Goal: Task Accomplishment & Management: Manage account settings

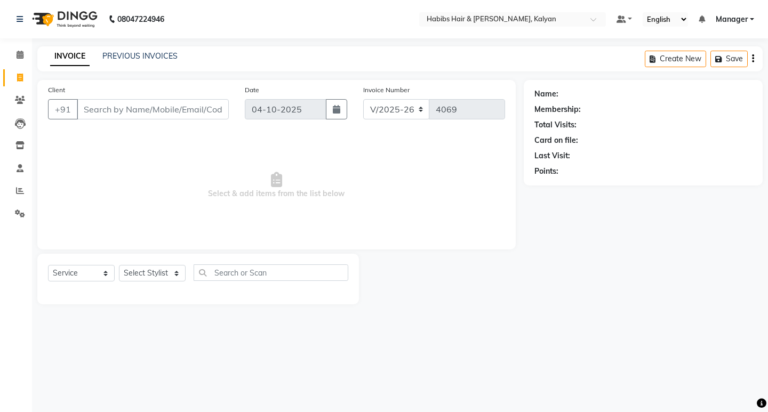
select select "8185"
select select "service"
click at [18, 99] on icon at bounding box center [20, 100] width 10 height 8
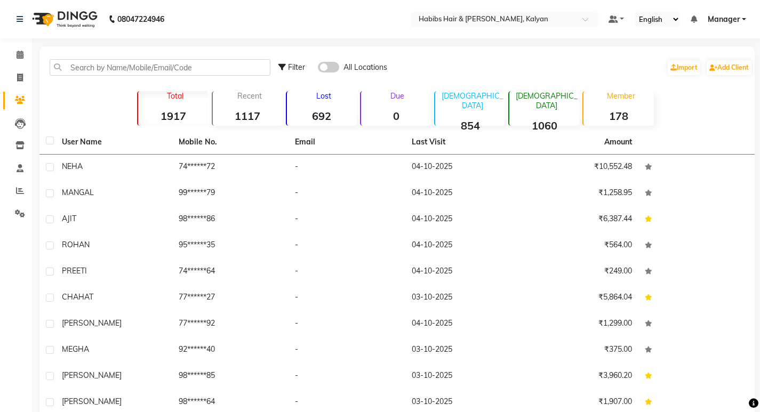
click at [163, 66] on div "Filter All Locations Import Add Client" at bounding box center [397, 68] width 711 height 34
click at [150, 66] on input "text" at bounding box center [160, 67] width 221 height 17
click at [23, 77] on span at bounding box center [20, 78] width 19 height 12
select select "8185"
select select "service"
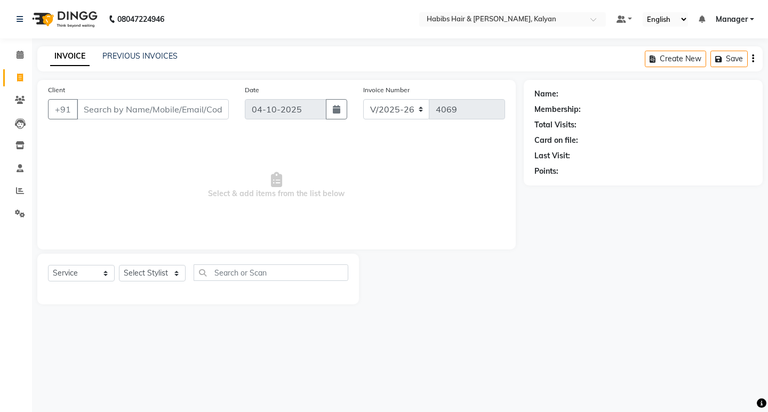
click at [277, 191] on span "Select & add items from the list below" at bounding box center [276, 185] width 457 height 107
click at [272, 215] on span "Select & add items from the list below" at bounding box center [276, 185] width 457 height 107
click at [153, 116] on input "Client" at bounding box center [153, 109] width 152 height 20
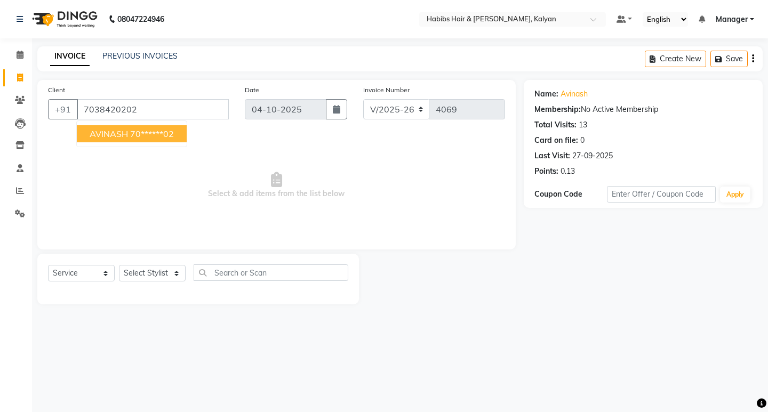
click at [146, 133] on ngb-highlight "70******02" at bounding box center [152, 134] width 44 height 11
type input "70******02"
click at [555, 108] on div "Membership:" at bounding box center [558, 109] width 46 height 11
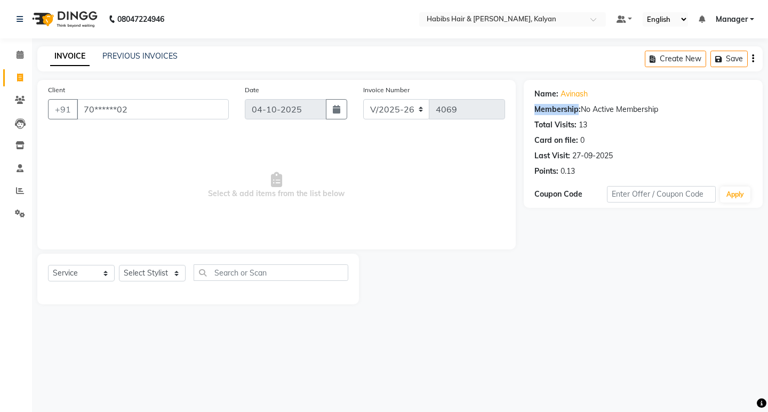
click at [555, 108] on div "Membership:" at bounding box center [558, 109] width 46 height 11
click at [500, 166] on span "Select & add items from the list below" at bounding box center [276, 185] width 457 height 107
click at [13, 105] on span at bounding box center [20, 100] width 19 height 12
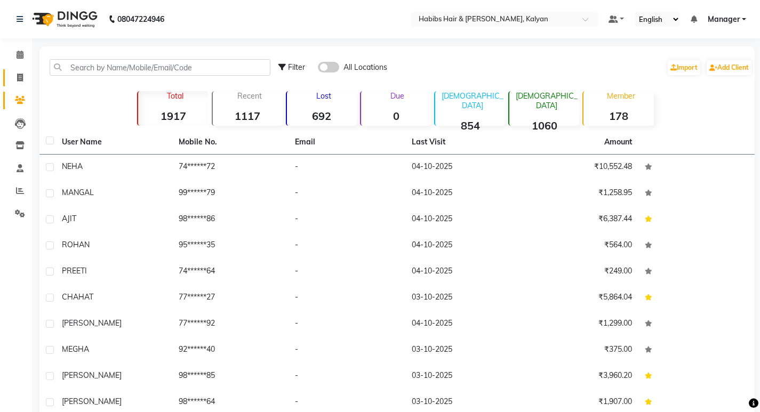
click at [18, 69] on link "Invoice" at bounding box center [16, 78] width 26 height 18
select select "8185"
select select "service"
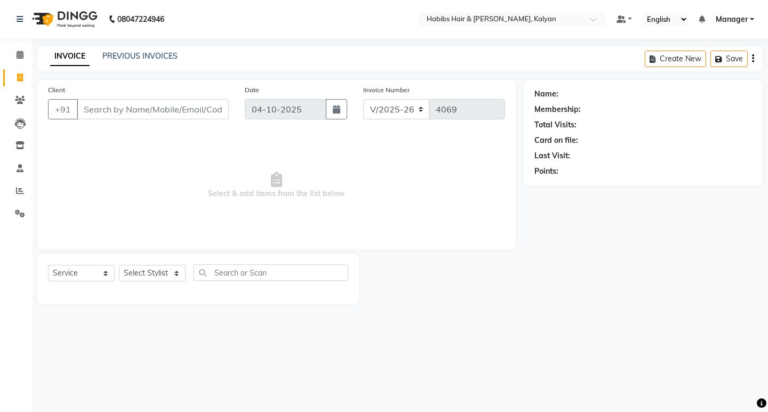
click at [276, 195] on span "Select & add items from the list below" at bounding box center [276, 185] width 457 height 107
click at [364, 176] on span "Select & add items from the list below" at bounding box center [276, 185] width 457 height 107
click at [275, 195] on span "Select & add items from the list below" at bounding box center [276, 185] width 457 height 107
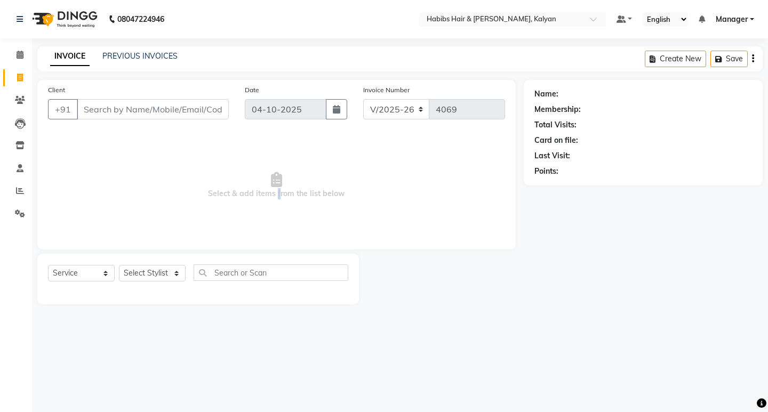
click at [275, 195] on span "Select & add items from the list below" at bounding box center [276, 185] width 457 height 107
click at [277, 230] on span "Select & add items from the list below" at bounding box center [276, 185] width 457 height 107
click at [273, 193] on span "Select & add items from the list below" at bounding box center [276, 185] width 457 height 107
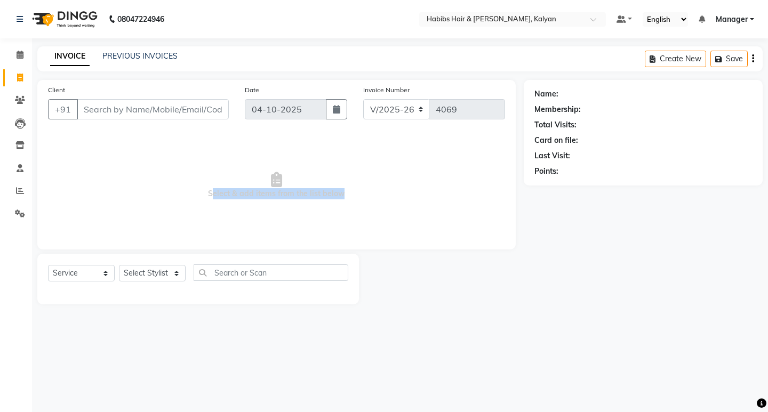
click at [273, 193] on span "Select & add items from the list below" at bounding box center [276, 185] width 457 height 107
click at [311, 237] on span "Select & add items from the list below" at bounding box center [276, 185] width 457 height 107
click at [722, 261] on div "Name: Membership: Total Visits: Card on file: Last Visit: Points:" at bounding box center [647, 192] width 247 height 225
click at [194, 338] on div "08047224946 Select Location × Habibs Hair & Beauty Kalyan, Kalyan Default Panel…" at bounding box center [384, 206] width 768 height 412
click at [672, 329] on div "08047224946 Select Location × Habibs Hair & Beauty Kalyan, Kalyan Default Panel…" at bounding box center [384, 206] width 768 height 412
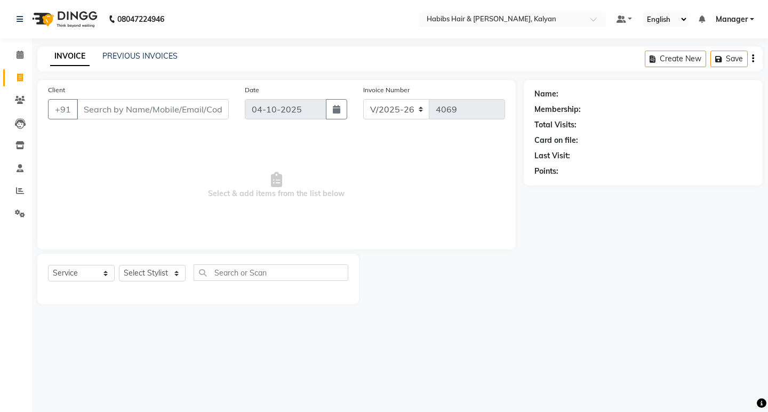
click at [273, 191] on span "Select & add items from the list below" at bounding box center [276, 185] width 457 height 107
click at [282, 222] on span "Select & add items from the list below" at bounding box center [276, 185] width 457 height 107
click at [276, 193] on span "Select & add items from the list below" at bounding box center [276, 185] width 457 height 107
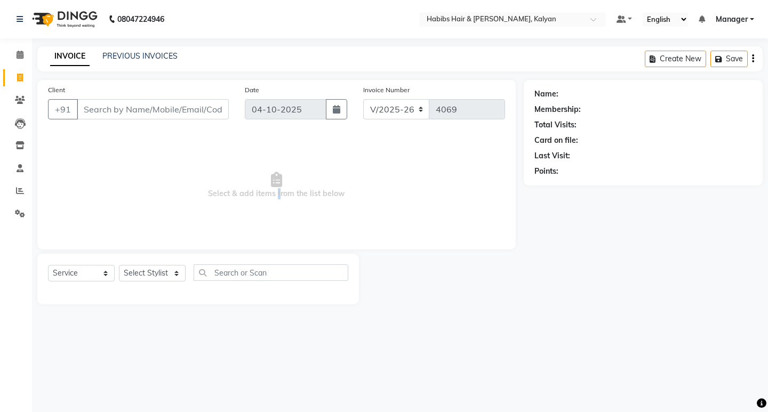
click at [276, 193] on span "Select & add items from the list below" at bounding box center [276, 185] width 457 height 107
click at [276, 218] on span "Select & add items from the list below" at bounding box center [276, 185] width 457 height 107
click at [276, 194] on span "Select & add items from the list below" at bounding box center [276, 185] width 457 height 107
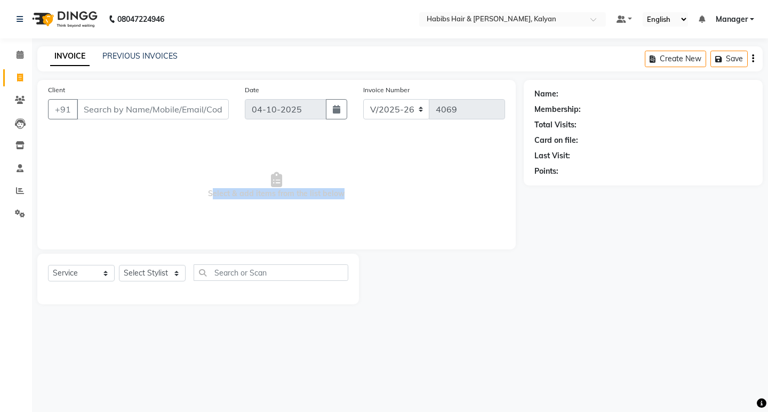
click at [276, 194] on span "Select & add items from the list below" at bounding box center [276, 185] width 457 height 107
click at [266, 214] on span "Select & add items from the list below" at bounding box center [276, 185] width 457 height 107
click at [277, 194] on span "Select & add items from the list below" at bounding box center [276, 185] width 457 height 107
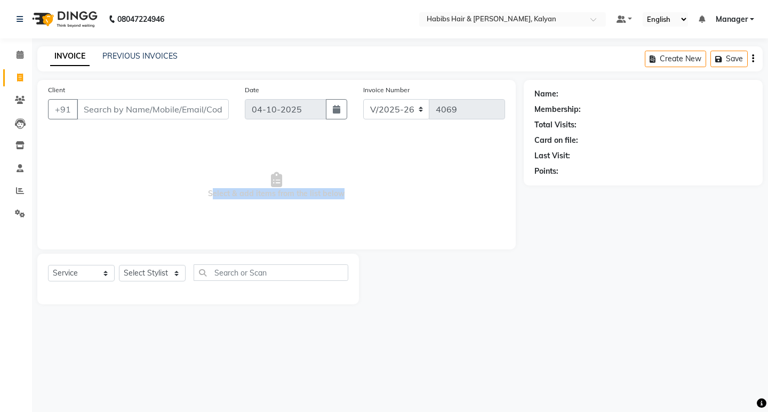
click at [271, 217] on span "Select & add items from the list below" at bounding box center [276, 185] width 457 height 107
click at [556, 106] on div "Membership:" at bounding box center [558, 109] width 46 height 11
click at [538, 149] on div "Name: Membership: Total Visits: Card on file: Last Visit: Points:" at bounding box center [644, 130] width 218 height 93
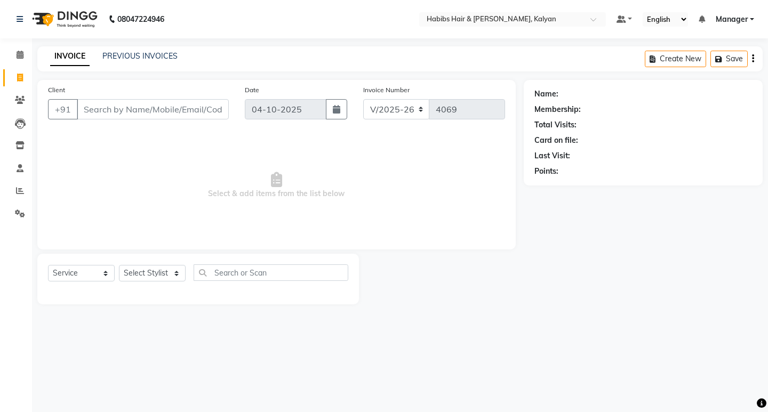
click at [276, 196] on span "Select & add items from the list below" at bounding box center [276, 185] width 457 height 107
click at [274, 205] on span "Select & add items from the list below" at bounding box center [276, 185] width 457 height 107
click at [213, 243] on div "Client +91 Date 04-10-2025 Invoice Number V/2025 V/2025-26 4069 Select & add it…" at bounding box center [276, 165] width 479 height 170
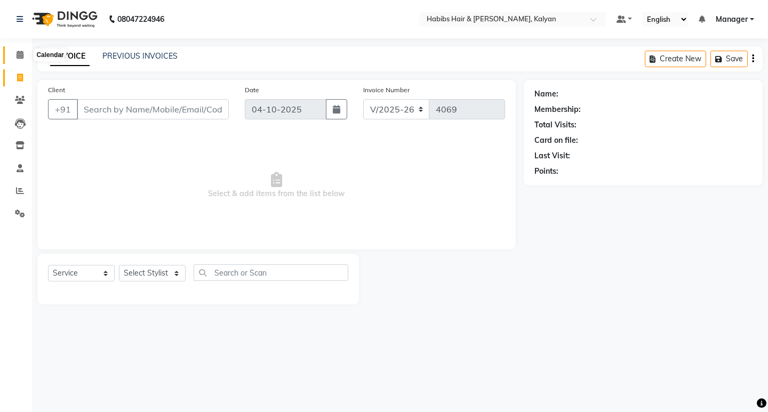
click at [15, 58] on span at bounding box center [20, 55] width 19 height 12
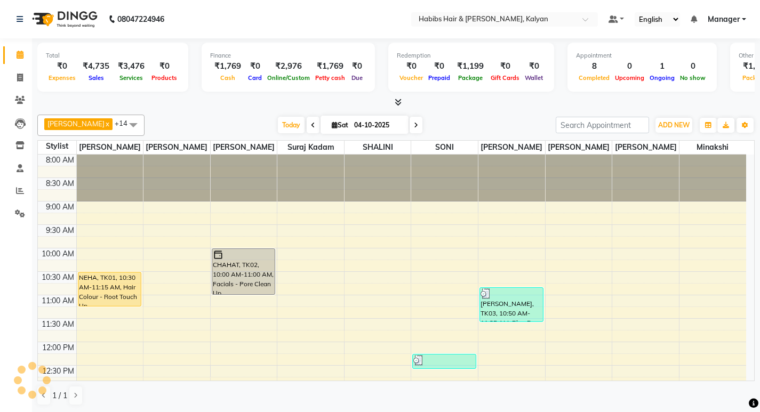
click at [410, 122] on span at bounding box center [416, 125] width 13 height 17
type input "05-10-2025"
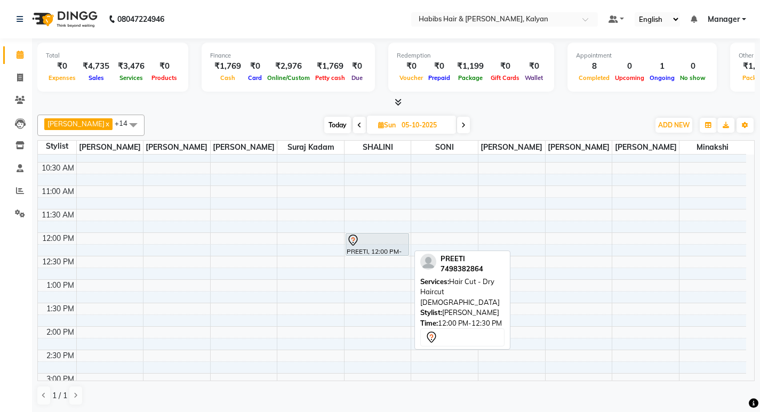
scroll to position [56, 0]
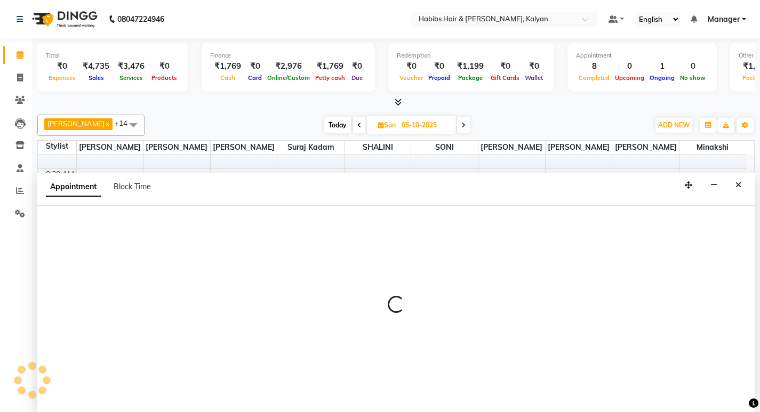
scroll to position [1, 0]
select select "80296"
select select "720"
select select "tentative"
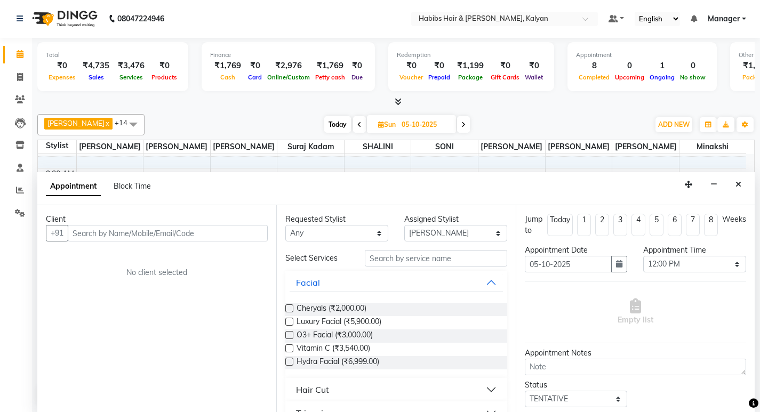
click at [110, 235] on input "text" at bounding box center [168, 233] width 200 height 17
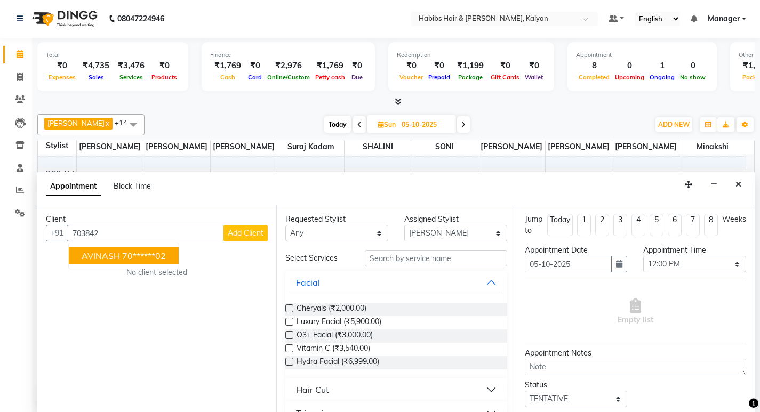
click at [107, 257] on span "AVINASH" at bounding box center [101, 256] width 38 height 11
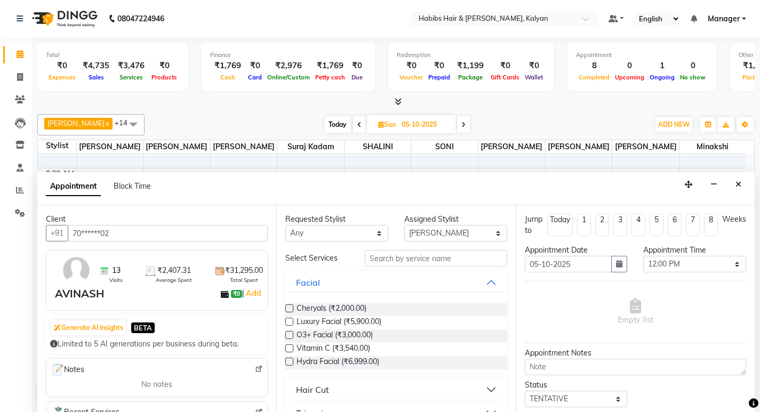
type input "70******02"
click at [403, 259] on input "text" at bounding box center [436, 258] width 142 height 17
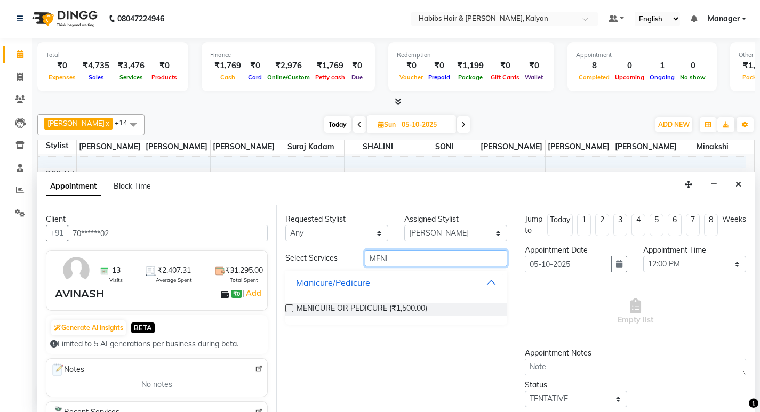
type input "MENI"
click at [290, 306] on label at bounding box center [289, 309] width 8 height 8
click at [290, 306] on input "checkbox" at bounding box center [288, 309] width 7 height 7
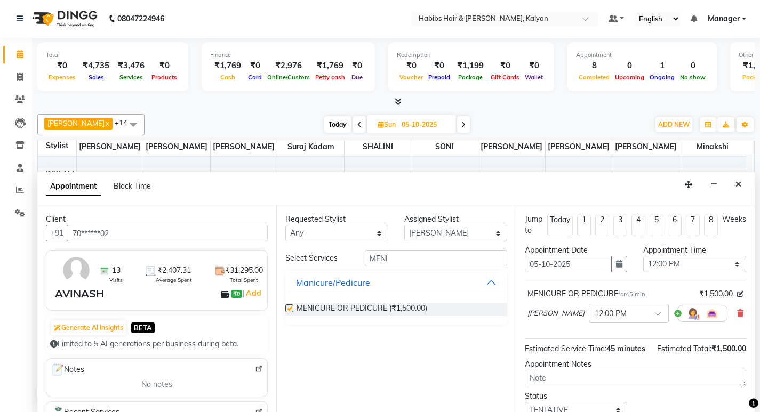
checkbox input "false"
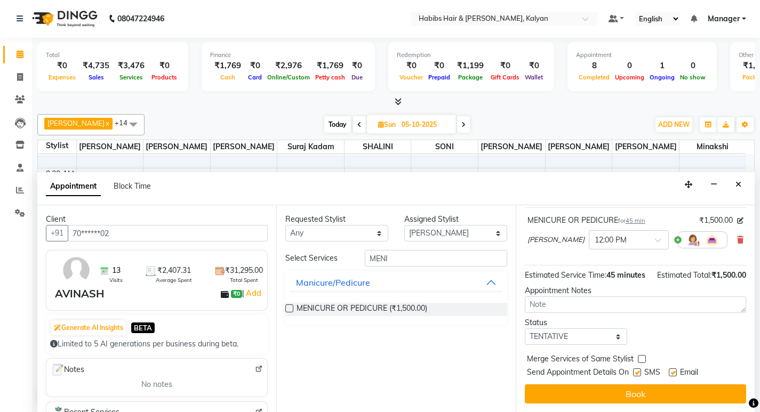
scroll to position [85, 0]
click at [481, 352] on div "Requested Stylist Any Kumudini Minakshi Omkar Patil Pankaj Jadhav Priyanka Saga…" at bounding box center [395, 308] width 239 height 207
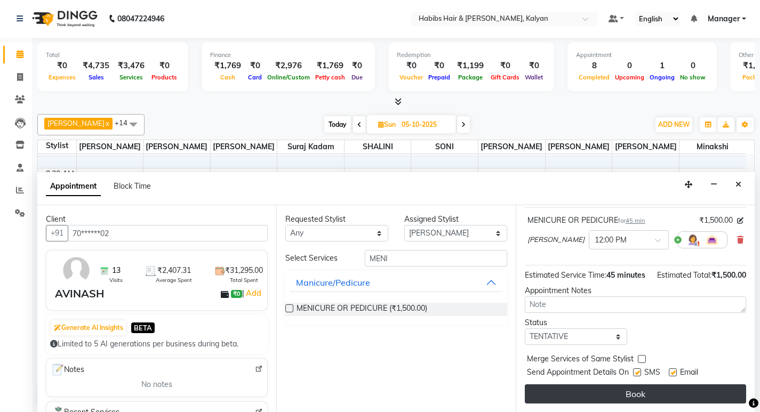
click at [615, 396] on button "Book" at bounding box center [635, 394] width 221 height 19
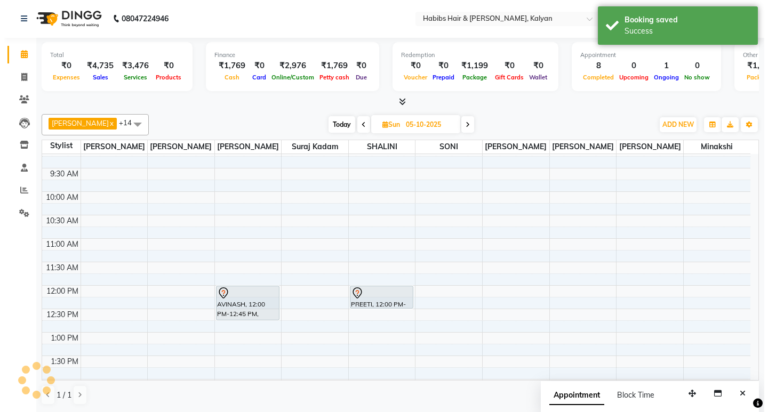
scroll to position [0, 0]
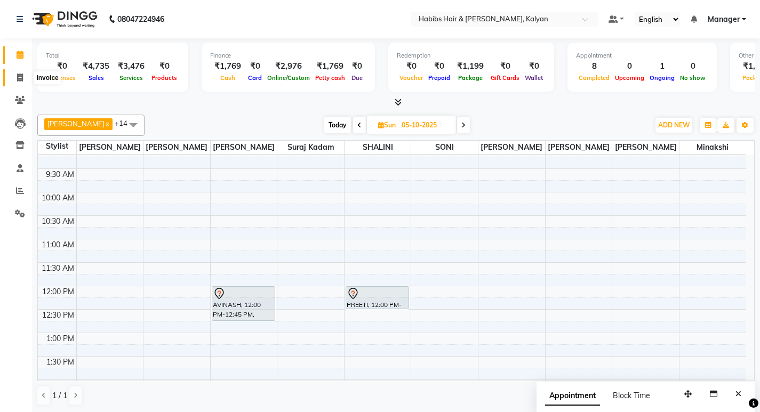
click at [17, 76] on icon at bounding box center [20, 78] width 6 height 8
select select "8185"
select select "service"
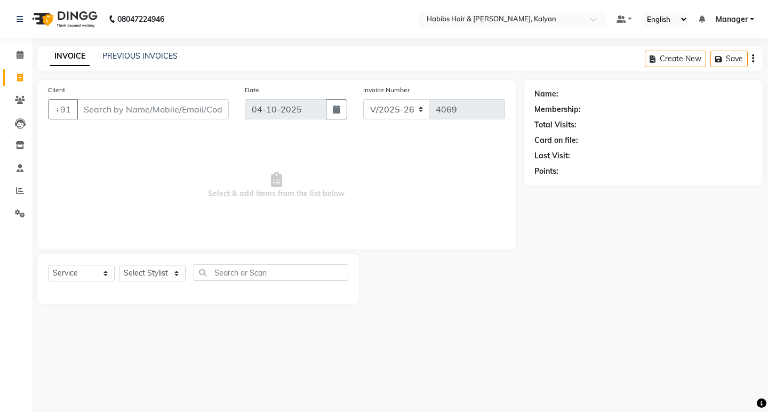
click at [554, 110] on div "Membership:" at bounding box center [558, 109] width 46 height 11
click at [551, 123] on div "Total Visits:" at bounding box center [556, 125] width 42 height 11
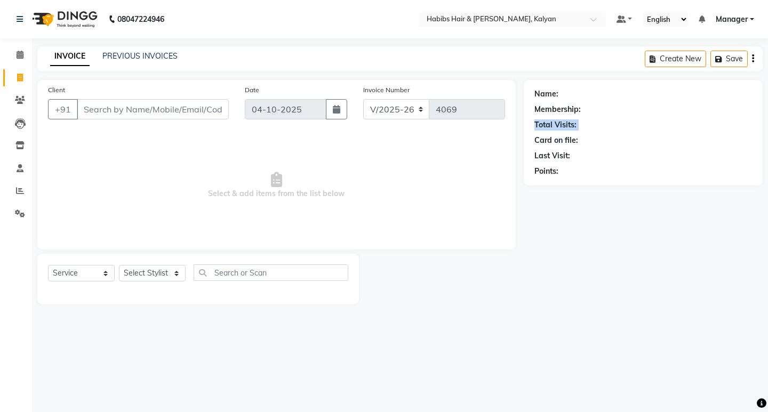
click at [551, 123] on div "Total Visits:" at bounding box center [556, 125] width 42 height 11
click at [196, 117] on input "Client" at bounding box center [153, 109] width 152 height 20
select select "8185"
select select "service"
click at [274, 194] on span "Select & add items from the list below" at bounding box center [276, 185] width 457 height 107
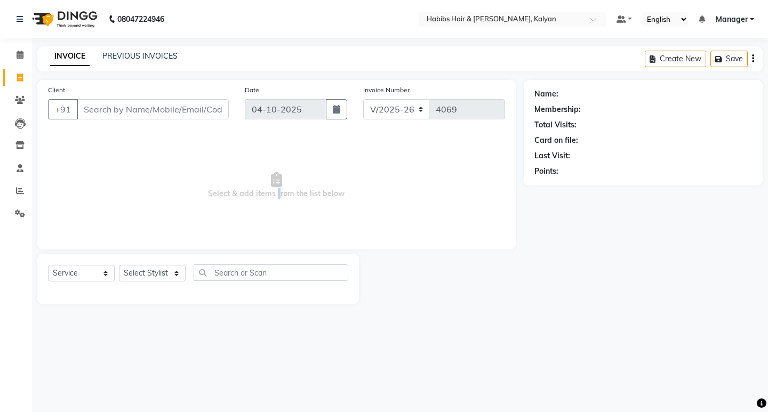
click at [274, 194] on span "Select & add items from the list below" at bounding box center [276, 185] width 457 height 107
click at [290, 224] on span "Select & add items from the list below" at bounding box center [276, 185] width 457 height 107
click at [282, 204] on span "Select & add items from the list below" at bounding box center [276, 185] width 457 height 107
click at [277, 194] on span "Select & add items from the list below" at bounding box center [276, 185] width 457 height 107
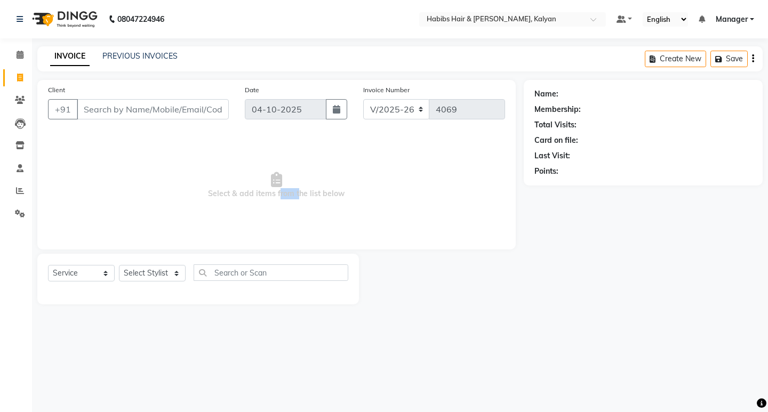
click at [277, 194] on span "Select & add items from the list below" at bounding box center [276, 185] width 457 height 107
click at [8, 52] on link "Calendar" at bounding box center [16, 55] width 26 height 18
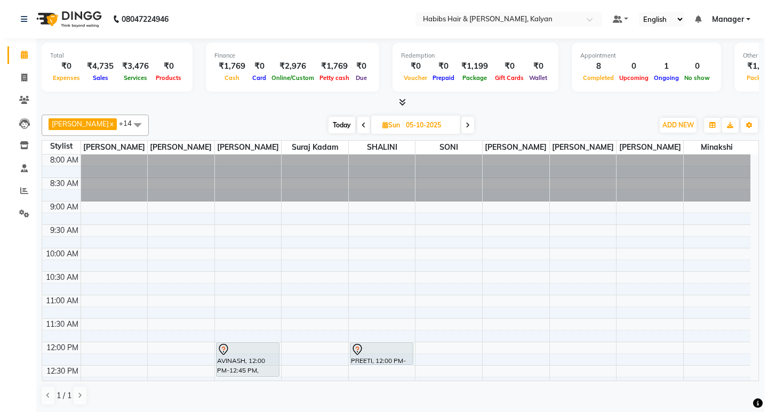
scroll to position [160, 0]
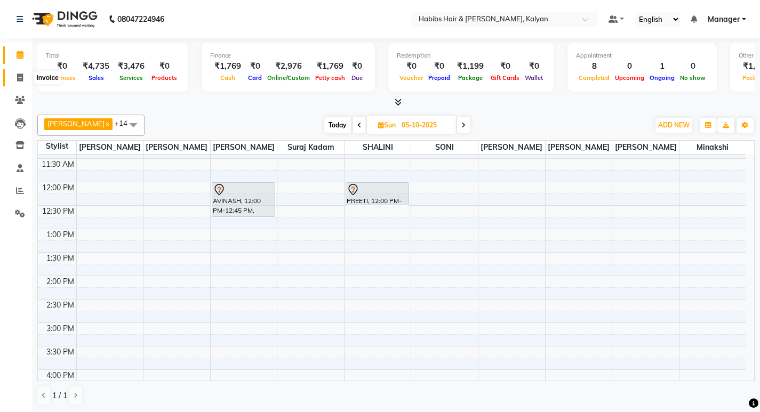
click at [20, 82] on span at bounding box center [20, 78] width 19 height 12
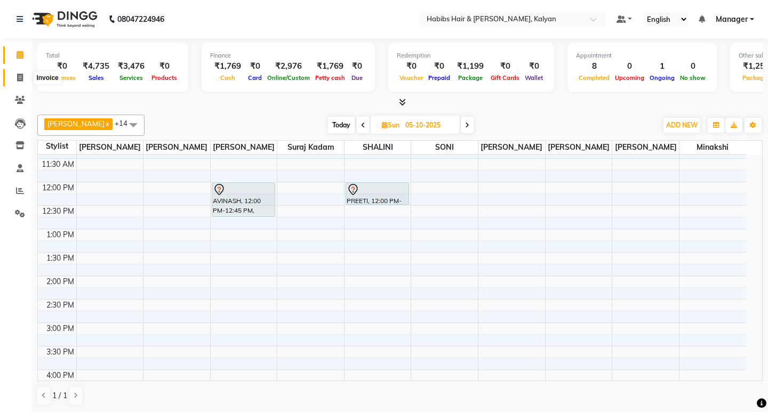
select select "8185"
select select "service"
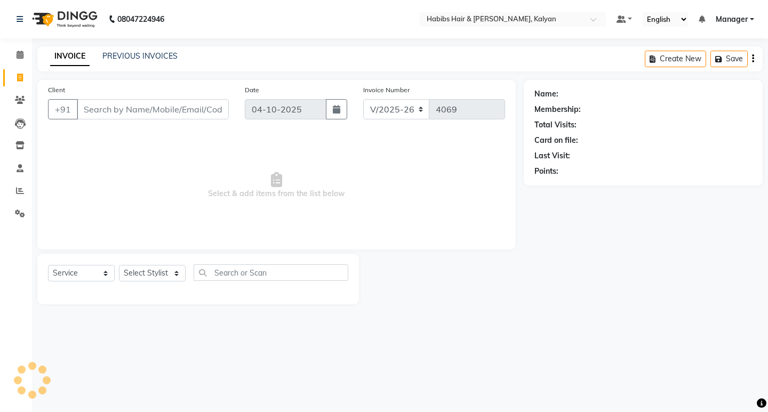
click at [181, 110] on input "Client" at bounding box center [153, 109] width 152 height 20
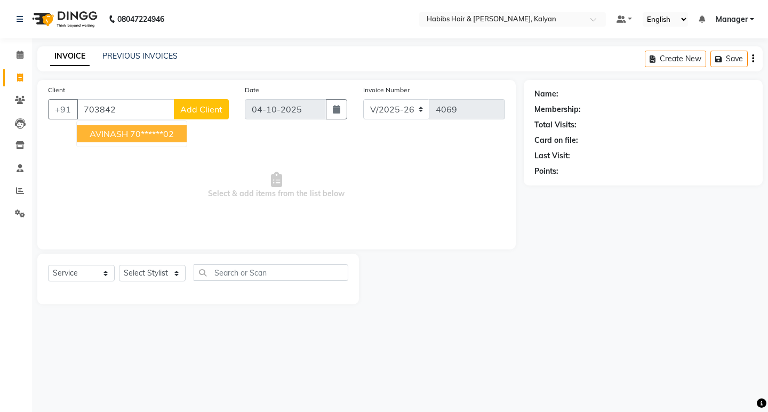
click at [167, 130] on ngb-highlight "70******02" at bounding box center [152, 134] width 44 height 11
type input "70******02"
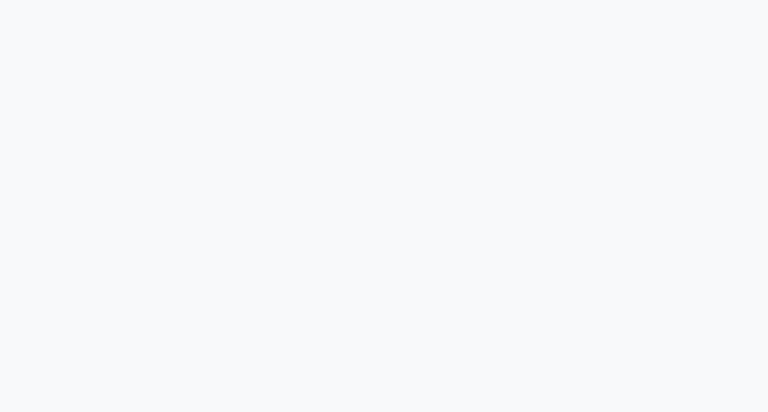
select select "8185"
select select "service"
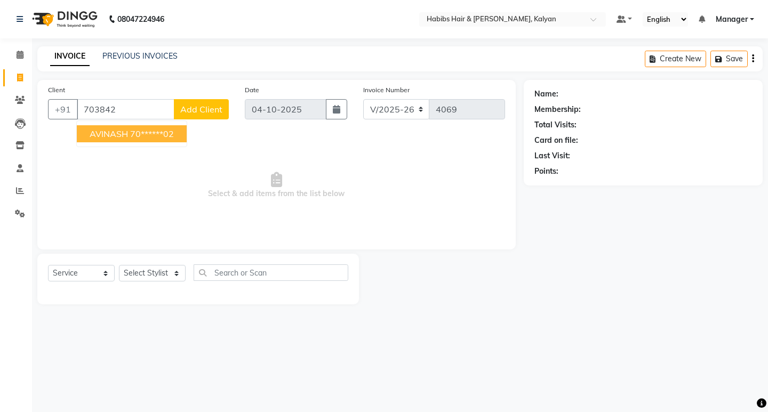
click at [151, 131] on ngb-highlight "70******02" at bounding box center [152, 134] width 44 height 11
type input "70******02"
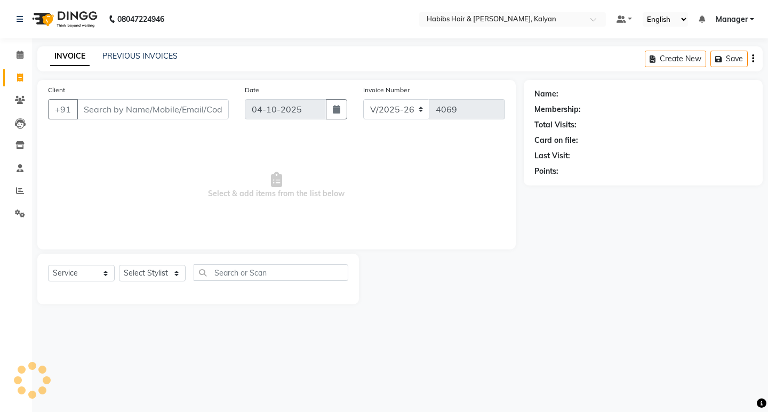
select select "8185"
select select "service"
select select "8185"
select select "service"
select select "en"
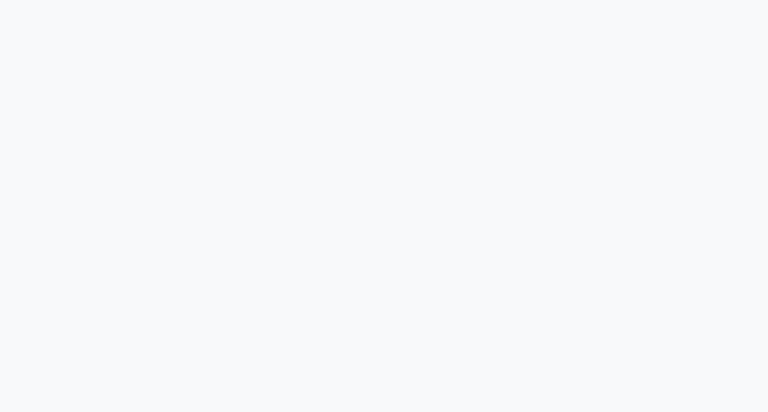
select select "8185"
select select "service"
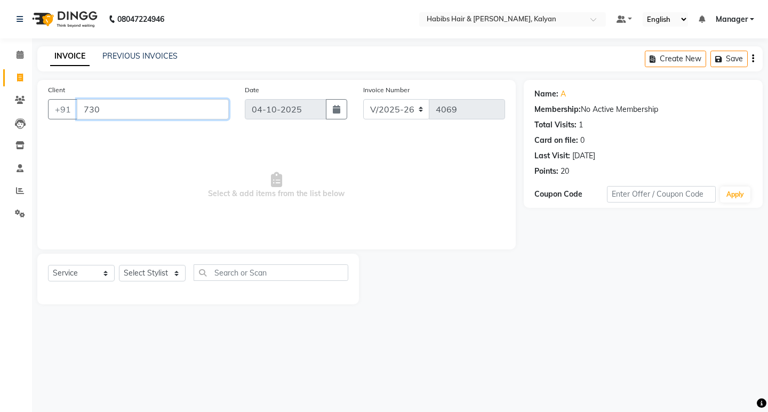
click at [139, 106] on input "730" at bounding box center [153, 109] width 152 height 20
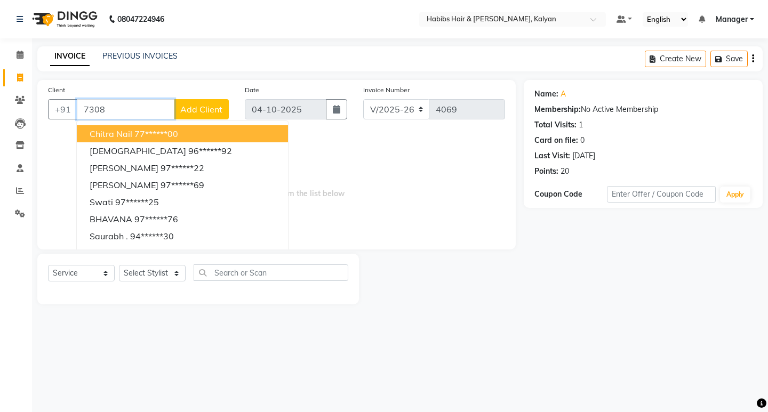
click at [140, 106] on input "7308" at bounding box center [126, 109] width 98 height 20
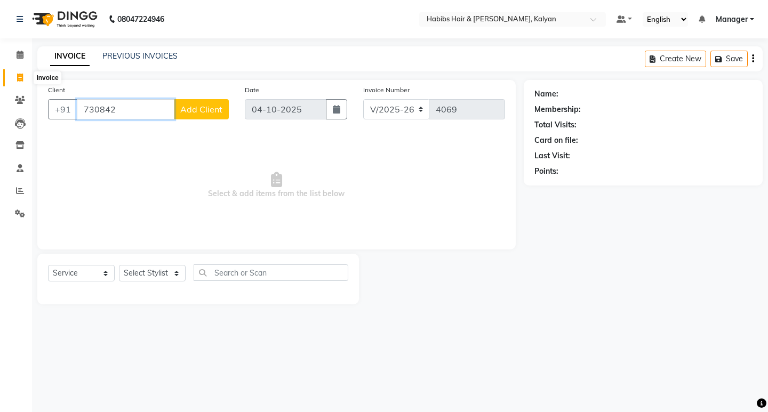
type input "730842"
click at [12, 74] on span at bounding box center [20, 78] width 19 height 12
select select "8185"
select select "service"
click at [27, 66] on li "Calendar" at bounding box center [16, 55] width 32 height 23
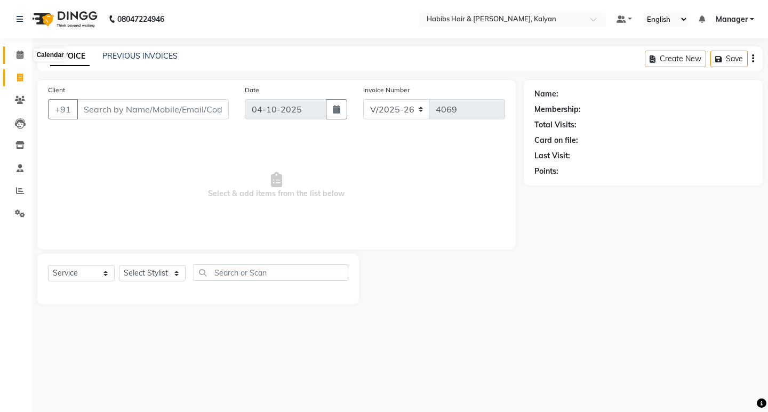
click at [19, 57] on icon at bounding box center [20, 55] width 7 height 8
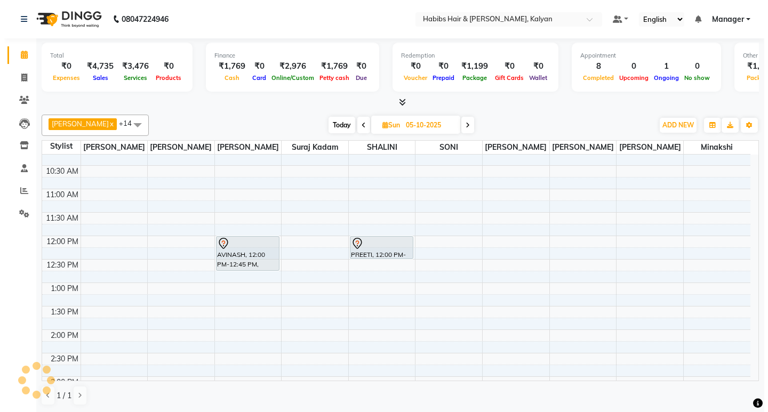
scroll to position [107, 0]
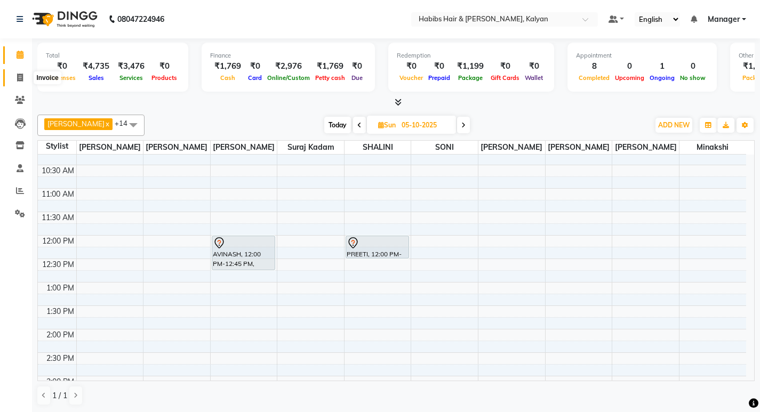
click at [19, 81] on icon at bounding box center [20, 78] width 6 height 8
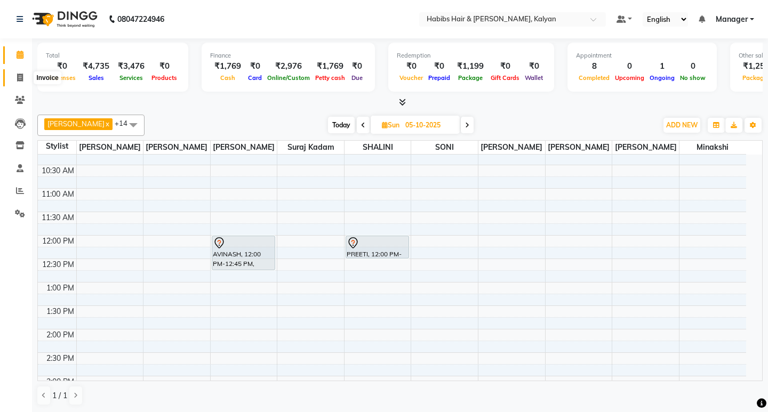
select select "8185"
select select "service"
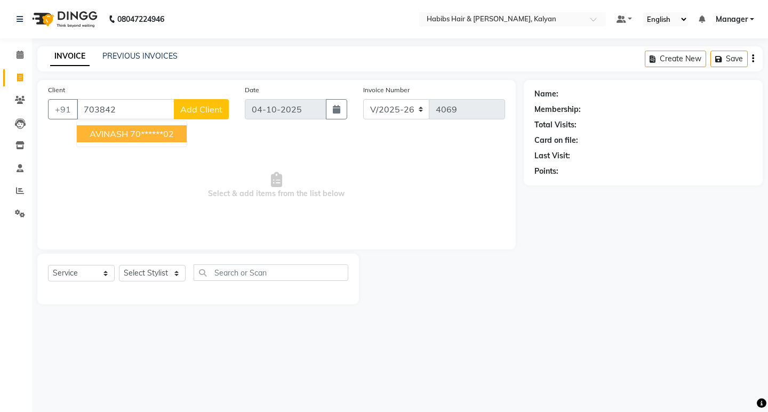
click at [114, 129] on span "AVINASH" at bounding box center [109, 134] width 38 height 11
type input "70******02"
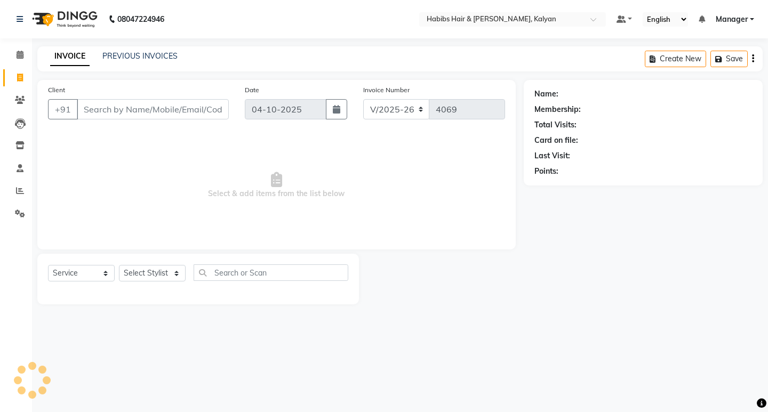
select select "8185"
select select "service"
click at [18, 57] on icon at bounding box center [20, 55] width 7 height 8
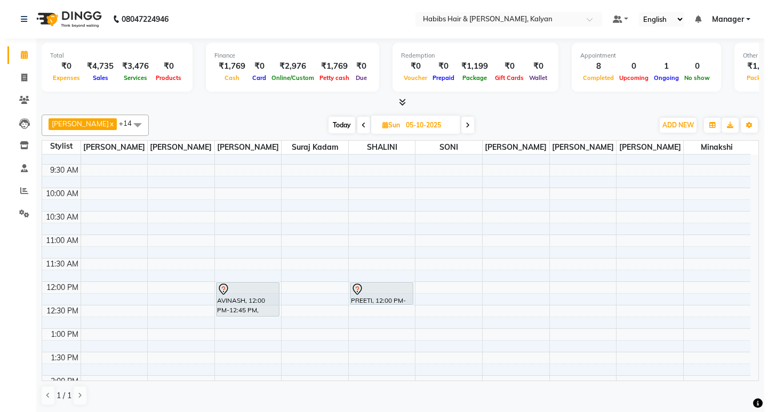
scroll to position [107, 0]
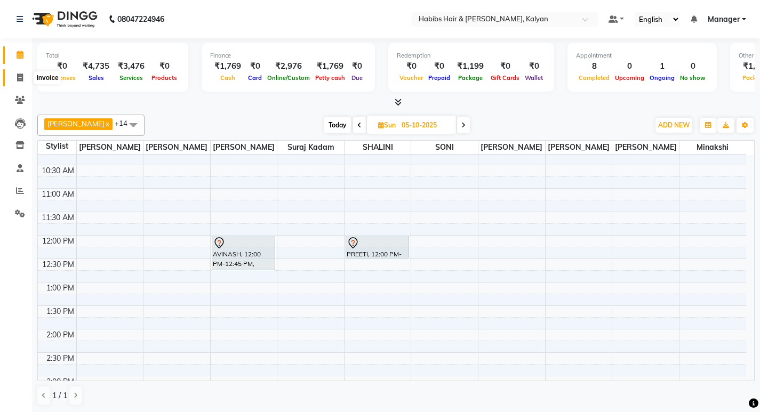
click at [20, 83] on span at bounding box center [20, 78] width 19 height 12
select select "service"
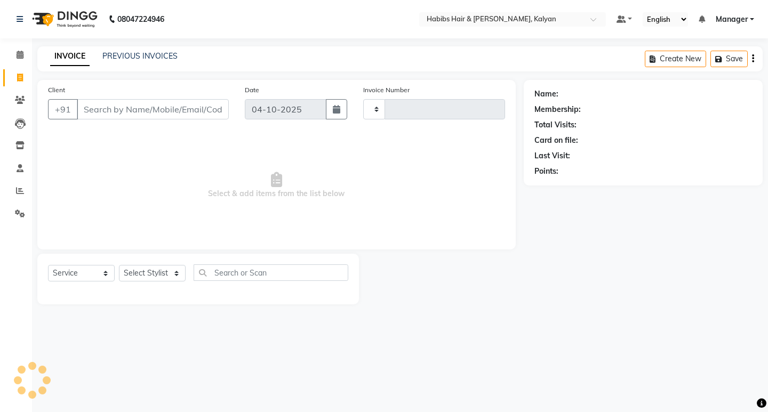
type input "4069"
select select "8185"
select select "service"
click at [19, 58] on icon at bounding box center [20, 55] width 7 height 8
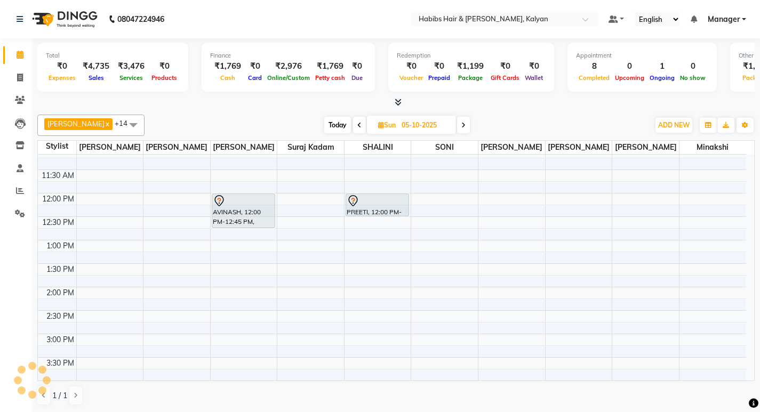
scroll to position [166, 0]
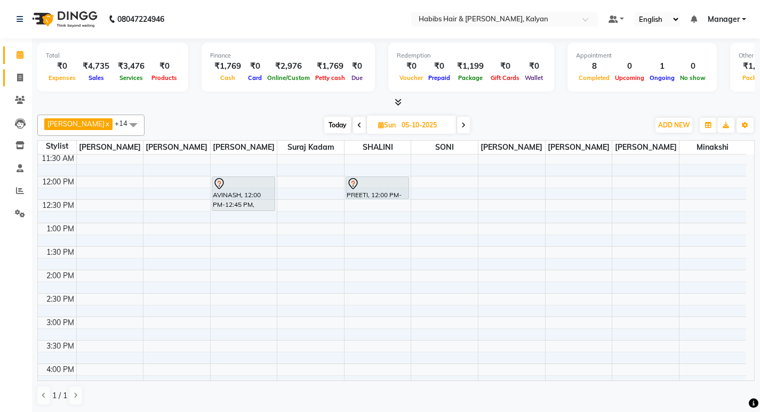
click at [20, 70] on link "Invoice" at bounding box center [16, 78] width 26 height 18
select select "service"
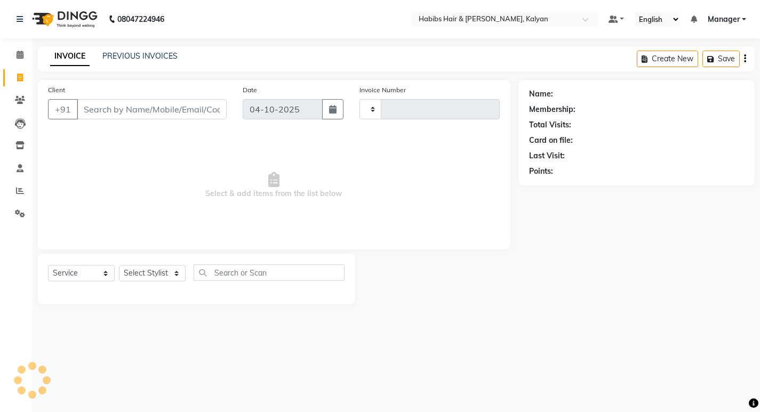
type input "4069"
select select "8185"
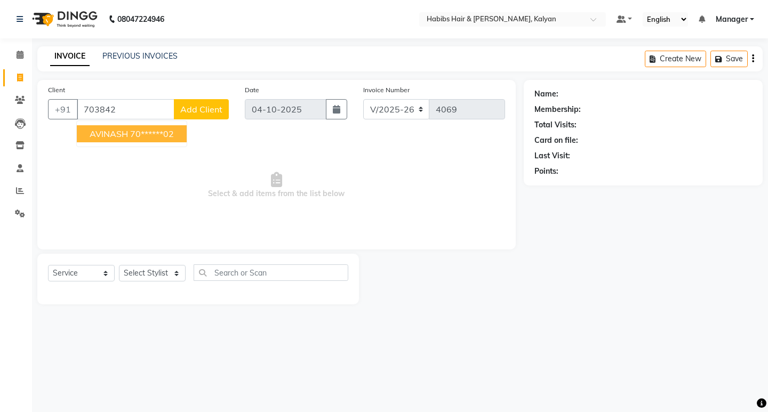
click at [133, 130] on ngb-highlight "70******02" at bounding box center [152, 134] width 44 height 11
type input "70******02"
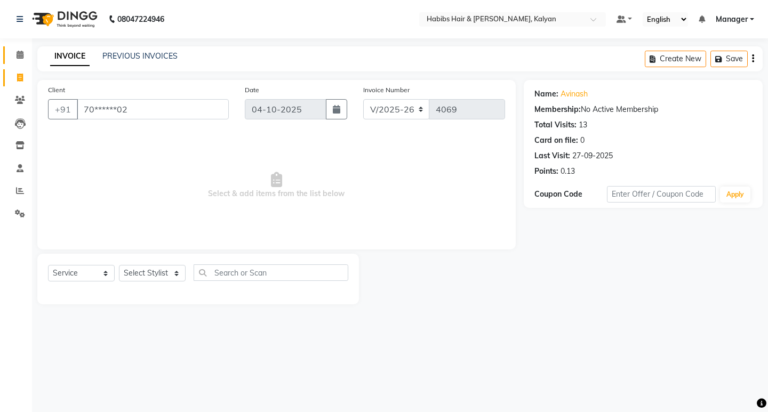
click at [18, 47] on link "Calendar" at bounding box center [16, 55] width 26 height 18
click at [13, 54] on span at bounding box center [20, 55] width 19 height 12
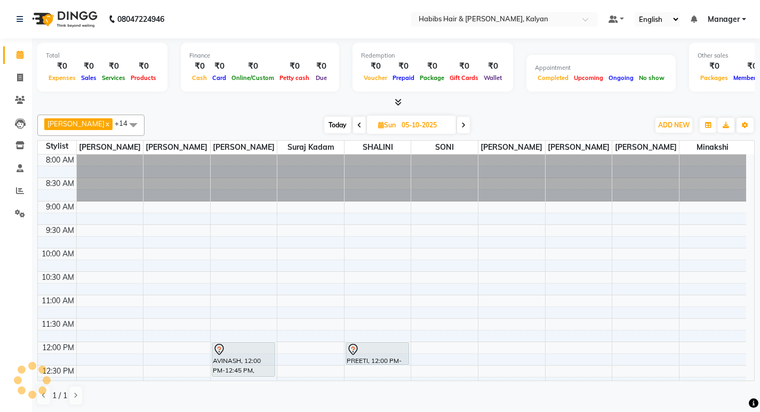
scroll to position [107, 0]
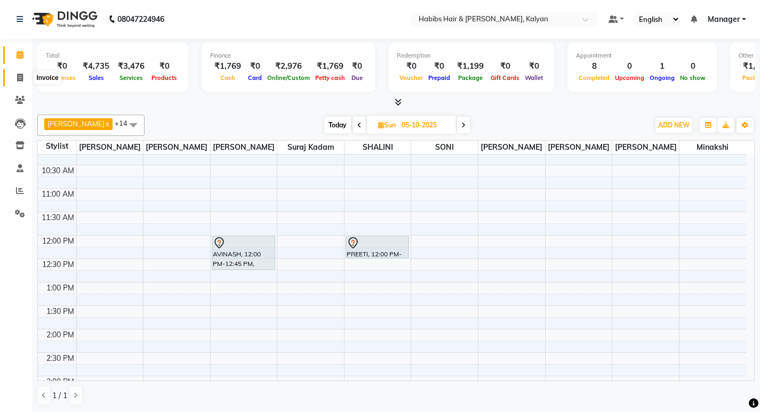
click at [11, 78] on span at bounding box center [20, 78] width 19 height 12
select select "8185"
select select "service"
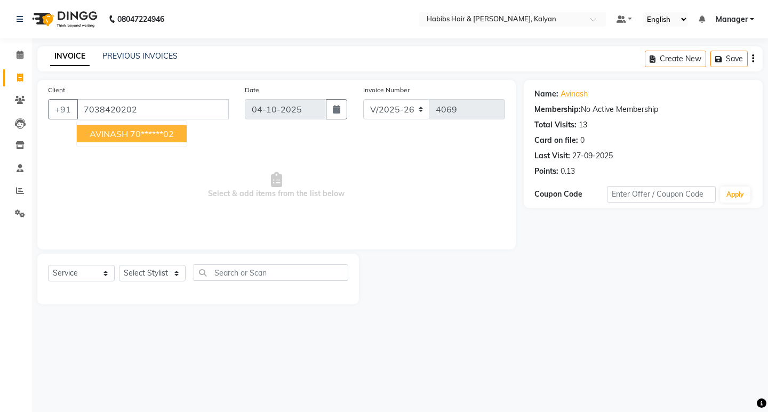
click at [147, 135] on ngb-highlight "70******02" at bounding box center [152, 134] width 44 height 11
type input "70******02"
click at [147, 135] on span "Select & add items from the list below" at bounding box center [276, 185] width 457 height 107
click at [664, 281] on div "Name: Avinash Membership: No Active Membership Total Visits: 13 Card on file: 0…" at bounding box center [647, 192] width 247 height 225
click at [20, 75] on icon at bounding box center [20, 78] width 6 height 8
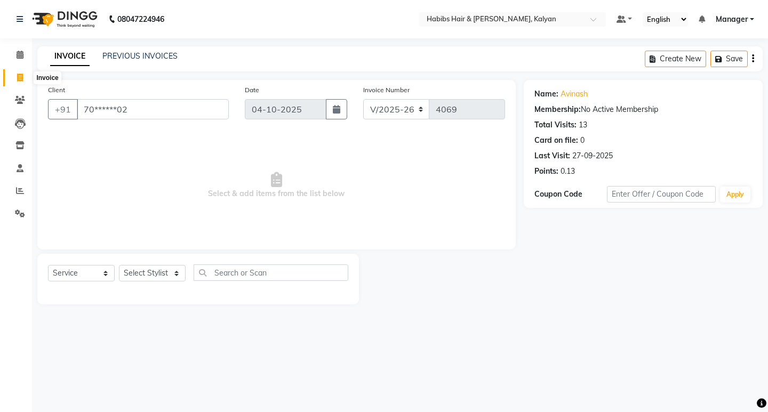
select select "service"
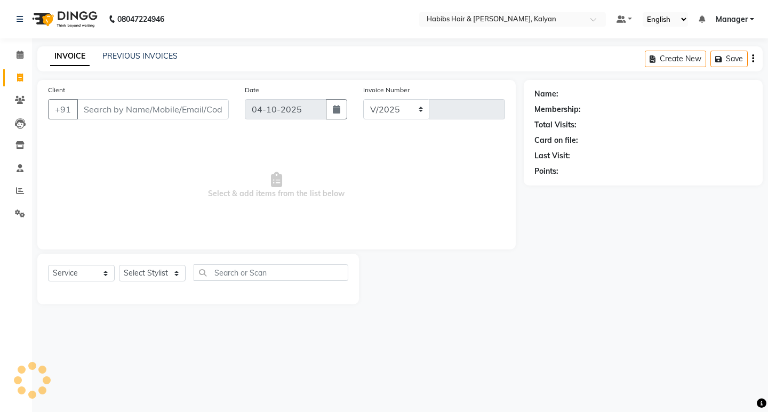
select select "8185"
type input "4069"
click at [162, 271] on select "Select Stylist [PERSON_NAME] Manager [PERSON_NAME] zipre [PERSON_NAME] [PERSON_…" at bounding box center [152, 273] width 67 height 17
select select "81200"
click at [119, 265] on select "Select Stylist [PERSON_NAME] Manager [PERSON_NAME] zipre [PERSON_NAME] [PERSON_…" at bounding box center [152, 273] width 67 height 17
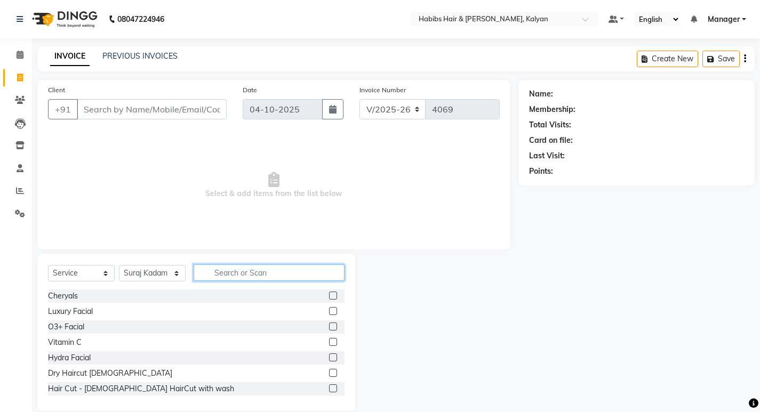
drag, startPoint x: 240, startPoint y: 269, endPoint x: 249, endPoint y: 263, distance: 11.1
click at [242, 269] on input "text" at bounding box center [269, 273] width 151 height 17
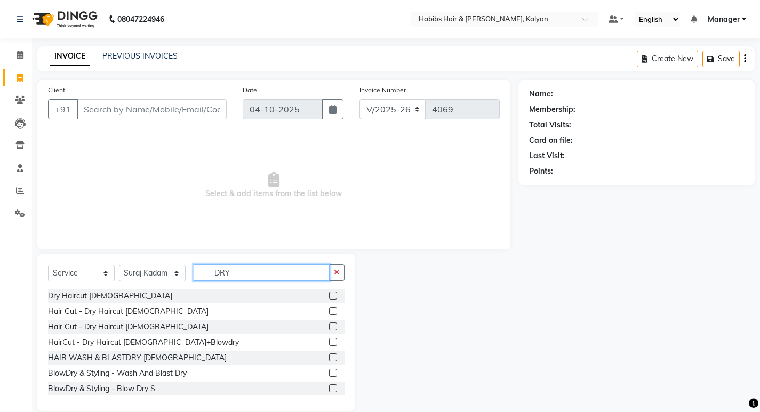
type input "DRY"
click at [329, 296] on label at bounding box center [333, 296] width 8 height 8
click at [329, 296] on input "checkbox" at bounding box center [332, 296] width 7 height 7
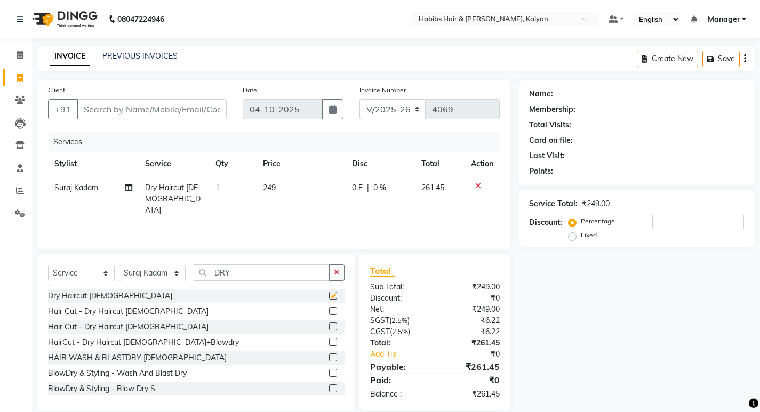
checkbox input "false"
click at [746, 59] on icon "button" at bounding box center [745, 59] width 2 height 1
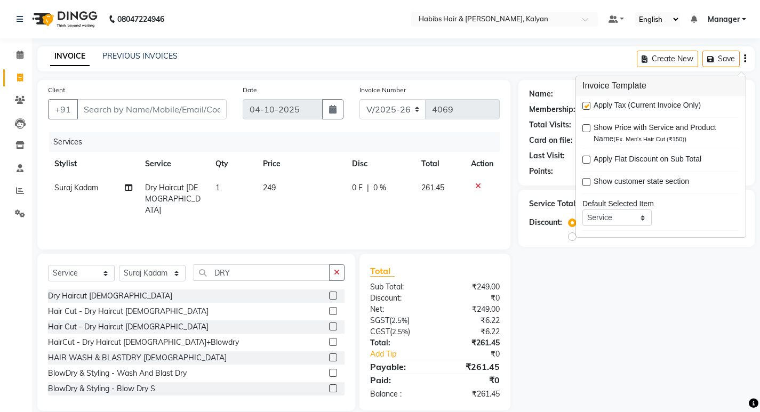
click at [587, 104] on label at bounding box center [587, 106] width 8 height 8
click at [587, 104] on input "checkbox" at bounding box center [586, 106] width 7 height 7
checkbox input "false"
click at [608, 283] on div "Name: Membership: Total Visits: Card on file: Last Visit: Points: Service Total…" at bounding box center [641, 245] width 244 height 331
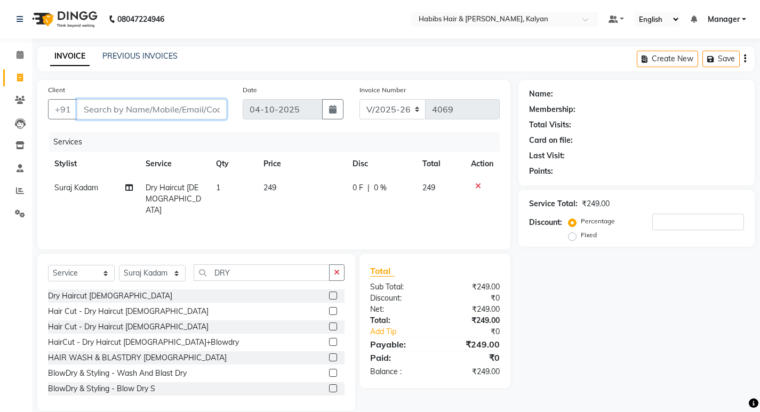
click at [185, 101] on input "Client" at bounding box center [152, 109] width 150 height 20
type input "8"
type input "0"
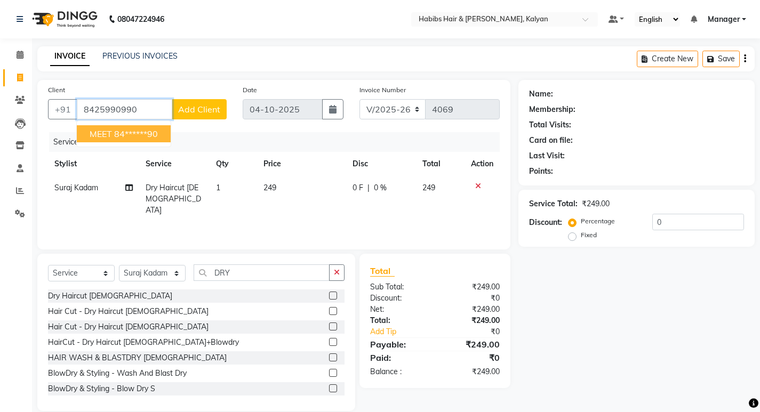
type input "8425990990"
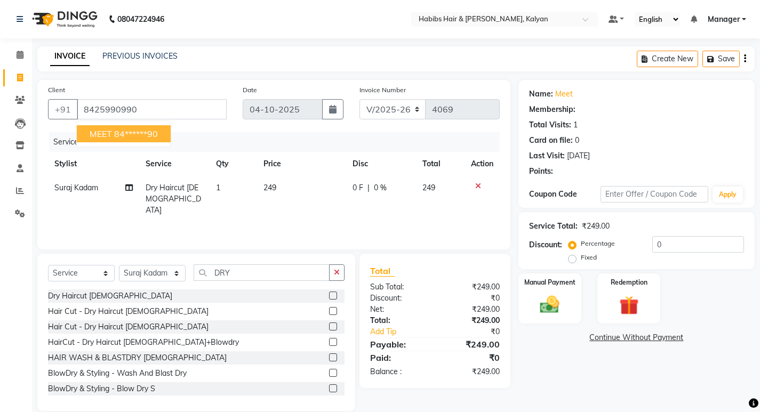
select select "1: Object"
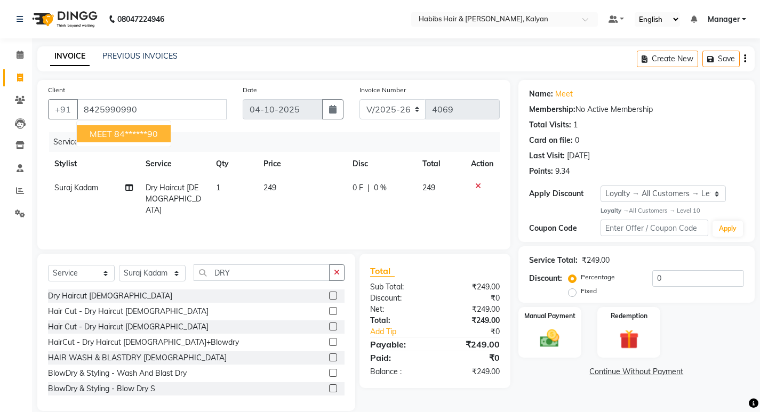
click at [146, 132] on ngb-highlight "84******90" at bounding box center [136, 134] width 44 height 11
type input "84******90"
select select "1: Object"
click at [554, 329] on img at bounding box center [550, 339] width 33 height 23
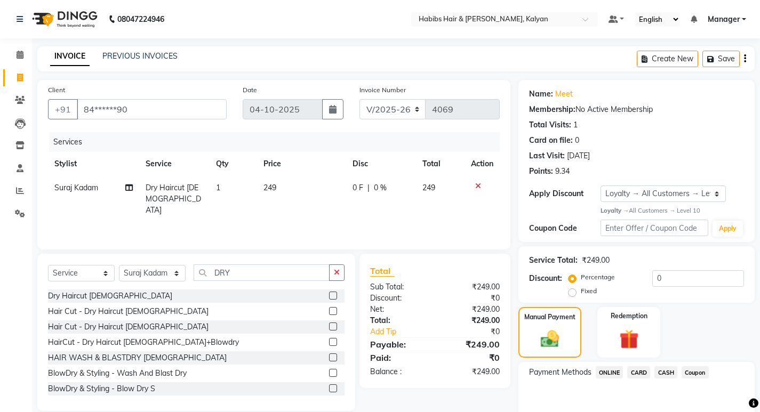
scroll to position [52, 0]
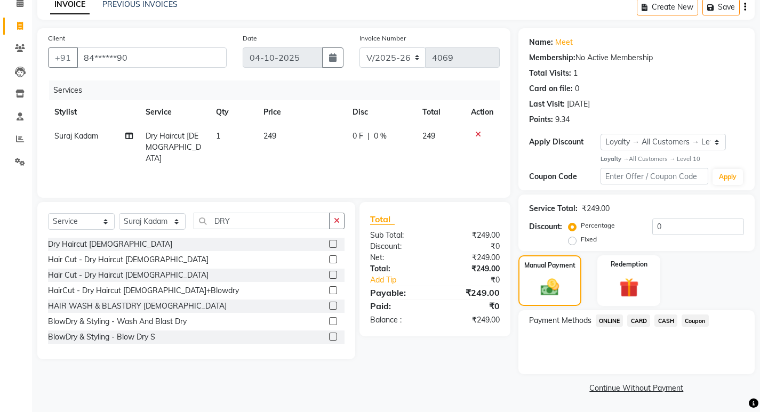
click at [614, 323] on span "ONLINE" at bounding box center [610, 321] width 28 height 12
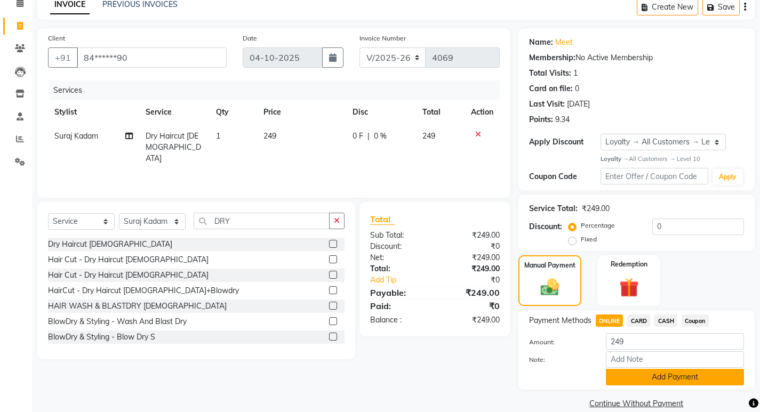
click at [673, 369] on button "Add Payment" at bounding box center [675, 377] width 138 height 17
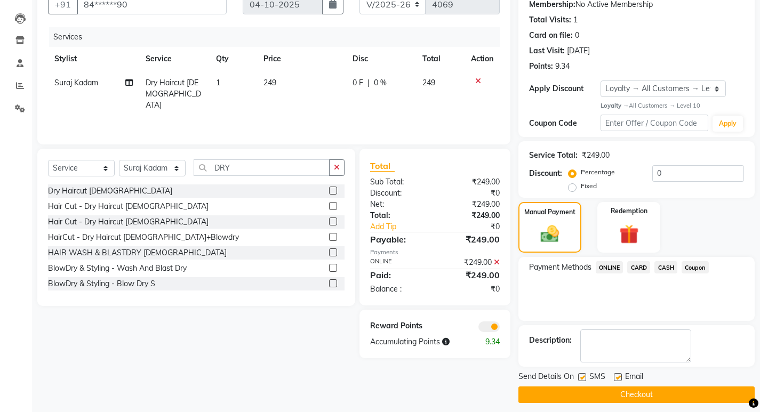
scroll to position [112, 0]
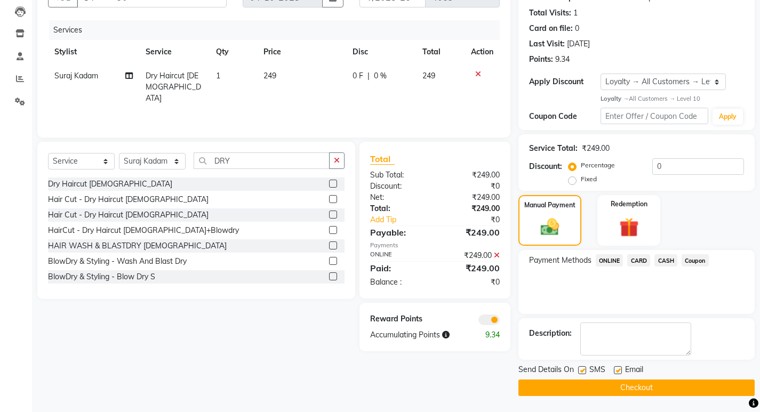
click at [678, 390] on button "Checkout" at bounding box center [637, 388] width 236 height 17
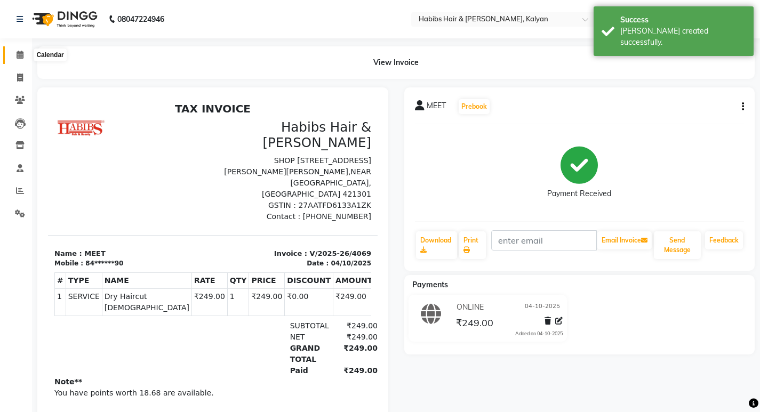
click at [14, 53] on span at bounding box center [20, 55] width 19 height 12
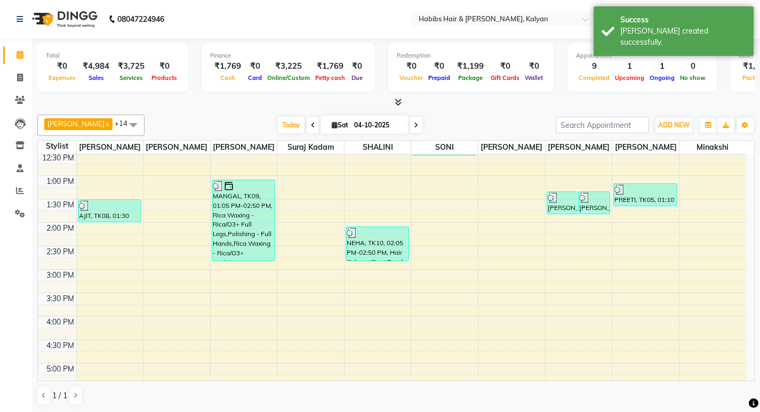
scroll to position [373, 0]
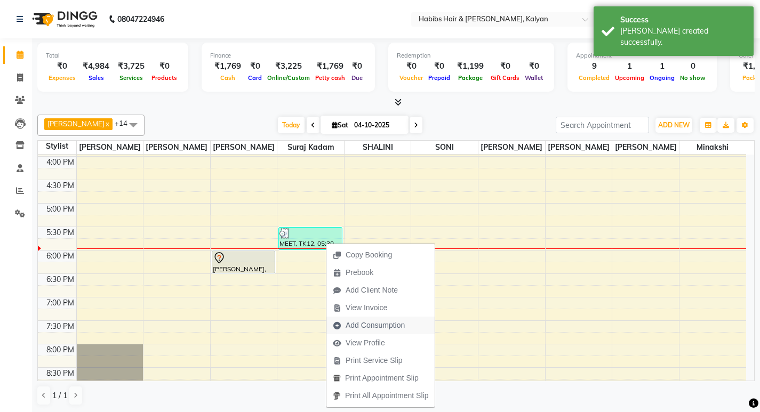
click at [371, 321] on span "Add Consumption" at bounding box center [375, 325] width 59 height 11
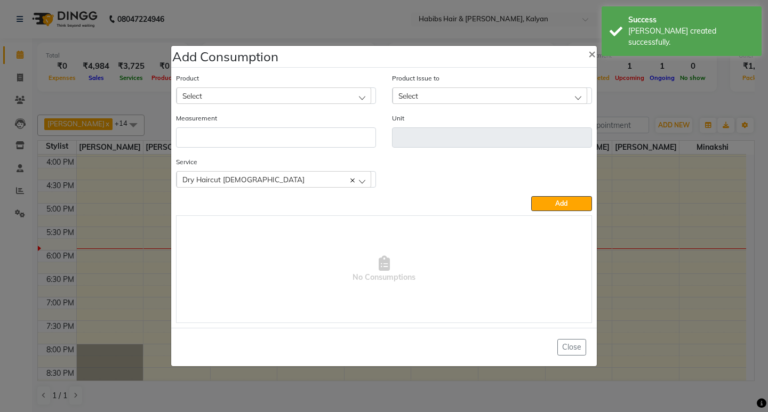
click at [311, 91] on div "Select" at bounding box center [274, 96] width 195 height 16
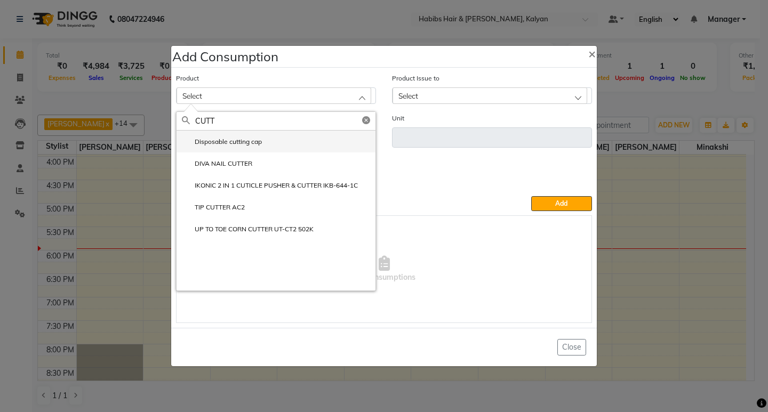
type input "CUTT"
click at [265, 146] on li "Disposable cutting cap" at bounding box center [276, 142] width 199 height 22
type input "pc"
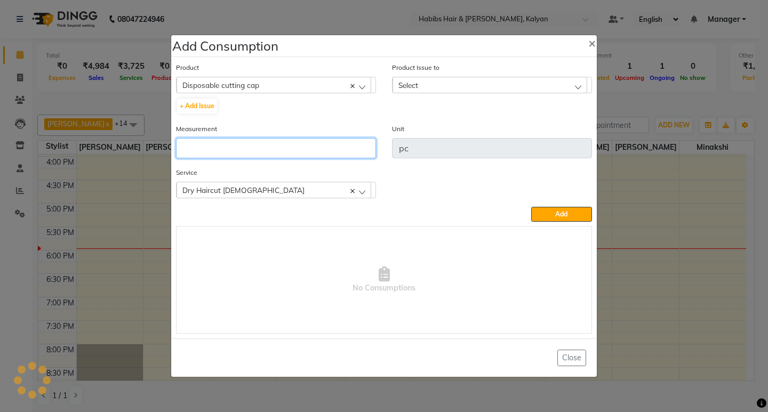
click at [265, 146] on input "number" at bounding box center [276, 148] width 200 height 20
type input "4"
type input "1"
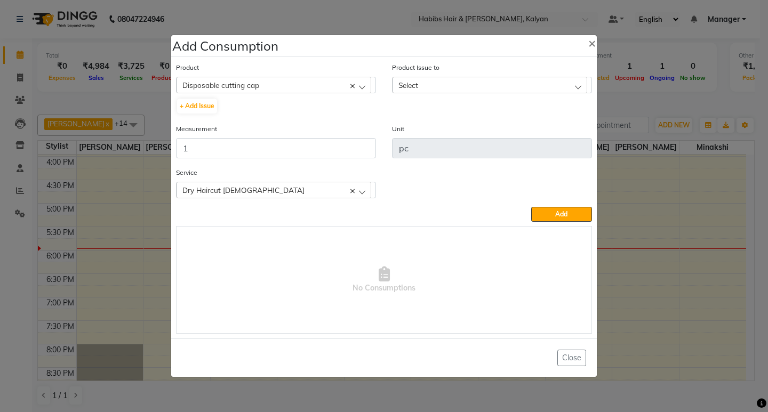
click at [513, 82] on div "Select" at bounding box center [490, 85] width 195 height 16
click at [519, 133] on label "2025-10-03, Issued to: SHALINI, Balance: 31" at bounding box center [476, 131] width 156 height 10
click at [560, 212] on span "Add" at bounding box center [561, 214] width 12 height 8
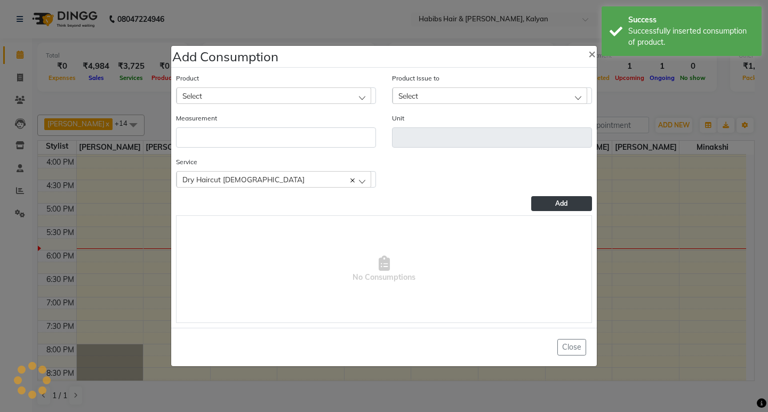
click at [597, 129] on div "Unit" at bounding box center [492, 135] width 216 height 44
click at [622, 125] on ngb-modal-window "Add Consumption × Product Select 001 BANANA POWDER 10GM Product Issue to Select…" at bounding box center [384, 206] width 768 height 412
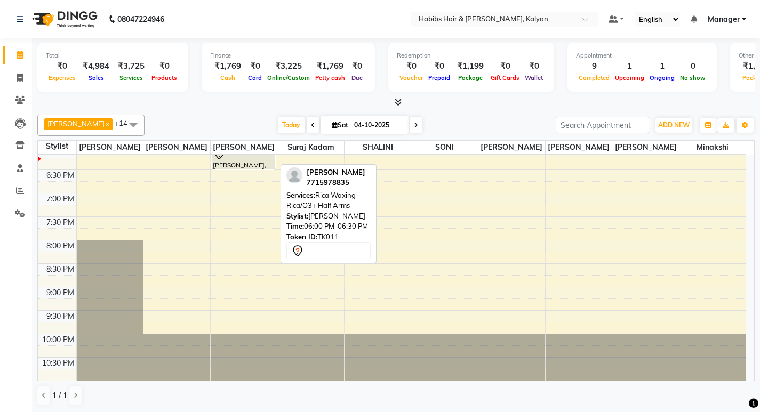
scroll to position [424, 0]
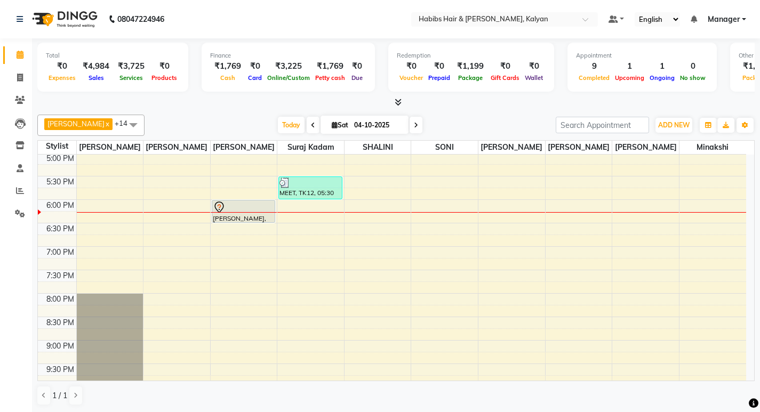
drag, startPoint x: 257, startPoint y: 212, endPoint x: 212, endPoint y: 130, distance: 93.9
click at [212, 130] on div "Today Sat 04-10-2025" at bounding box center [350, 125] width 401 height 16
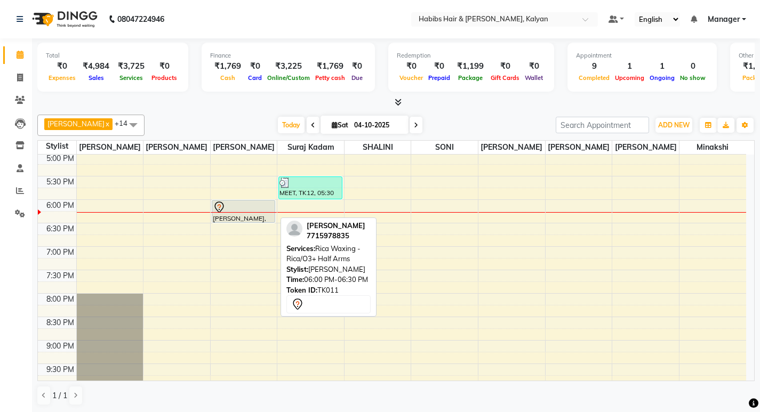
click at [238, 208] on div at bounding box center [243, 207] width 61 height 13
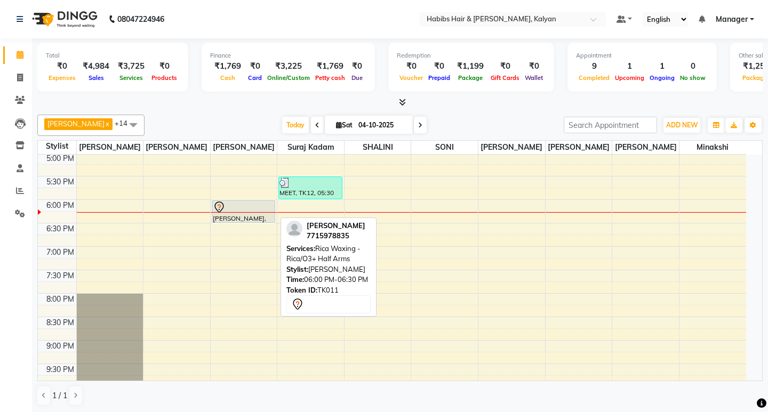
select select "1"
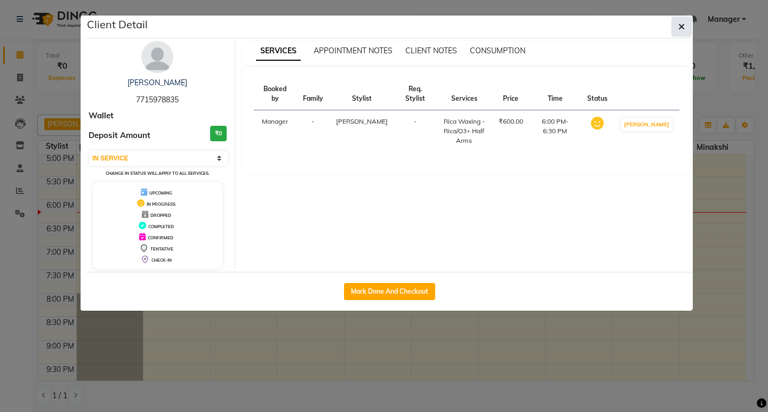
click at [686, 28] on button "button" at bounding box center [682, 27] width 20 height 20
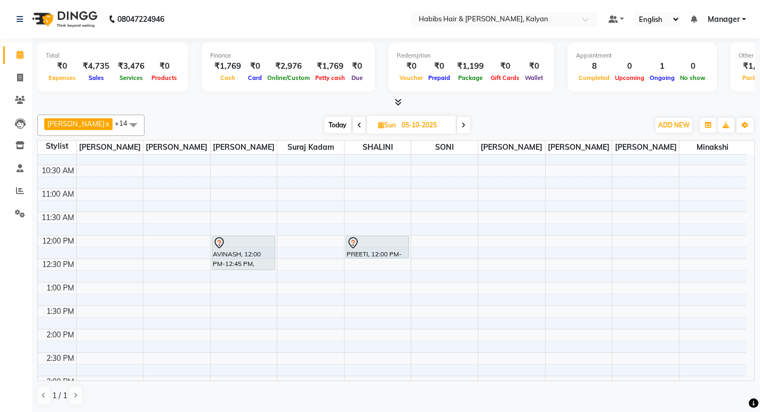
click at [353, 121] on span at bounding box center [359, 125] width 13 height 17
type input "04-10-2025"
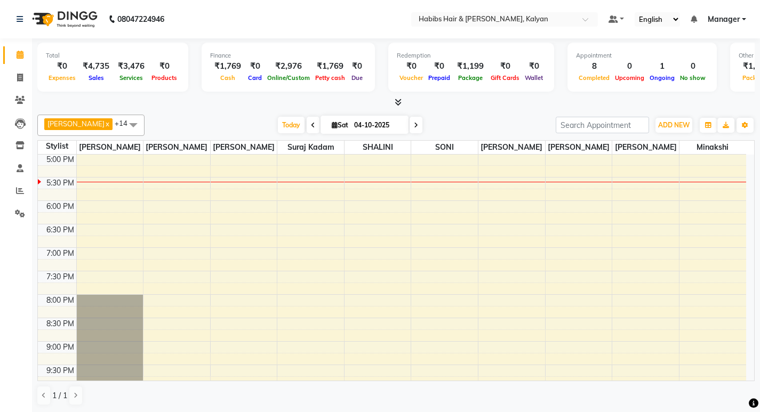
scroll to position [370, 0]
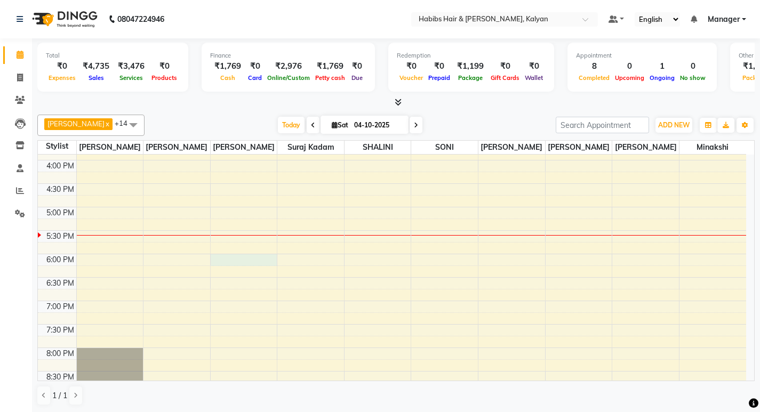
click at [221, 258] on div "8:00 AM 8:30 AM 9:00 AM 9:30 AM 10:00 AM 10:30 AM 11:00 AM 11:30 AM 12:00 PM 12…" at bounding box center [392, 137] width 709 height 704
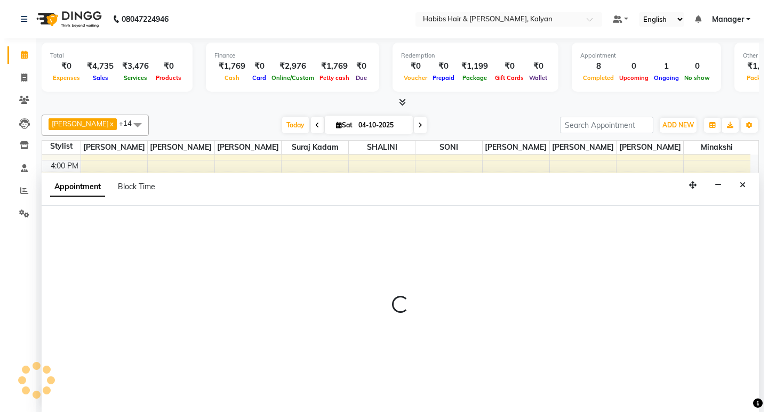
scroll to position [1, 0]
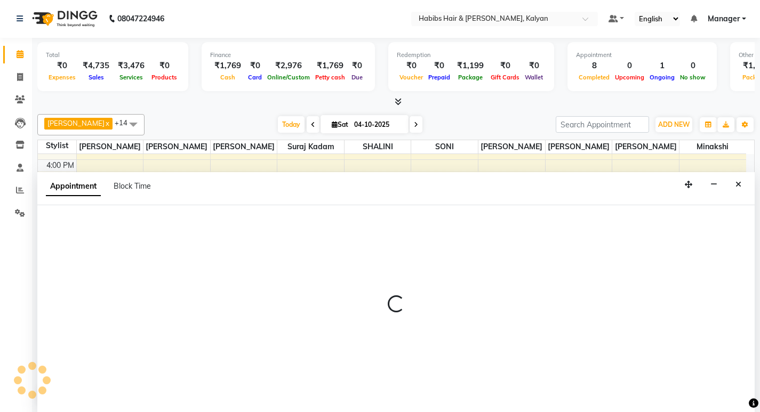
select select "80296"
select select "1080"
select select "tentative"
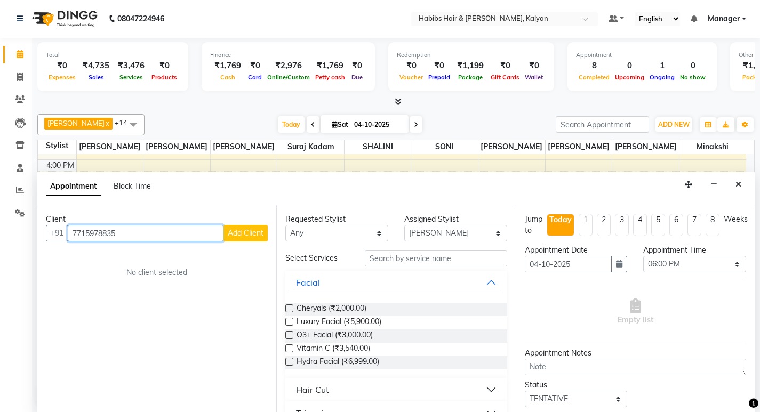
type input "7715978835"
click at [257, 231] on span "Add Client" at bounding box center [246, 233] width 36 height 10
select select "22"
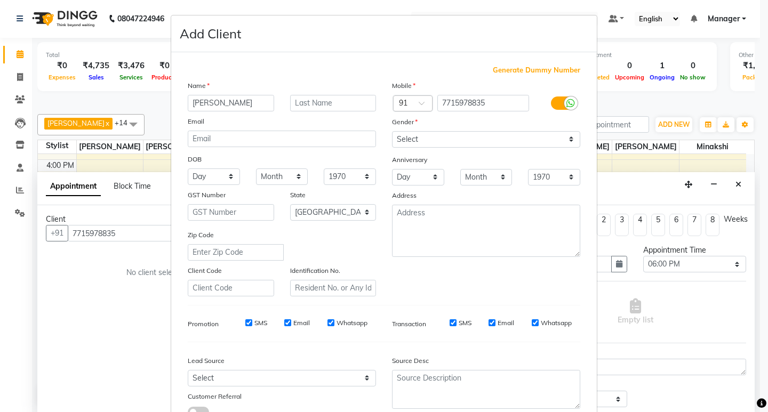
type input "[PERSON_NAME]"
click at [472, 139] on select "Select Male Female Other Prefer Not To Say" at bounding box center [486, 139] width 188 height 17
select select "[DEMOGRAPHIC_DATA]"
click at [392, 131] on select "Select Male Female Other Prefer Not To Say" at bounding box center [486, 139] width 188 height 17
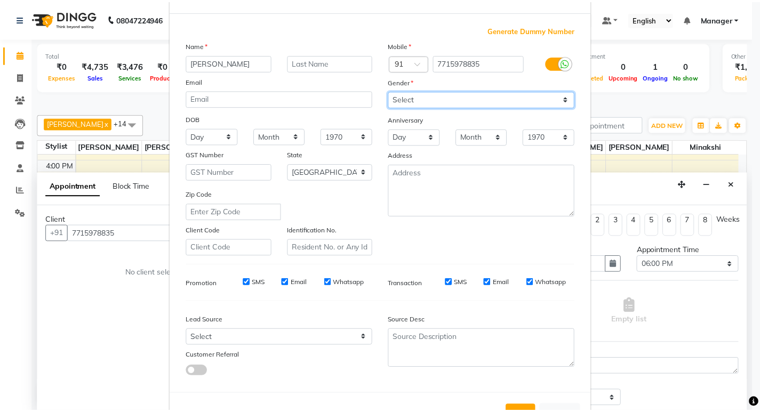
scroll to position [80, 0]
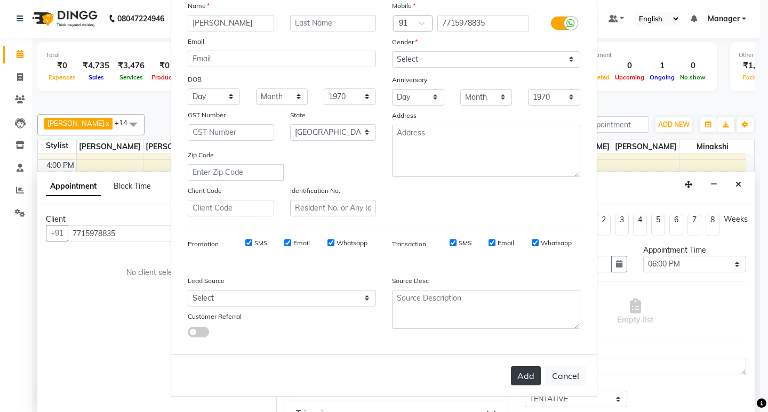
click at [521, 381] on button "Add" at bounding box center [526, 376] width 30 height 19
type input "77******35"
select select
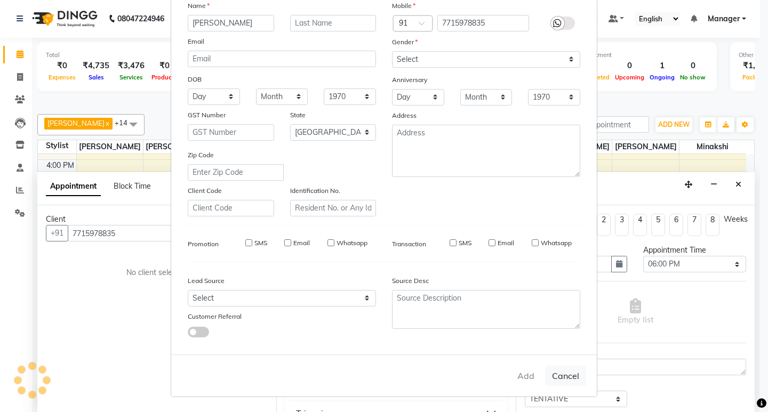
select select "null"
select select
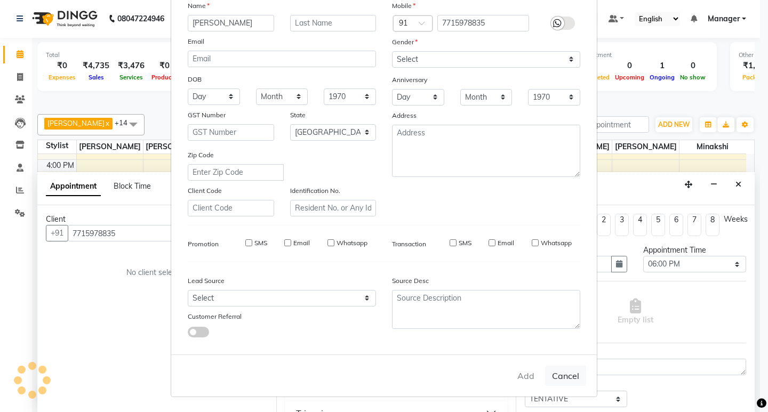
checkbox input "false"
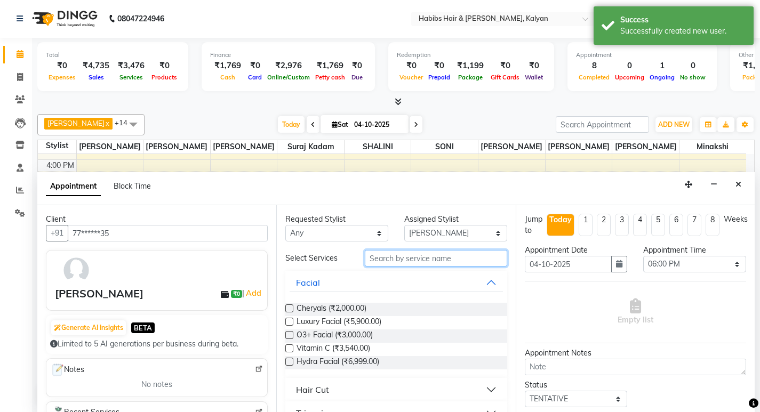
click at [420, 251] on input "text" at bounding box center [436, 258] width 142 height 17
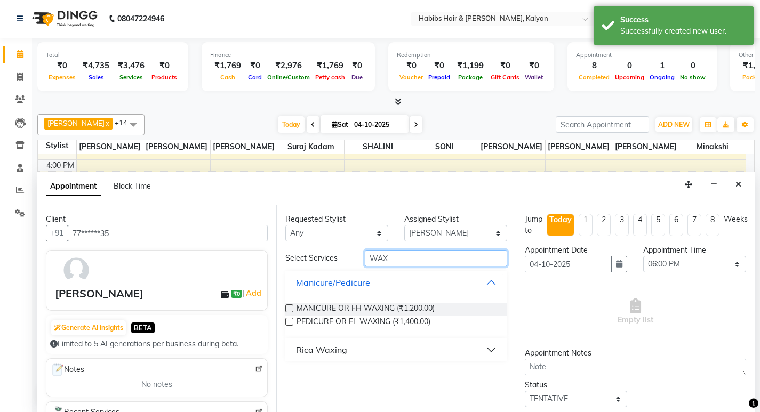
type input "WAX"
click at [330, 358] on button "Rica Waxing" at bounding box center [396, 349] width 213 height 19
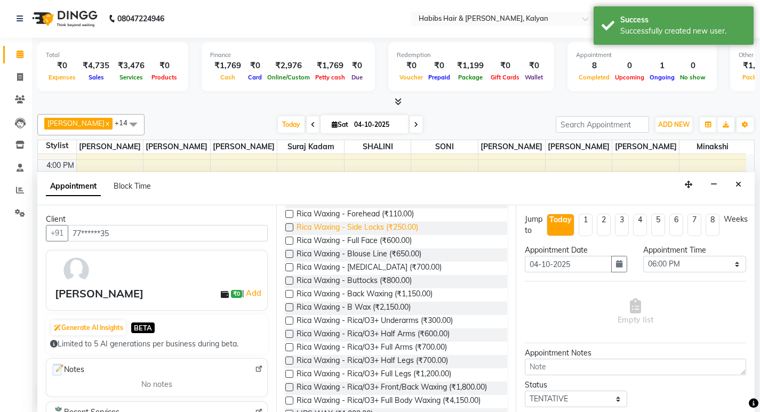
scroll to position [213, 0]
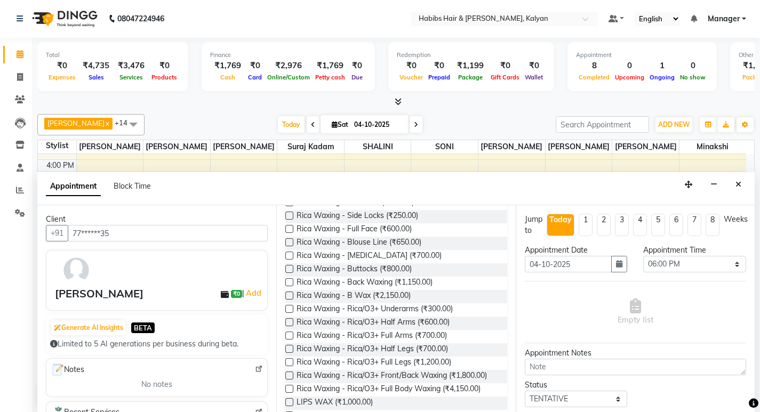
click at [288, 322] on label at bounding box center [289, 323] width 8 height 8
click at [288, 322] on input "checkbox" at bounding box center [288, 323] width 7 height 7
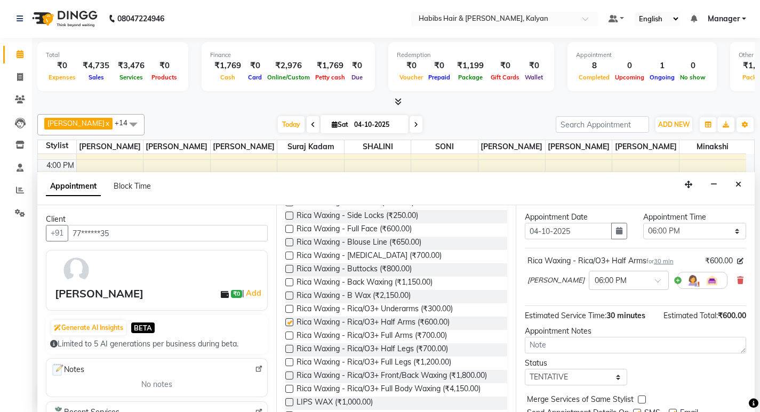
checkbox input "false"
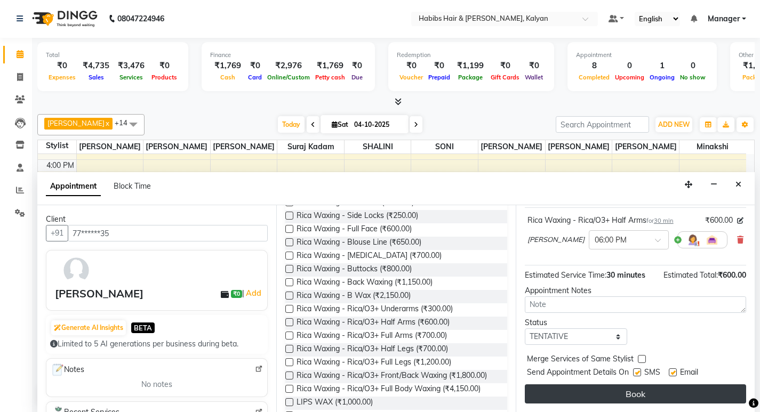
click at [622, 396] on button "Book" at bounding box center [635, 394] width 221 height 19
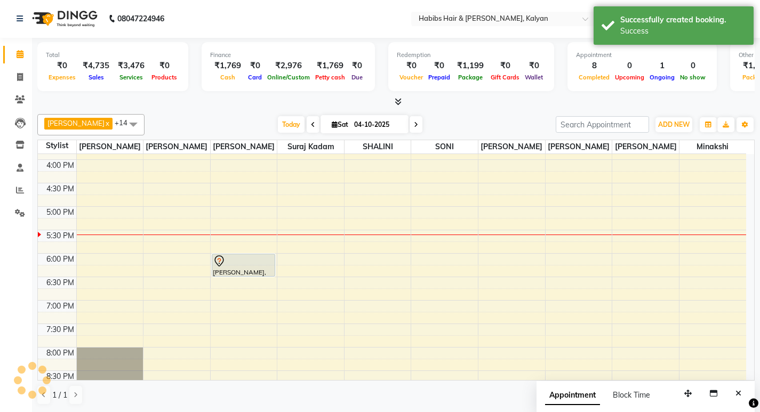
scroll to position [0, 0]
click at [18, 80] on icon at bounding box center [20, 78] width 6 height 8
select select "8185"
select select "service"
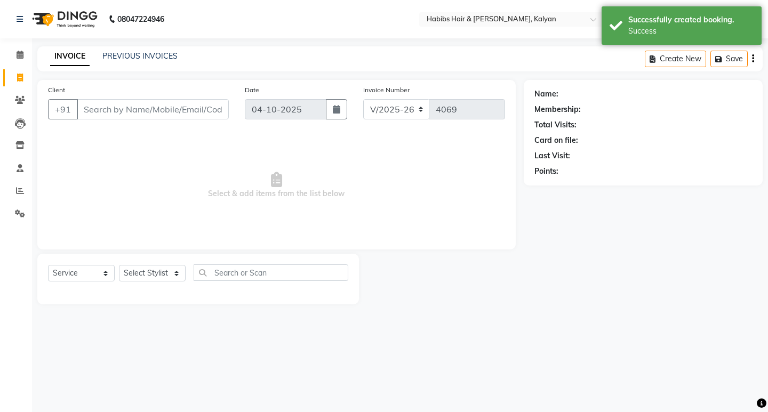
click at [278, 190] on span "Select & add items from the list below" at bounding box center [276, 185] width 457 height 107
click at [276, 232] on span "Select & add items from the list below" at bounding box center [276, 185] width 457 height 107
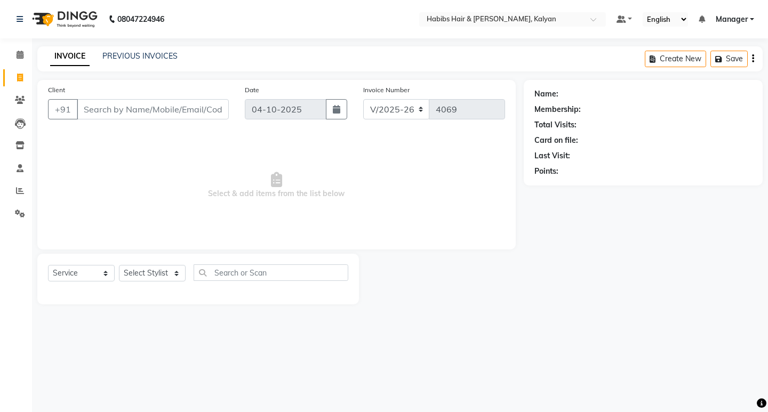
click at [274, 190] on span "Select & add items from the list below" at bounding box center [276, 185] width 457 height 107
click at [288, 161] on span "Select & add items from the list below" at bounding box center [276, 185] width 457 height 107
click at [277, 193] on span "Select & add items from the list below" at bounding box center [276, 185] width 457 height 107
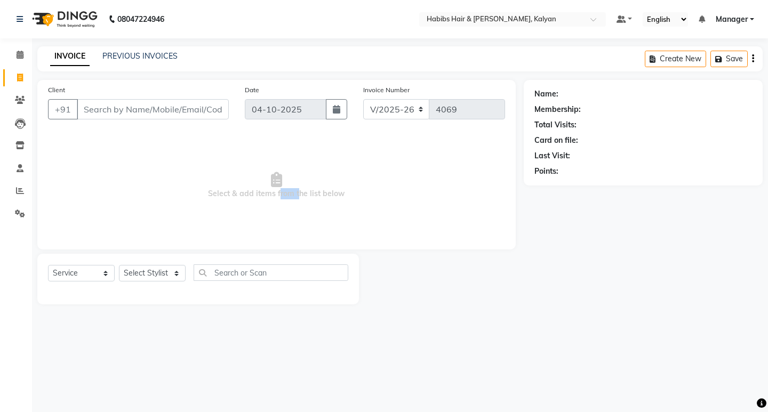
click at [277, 193] on span "Select & add items from the list below" at bounding box center [276, 185] width 457 height 107
click at [277, 172] on icon at bounding box center [276, 179] width 11 height 15
click at [279, 196] on span "Select & add items from the list below" at bounding box center [276, 185] width 457 height 107
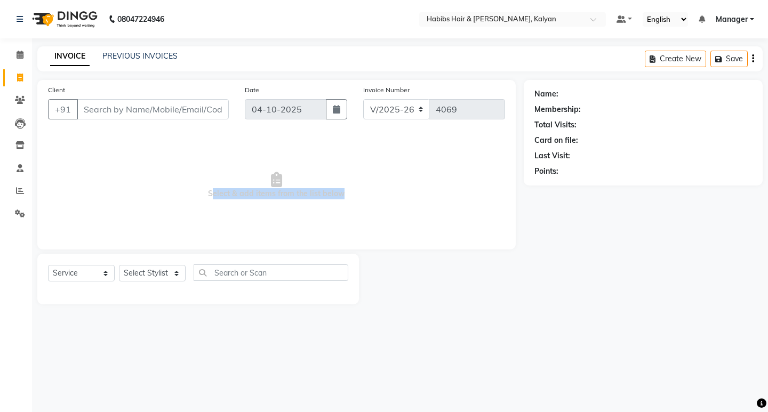
click at [279, 196] on span "Select & add items from the list below" at bounding box center [276, 185] width 457 height 107
click at [325, 224] on span "Select & add items from the list below" at bounding box center [276, 185] width 457 height 107
click at [20, 54] on icon at bounding box center [20, 55] width 7 height 8
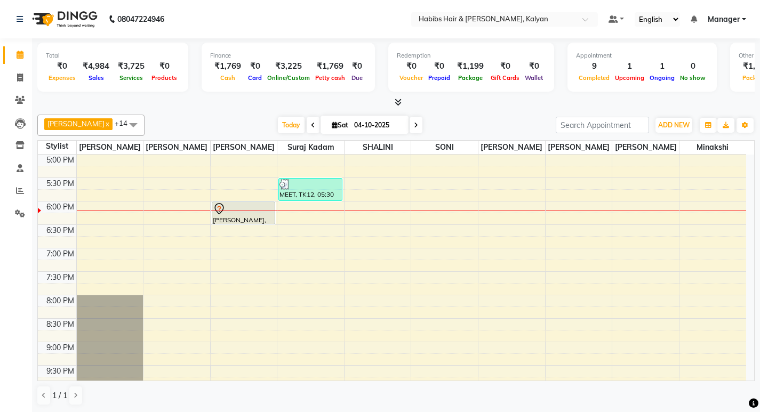
scroll to position [427, 0]
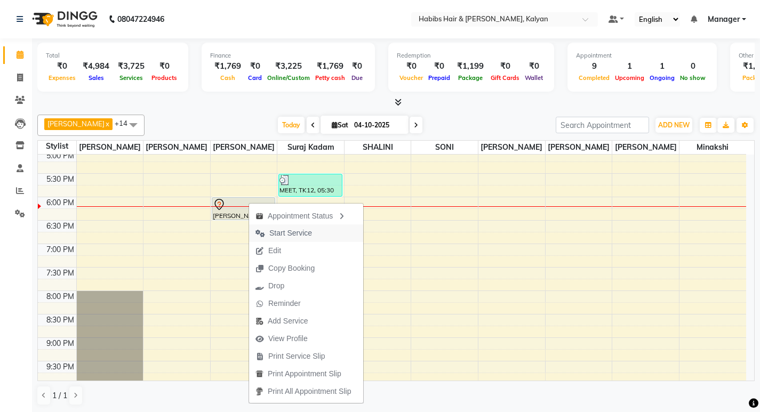
click at [291, 236] on span "Start Service" at bounding box center [290, 233] width 43 height 11
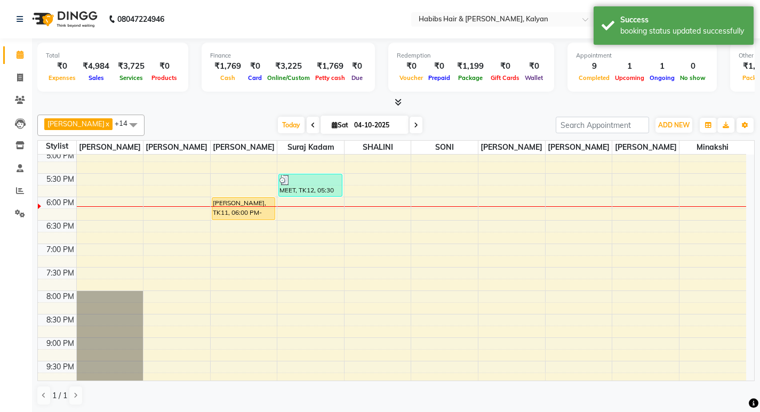
click at [14, 91] on li "Clients" at bounding box center [16, 100] width 32 height 23
click at [27, 81] on span at bounding box center [20, 78] width 19 height 12
select select "8185"
select select "service"
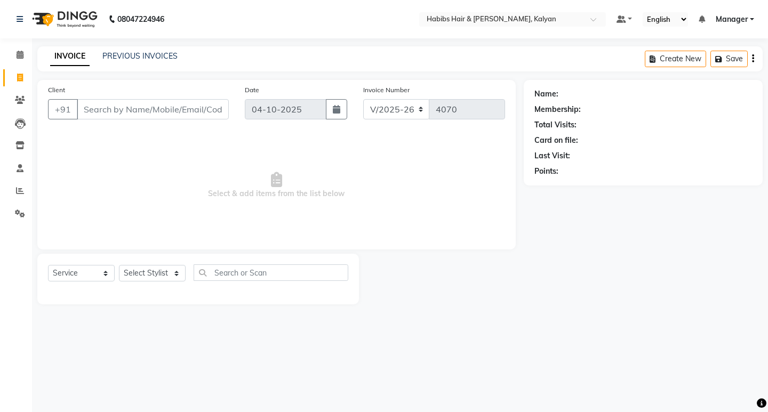
click at [350, 227] on span "Select & add items from the list below" at bounding box center [276, 185] width 457 height 107
click at [5, 217] on link "Settings" at bounding box center [16, 214] width 26 height 18
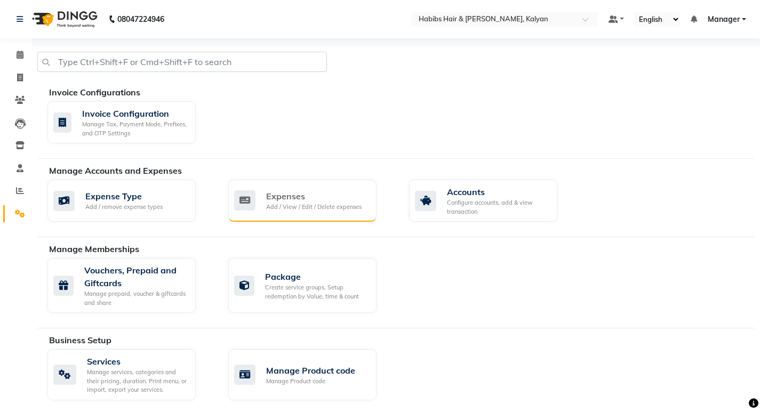
click at [315, 195] on div "Expenses" at bounding box center [314, 196] width 96 height 13
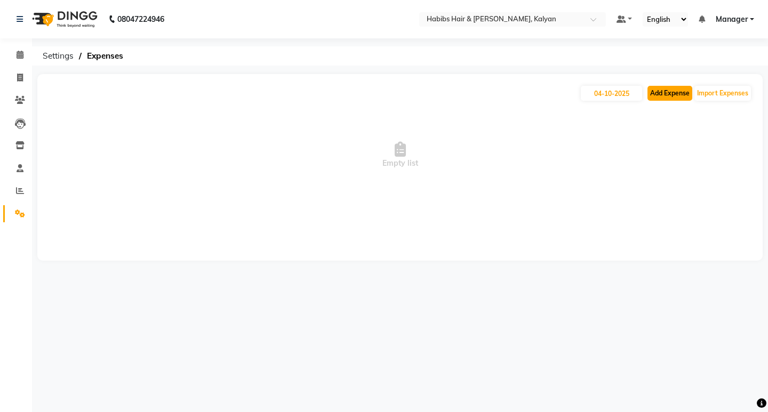
click at [659, 92] on button "Add Expense" at bounding box center [670, 93] width 45 height 15
select select "1"
select select "7313"
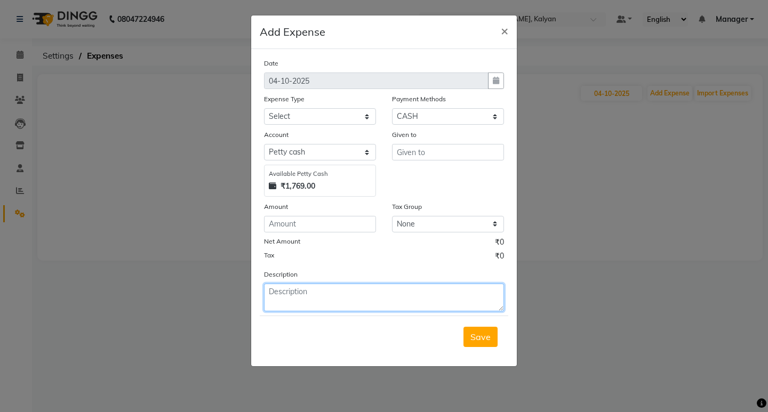
click at [353, 292] on textarea at bounding box center [384, 298] width 240 height 28
type textarea "200RS GIVEN FOR PANRTY [PERSON_NAME] REPAIRING"
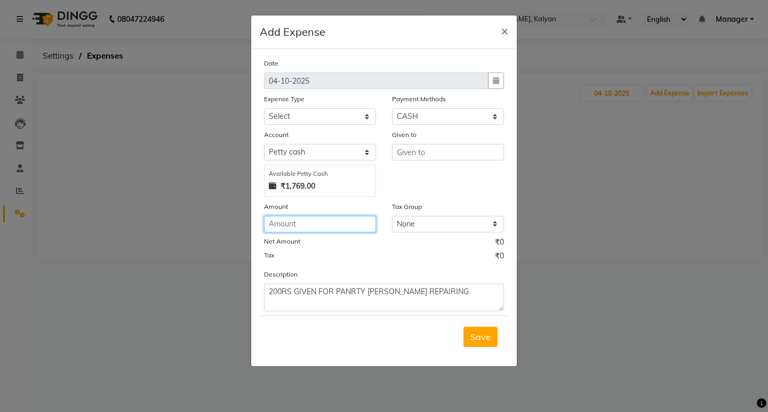
click at [316, 218] on input "number" at bounding box center [320, 224] width 112 height 17
type input "200"
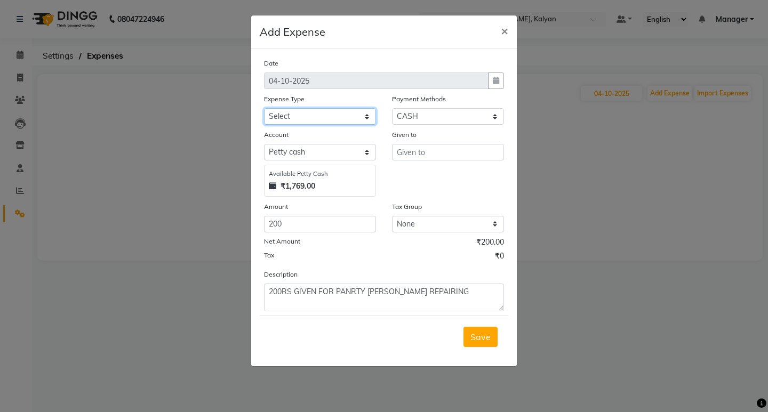
click at [355, 112] on select "Select client coffee client refund [PERSON_NAME] snacks [PERSON_NAME] TEA [PERS…" at bounding box center [320, 116] width 112 height 17
select select "21008"
click at [264, 108] on select "Select client coffee client refund [PERSON_NAME] snacks [PERSON_NAME] TEA [PERS…" at bounding box center [320, 116] width 112 height 17
drag, startPoint x: 410, startPoint y: 129, endPoint x: 413, endPoint y: 150, distance: 21.5
click at [412, 145] on div "Date 04-10-2025 Expense Type Select client coffee client refund clint snacks CL…" at bounding box center [384, 185] width 240 height 254
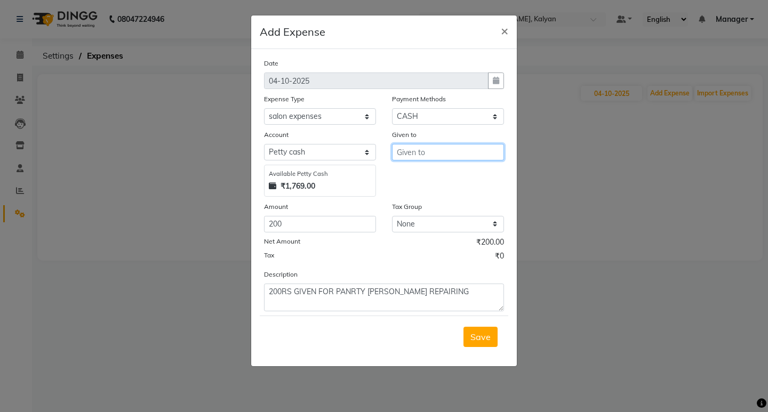
click at [413, 150] on input "text" at bounding box center [448, 152] width 112 height 17
click at [426, 173] on ngb-highlight "Nam rata zipre" at bounding box center [434, 175] width 58 height 11
type input "[PERSON_NAME] zipre"
click at [481, 343] on button "Save" at bounding box center [481, 337] width 34 height 20
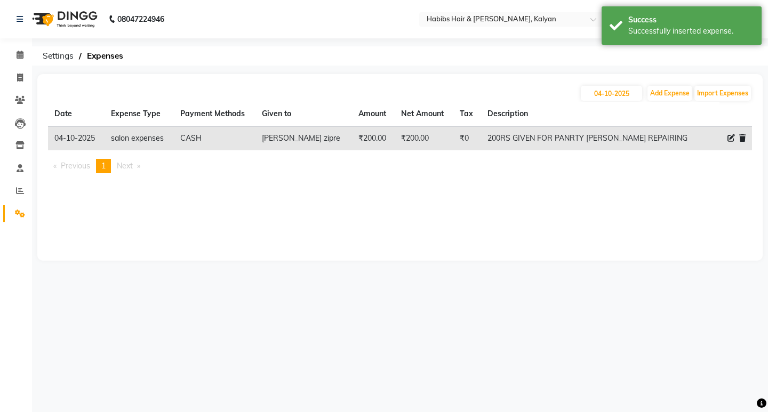
click at [2, 75] on li "Invoice" at bounding box center [16, 78] width 32 height 23
click at [17, 79] on icon at bounding box center [20, 78] width 6 height 8
select select "8185"
select select "service"
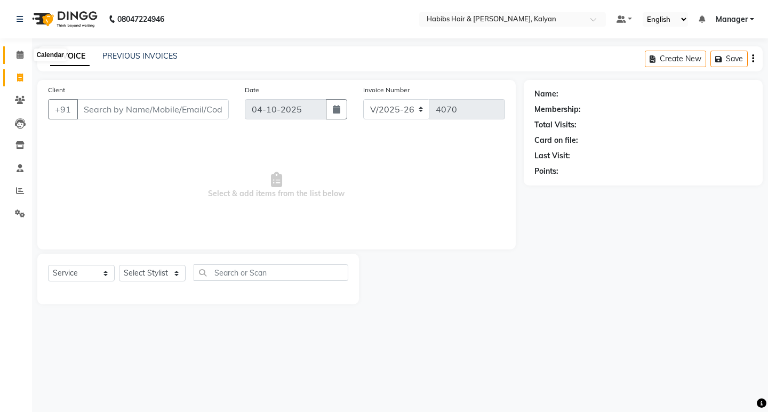
click at [22, 53] on icon at bounding box center [20, 55] width 7 height 8
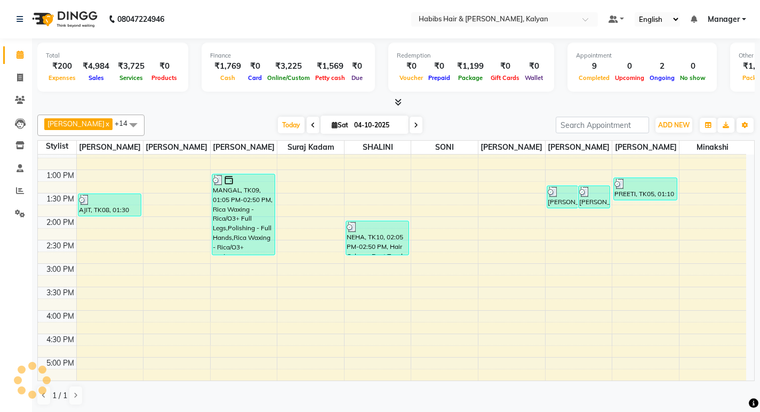
scroll to position [320, 0]
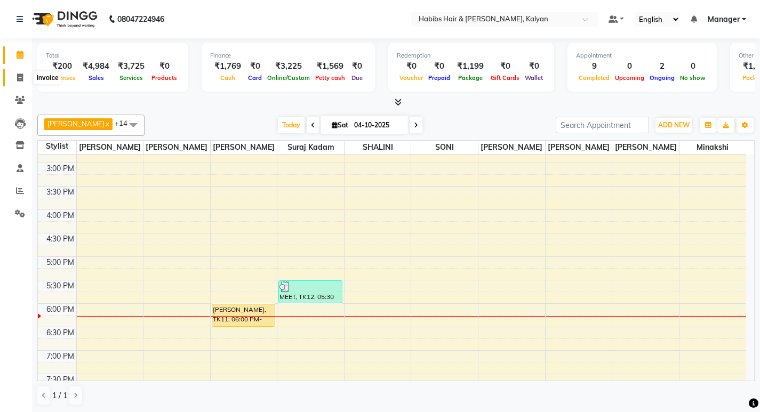
click at [12, 76] on span at bounding box center [20, 78] width 19 height 12
select select "8185"
select select "service"
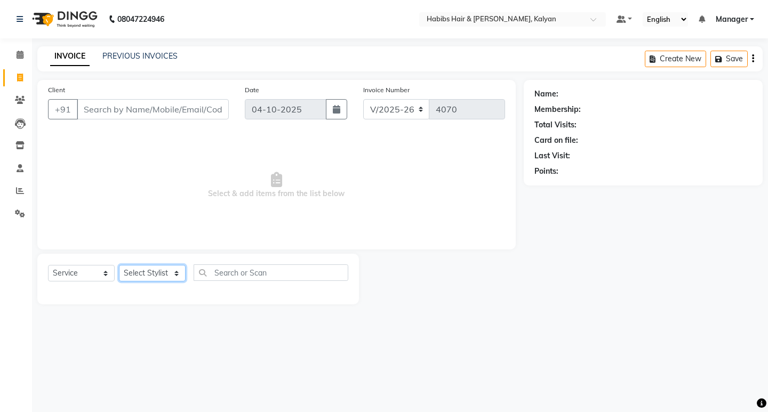
click at [139, 277] on select "Select Stylist [PERSON_NAME] Manager [PERSON_NAME] zipre [PERSON_NAME] [PERSON_…" at bounding box center [152, 273] width 67 height 17
select select "79306"
click at [119, 265] on select "Select Stylist [PERSON_NAME] Manager [PERSON_NAME] zipre [PERSON_NAME] [PERSON_…" at bounding box center [152, 273] width 67 height 17
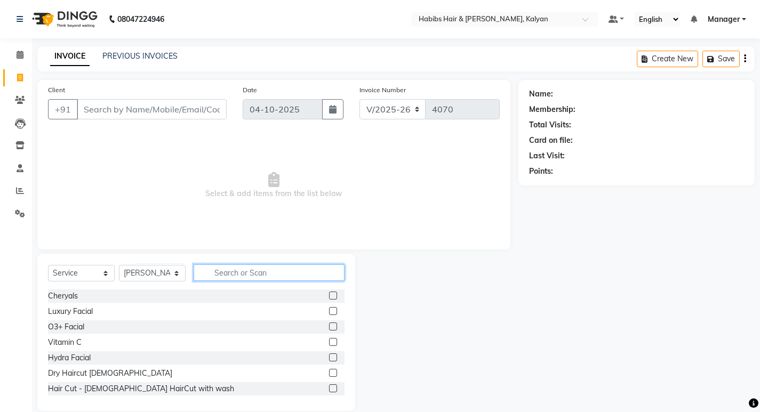
click at [274, 278] on input "text" at bounding box center [269, 273] width 151 height 17
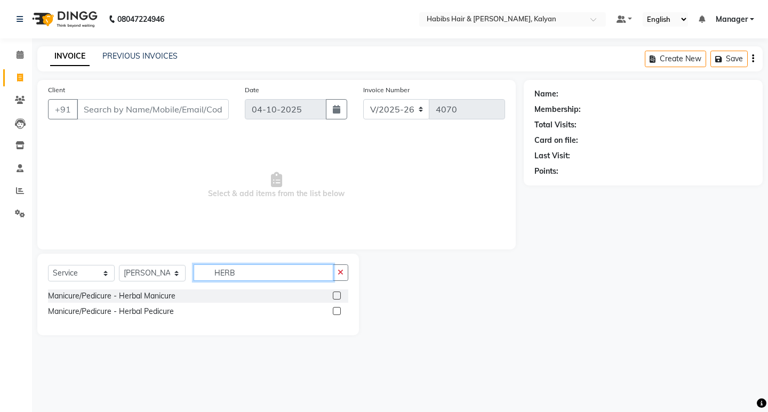
type input "HERB"
click at [338, 311] on label at bounding box center [337, 311] width 8 height 8
click at [338, 311] on input "checkbox" at bounding box center [336, 311] width 7 height 7
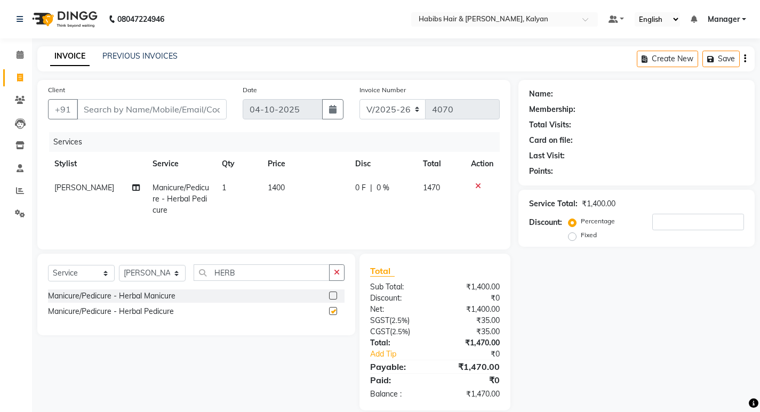
checkbox input "false"
click at [304, 187] on td "1400" at bounding box center [304, 199] width 87 height 46
select select "79306"
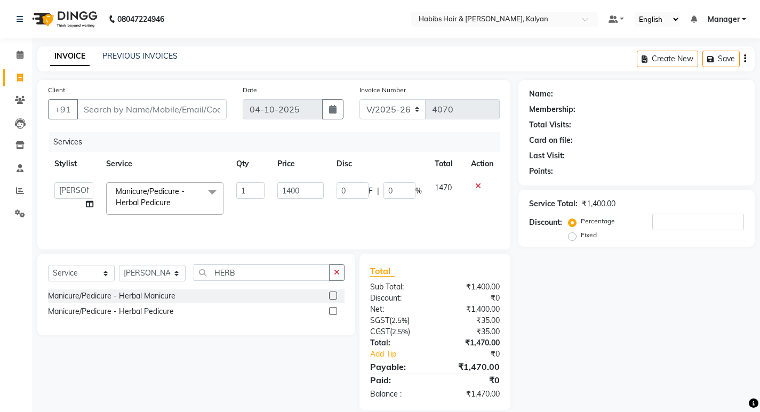
click at [304, 187] on input "1400" at bounding box center [300, 190] width 46 height 17
type input "999"
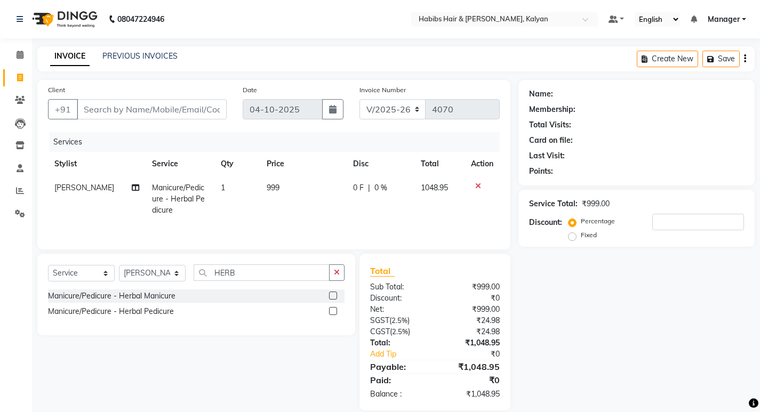
click at [410, 226] on div "Services Stylist Service Qty Price Disc Total Action SANTOSHI Manicure/Pedicure…" at bounding box center [274, 185] width 452 height 107
click at [745, 52] on button "button" at bounding box center [745, 58] width 2 height 25
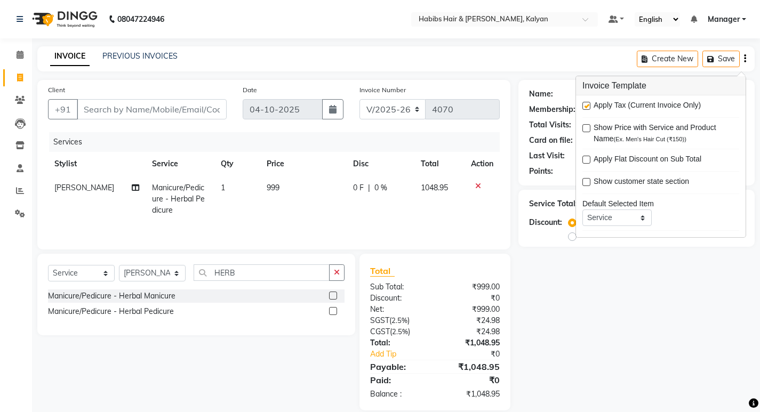
click at [586, 103] on label at bounding box center [587, 106] width 8 height 8
click at [586, 103] on input "checkbox" at bounding box center [586, 106] width 7 height 7
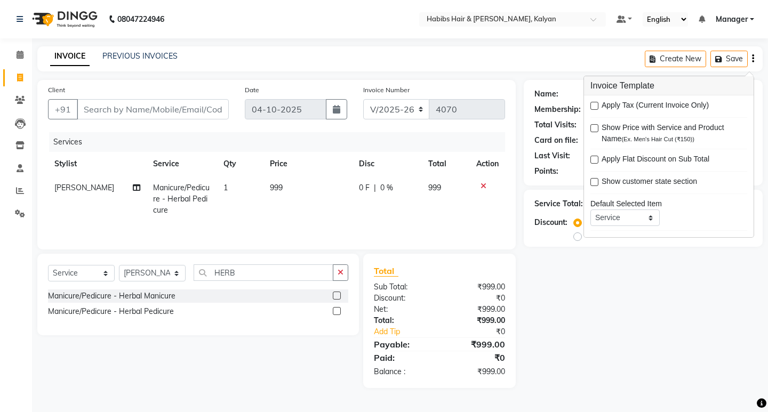
click at [594, 105] on label at bounding box center [595, 106] width 8 height 8
click at [594, 105] on input "checkbox" at bounding box center [594, 106] width 7 height 7
checkbox input "true"
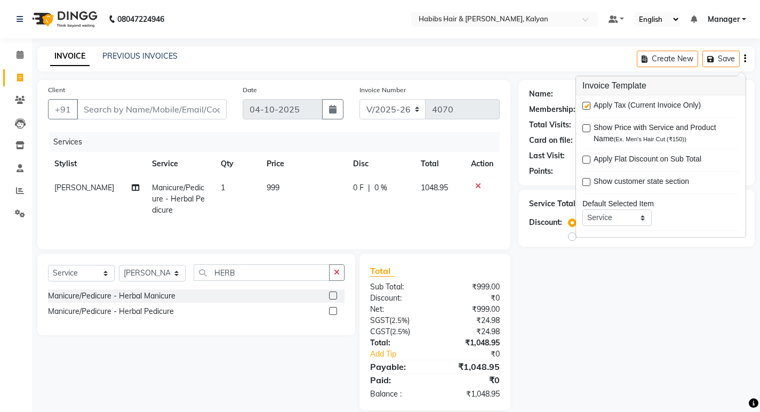
click at [537, 373] on div "Name: Membership: Total Visits: Card on file: Last Visit: Points: Service Total…" at bounding box center [641, 245] width 244 height 331
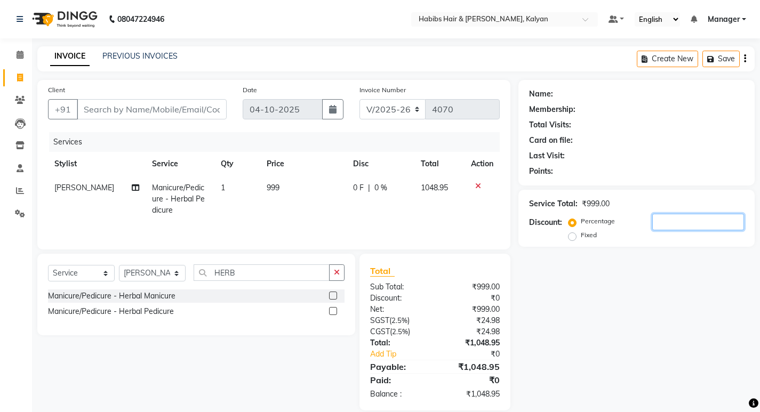
click at [707, 217] on input "number" at bounding box center [699, 222] width 92 height 17
drag, startPoint x: 707, startPoint y: 305, endPoint x: 696, endPoint y: 307, distance: 10.8
click at [696, 307] on div "Name: Membership: Total Visits: Card on file: Last Visit: Points: Service Total…" at bounding box center [641, 245] width 244 height 331
click at [340, 270] on button "button" at bounding box center [336, 273] width 15 height 17
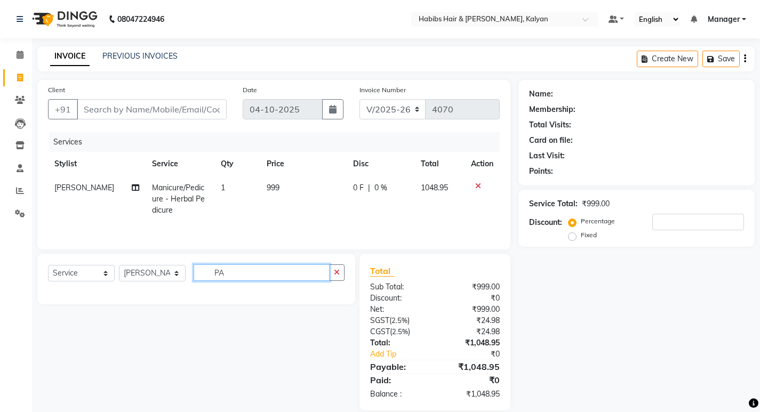
type input "P"
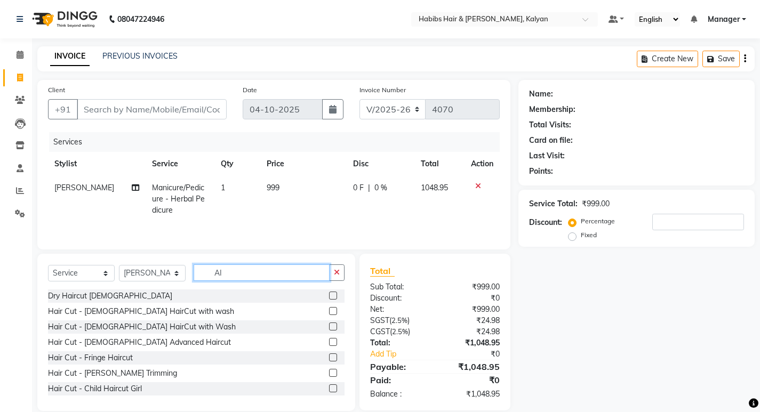
type input "A"
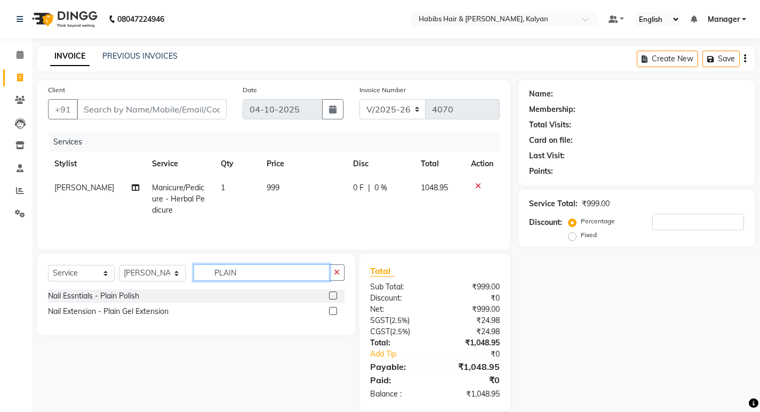
type input "PLAIN"
click at [331, 296] on label at bounding box center [333, 296] width 8 height 8
click at [331, 296] on input "checkbox" at bounding box center [332, 296] width 7 height 7
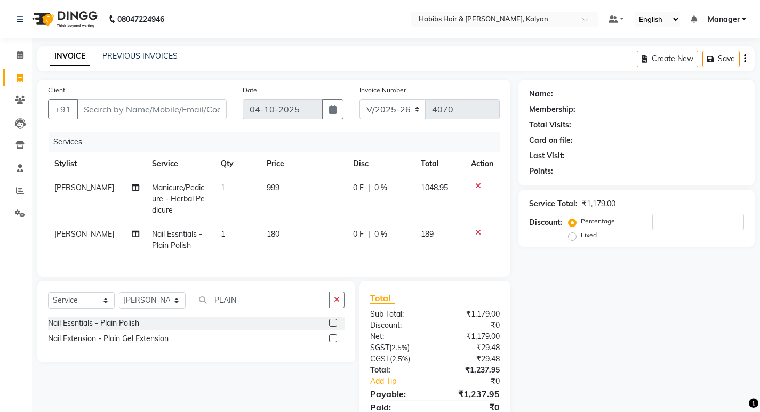
click at [331, 327] on label at bounding box center [333, 323] width 8 height 8
click at [331, 327] on input "checkbox" at bounding box center [332, 323] width 7 height 7
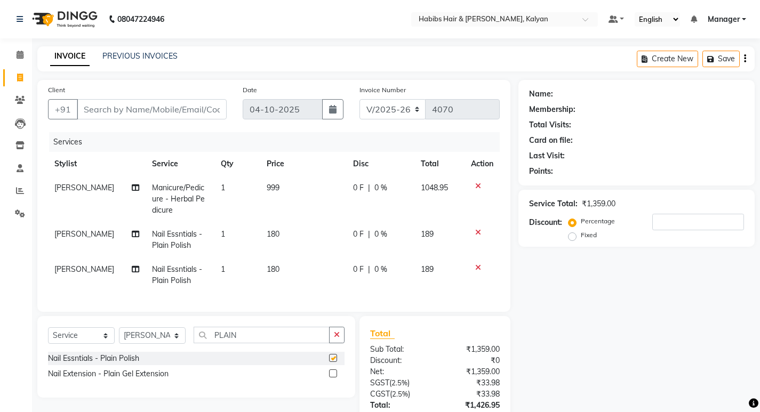
checkbox input "false"
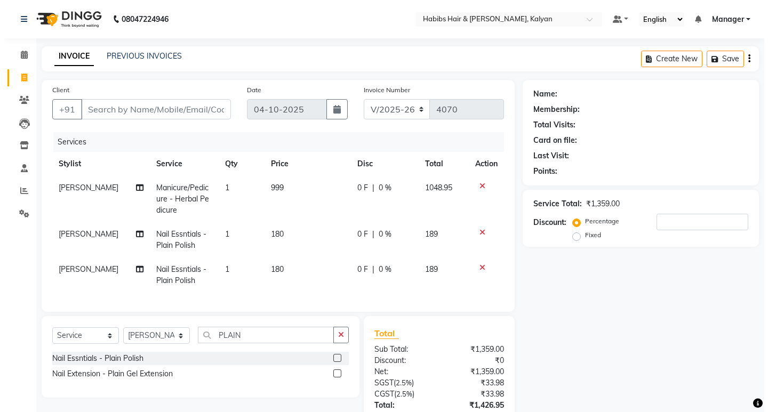
scroll to position [85, 0]
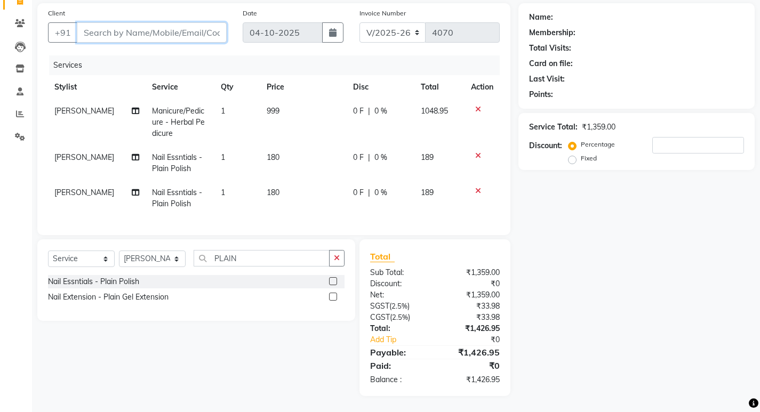
click at [168, 27] on input "Client" at bounding box center [152, 32] width 150 height 20
type input "9"
type input "0"
type input "9619098780"
click at [185, 28] on span "Add Client" at bounding box center [199, 32] width 42 height 11
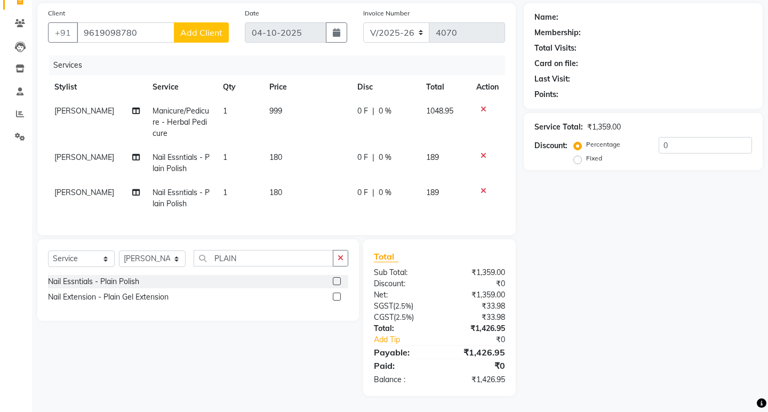
select select "22"
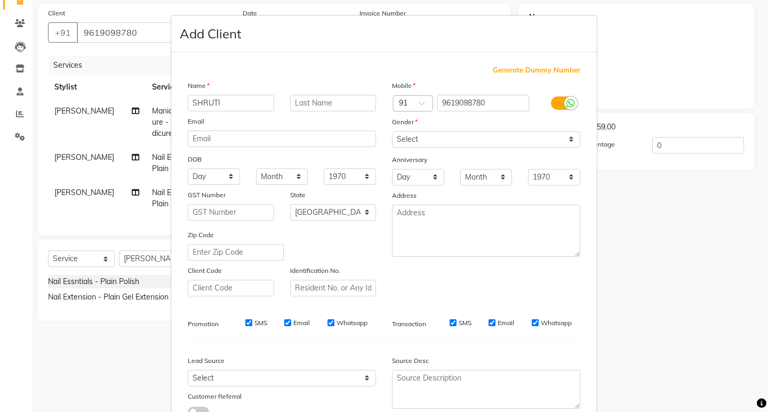
type input "SHRUTI"
click at [534, 132] on select "Select Male Female Other Prefer Not To Say" at bounding box center [486, 139] width 188 height 17
select select "[DEMOGRAPHIC_DATA]"
click at [392, 131] on select "Select Male Female Other Prefer Not To Say" at bounding box center [486, 139] width 188 height 17
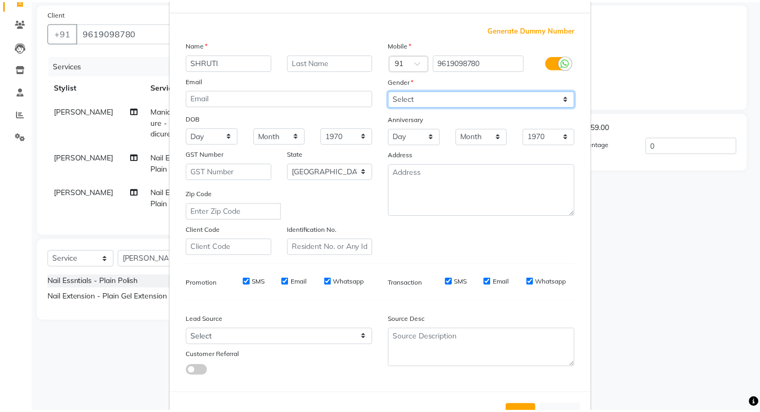
scroll to position [80, 0]
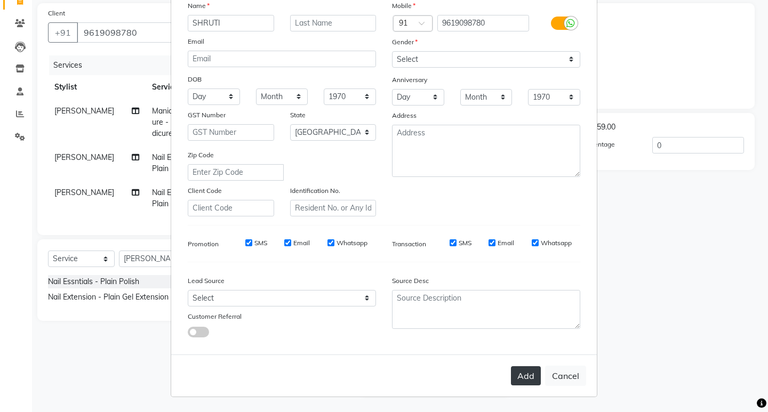
click at [530, 384] on button "Add" at bounding box center [526, 376] width 30 height 19
type input "96******80"
select select
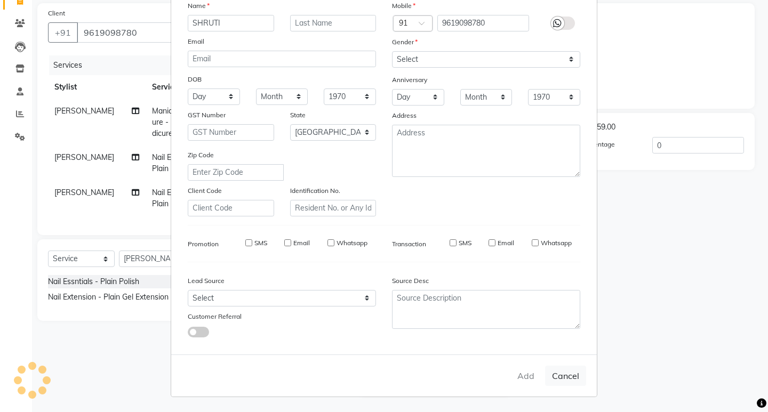
select select "null"
select select
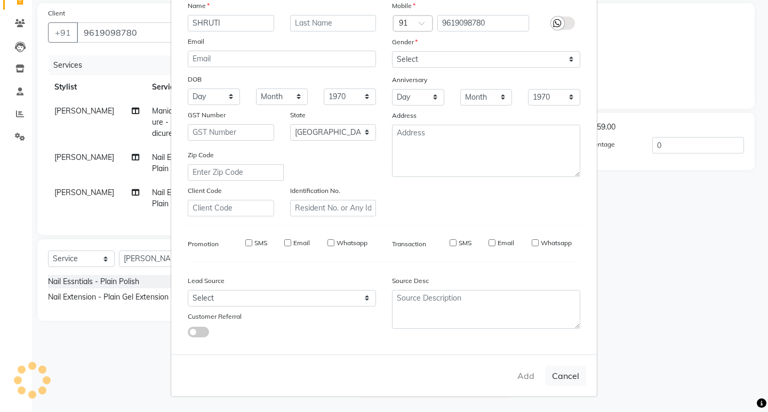
checkbox input "false"
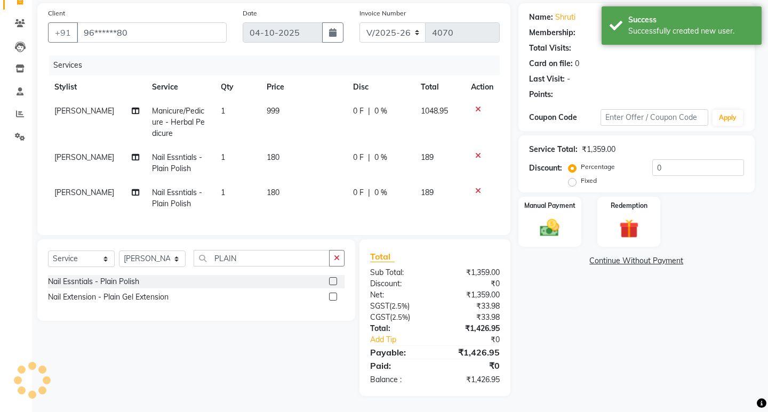
select select "1: Object"
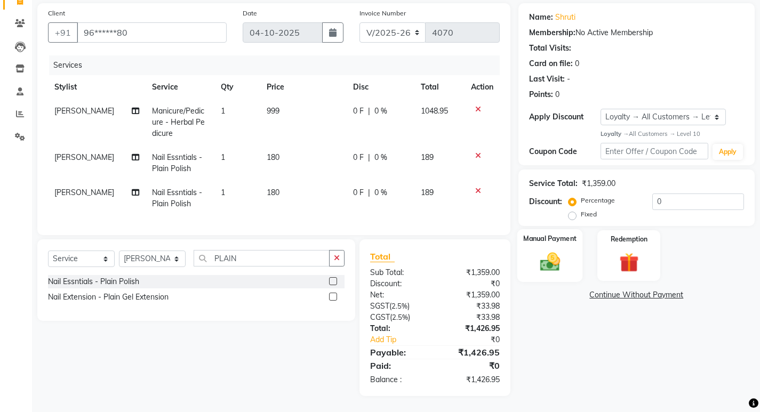
click at [559, 256] on img at bounding box center [550, 262] width 33 height 23
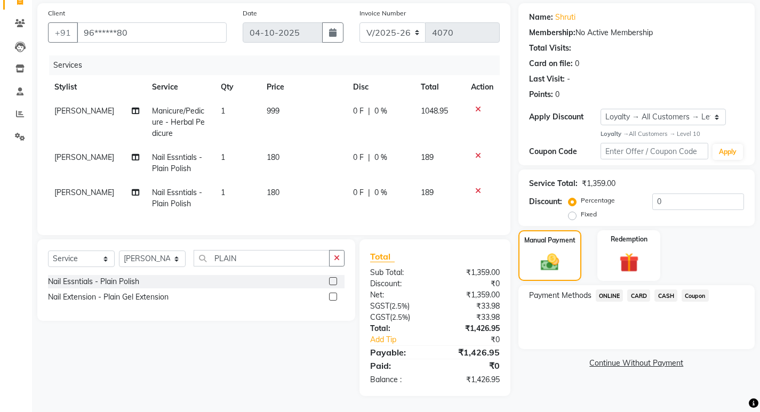
click at [616, 290] on span "ONLINE" at bounding box center [610, 296] width 28 height 12
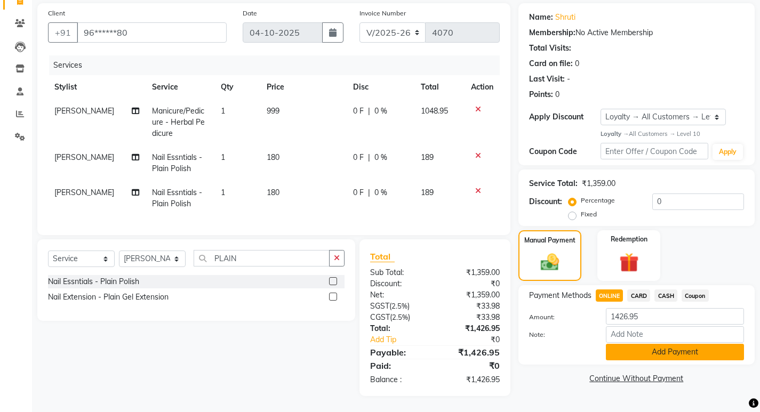
click at [653, 351] on button "Add Payment" at bounding box center [675, 352] width 138 height 17
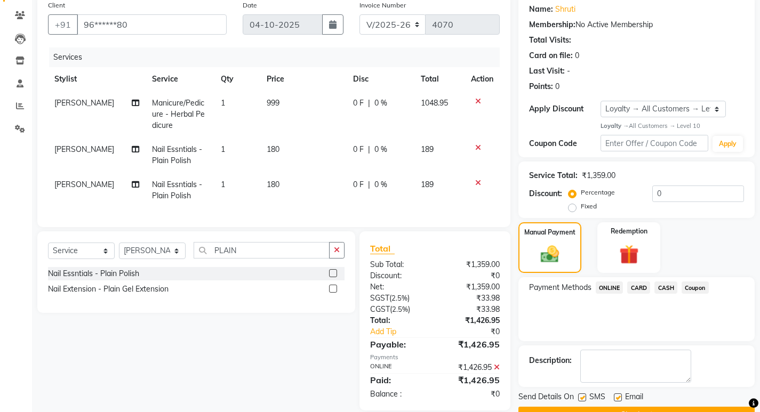
scroll to position [138, 0]
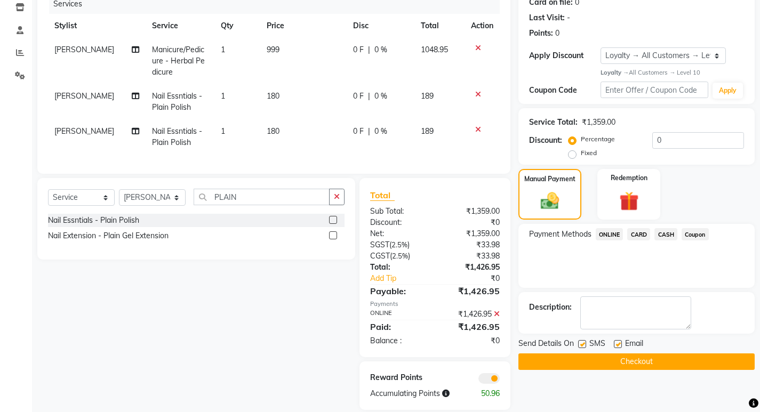
click at [703, 364] on button "Checkout" at bounding box center [637, 362] width 236 height 17
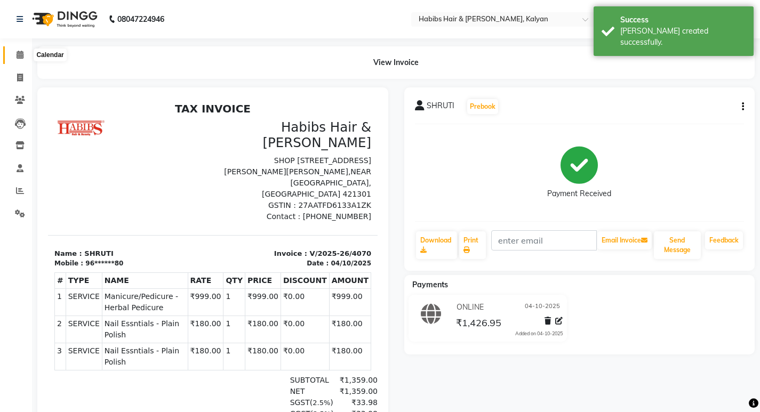
click at [20, 51] on icon at bounding box center [20, 55] width 7 height 8
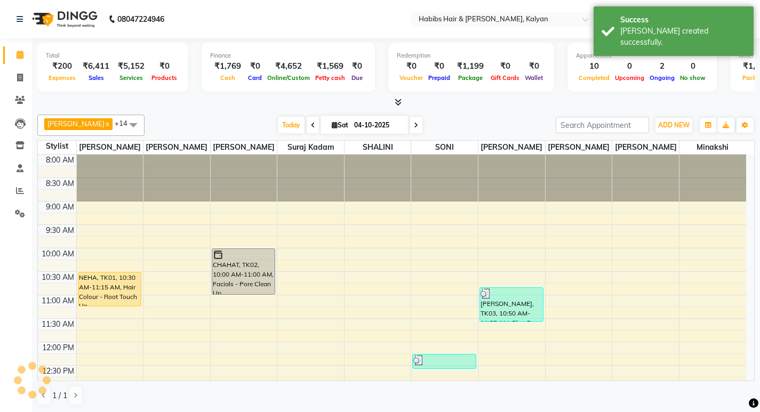
scroll to position [457, 0]
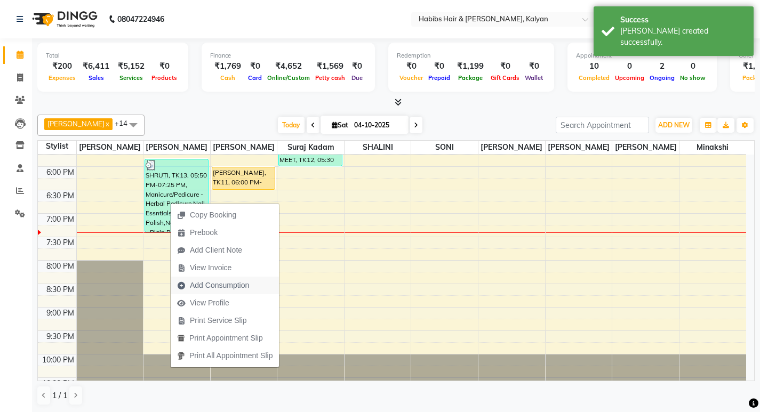
click at [235, 282] on span "Add Consumption" at bounding box center [219, 285] width 59 height 11
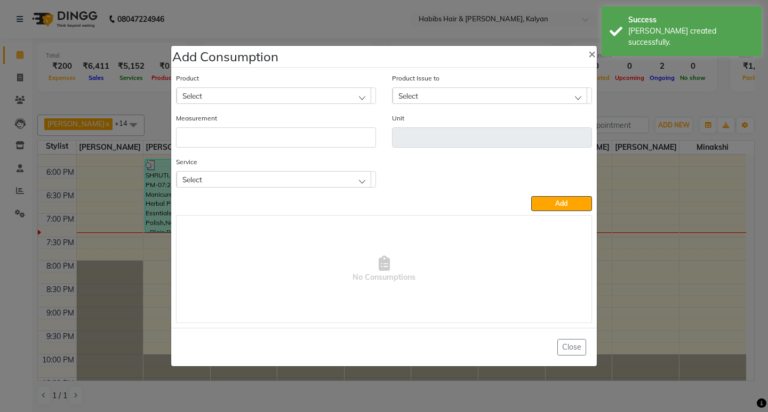
click at [303, 187] on div "Select" at bounding box center [274, 179] width 195 height 16
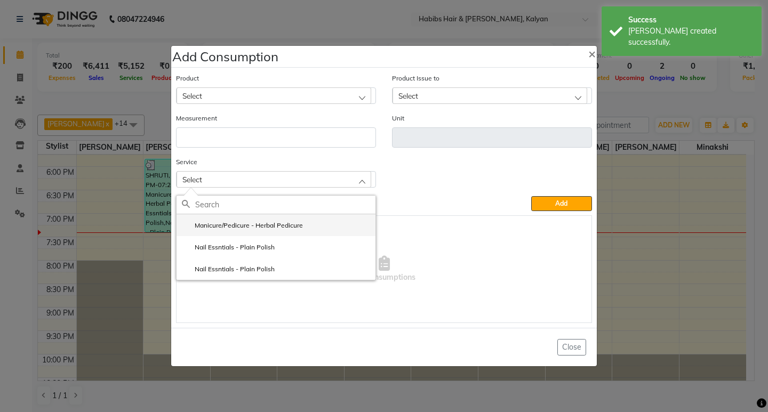
click at [309, 229] on li "Manicure/Pedicure - Herbal Pedicure" at bounding box center [276, 225] width 199 height 22
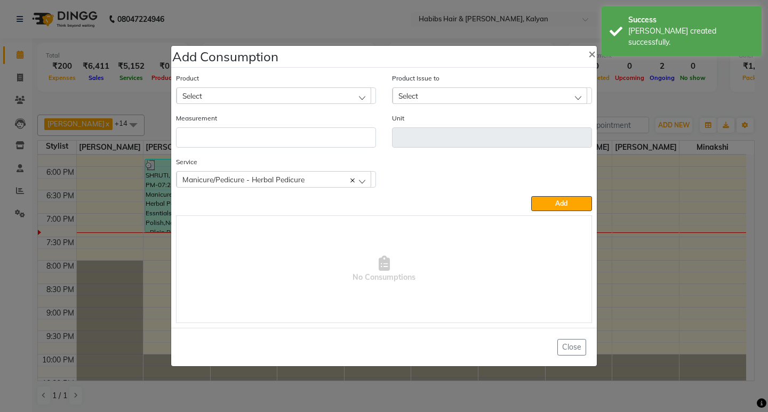
click at [319, 100] on div "Select" at bounding box center [274, 96] width 195 height 16
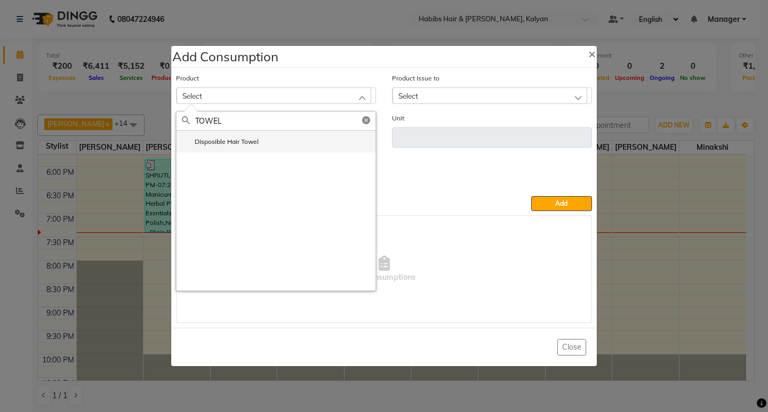
type input "TOWEL"
click at [251, 147] on label "Disposible Hair Towel" at bounding box center [220, 142] width 77 height 10
type input "pc"
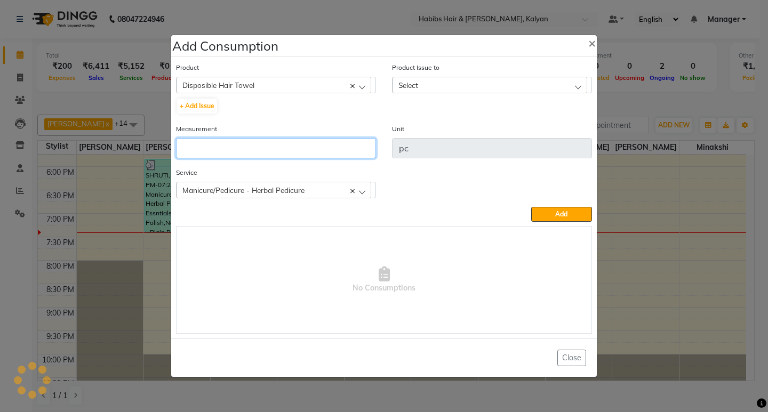
click at [251, 147] on input "number" at bounding box center [276, 148] width 200 height 20
type input "1"
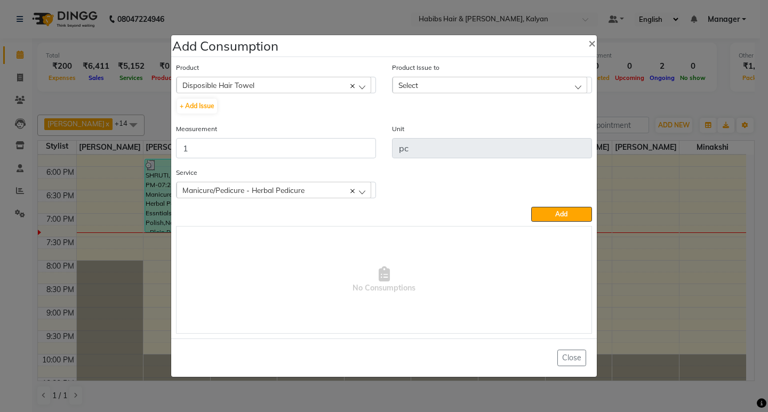
click at [532, 81] on div "Select" at bounding box center [490, 85] width 195 height 16
click at [555, 119] on input "text" at bounding box center [501, 110] width 180 height 18
click at [554, 129] on label "2025-10-01, Issued to: Sagar saindane, Balance: 23" at bounding box center [476, 131] width 156 height 10
click at [546, 215] on button "Add" at bounding box center [561, 214] width 61 height 15
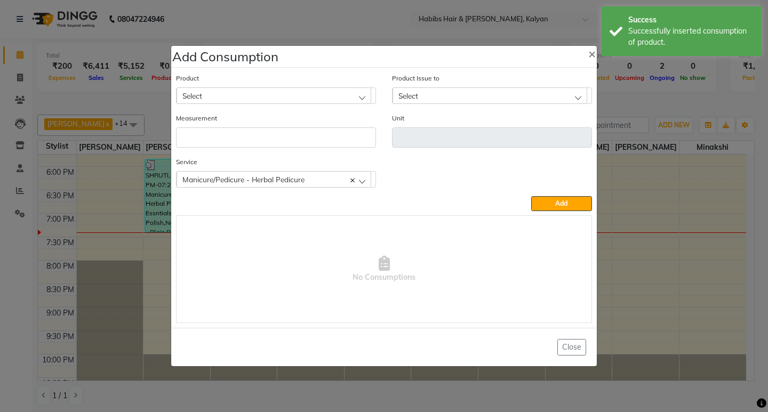
click at [653, 101] on ngb-modal-window "Add Consumption × Product Select 001 BANANA POWDER 10GM Product Issue to Select…" at bounding box center [384, 206] width 768 height 412
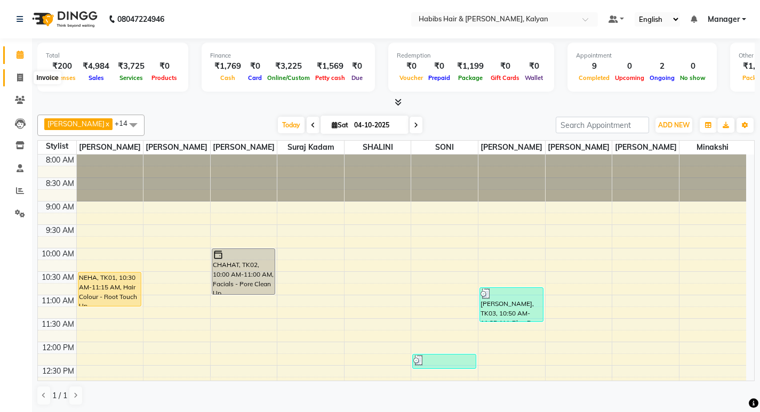
click at [21, 74] on icon at bounding box center [20, 78] width 6 height 8
select select "8185"
select select "service"
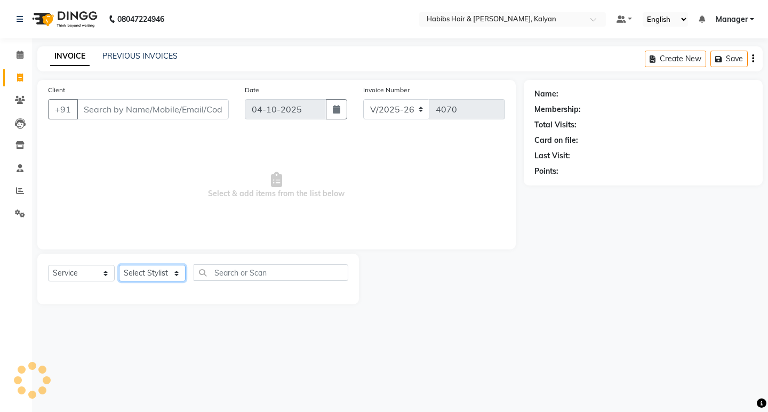
click at [157, 272] on select "Select Stylist [PERSON_NAME] Manager [PERSON_NAME] zipre [PERSON_NAME] [PERSON_…" at bounding box center [152, 273] width 67 height 17
select select "93333"
click at [119, 265] on select "Select Stylist [PERSON_NAME] Manager [PERSON_NAME] zipre [PERSON_NAME] [PERSON_…" at bounding box center [152, 273] width 67 height 17
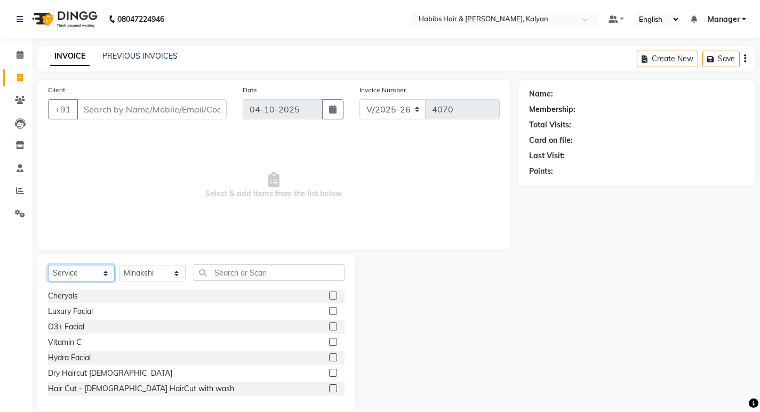
click at [71, 280] on select "Select Service Product Membership Package Voucher Prepaid Gift Card" at bounding box center [81, 273] width 67 height 17
select select "package"
click at [48, 265] on select "Select Service Product Membership Package Voucher Prepaid Gift Card" at bounding box center [81, 273] width 67 height 17
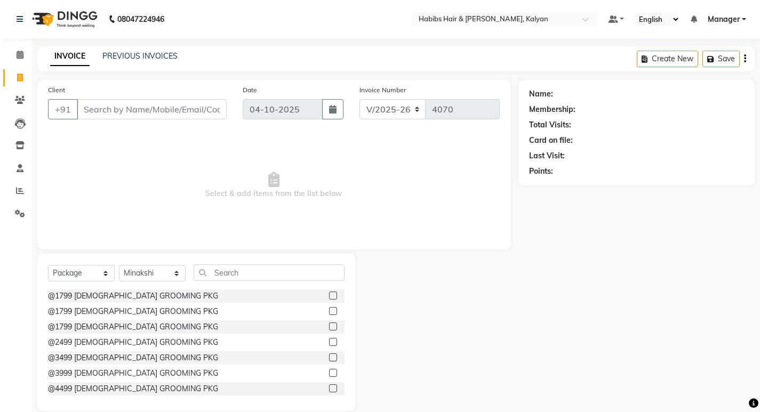
click at [258, 264] on div "Select Service Product Membership Package Voucher Prepaid Gift Card Select Styl…" at bounding box center [196, 332] width 318 height 157
click at [255, 272] on input "text" at bounding box center [269, 273] width 151 height 17
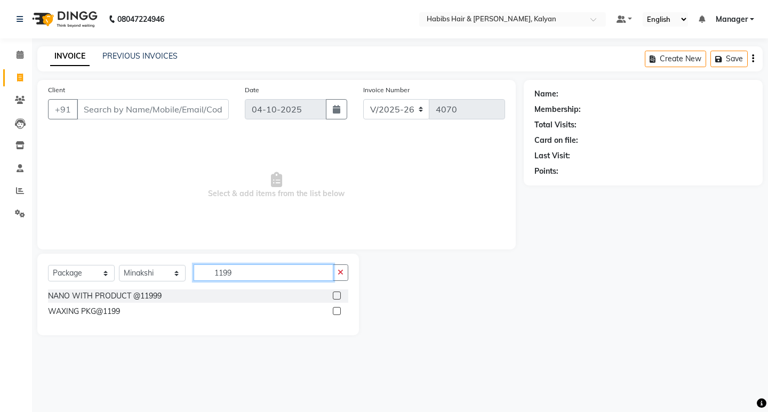
type input "1199"
click at [339, 312] on label at bounding box center [337, 311] width 8 height 8
click at [339, 312] on input "checkbox" at bounding box center [336, 311] width 7 height 7
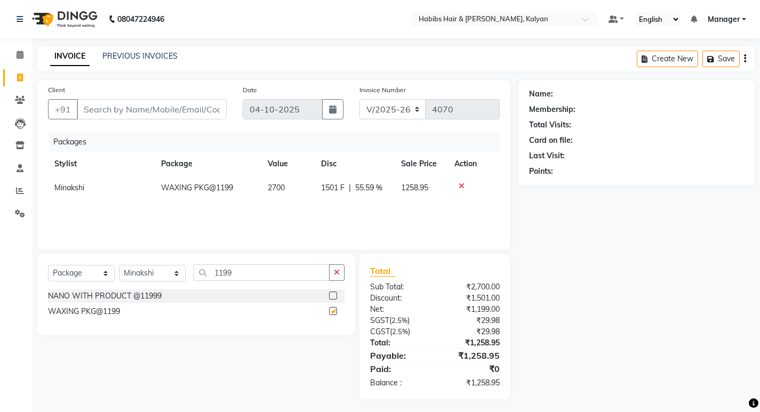
checkbox input "false"
click at [88, 273] on select "Select Service Product Membership Package Voucher Prepaid Gift Card" at bounding box center [81, 273] width 67 height 17
select select "service"
click at [48, 265] on select "Select Service Product Membership Package Voucher Prepaid Gift Card" at bounding box center [81, 273] width 67 height 17
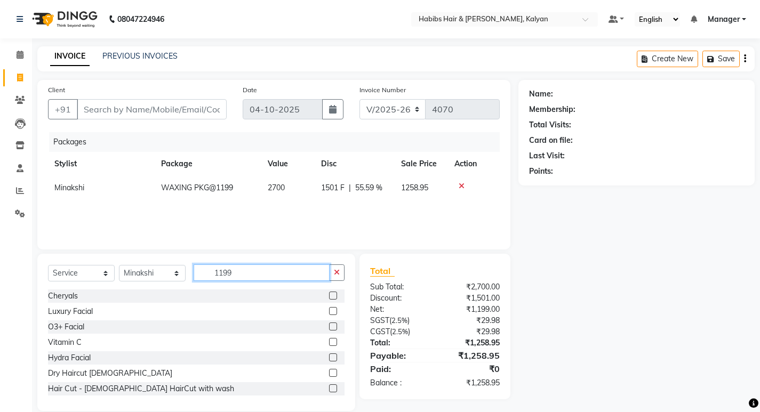
click at [328, 272] on input "1199" at bounding box center [262, 273] width 136 height 17
click at [341, 269] on button "button" at bounding box center [336, 273] width 15 height 17
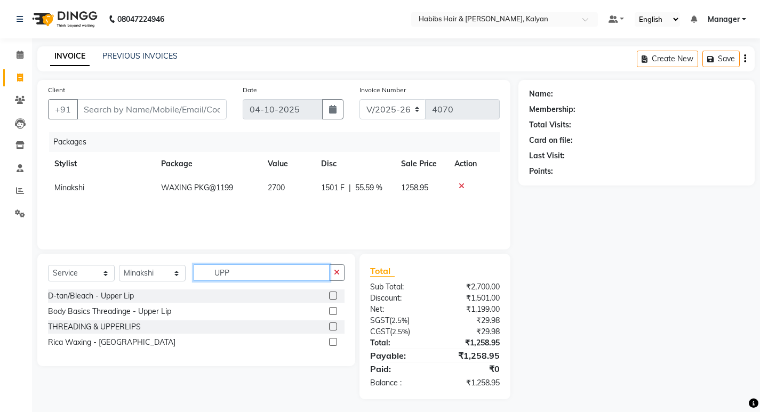
type input "UPP"
drag, startPoint x: 334, startPoint y: 342, endPoint x: 327, endPoint y: 336, distance: 9.8
click at [333, 342] on label at bounding box center [333, 342] width 8 height 8
click at [333, 342] on input "checkbox" at bounding box center [332, 342] width 7 height 7
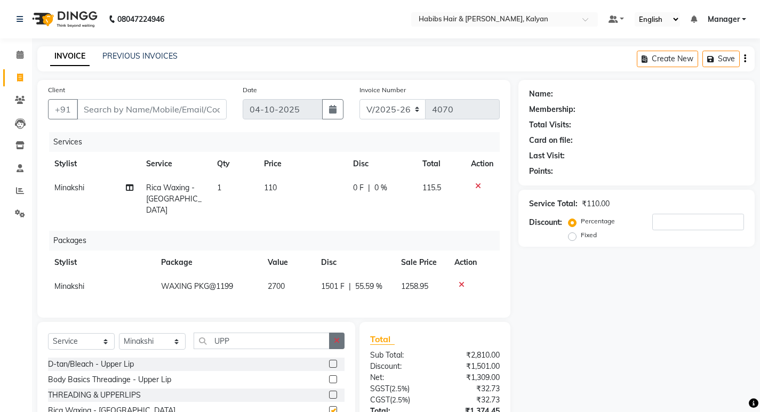
checkbox input "false"
click at [332, 339] on button "button" at bounding box center [336, 341] width 15 height 17
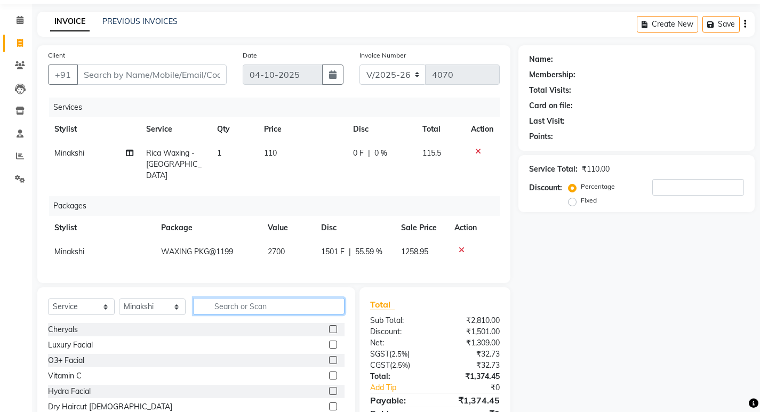
scroll to position [53, 0]
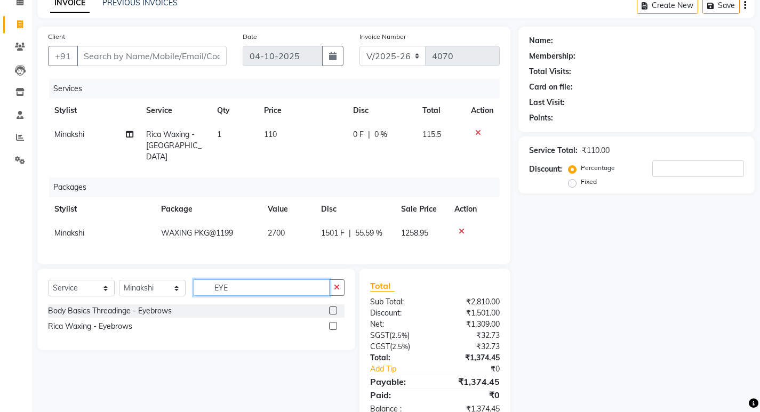
type input "EYE"
click at [334, 307] on label at bounding box center [333, 311] width 8 height 8
click at [334, 308] on input "checkbox" at bounding box center [332, 311] width 7 height 7
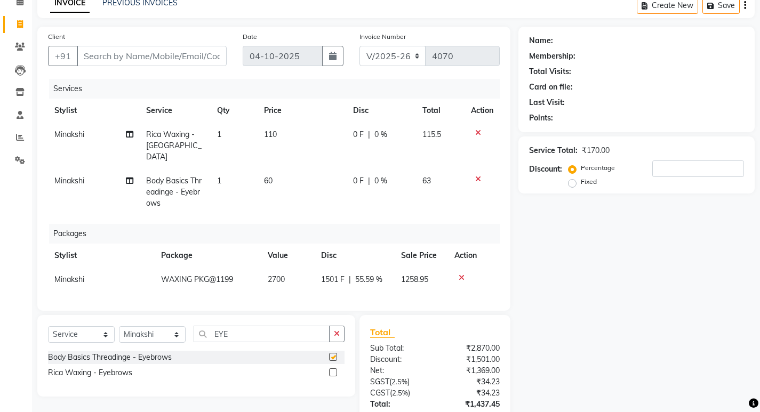
checkbox input "false"
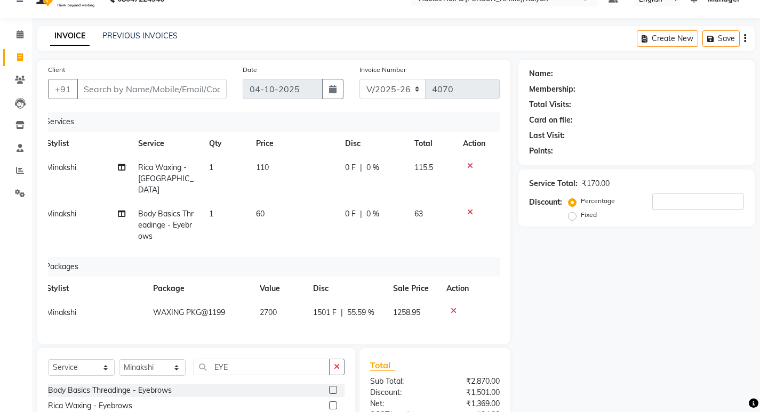
scroll to position [19, 0]
click at [663, 301] on div "Name: Membership: Total Visits: Card on file: Last Visit: Points: Service Total…" at bounding box center [641, 284] width 244 height 446
click at [673, 274] on div "Name: Membership: Total Visits: Card on file: Last Visit: Points: Service Total…" at bounding box center [641, 284] width 244 height 446
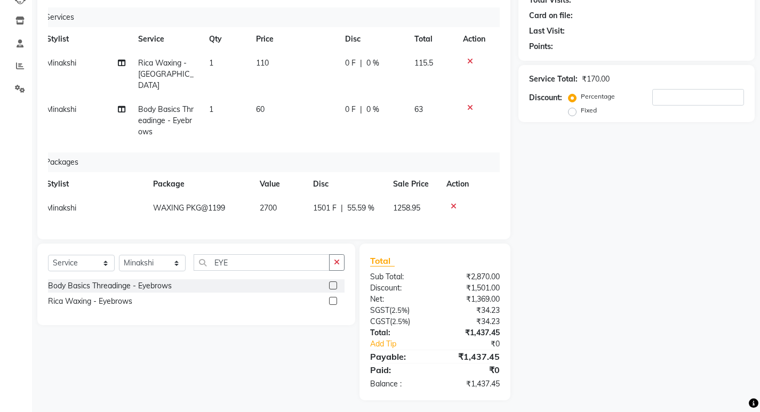
scroll to position [126, 0]
click at [468, 103] on icon at bounding box center [470, 106] width 6 height 7
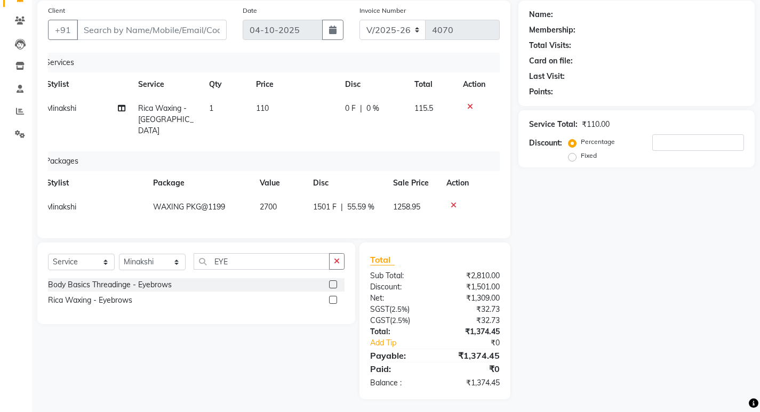
click at [471, 106] on icon at bounding box center [470, 106] width 6 height 7
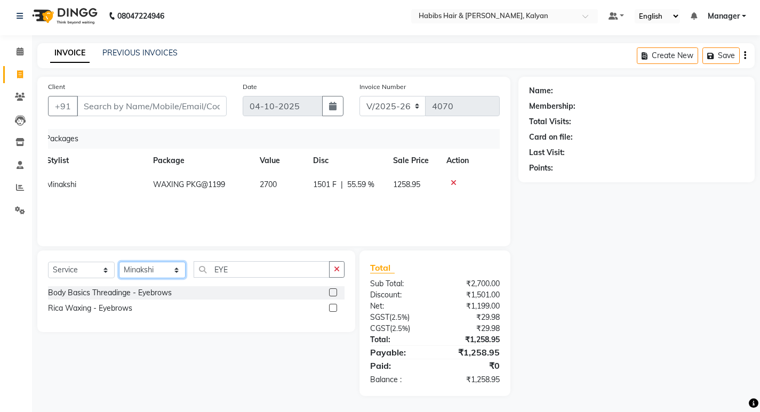
click at [158, 269] on select "Select Stylist [PERSON_NAME] Manager [PERSON_NAME] zipre [PERSON_NAME] [PERSON_…" at bounding box center [152, 270] width 67 height 17
select select "89442"
click at [119, 262] on select "Select Stylist [PERSON_NAME] Manager [PERSON_NAME] zipre [PERSON_NAME] [PERSON_…" at bounding box center [152, 270] width 67 height 17
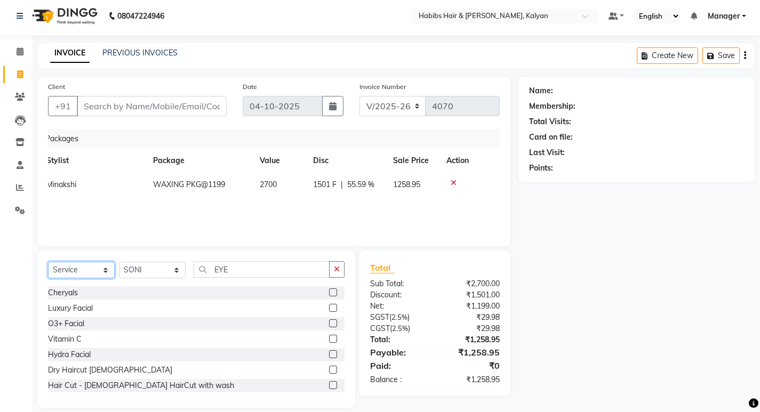
click at [56, 275] on select "Select Service Product Membership Package Voucher Prepaid Gift Card" at bounding box center [81, 270] width 67 height 17
select select "package"
click at [48, 262] on select "Select Service Product Membership Package Voucher Prepaid Gift Card" at bounding box center [81, 270] width 67 height 17
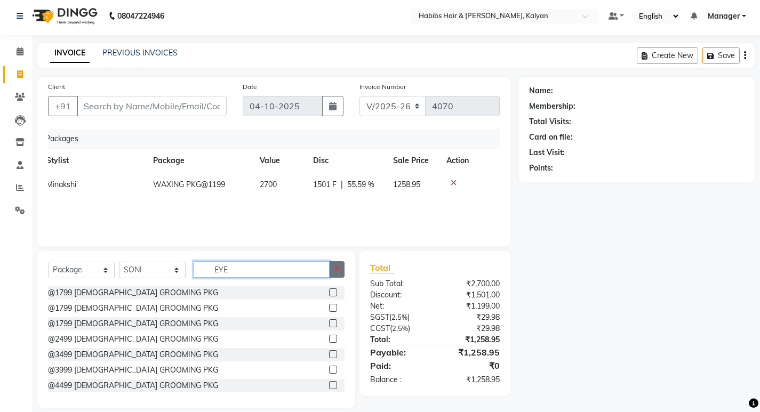
drag, startPoint x: 323, startPoint y: 266, endPoint x: 337, endPoint y: 268, distance: 14.0
click at [323, 266] on input "EYE" at bounding box center [262, 269] width 136 height 17
click at [339, 268] on icon "button" at bounding box center [337, 269] width 6 height 7
type input "799"
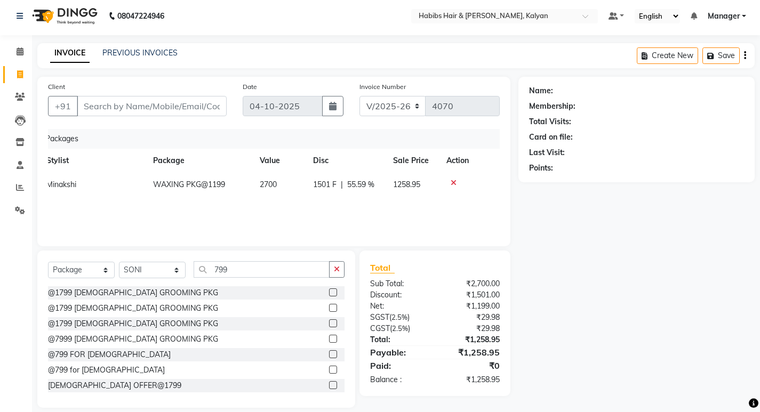
click at [329, 351] on label at bounding box center [333, 355] width 8 height 8
click at [329, 352] on input "checkbox" at bounding box center [332, 355] width 7 height 7
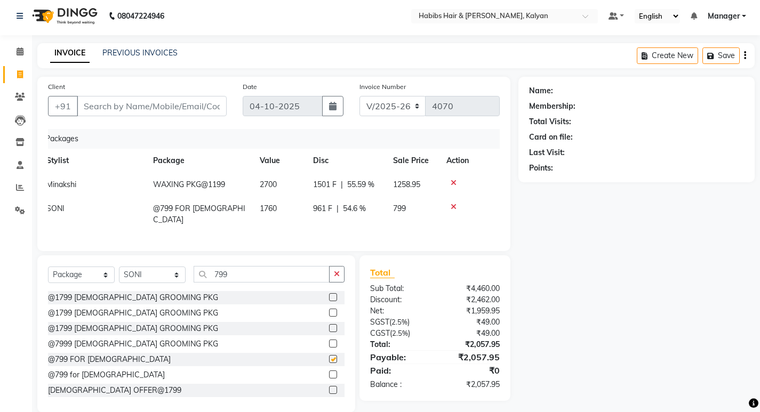
checkbox input "false"
click at [16, 205] on span at bounding box center [20, 211] width 19 height 12
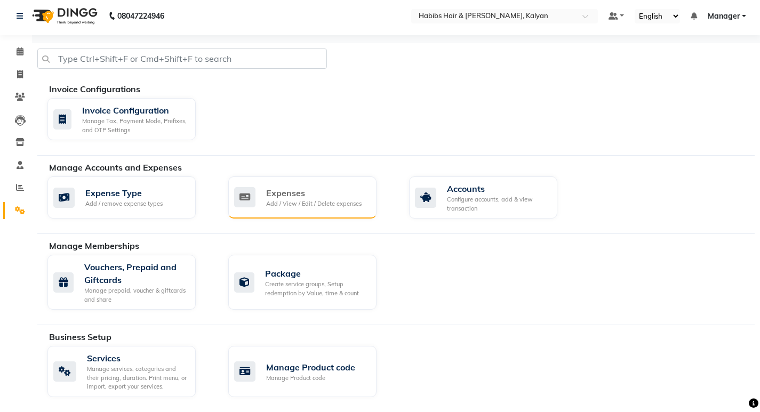
click at [336, 192] on div "Expenses" at bounding box center [314, 193] width 96 height 13
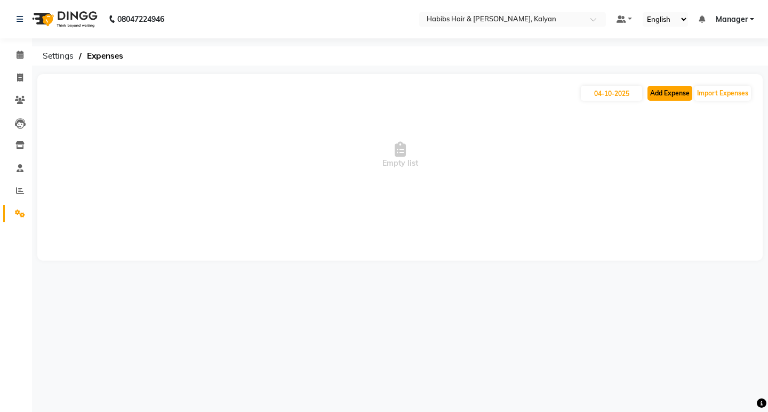
click at [666, 93] on button "Add Expense" at bounding box center [670, 93] width 45 height 15
select select "1"
select select "7313"
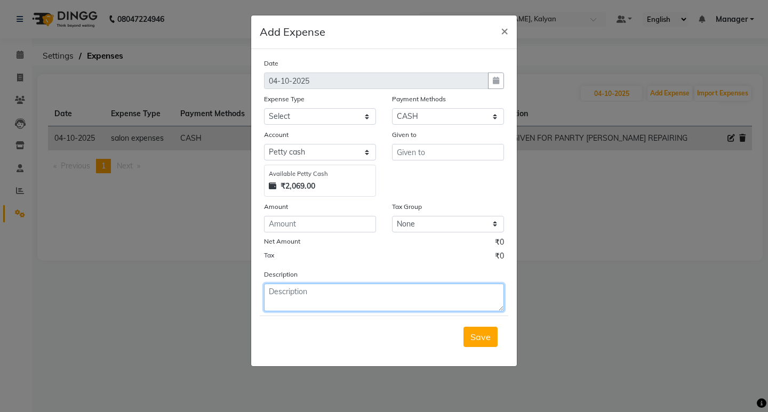
click at [344, 285] on textarea at bounding box center [384, 298] width 240 height 28
type textarea "90RS GIVEN FOR (MORNING MILK)"
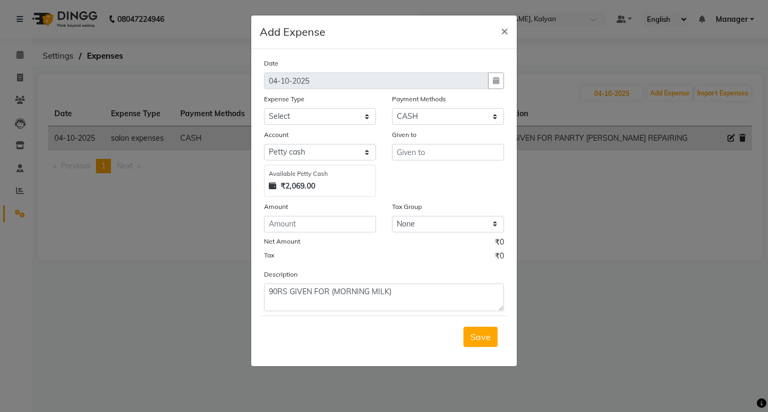
click at [317, 215] on div "Amount" at bounding box center [320, 208] width 112 height 15
click at [318, 214] on div "Amount" at bounding box center [320, 208] width 112 height 15
click at [319, 216] on input "number" at bounding box center [320, 224] width 112 height 17
type input "90"
click at [308, 110] on select "Select client coffee client refund [PERSON_NAME] snacks [PERSON_NAME] TEA [PERS…" at bounding box center [320, 116] width 112 height 17
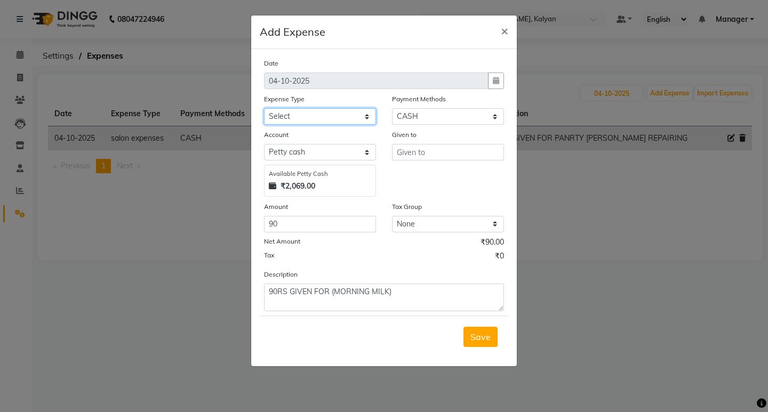
select select "20892"
click at [264, 108] on select "Select client coffee client refund [PERSON_NAME] snacks [PERSON_NAME] TEA [PERS…" at bounding box center [320, 116] width 112 height 17
click at [425, 151] on input "text" at bounding box center [448, 152] width 112 height 17
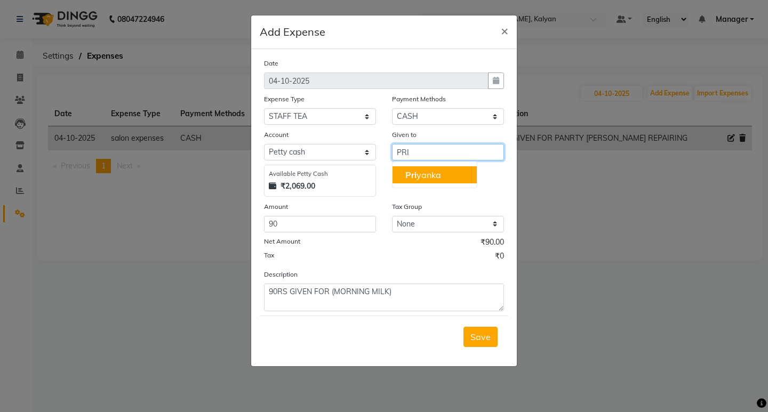
click at [435, 168] on button "Pri yanka" at bounding box center [435, 174] width 84 height 17
type input "Priyanka"
click at [487, 342] on span "Save" at bounding box center [481, 337] width 20 height 11
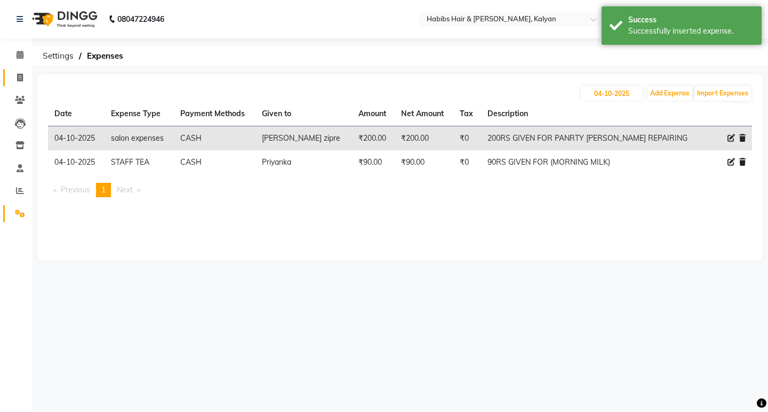
click at [9, 78] on link "Invoice" at bounding box center [16, 78] width 26 height 18
select select "8185"
select select "service"
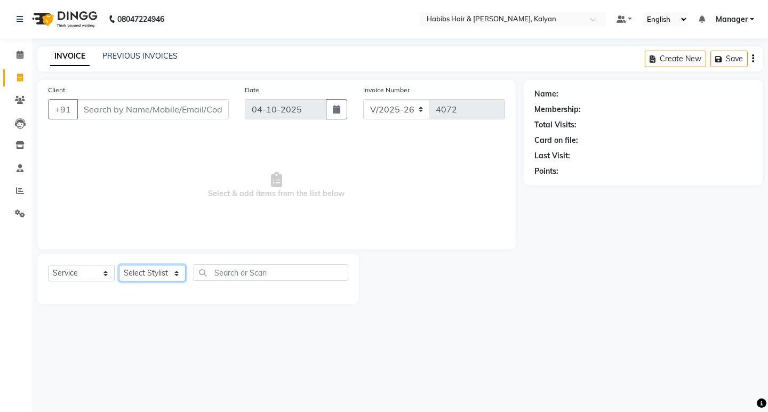
click at [147, 279] on select "Select Stylist [PERSON_NAME] Manager [PERSON_NAME] zipre [PERSON_NAME] [PERSON_…" at bounding box center [152, 273] width 67 height 17
select select "93333"
click at [119, 265] on select "Select Stylist [PERSON_NAME] Manager [PERSON_NAME] zipre [PERSON_NAME] [PERSON_…" at bounding box center [152, 273] width 67 height 17
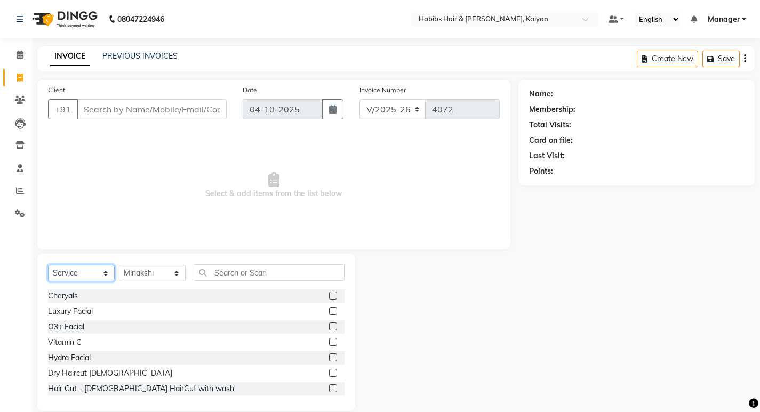
click at [78, 271] on select "Select Service Product Membership Package Voucher Prepaid Gift Card" at bounding box center [81, 273] width 67 height 17
select select "package"
click at [48, 265] on select "Select Service Product Membership Package Voucher Prepaid Gift Card" at bounding box center [81, 273] width 67 height 17
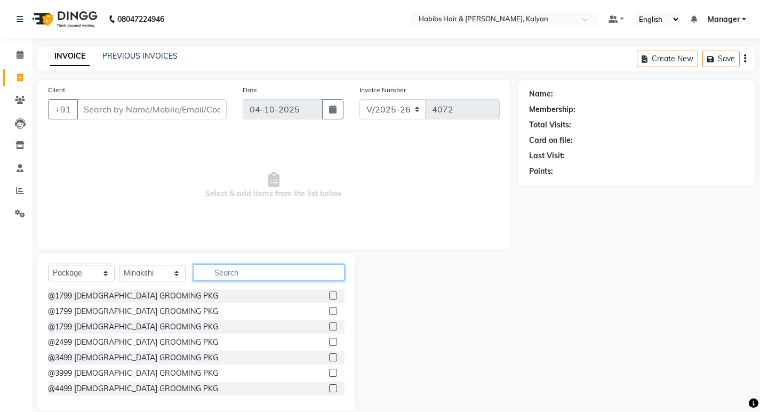
click at [221, 273] on input "text" at bounding box center [269, 273] width 151 height 17
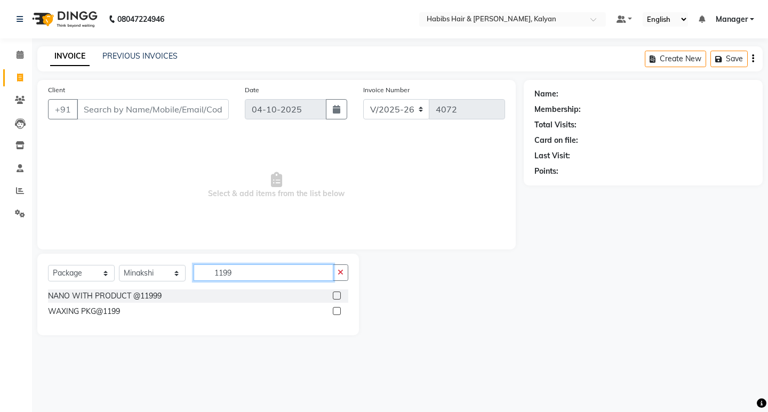
type input "1199"
click at [336, 308] on label at bounding box center [337, 311] width 8 height 8
click at [336, 308] on input "checkbox" at bounding box center [336, 311] width 7 height 7
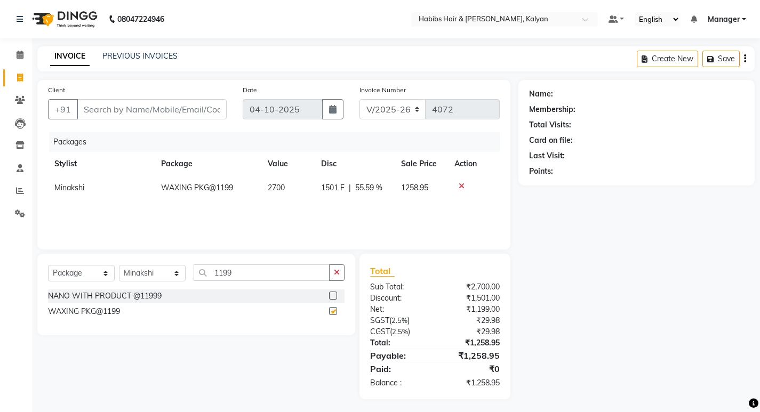
checkbox input "false"
click at [92, 270] on select "Select Service Product Membership Package Voucher Prepaid Gift Card" at bounding box center [81, 273] width 67 height 17
select select "service"
click at [48, 265] on select "Select Service Product Membership Package Voucher Prepaid Gift Card" at bounding box center [81, 273] width 67 height 17
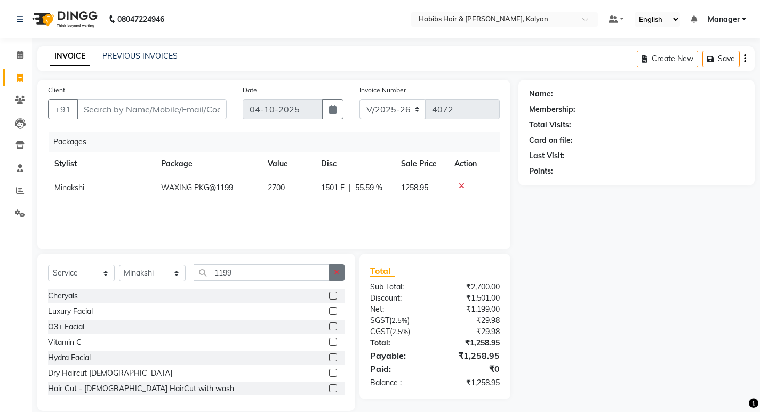
click at [341, 276] on button "button" at bounding box center [336, 273] width 15 height 17
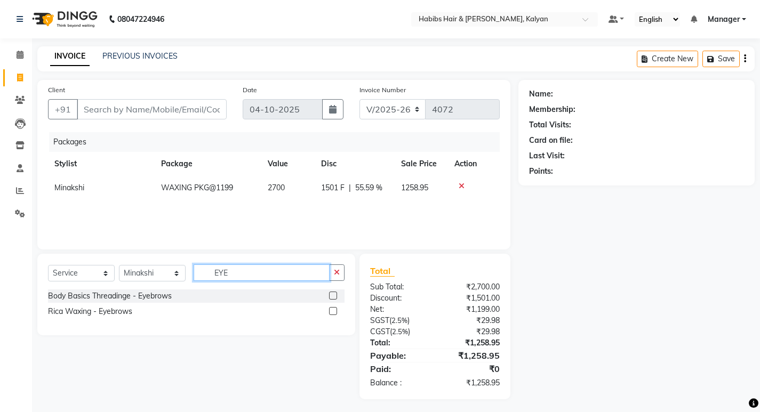
type input "EYE"
click at [333, 310] on label at bounding box center [333, 311] width 8 height 8
click at [333, 310] on input "checkbox" at bounding box center [332, 311] width 7 height 7
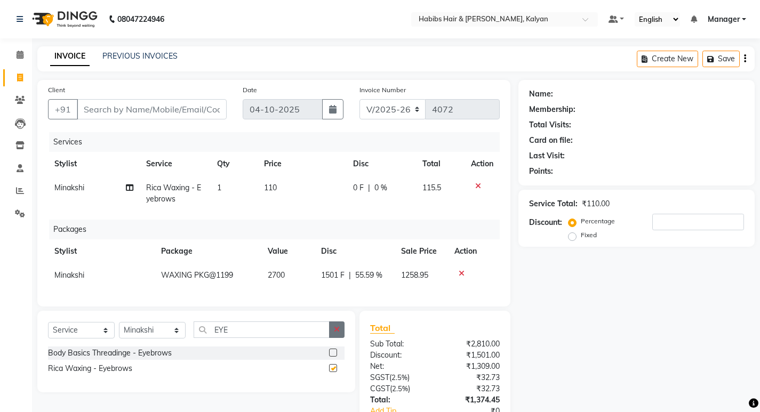
checkbox input "false"
click at [336, 331] on button "button" at bounding box center [336, 330] width 15 height 17
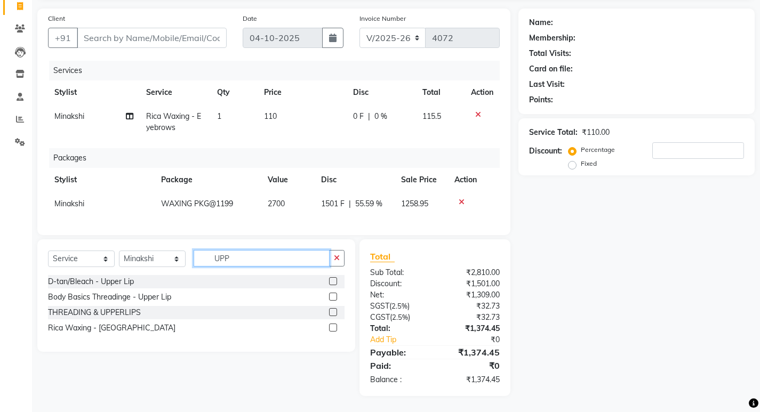
scroll to position [79, 0]
type input "UPP"
click at [333, 297] on label at bounding box center [333, 297] width 8 height 8
click at [333, 297] on input "checkbox" at bounding box center [332, 297] width 7 height 7
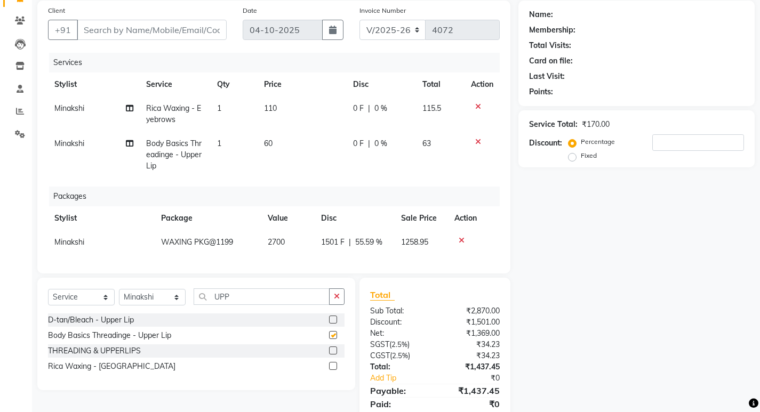
checkbox input "false"
click at [476, 108] on icon at bounding box center [478, 106] width 6 height 7
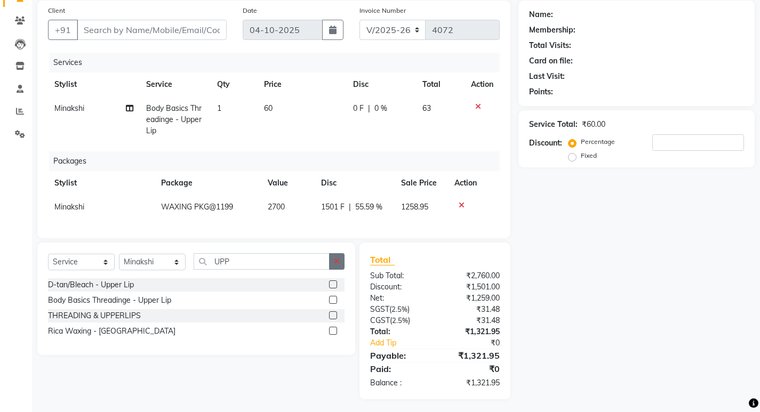
click at [332, 267] on button "button" at bounding box center [336, 261] width 15 height 17
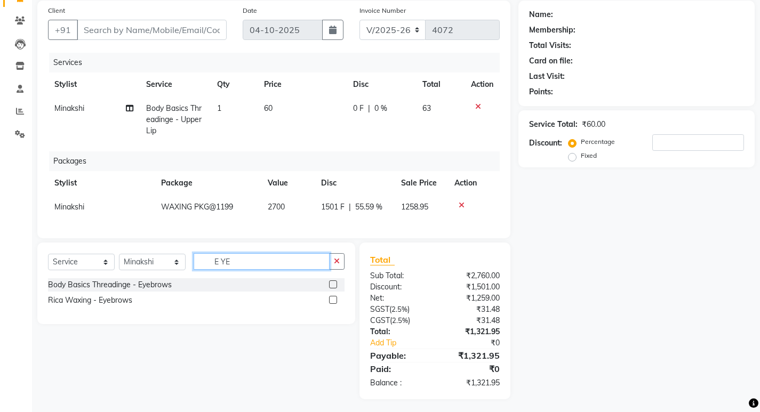
type input "E YE"
click at [334, 289] on label at bounding box center [333, 285] width 8 height 8
click at [334, 289] on input "checkbox" at bounding box center [332, 285] width 7 height 7
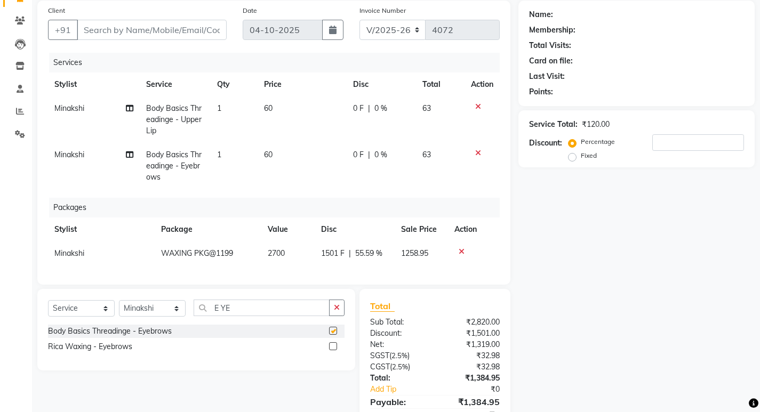
checkbox input "false"
click at [138, 317] on select "Select Stylist [PERSON_NAME] Manager [PERSON_NAME] zipre [PERSON_NAME] [PERSON_…" at bounding box center [152, 308] width 67 height 17
select select "89442"
click at [119, 308] on select "Select Stylist [PERSON_NAME] Manager [PERSON_NAME] zipre [PERSON_NAME] [PERSON_…" at bounding box center [152, 308] width 67 height 17
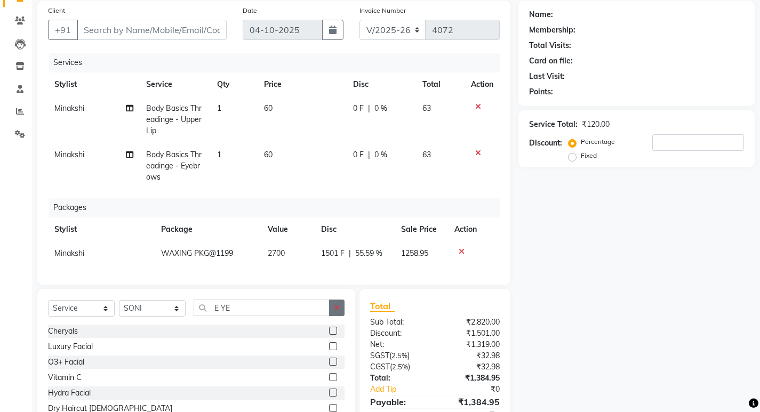
click at [336, 312] on icon "button" at bounding box center [337, 307] width 6 height 7
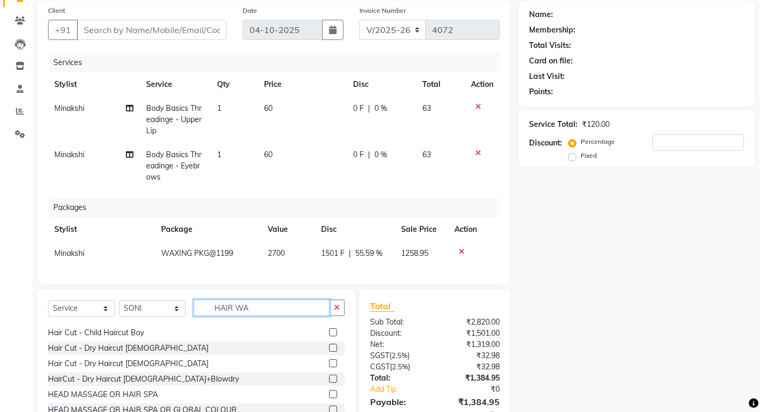
scroll to position [0, 0]
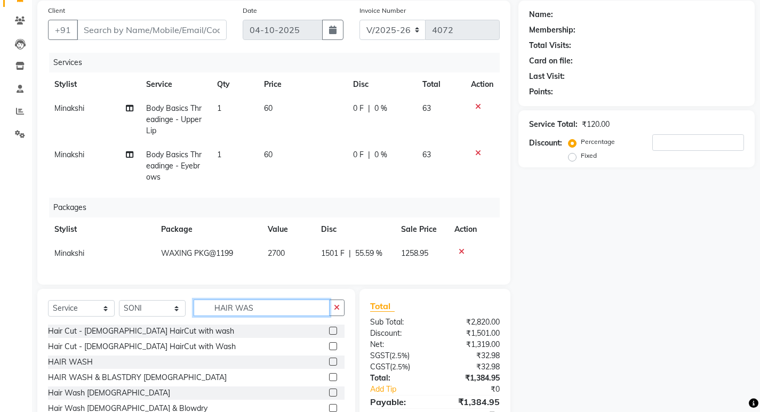
type input "HAIR WAS"
click at [332, 366] on label at bounding box center [333, 362] width 8 height 8
click at [332, 366] on input "checkbox" at bounding box center [332, 362] width 7 height 7
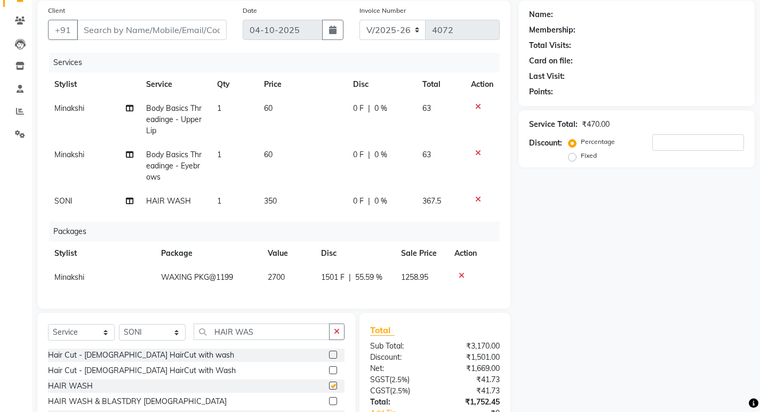
checkbox input "false"
click at [309, 199] on td "350" at bounding box center [302, 201] width 89 height 24
select select "89442"
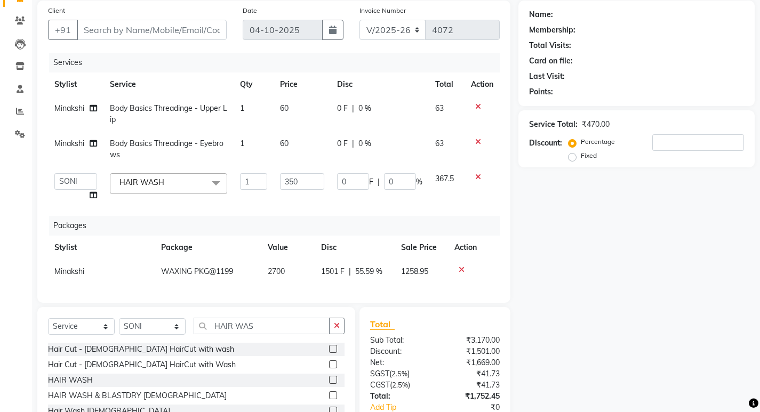
click at [309, 199] on td "350" at bounding box center [302, 187] width 57 height 41
type input "150"
click at [450, 202] on td "367.5" at bounding box center [447, 187] width 36 height 41
select select "89442"
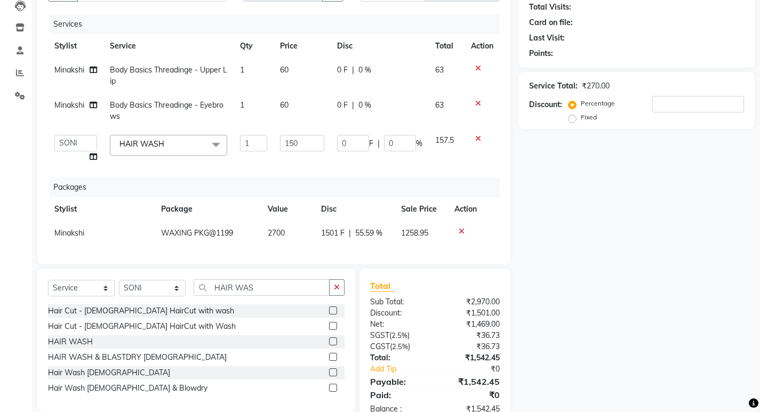
scroll to position [155, 0]
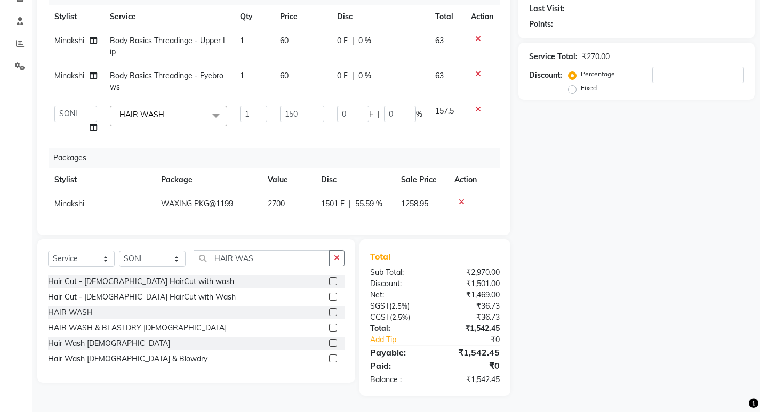
click at [476, 35] on icon at bounding box center [478, 38] width 6 height 7
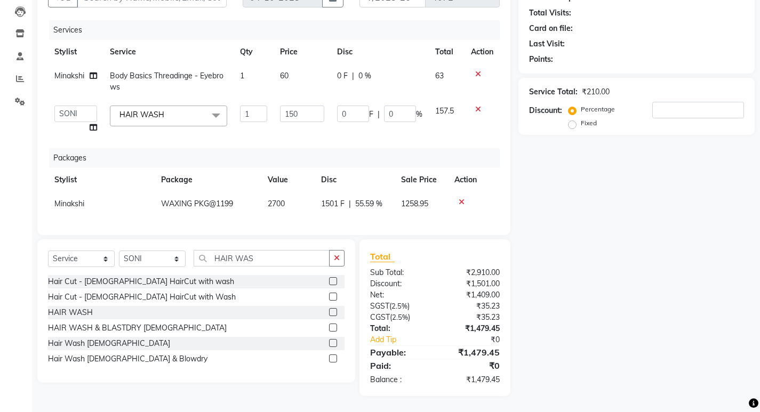
click at [478, 70] on icon at bounding box center [478, 73] width 6 height 7
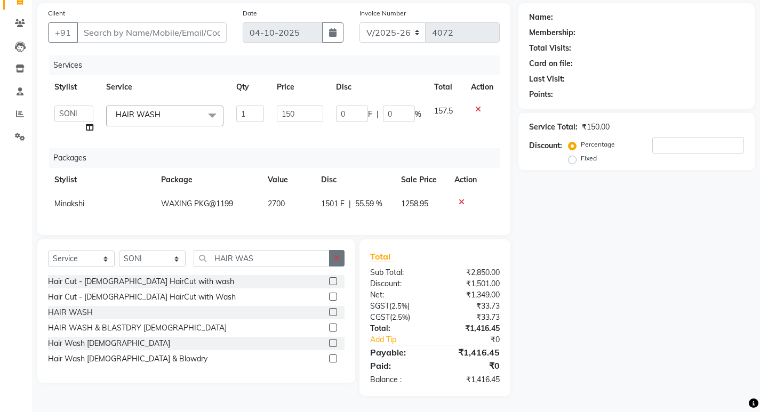
drag, startPoint x: 333, startPoint y: 259, endPoint x: 238, endPoint y: 251, distance: 95.3
click at [333, 259] on button "button" at bounding box center [336, 258] width 15 height 17
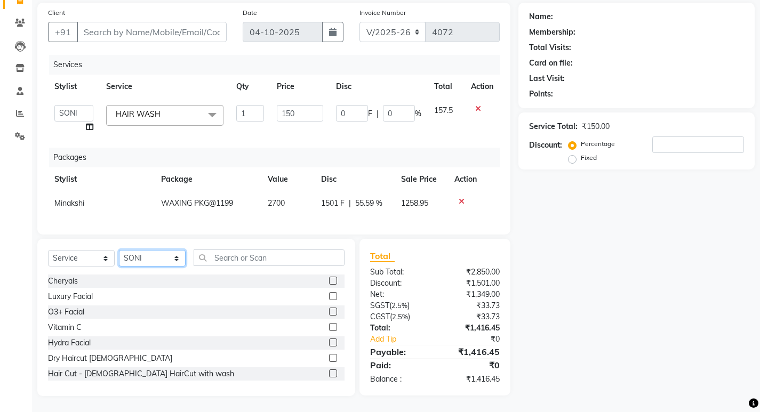
click at [158, 260] on select "Select Stylist [PERSON_NAME] Manager [PERSON_NAME] zipre [PERSON_NAME] [PERSON_…" at bounding box center [152, 258] width 67 height 17
select select "93333"
click at [119, 251] on select "Select Stylist [PERSON_NAME] Manager [PERSON_NAME] zipre [PERSON_NAME] [PERSON_…" at bounding box center [152, 258] width 67 height 17
click at [252, 256] on input "text" at bounding box center [269, 258] width 151 height 17
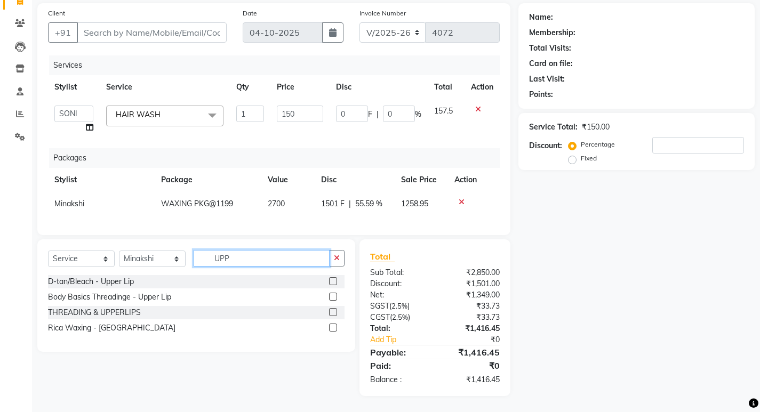
type input "UPP"
click at [331, 326] on label at bounding box center [333, 328] width 8 height 8
click at [331, 326] on input "checkbox" at bounding box center [332, 328] width 7 height 7
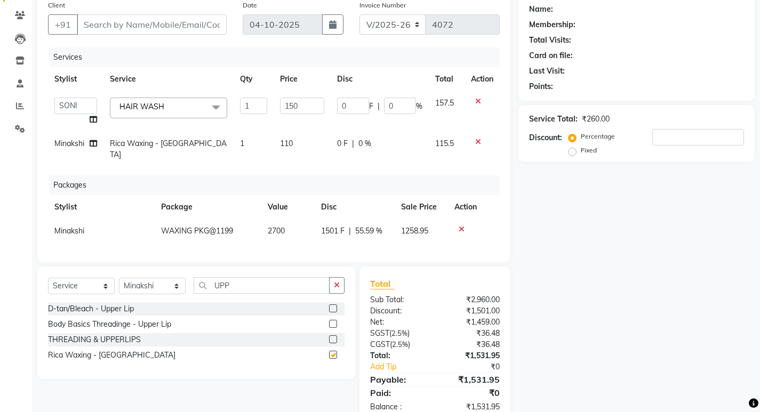
checkbox input "false"
click at [395, 176] on div "Packages" at bounding box center [278, 186] width 459 height 20
click at [687, 182] on div "Name: Membership: Total Visits: Card on file: Last Visit: Points: Service Total…" at bounding box center [641, 209] width 244 height 428
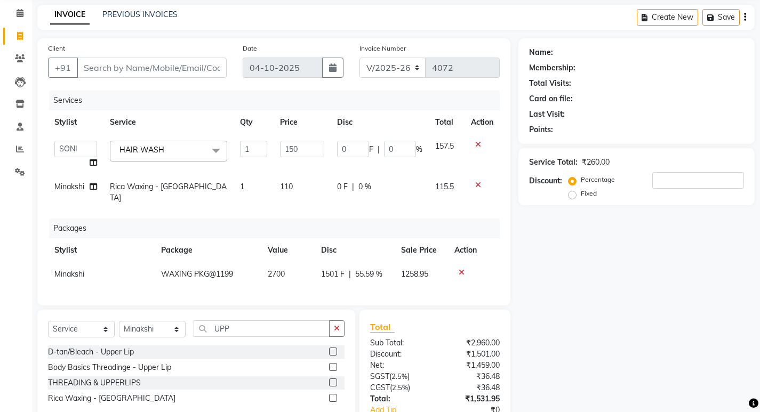
scroll to position [107, 0]
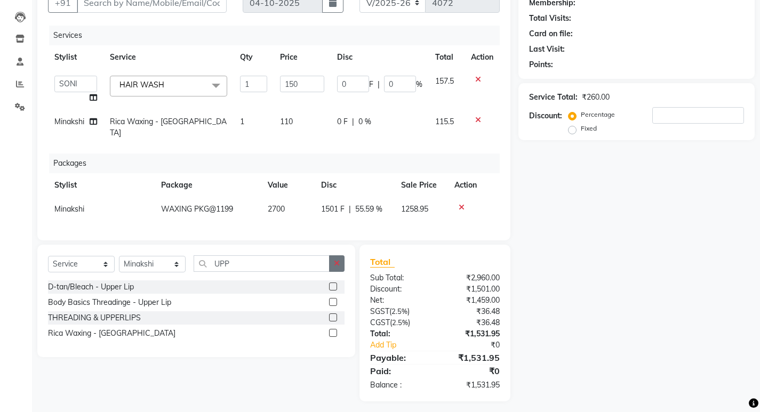
click at [336, 260] on icon "button" at bounding box center [337, 263] width 6 height 7
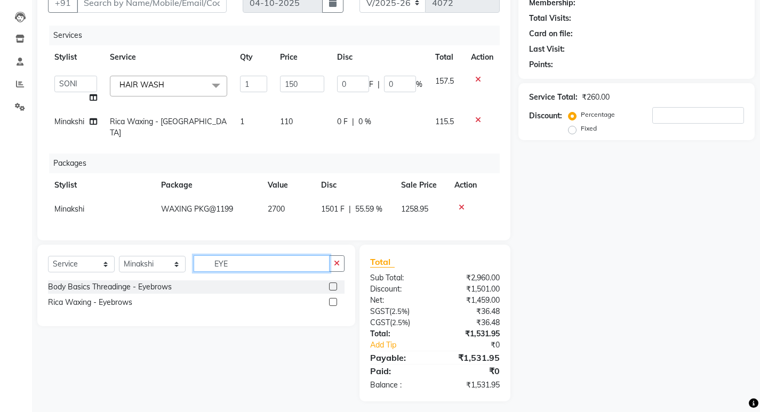
type input "EYE"
click at [333, 283] on label at bounding box center [333, 287] width 8 height 8
click at [333, 284] on input "checkbox" at bounding box center [332, 287] width 7 height 7
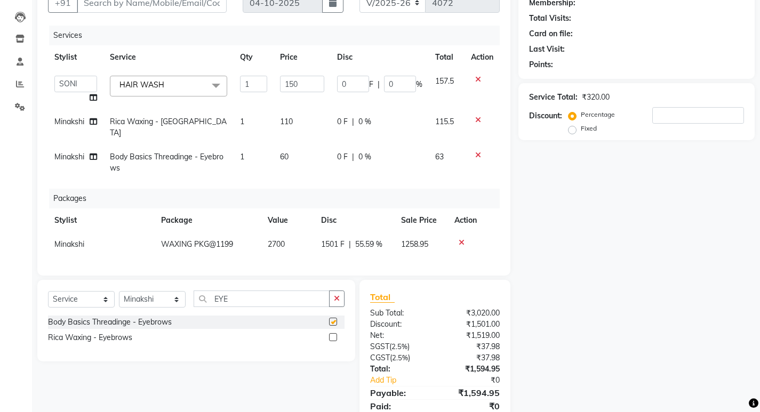
checkbox input "false"
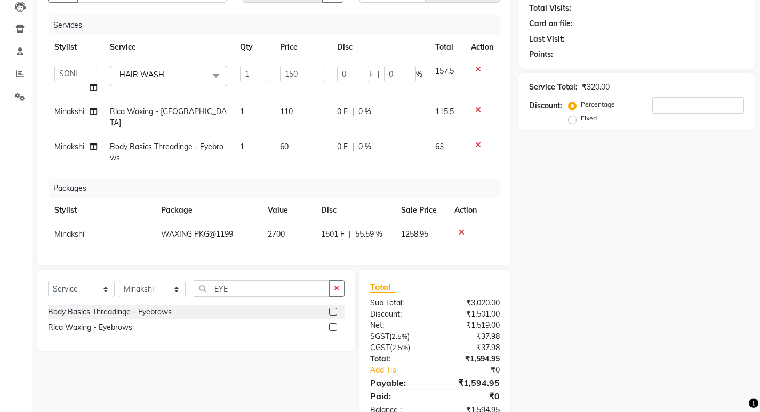
scroll to position [91, 0]
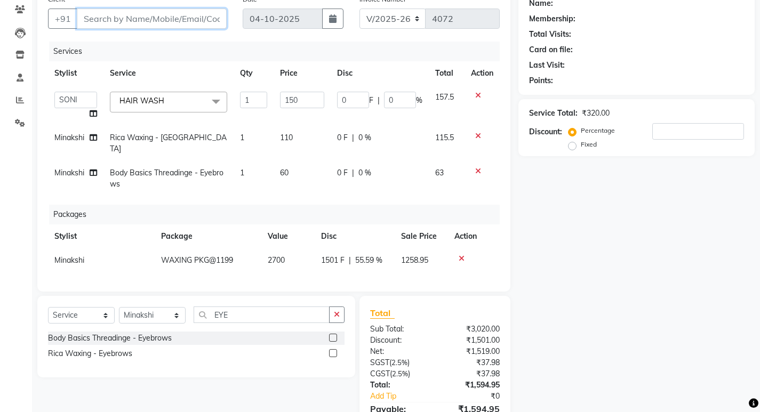
click at [165, 15] on input "Client" at bounding box center [152, 19] width 150 height 20
type input "7"
type input "0"
type input "7715978835"
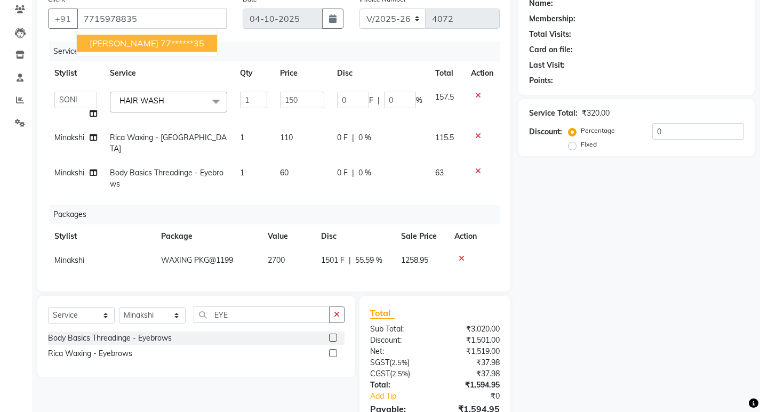
select select "1: Object"
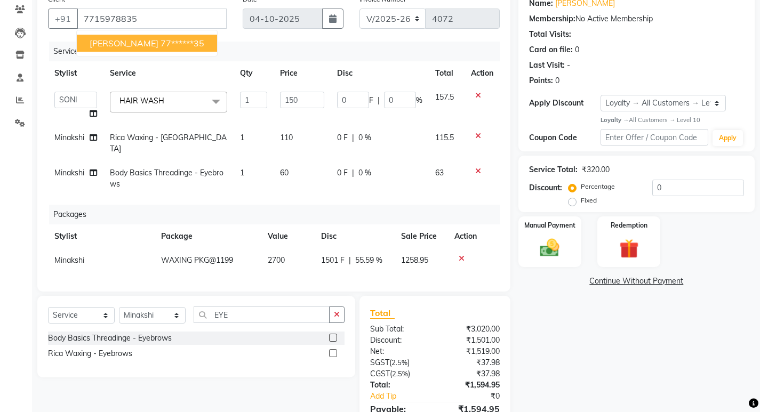
click at [175, 41] on button "[PERSON_NAME] 77******35" at bounding box center [147, 43] width 140 height 17
type input "77******35"
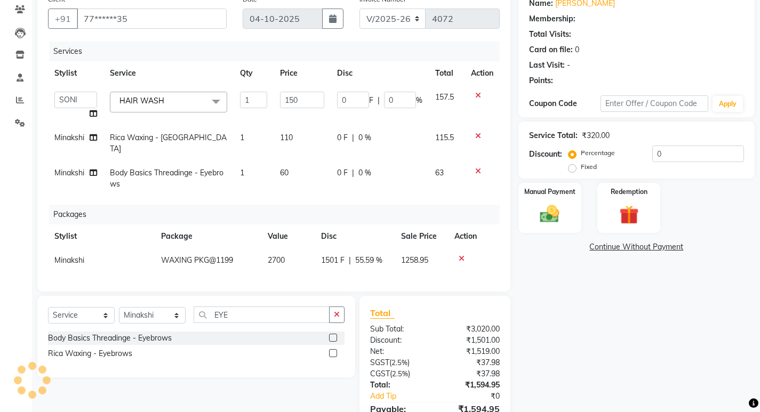
select select "1: Object"
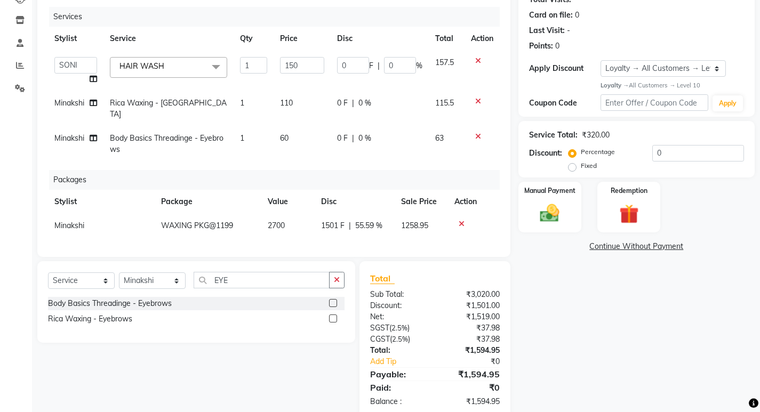
scroll to position [144, 0]
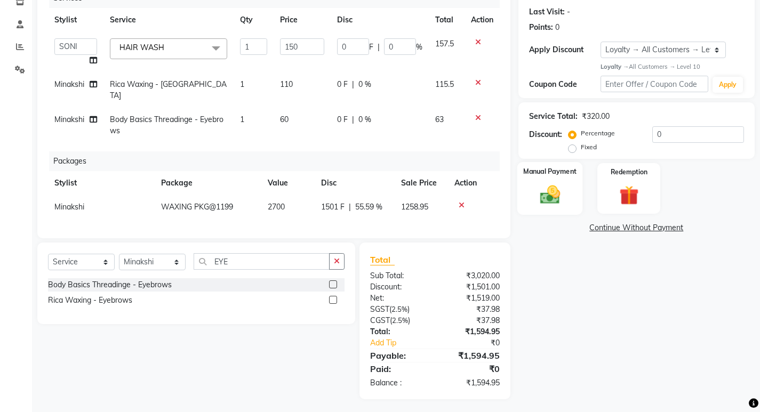
click at [568, 197] on div "Manual Payment" at bounding box center [550, 188] width 66 height 53
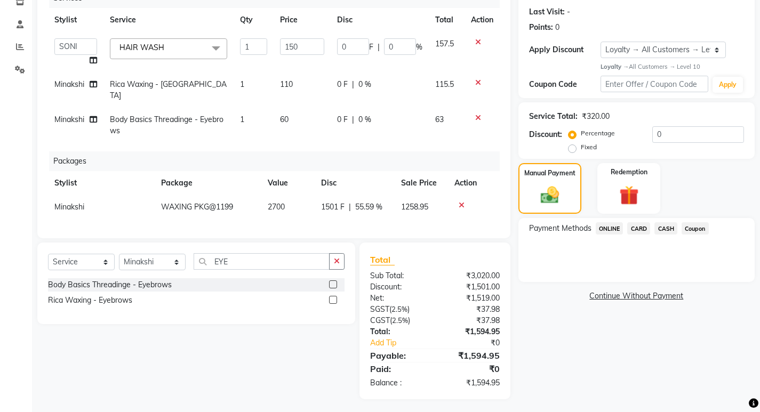
click at [604, 229] on span "ONLINE" at bounding box center [610, 228] width 28 height 12
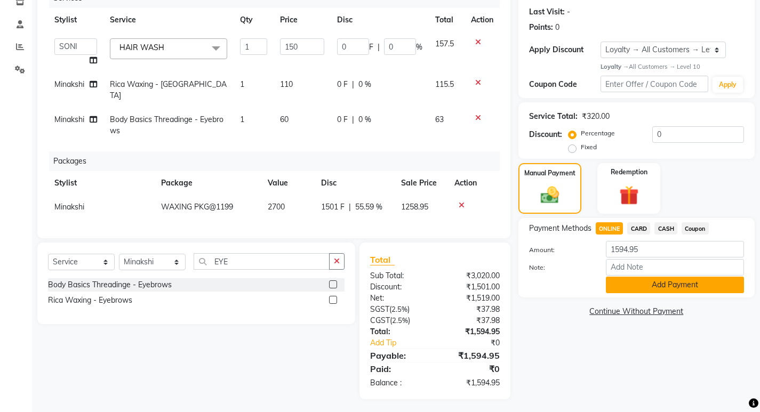
click at [665, 289] on button "Add Payment" at bounding box center [675, 285] width 138 height 17
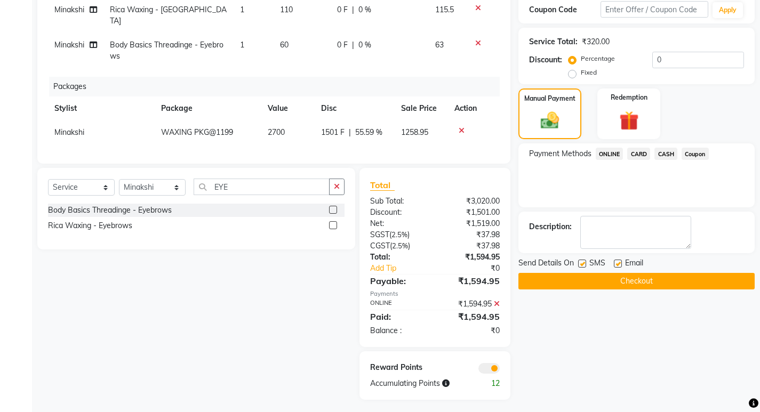
scroll to position [219, 0]
click at [644, 282] on button "Checkout" at bounding box center [637, 281] width 236 height 17
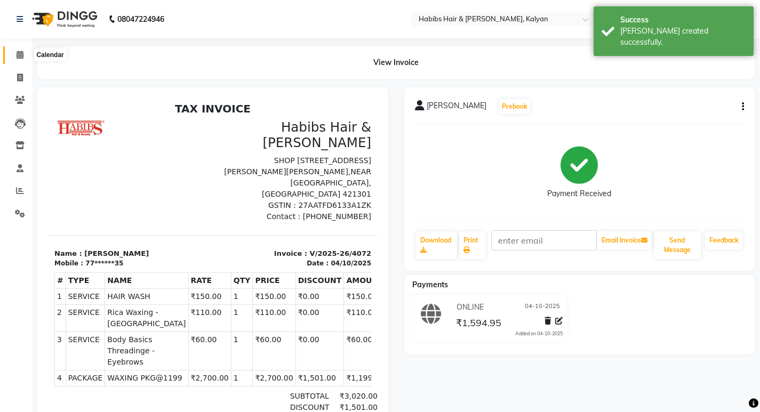
click at [29, 53] on span at bounding box center [20, 55] width 19 height 12
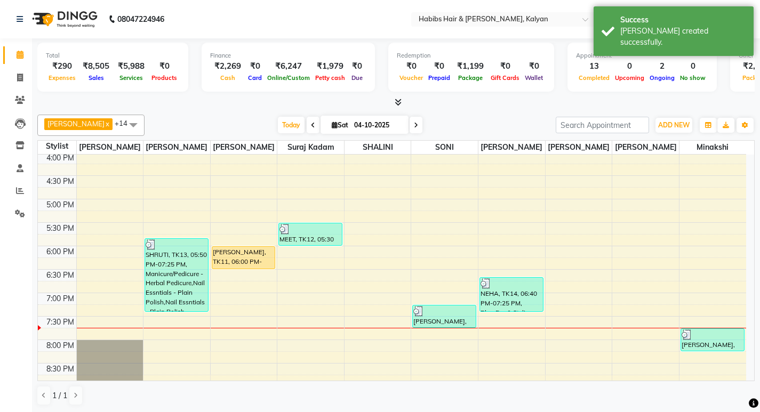
scroll to position [427, 0]
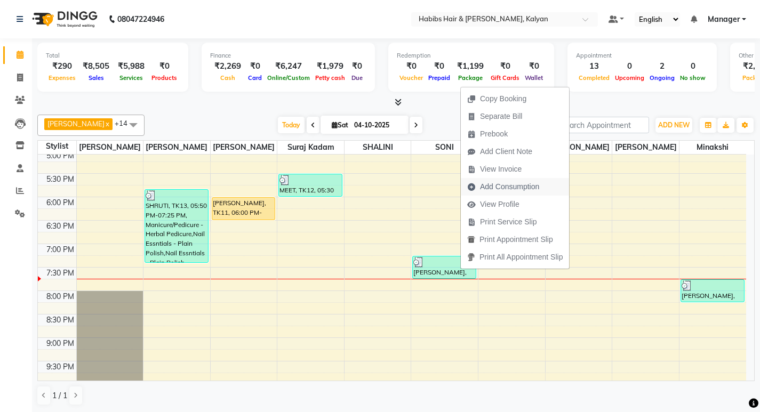
click at [542, 182] on span "Add Consumption" at bounding box center [503, 187] width 85 height 18
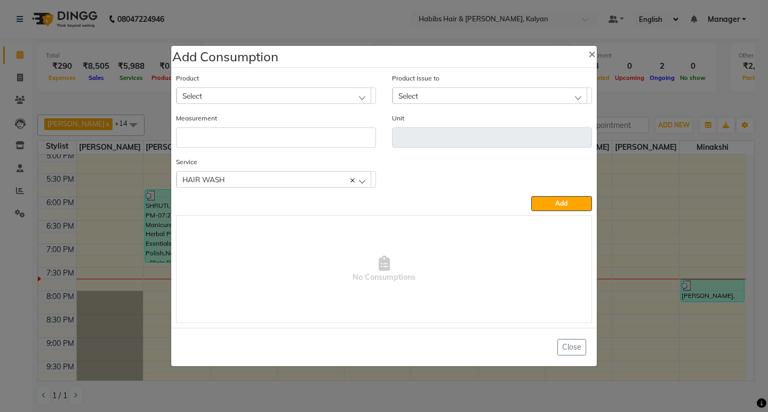
click at [259, 90] on div "Select" at bounding box center [274, 96] width 195 height 16
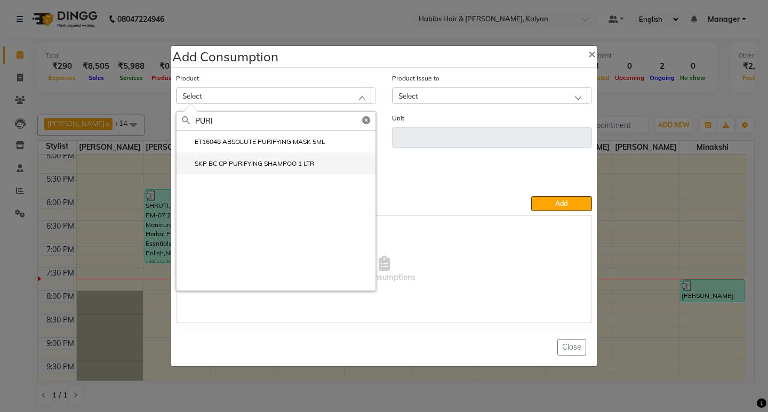
type input "PURI"
click at [269, 169] on label "SKP BC CP PURIFYING SHAMPOO 1 LTR" at bounding box center [248, 164] width 132 height 10
type input "ml"
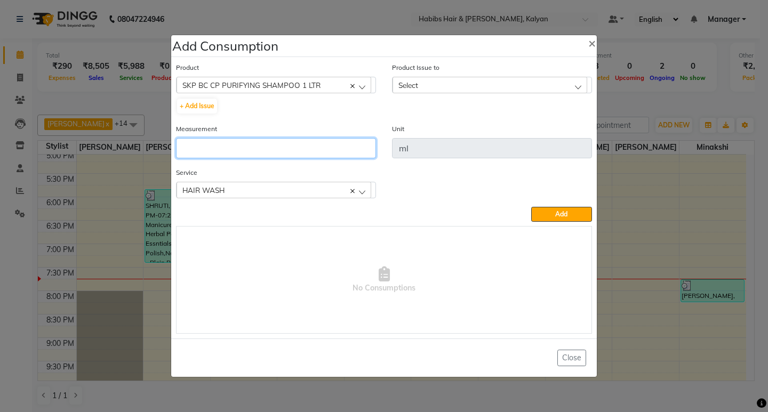
click at [266, 152] on input "number" at bounding box center [276, 148] width 200 height 20
type input "15"
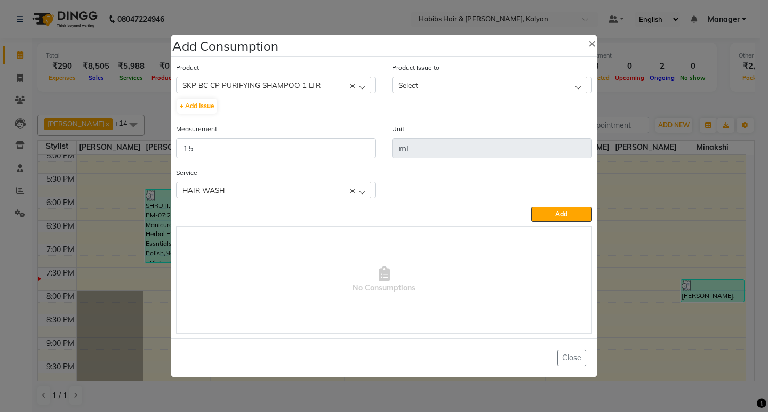
click at [541, 85] on div "Select" at bounding box center [490, 85] width 195 height 16
click at [550, 139] on li "[DATE], Issued to: [PERSON_NAME], Balance: 621" at bounding box center [492, 131] width 199 height 22
click at [563, 206] on div "Service HAIR WASH HAIR WASH" at bounding box center [384, 187] width 432 height 40
click at [566, 213] on span "Add" at bounding box center [561, 214] width 12 height 8
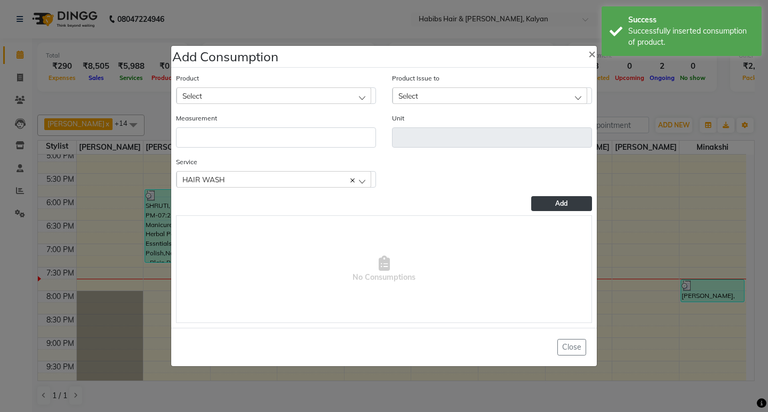
click at [319, 89] on div "Select" at bounding box center [274, 96] width 195 height 16
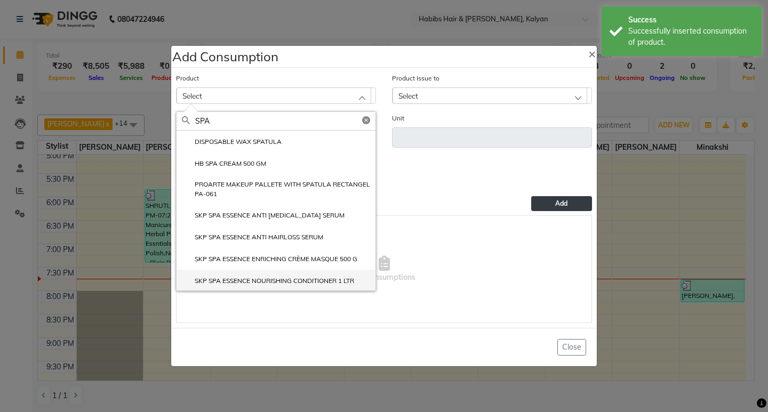
type input "SPA"
drag, startPoint x: 309, startPoint y: 287, endPoint x: 301, endPoint y: 259, distance: 28.4
click at [310, 287] on li "SKP SPA ESSENCE NOURISHING CONDITIONER 1 LTR" at bounding box center [276, 281] width 199 height 22
type input "ml"
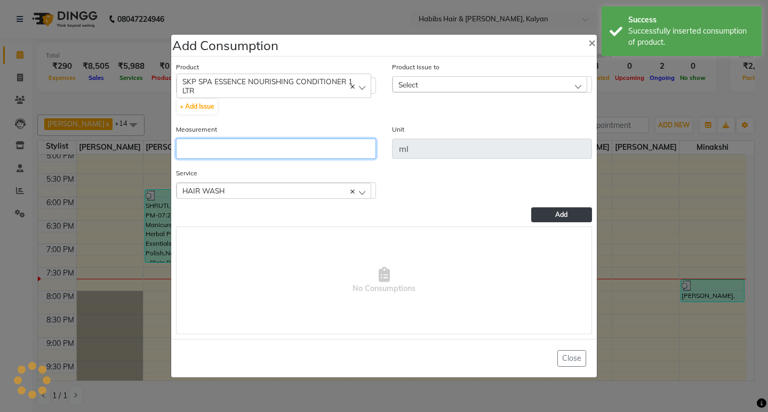
click at [274, 153] on input "number" at bounding box center [276, 149] width 200 height 20
type input "10"
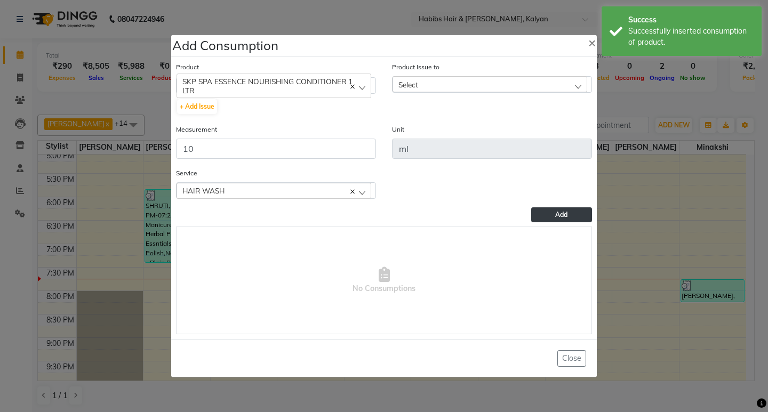
click at [542, 84] on div "Select" at bounding box center [490, 84] width 195 height 16
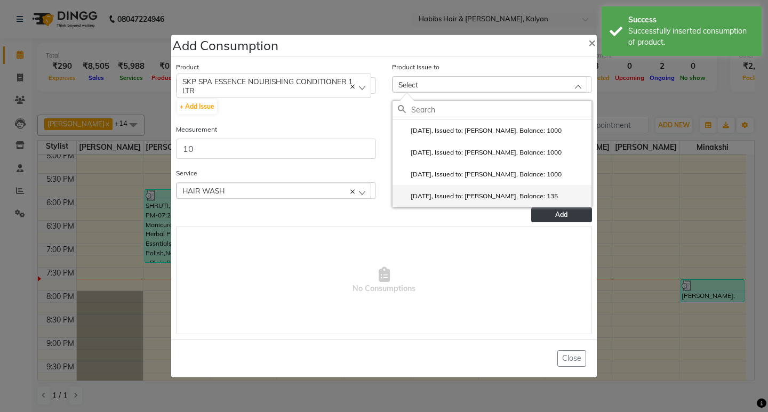
click at [547, 198] on label "[DATE], Issued to: [PERSON_NAME], Balance: 135" at bounding box center [478, 197] width 160 height 10
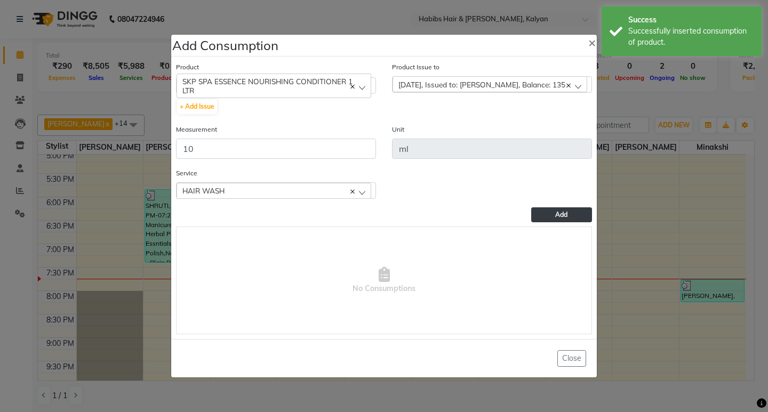
click at [566, 213] on span "Add" at bounding box center [561, 215] width 12 height 8
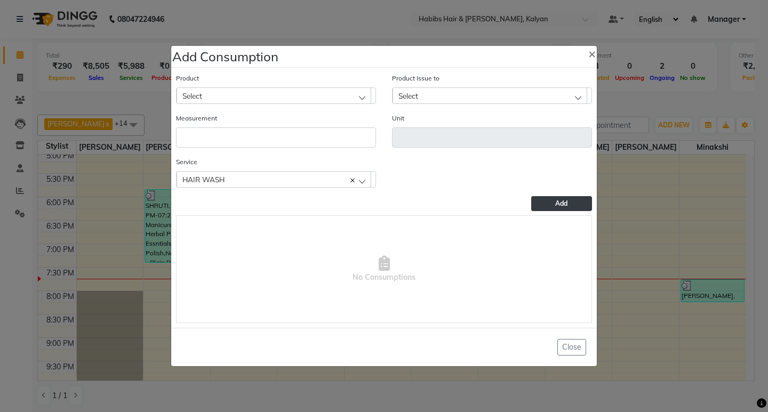
click at [279, 101] on div "Select" at bounding box center [274, 96] width 195 height 16
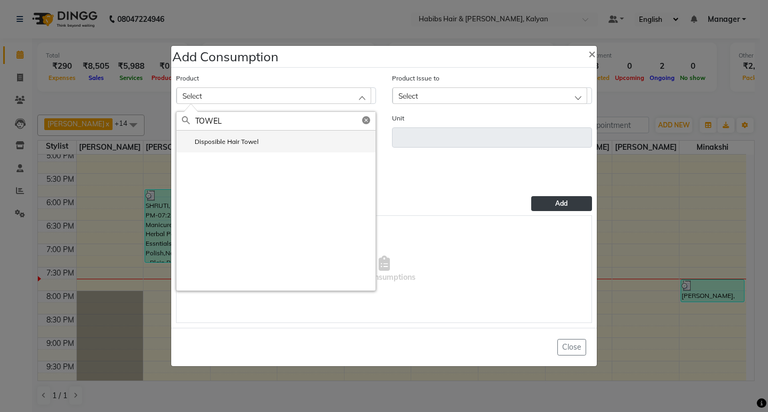
type input "TOWEL"
click at [233, 146] on label "Disposible Hair Towel" at bounding box center [220, 142] width 77 height 10
type input "pc"
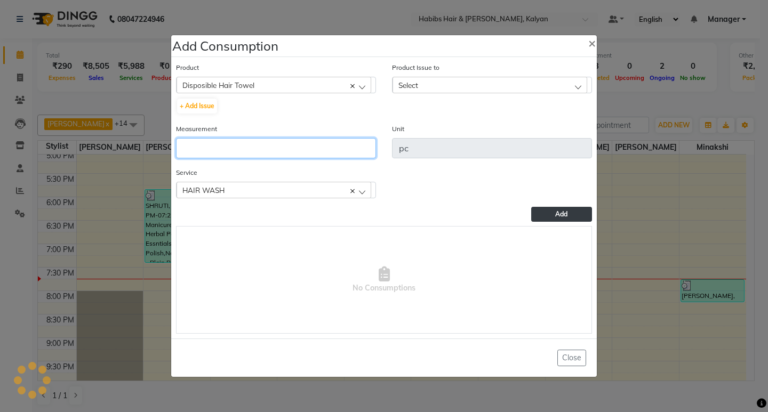
click at [235, 146] on input "number" at bounding box center [276, 148] width 200 height 20
type input "1"
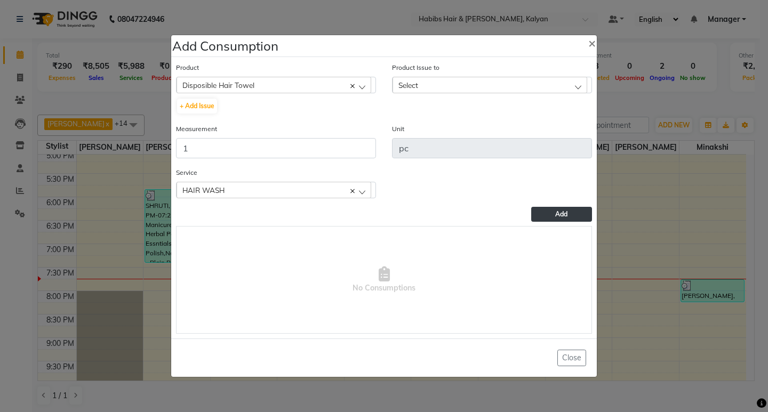
click at [506, 84] on div "Select" at bounding box center [490, 85] width 195 height 16
click at [554, 132] on label "[DATE], Issued to: [PERSON_NAME], Balance: 21" at bounding box center [476, 131] width 156 height 10
click at [560, 209] on button "Add" at bounding box center [561, 214] width 61 height 15
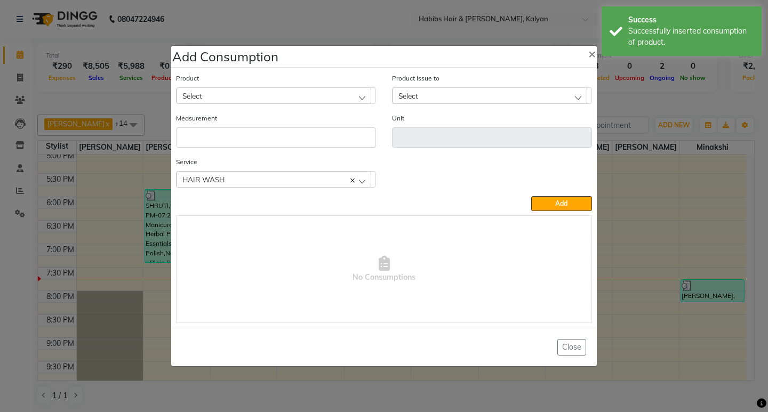
drag, startPoint x: 253, startPoint y: 86, endPoint x: 259, endPoint y: 87, distance: 5.4
click at [258, 86] on div "Product Select 001 BANANA POWDER 10GM" at bounding box center [276, 88] width 200 height 31
click at [264, 92] on div "Select" at bounding box center [274, 96] width 195 height 16
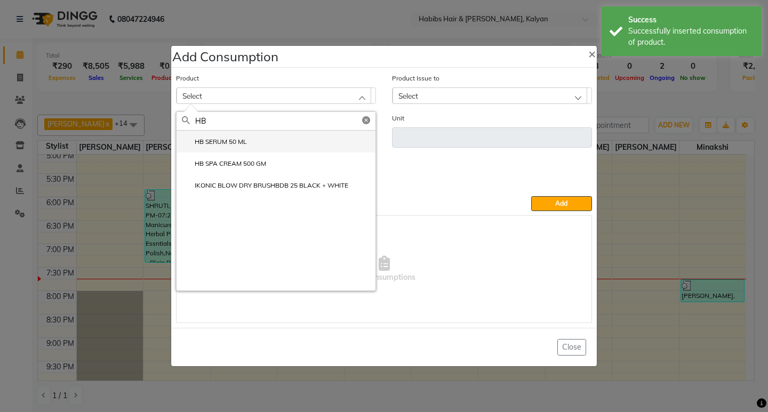
type input "HB"
click at [269, 140] on li "HB SERUM 50 ML" at bounding box center [276, 142] width 199 height 22
type input "ML"
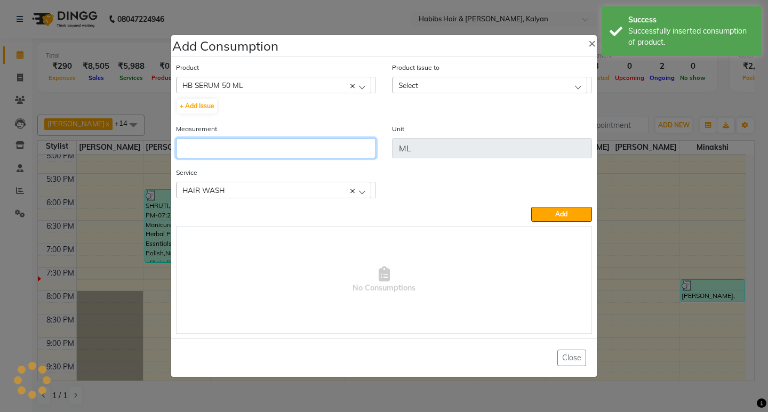
click at [269, 140] on input "number" at bounding box center [276, 148] width 200 height 20
type input "1"
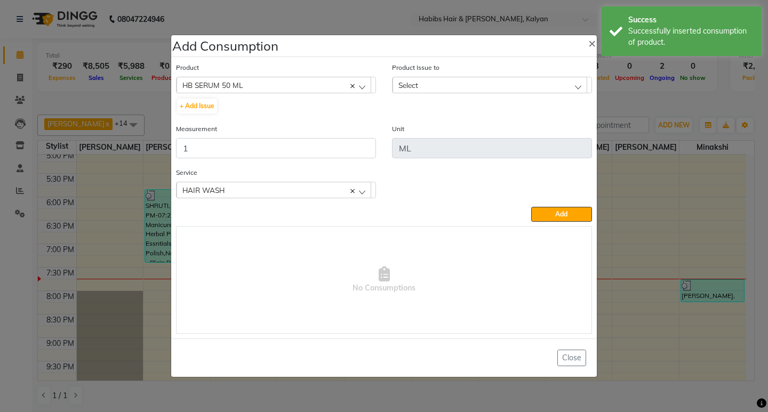
click at [511, 80] on div "Select" at bounding box center [490, 85] width 195 height 16
click at [535, 136] on label "[DATE], Issued to: [PERSON_NAME], Balance: 75" at bounding box center [476, 131] width 156 height 10
click at [563, 212] on span "Add" at bounding box center [561, 214] width 12 height 8
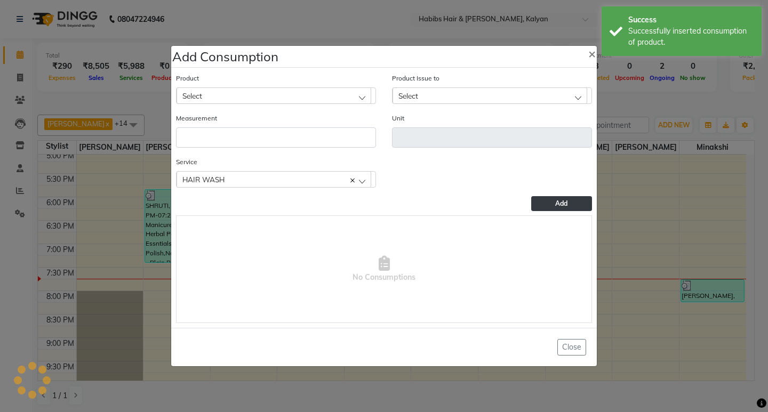
click at [717, 97] on ngb-modal-window "Add Consumption × Product Select 001 BANANA POWDER 10GM Product Issue to Select…" at bounding box center [384, 206] width 768 height 412
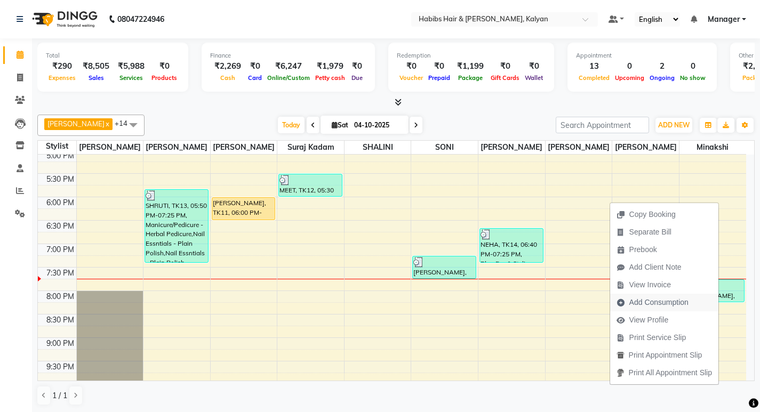
click at [653, 298] on span "Add Consumption" at bounding box center [659, 302] width 59 height 11
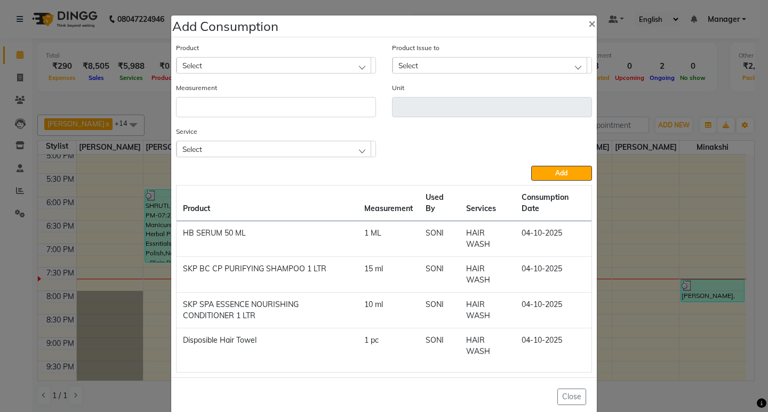
click at [281, 145] on div "Select" at bounding box center [274, 149] width 195 height 16
click at [668, 109] on ngb-modal-window "Add Consumption × Product Select Product Issue to Select Measurement Unit Servi…" at bounding box center [384, 206] width 768 height 412
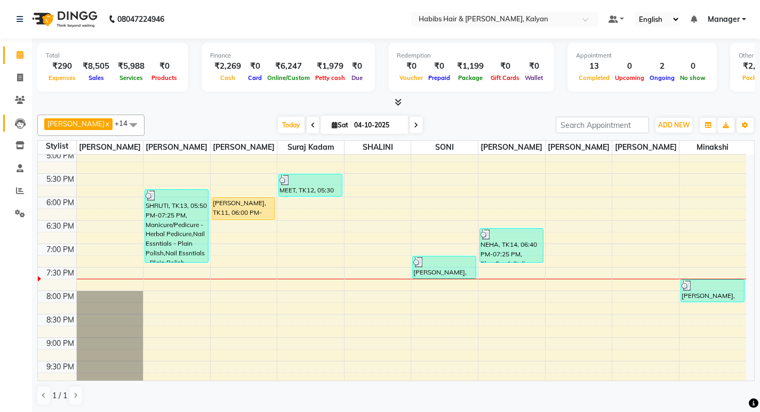
click at [21, 124] on icon at bounding box center [20, 123] width 11 height 11
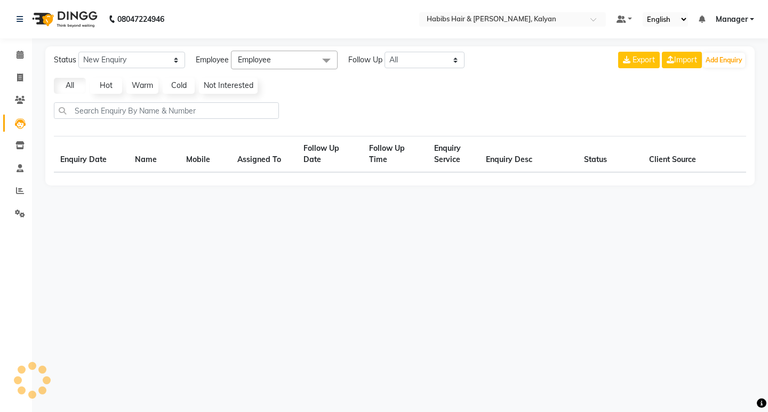
select select "10"
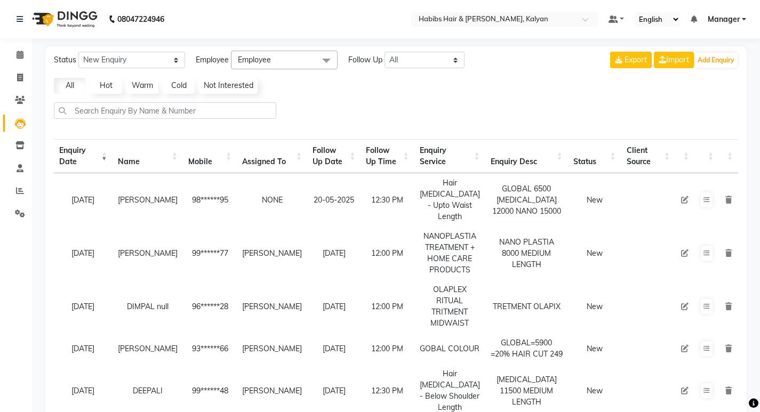
click at [23, 117] on span at bounding box center [20, 123] width 19 height 12
click at [22, 96] on icon at bounding box center [20, 100] width 10 height 8
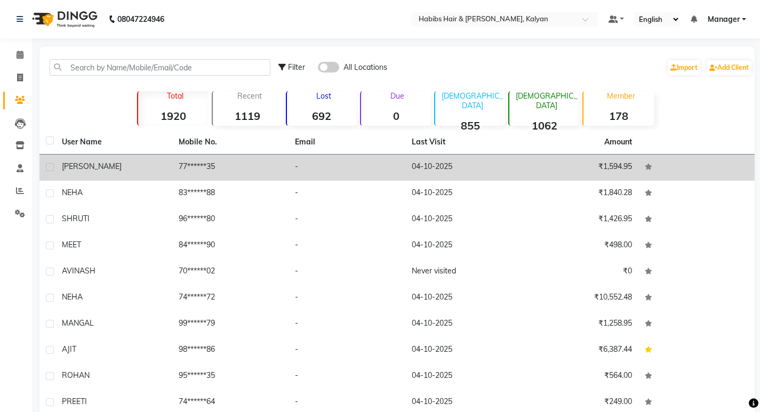
click at [140, 160] on td "[PERSON_NAME]" at bounding box center [113, 168] width 117 height 26
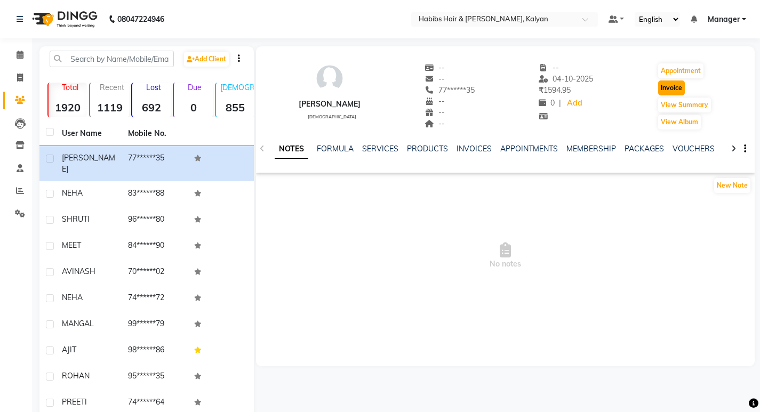
click at [658, 89] on button "Invoice" at bounding box center [671, 88] width 27 height 15
select select "service"
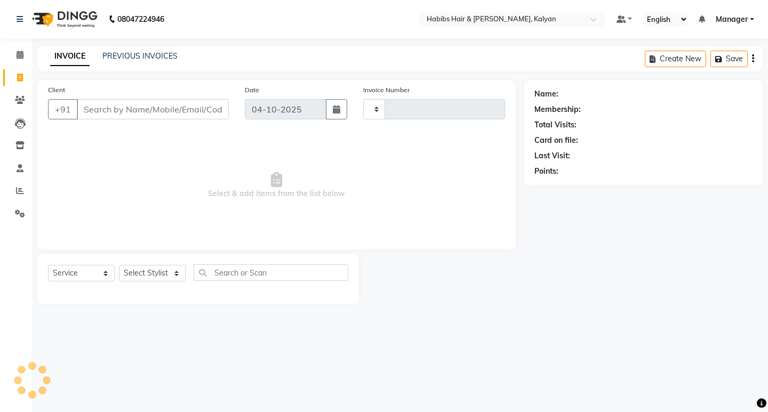
type input "4073"
select select "8185"
type input "77******35"
select select "1: Object"
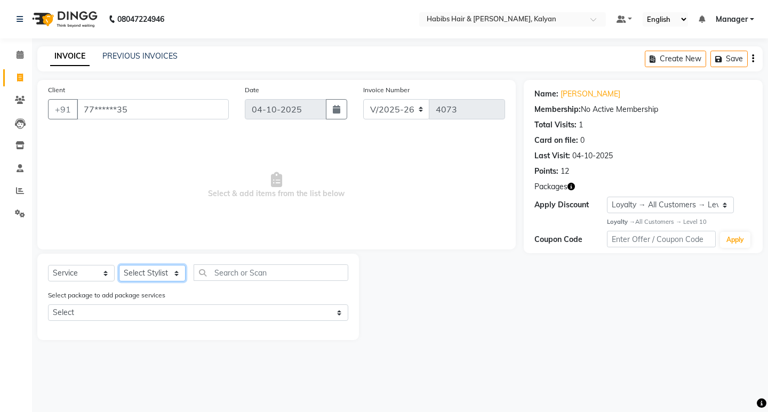
click at [166, 276] on select "Select Stylist [PERSON_NAME] Manager [PERSON_NAME] zipre [PERSON_NAME] [PERSON_…" at bounding box center [152, 273] width 67 height 17
select select "93333"
click at [119, 265] on select "Select Stylist [PERSON_NAME] Manager [PERSON_NAME] zipre [PERSON_NAME] [PERSON_…" at bounding box center [152, 273] width 67 height 17
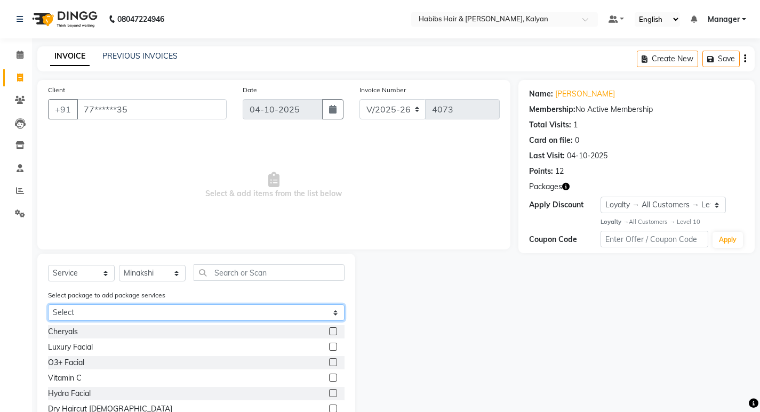
click at [179, 311] on select "Select WAXING PKG@1199" at bounding box center [196, 313] width 297 height 17
select select "1: Object"
click at [48, 305] on select "Select WAXING PKG@1199" at bounding box center [196, 313] width 297 height 17
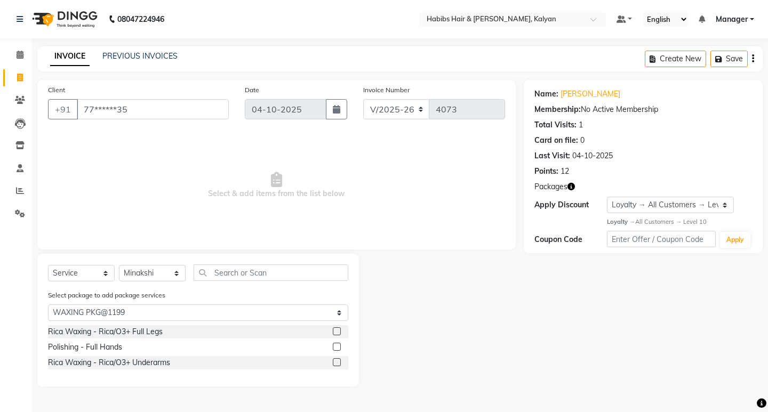
click at [335, 335] on label at bounding box center [337, 332] width 8 height 8
click at [335, 335] on input "checkbox" at bounding box center [336, 332] width 7 height 7
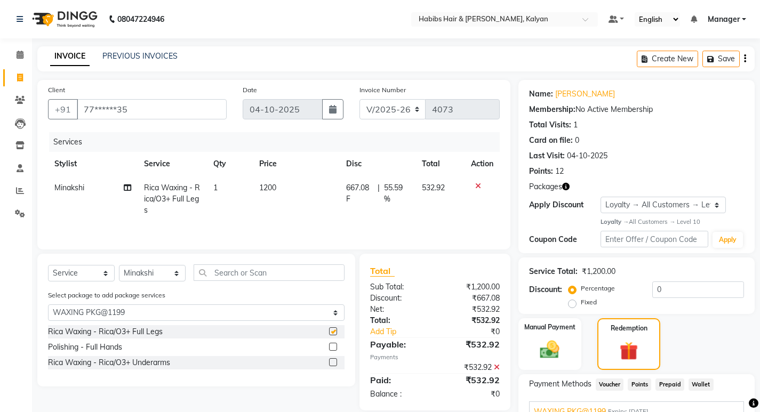
checkbox input "false"
click at [337, 347] on label at bounding box center [333, 347] width 8 height 8
click at [336, 347] on input "checkbox" at bounding box center [332, 347] width 7 height 7
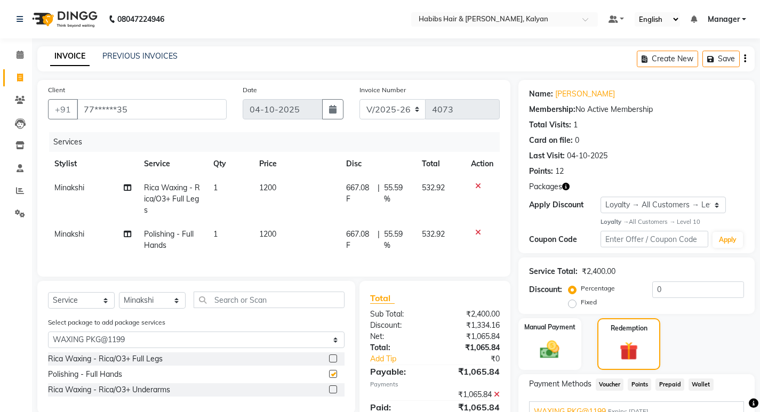
checkbox input "false"
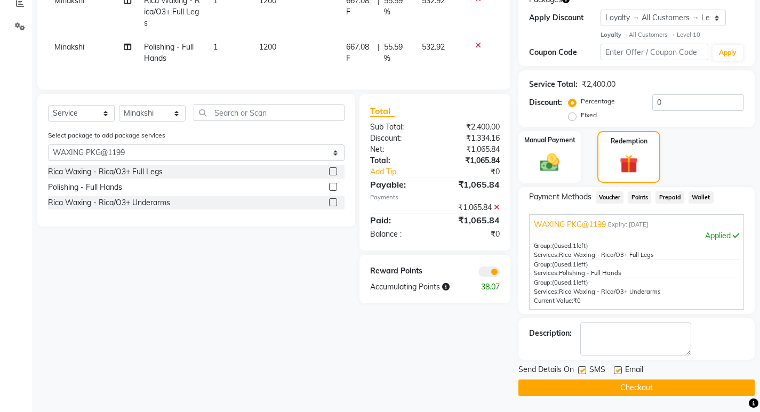
click at [335, 206] on label at bounding box center [333, 202] width 8 height 8
click at [335, 206] on input "checkbox" at bounding box center [332, 203] width 7 height 7
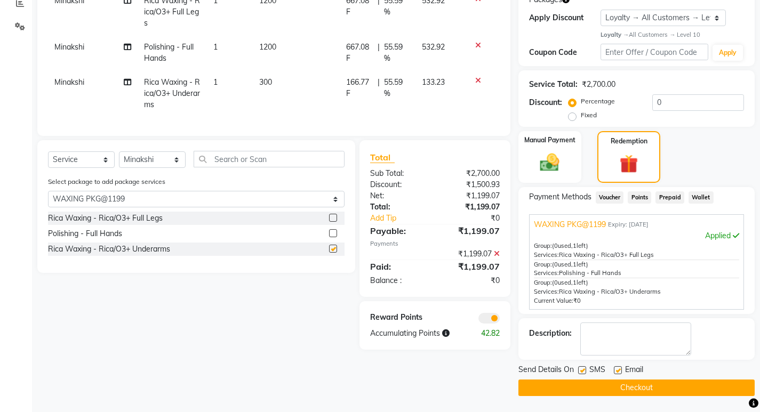
checkbox input "false"
click at [602, 380] on button "Checkout" at bounding box center [637, 388] width 236 height 17
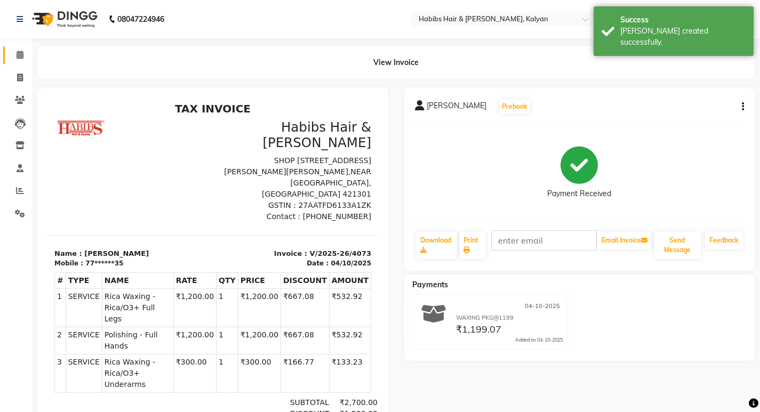
click at [17, 48] on link "Calendar" at bounding box center [16, 55] width 26 height 18
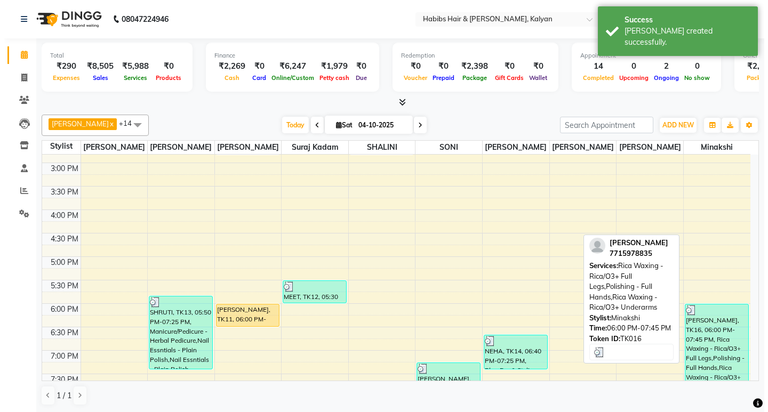
scroll to position [427, 0]
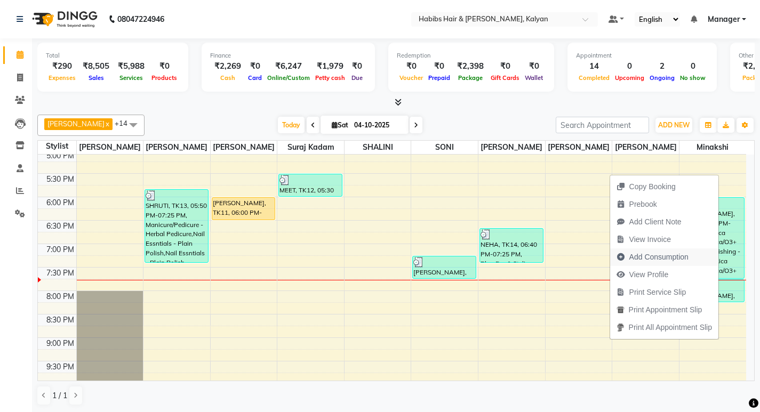
click at [642, 261] on span "Add Consumption" at bounding box center [659, 257] width 59 height 11
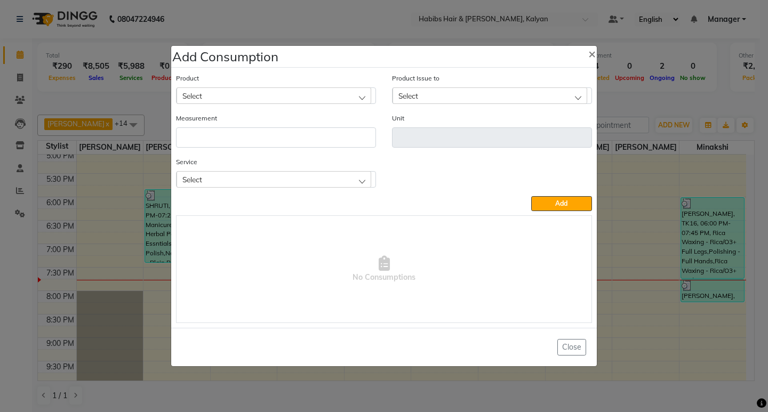
click at [312, 178] on div "Select" at bounding box center [274, 179] width 195 height 16
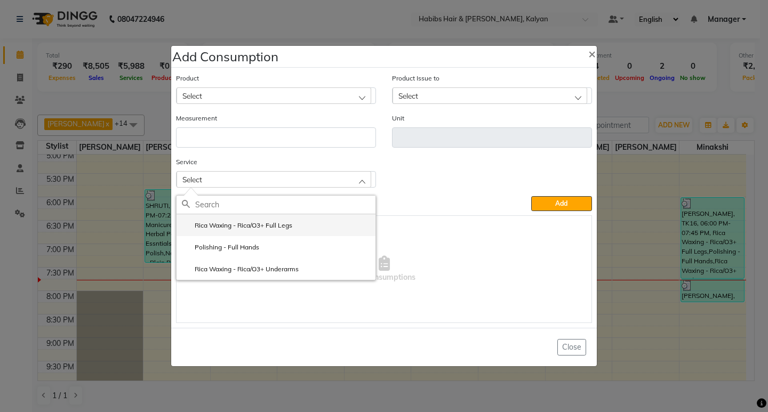
click at [292, 230] on label "Rica Waxing - Rica/O3+ Full Legs" at bounding box center [237, 226] width 110 height 10
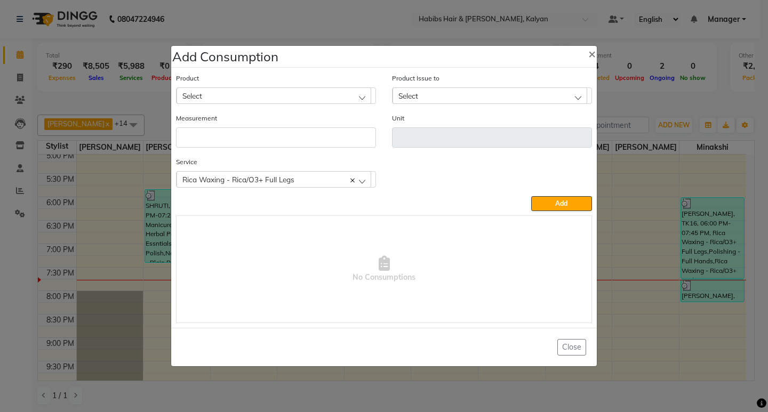
click at [276, 99] on div "Select" at bounding box center [274, 96] width 195 height 16
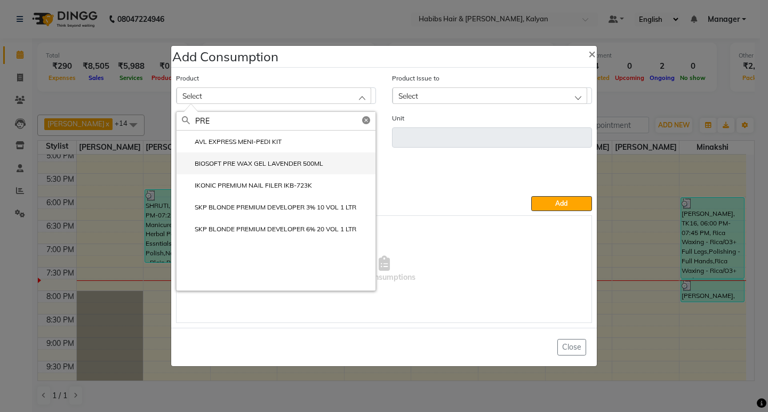
type input "PRE"
click at [268, 161] on label "BIOSOFT PRE WAX GEL LAVENDER 500ML" at bounding box center [252, 164] width 141 height 10
type input "GRM"
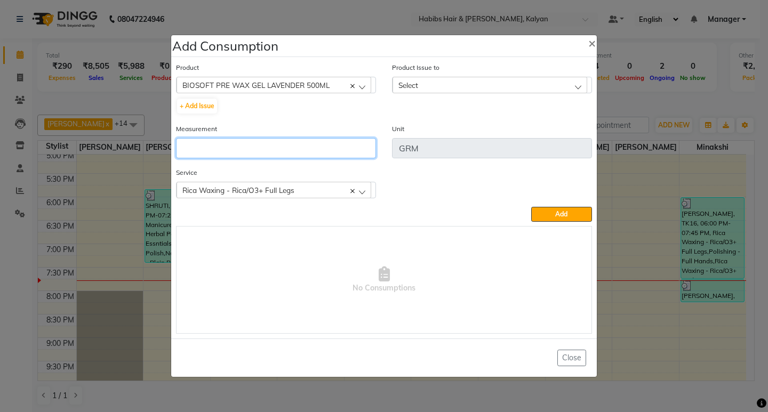
click at [270, 145] on input "number" at bounding box center [276, 148] width 200 height 20
type input "5"
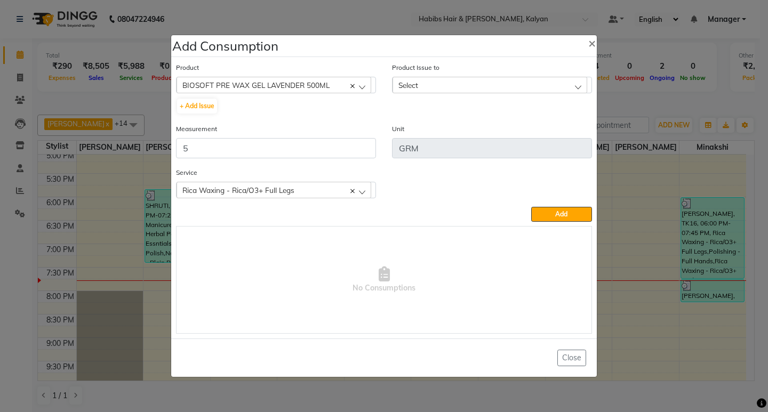
click at [512, 82] on div "Select" at bounding box center [490, 85] width 195 height 16
click at [542, 129] on div "[DATE], Issued to: [PERSON_NAME], Balance: 579" at bounding box center [492, 122] width 200 height 42
click at [542, 129] on label "[DATE], Issued to: [PERSON_NAME], Balance: 579" at bounding box center [478, 131] width 160 height 10
click at [557, 211] on span "Add" at bounding box center [561, 214] width 12 height 8
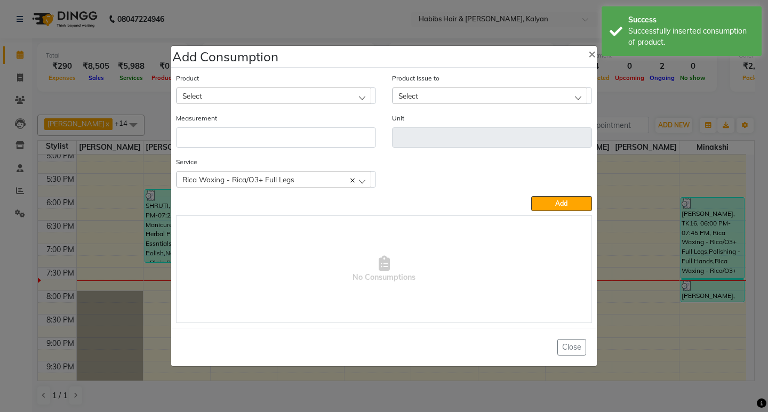
click at [236, 94] on div "Select" at bounding box center [274, 96] width 195 height 16
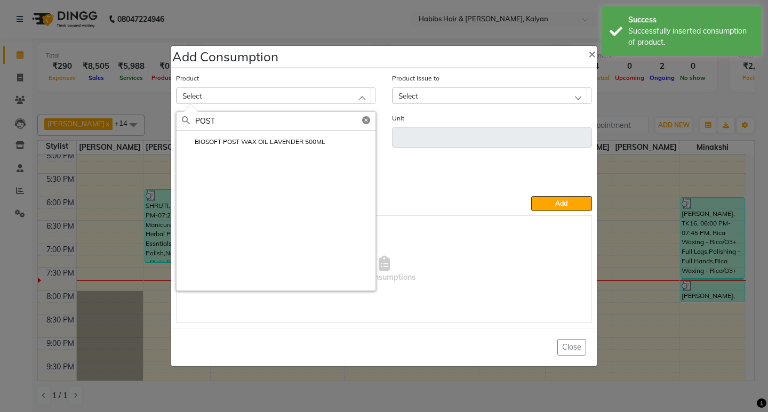
type input "POST"
click at [265, 140] on label "BIOSOFT POST WAX OIL LAVENDER 500ML" at bounding box center [254, 142] width 144 height 10
type input "ML"
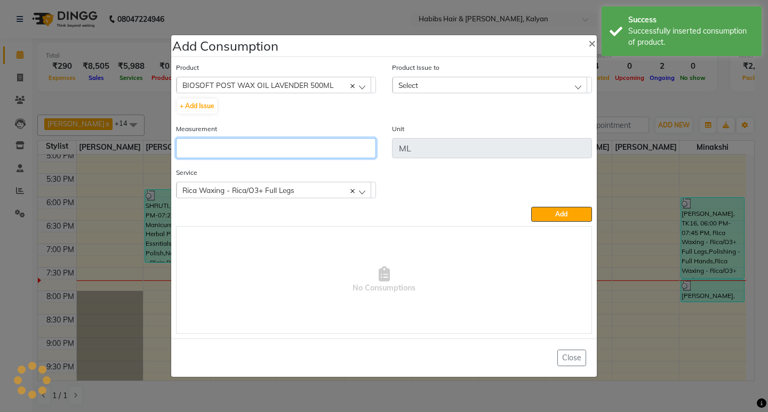
click at [265, 140] on input "number" at bounding box center [276, 148] width 200 height 20
type input "5"
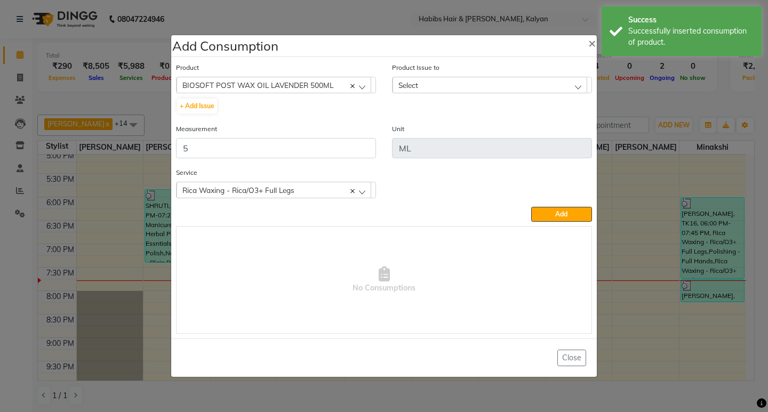
click at [563, 80] on div "Select" at bounding box center [490, 85] width 195 height 16
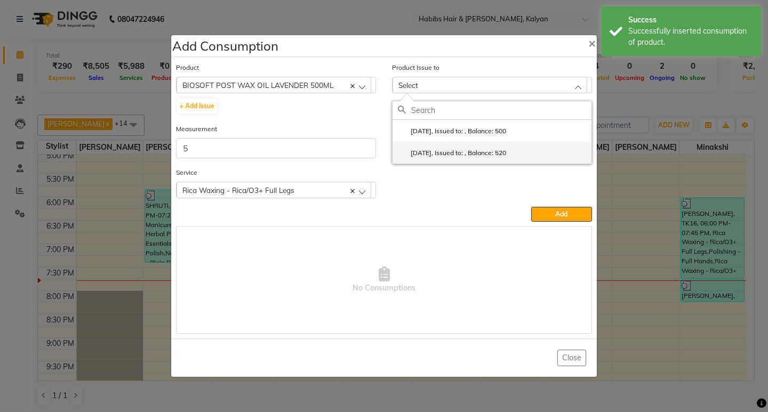
click at [539, 150] on li "[DATE], Issued to: , Balance: 520" at bounding box center [492, 153] width 199 height 22
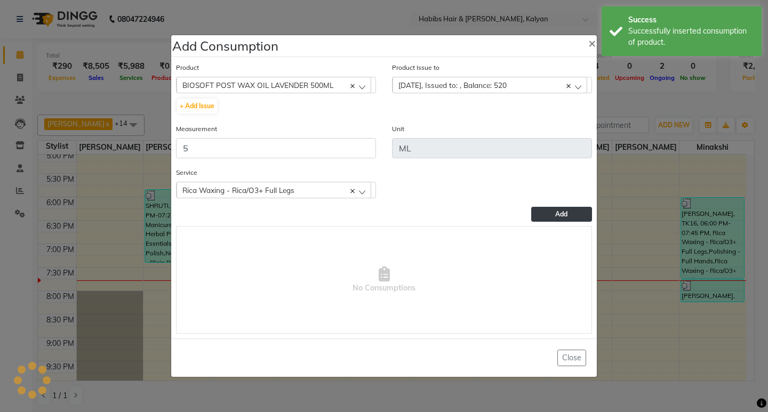
click at [558, 212] on span "Add" at bounding box center [561, 214] width 12 height 8
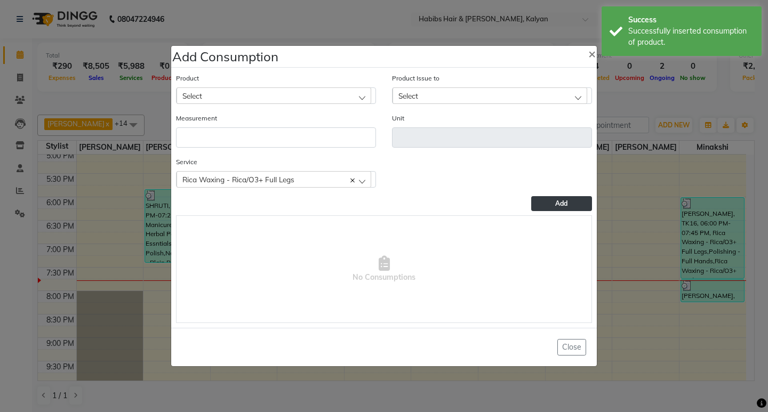
click at [302, 91] on div "Select" at bounding box center [274, 96] width 195 height 16
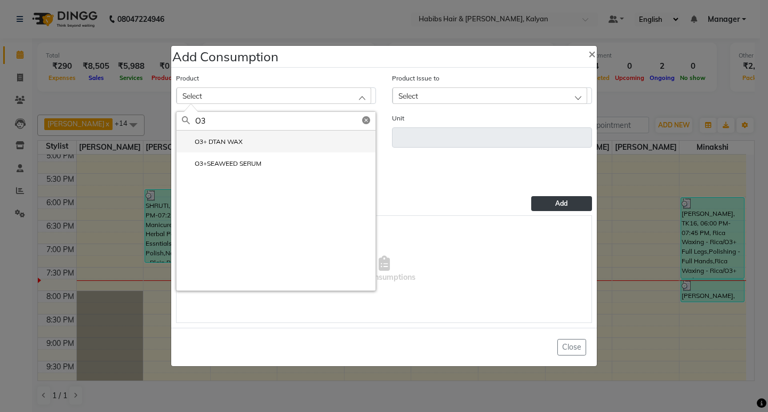
type input "O3"
click at [228, 147] on label "O3+ DTAN WAX" at bounding box center [212, 142] width 61 height 10
type input "ml"
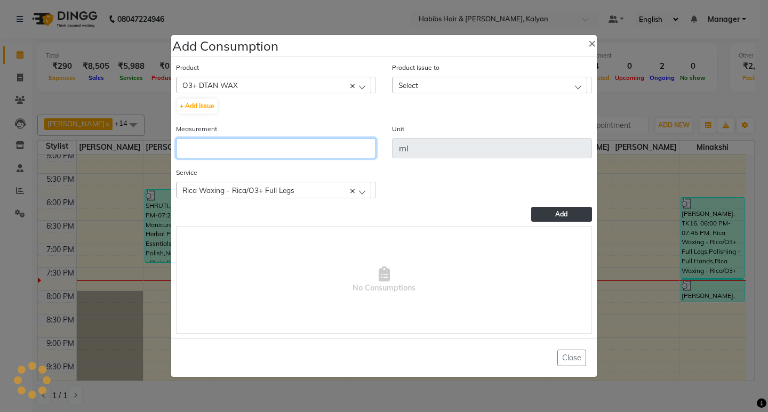
click at [228, 147] on input "number" at bounding box center [276, 148] width 200 height 20
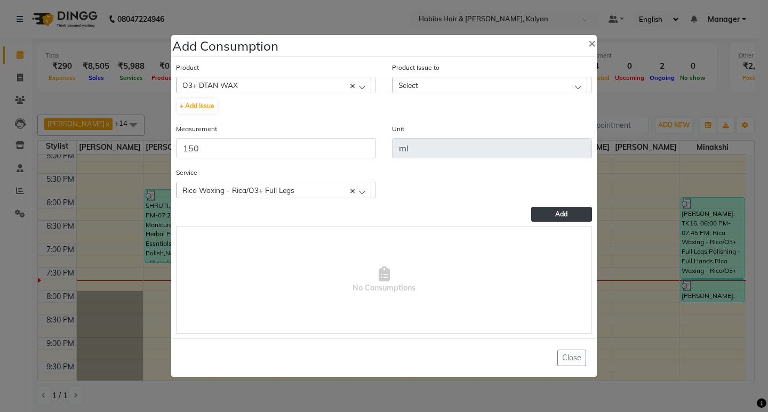
click at [489, 83] on div "Select" at bounding box center [490, 85] width 195 height 16
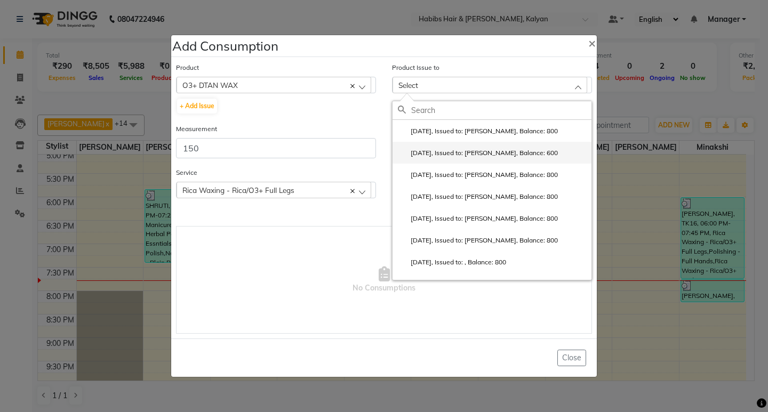
click at [539, 158] on li "[DATE], Issued to: [PERSON_NAME], Balance: 600" at bounding box center [492, 153] width 199 height 22
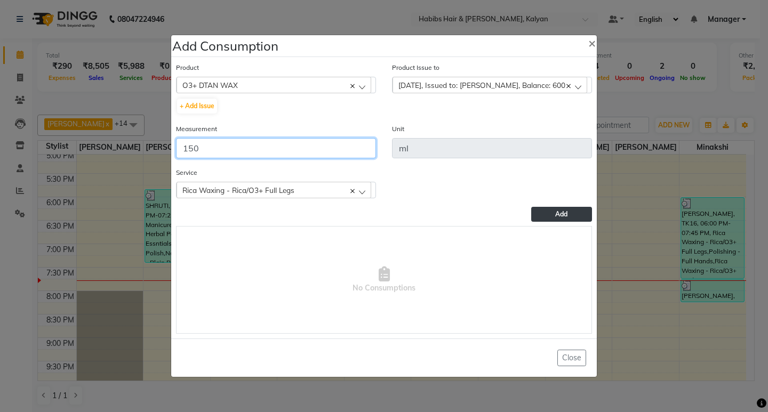
click at [216, 144] on input "150" at bounding box center [276, 148] width 200 height 20
type input "1"
type input "200"
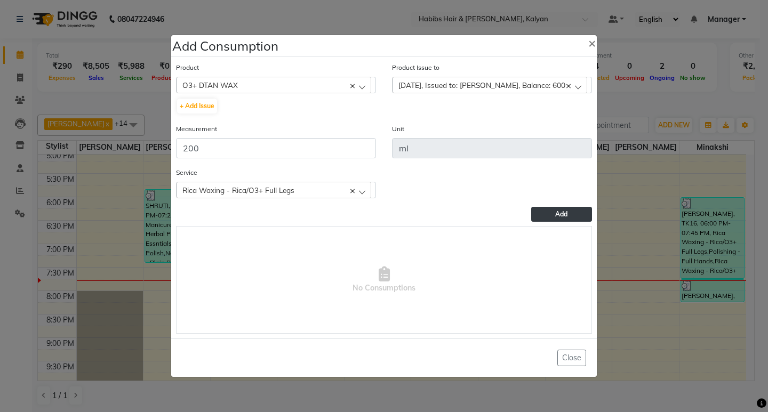
click at [561, 216] on span "Add" at bounding box center [561, 214] width 12 height 8
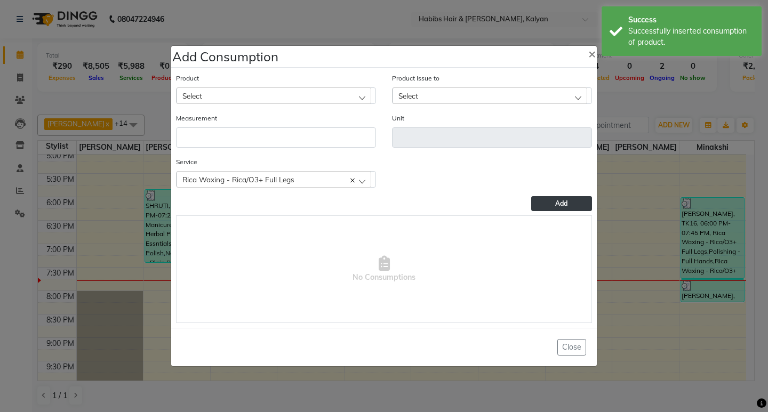
drag, startPoint x: 695, startPoint y: 287, endPoint x: 701, endPoint y: 91, distance: 195.9
click at [701, 91] on ngb-modal-window "Add Consumption × Product Select 001 BANANA POWDER 10GM Product Issue to Select…" at bounding box center [384, 206] width 768 height 412
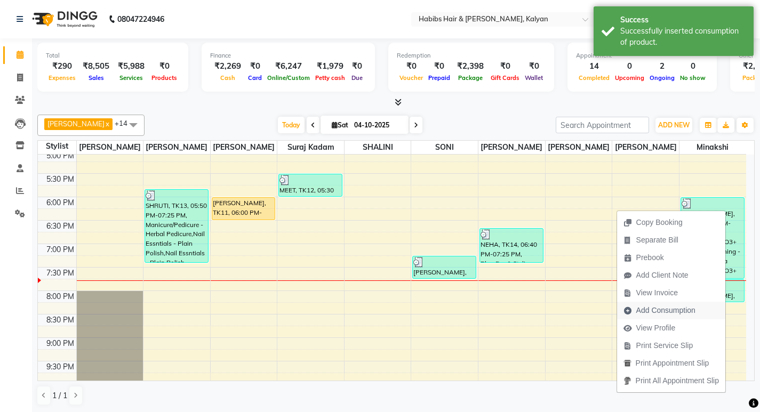
click at [654, 316] on span "Add Consumption" at bounding box center [659, 311] width 85 height 18
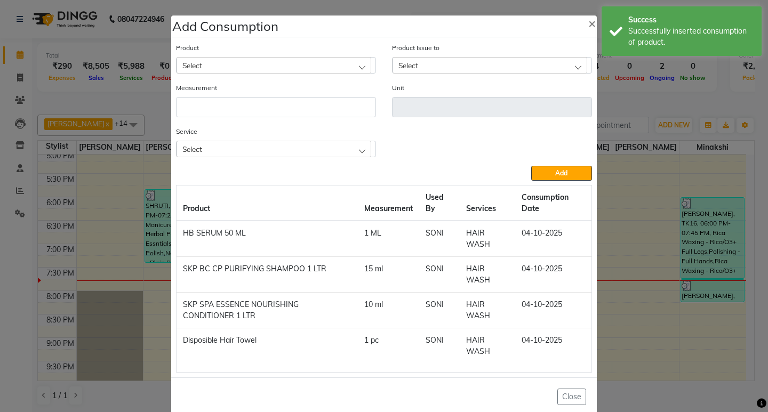
click at [264, 157] on div "Service Select Rica Waxing - Upper Lip Body Basics Threadinge - Eyebrows" at bounding box center [276, 146] width 216 height 40
click at [264, 143] on div "Select" at bounding box center [274, 149] width 195 height 16
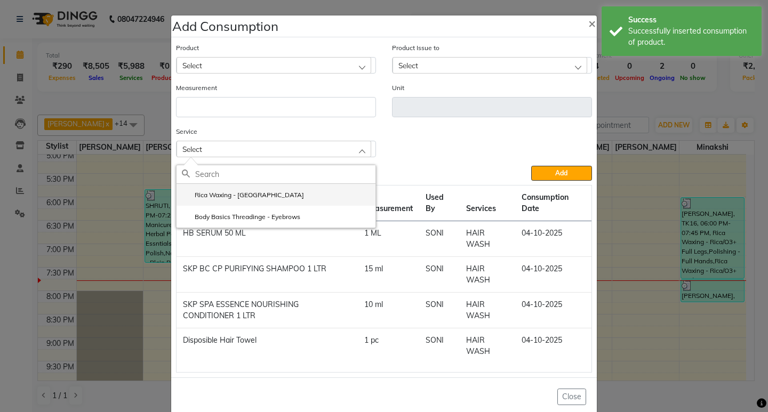
click at [271, 196] on li "Rica Waxing - [GEOGRAPHIC_DATA]" at bounding box center [276, 195] width 199 height 22
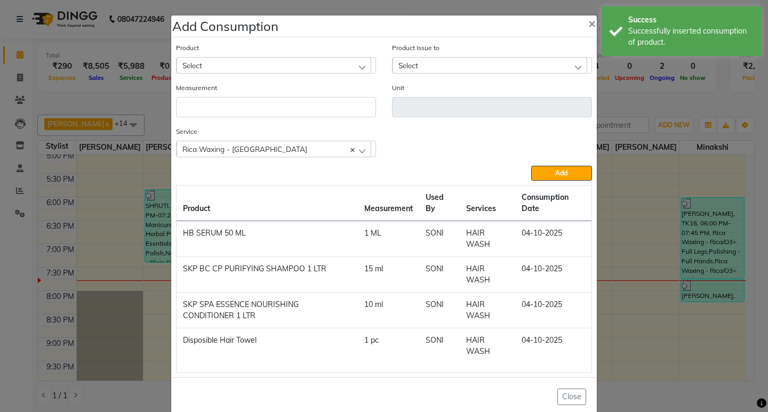
click at [287, 66] on div "Select" at bounding box center [274, 65] width 195 height 16
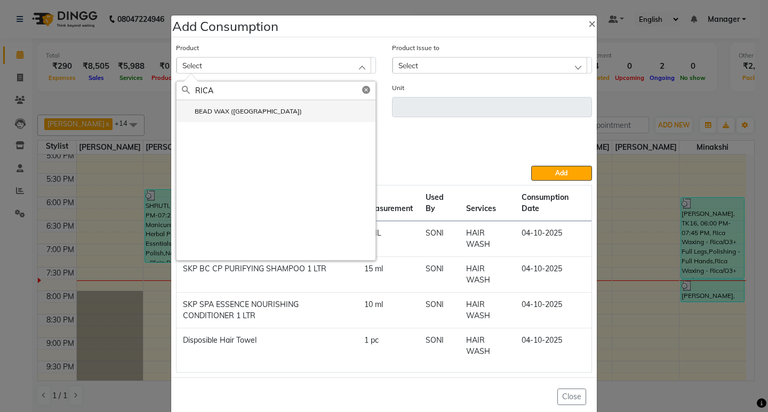
type input "RICA"
click at [245, 105] on li "BEAD WAX ([GEOGRAPHIC_DATA])" at bounding box center [276, 111] width 199 height 22
type input "ml"
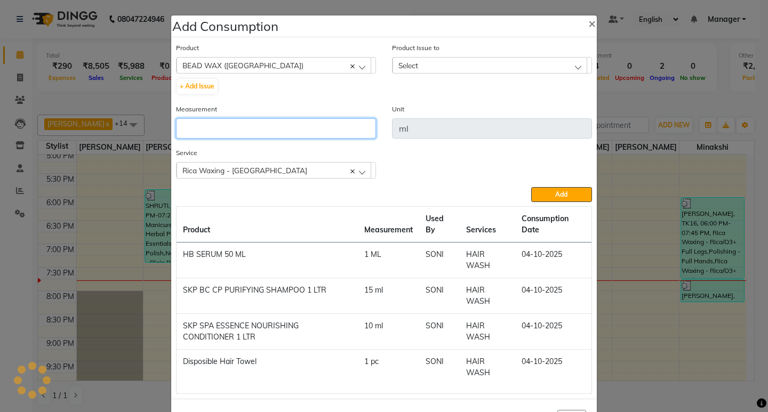
click at [268, 128] on input "number" at bounding box center [276, 128] width 200 height 20
click at [550, 70] on div "Select" at bounding box center [490, 65] width 195 height 16
click at [218, 135] on input "1" at bounding box center [276, 128] width 200 height 20
type input "10"
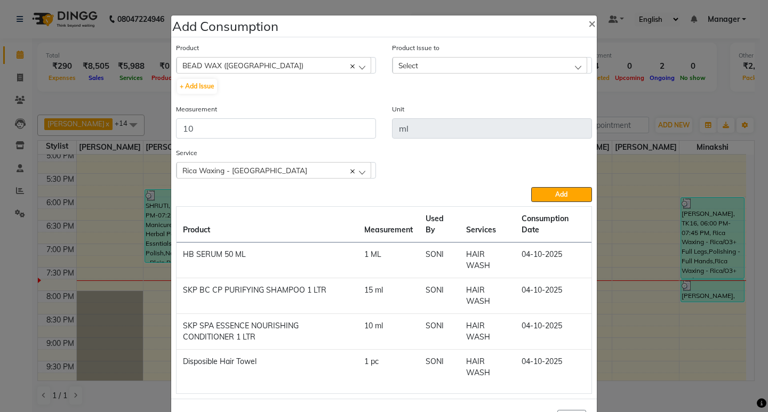
click at [519, 68] on div "Select" at bounding box center [490, 65] width 195 height 16
click at [527, 111] on label "[DATE], Issued to: [PERSON_NAME], Balance: 1455" at bounding box center [480, 112] width 164 height 10
click at [550, 197] on button "Add" at bounding box center [561, 194] width 61 height 15
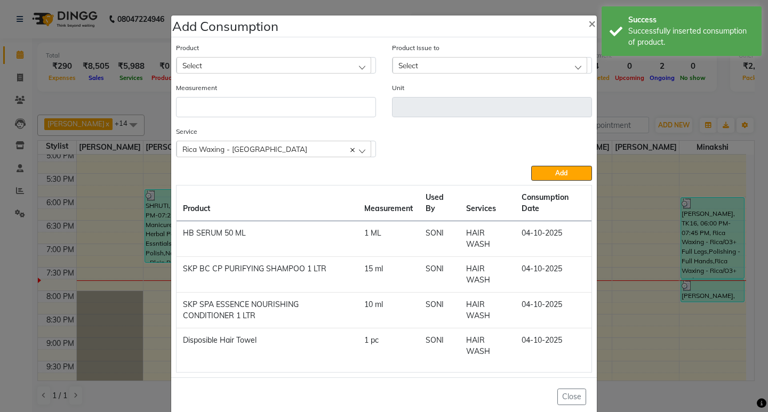
click at [213, 157] on div "Service Rica Waxing - Upper Lip Rica Waxing - Upper Lip Body Basics Threadinge …" at bounding box center [276, 146] width 216 height 40
click at [218, 152] on span "Rica Waxing - [GEOGRAPHIC_DATA]" at bounding box center [244, 149] width 125 height 9
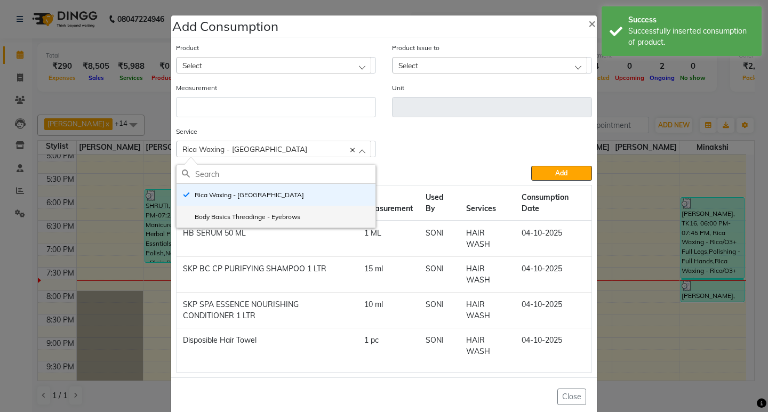
click at [233, 222] on li "Body Basics Threadinge - Eyebrows" at bounding box center [276, 217] width 199 height 22
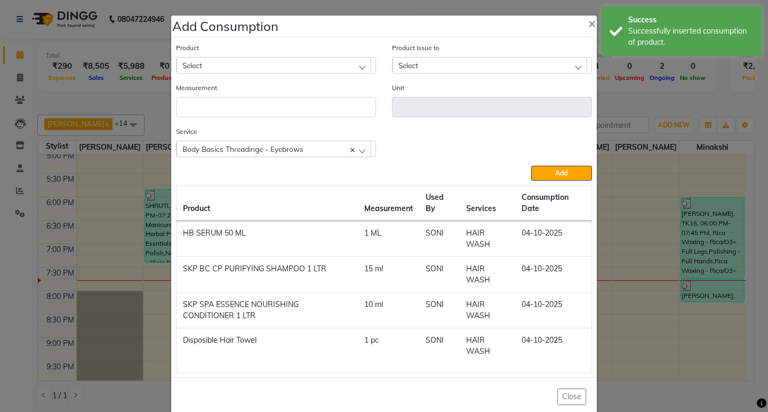
click at [283, 63] on div "Select" at bounding box center [274, 65] width 195 height 16
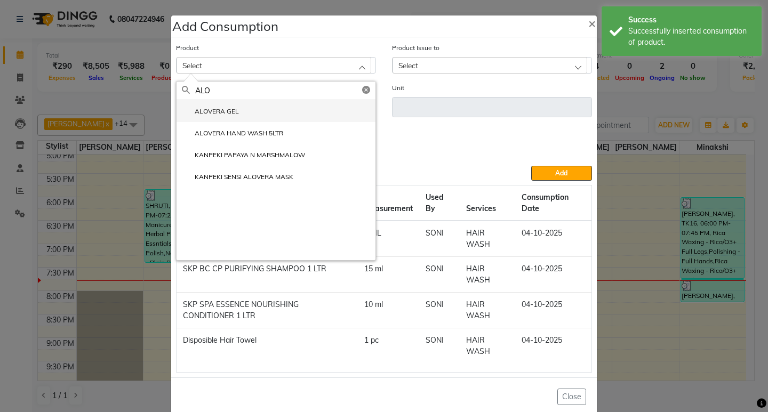
type input "ALO"
click at [234, 115] on label "ALOVERA GEL" at bounding box center [210, 112] width 57 height 10
type input "ml"
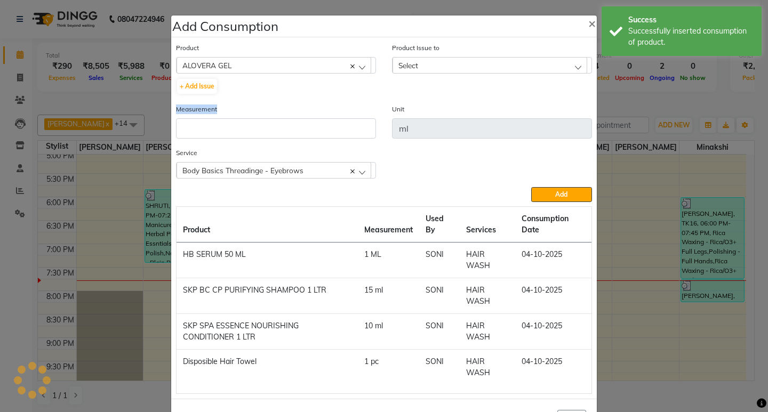
click at [234, 115] on div "Measurement" at bounding box center [276, 121] width 200 height 35
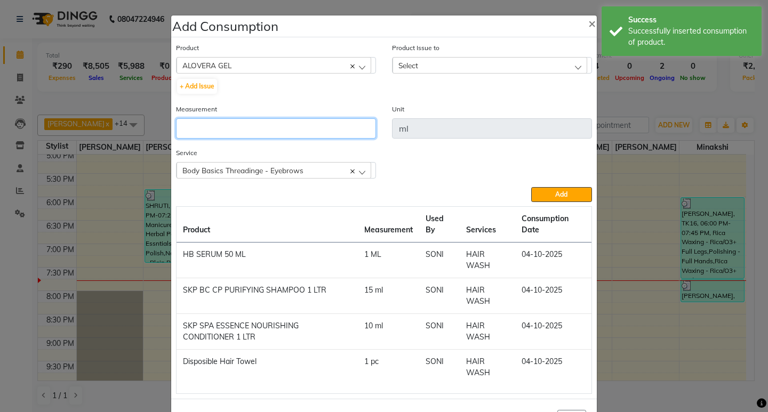
click at [245, 123] on input "number" at bounding box center [276, 128] width 200 height 20
type input "1"
click at [481, 70] on div "Select" at bounding box center [490, 65] width 195 height 16
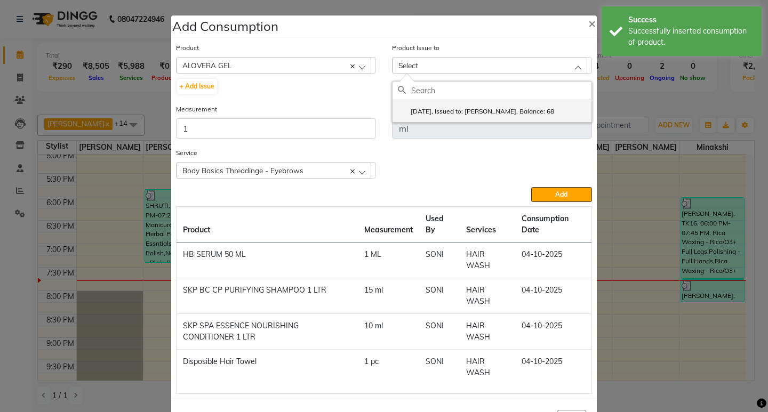
click at [524, 105] on li "[DATE], Issued to: [PERSON_NAME], Balance: 68" at bounding box center [492, 111] width 199 height 22
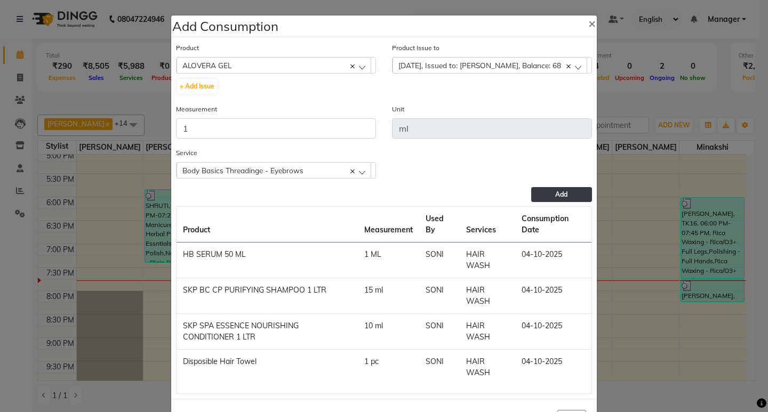
click at [560, 198] on button "Add" at bounding box center [561, 194] width 61 height 15
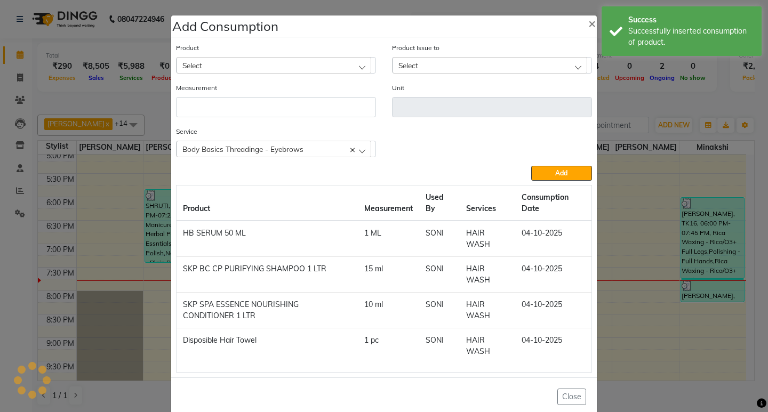
click at [646, 102] on ngb-modal-window "Add Consumption × Product Select 001 BANANA POWDER 10GM Product Issue to Select…" at bounding box center [384, 206] width 768 height 412
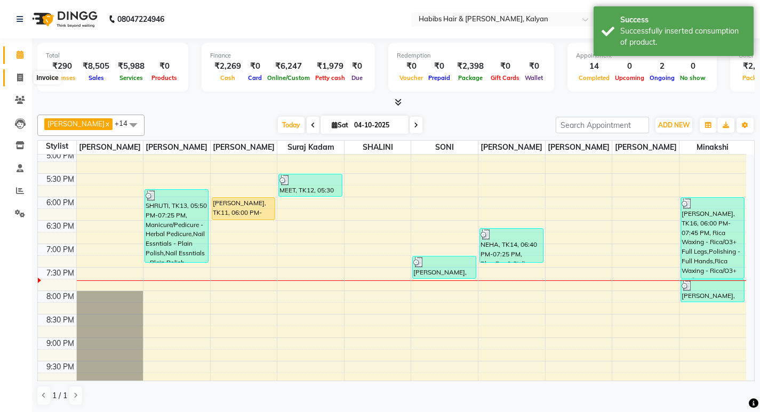
click at [27, 75] on span at bounding box center [20, 78] width 19 height 12
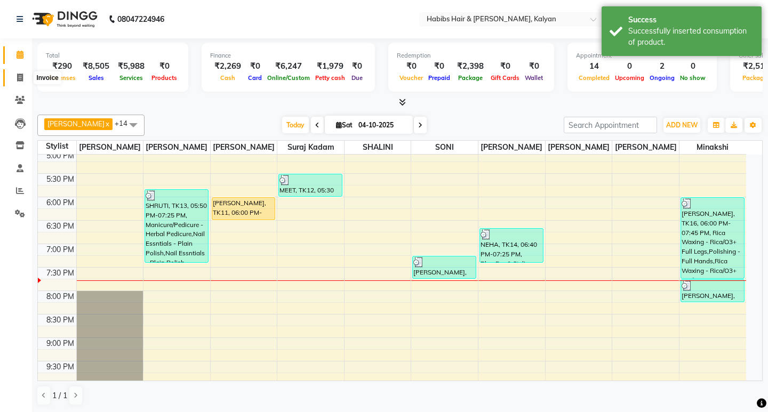
select select "8185"
select select "service"
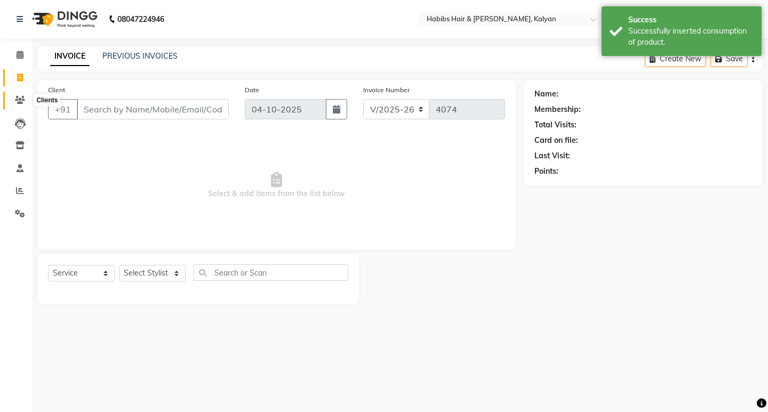
click at [13, 95] on span at bounding box center [20, 100] width 19 height 12
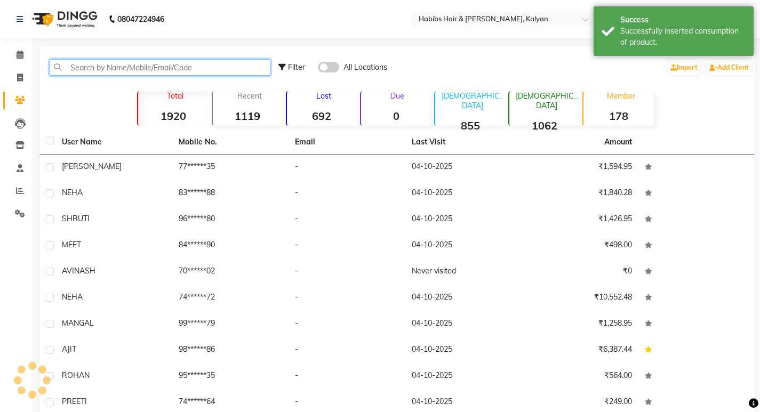
click at [167, 65] on input "text" at bounding box center [160, 67] width 221 height 17
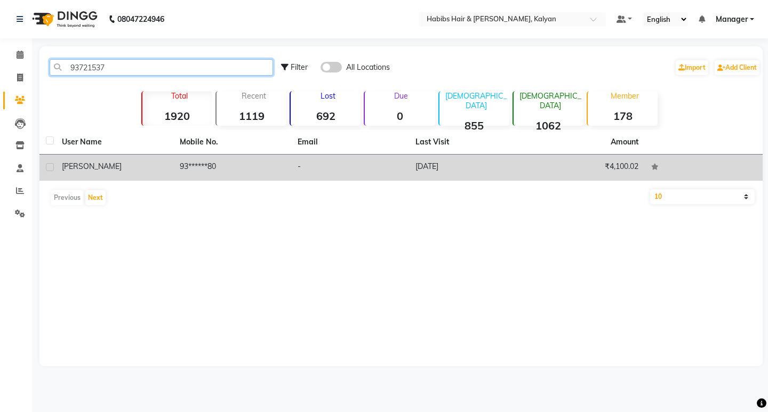
type input "93721537"
click at [312, 155] on td "-" at bounding box center [350, 168] width 118 height 26
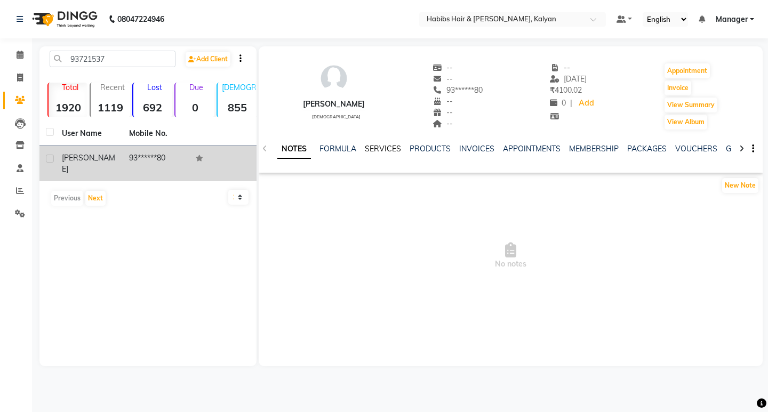
drag, startPoint x: 356, startPoint y: 149, endPoint x: 368, endPoint y: 150, distance: 11.8
click at [357, 149] on ul "NOTES FORMULA SERVICES PRODUCTS INVOICES APPOINTMENTS MEMBERSHIP PACKAGES VOUCH…" at bounding box center [616, 149] width 678 height 11
click at [372, 152] on link "SERVICES" at bounding box center [383, 149] width 36 height 10
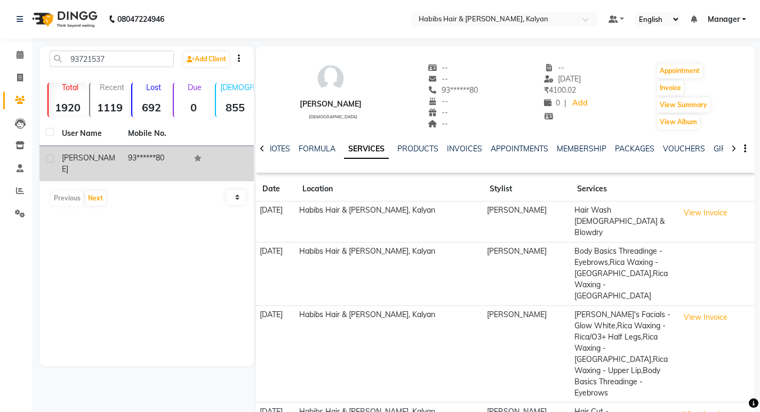
click at [446, 148] on ul "NOTES FORMULA SERVICES PRODUCTS INVOICES APPOINTMENTS MEMBERSHIP PACKAGES VOUCH…" at bounding box center [604, 149] width 677 height 11
click at [454, 148] on link "INVOICES" at bounding box center [464, 149] width 35 height 10
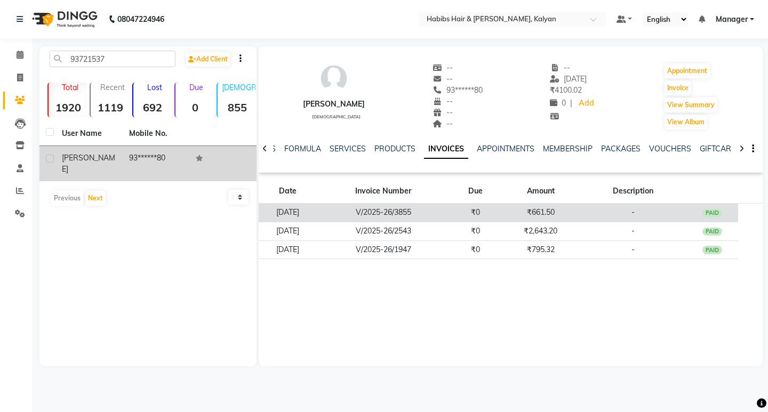
click at [384, 220] on td "V/2025-26/3855" at bounding box center [383, 213] width 132 height 19
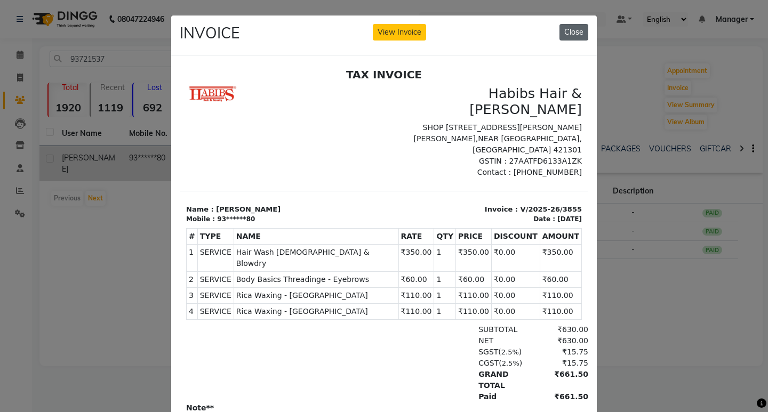
click at [561, 34] on button "Close" at bounding box center [574, 32] width 29 height 17
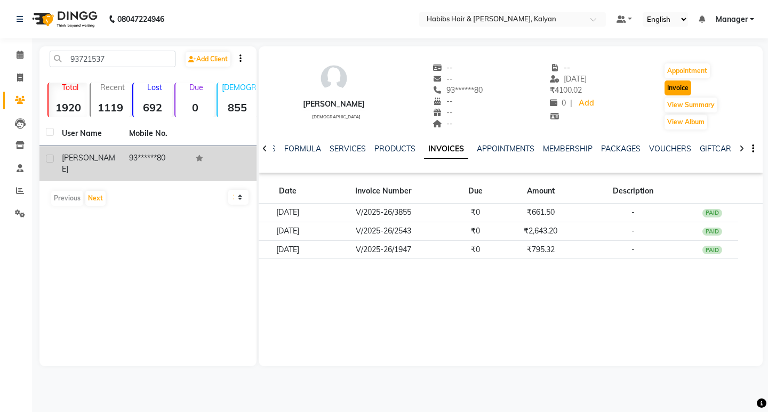
click at [679, 85] on button "Invoice" at bounding box center [678, 88] width 27 height 15
select select "service"
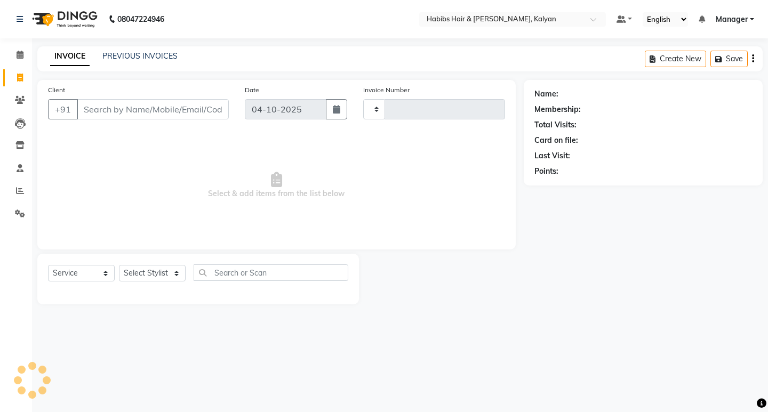
type input "4074"
select select "8185"
type input "93******80"
select select "1: Object"
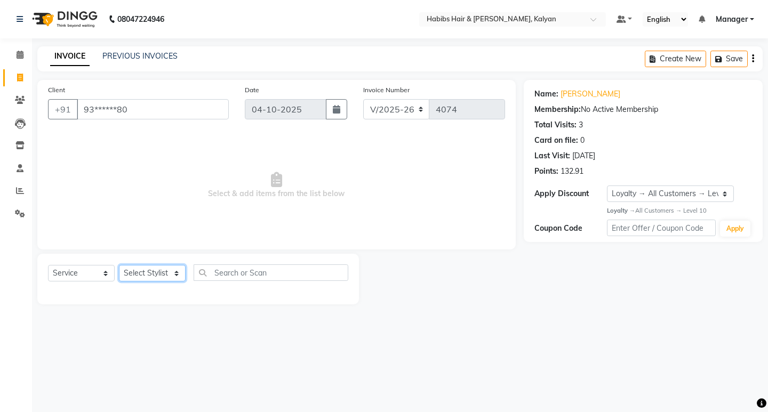
click at [152, 267] on select "Select Stylist [PERSON_NAME] Manager [PERSON_NAME] zipre [PERSON_NAME] [PERSON_…" at bounding box center [152, 273] width 67 height 17
select select "77419"
click at [119, 265] on select "Select Stylist [PERSON_NAME] Manager [PERSON_NAME] zipre [PERSON_NAME] [PERSON_…" at bounding box center [152, 273] width 67 height 17
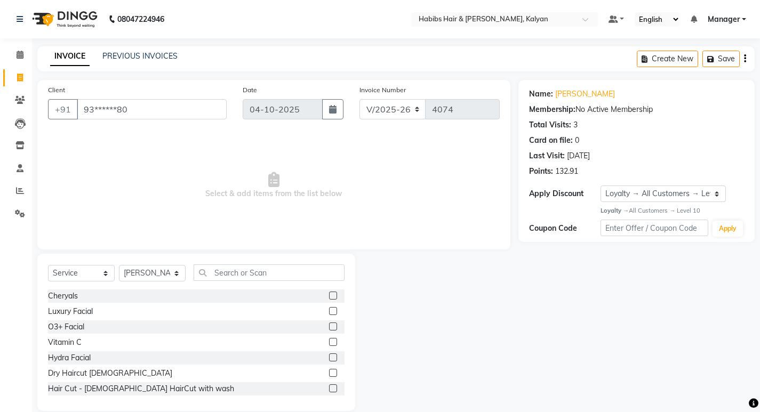
click at [242, 258] on div "Select Service Product Membership Package Voucher Prepaid Gift Card Select Styl…" at bounding box center [196, 332] width 318 height 157
click at [247, 269] on input "text" at bounding box center [269, 273] width 151 height 17
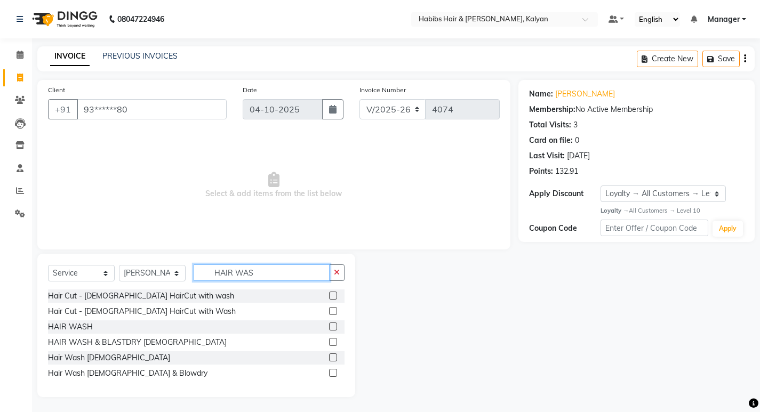
type input "HAIR WAS"
click at [330, 328] on label at bounding box center [333, 327] width 8 height 8
click at [330, 328] on input "checkbox" at bounding box center [332, 327] width 7 height 7
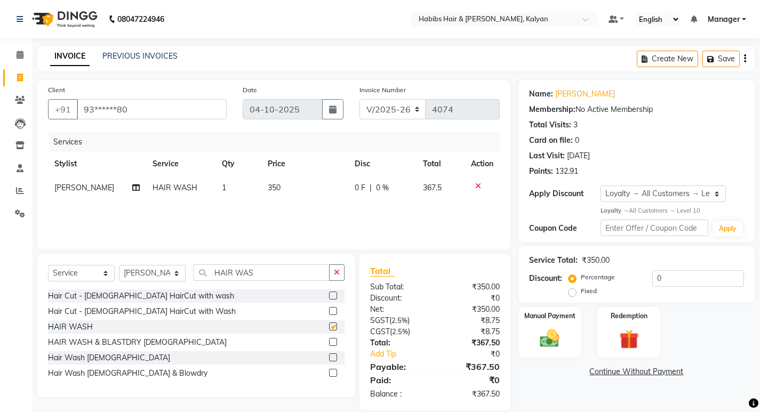
checkbox input "false"
click at [296, 192] on td "350" at bounding box center [304, 188] width 87 height 24
select select "77419"
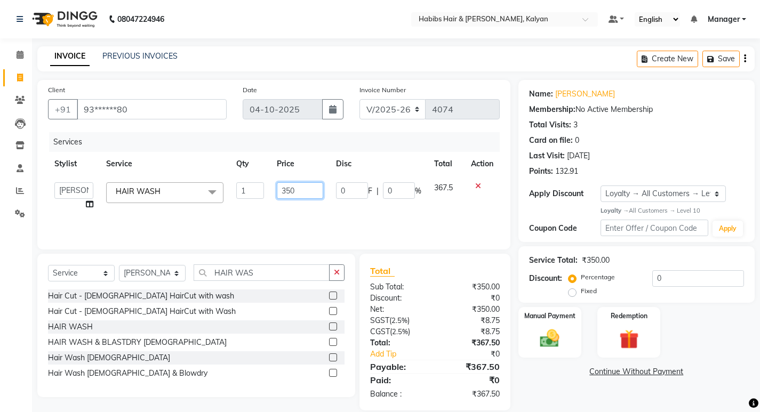
click at [296, 192] on input "350" at bounding box center [300, 190] width 46 height 17
type input "300"
click at [744, 59] on icon "button" at bounding box center [745, 59] width 2 height 1
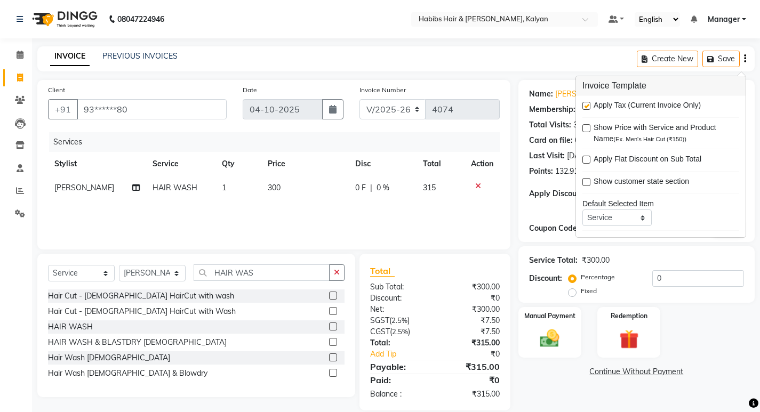
click at [587, 102] on label at bounding box center [587, 106] width 8 height 8
click at [587, 103] on input "checkbox" at bounding box center [586, 106] width 7 height 7
checkbox input "false"
click at [505, 206] on div "Client +91 93******80 Date [DATE] Invoice Number V/2025 V/[PHONE_NUMBER] Servic…" at bounding box center [273, 165] width 473 height 170
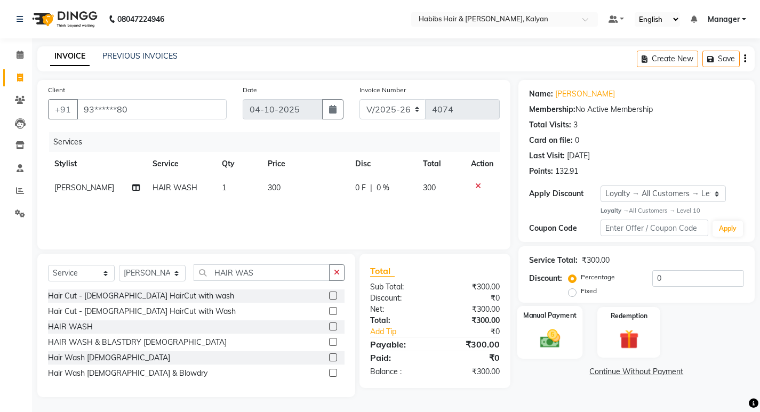
click at [559, 325] on div "Manual Payment" at bounding box center [550, 332] width 66 height 53
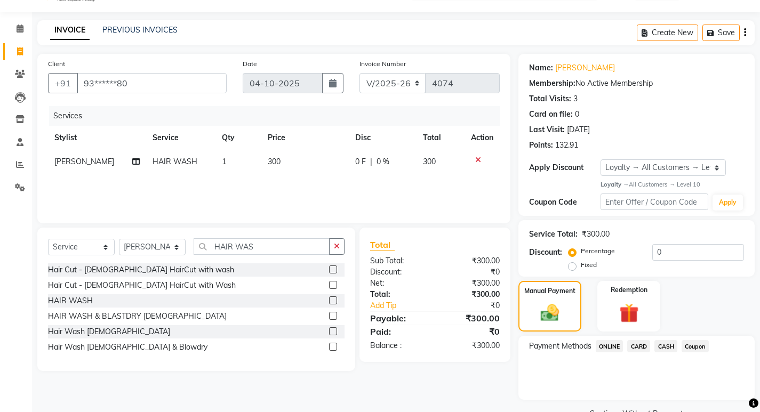
scroll to position [52, 0]
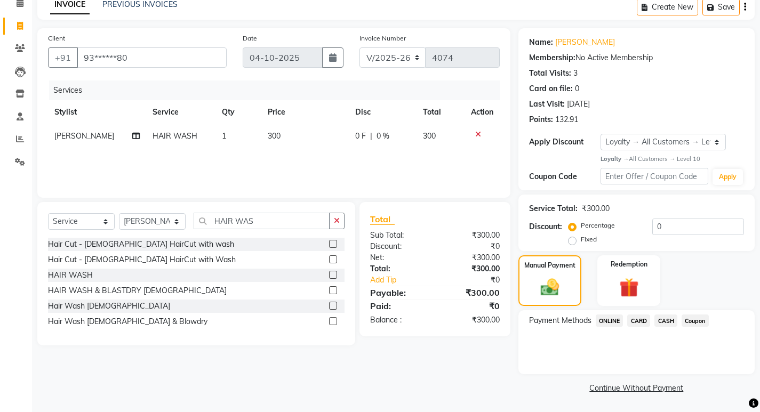
click at [702, 323] on span "Coupon" at bounding box center [695, 321] width 27 height 12
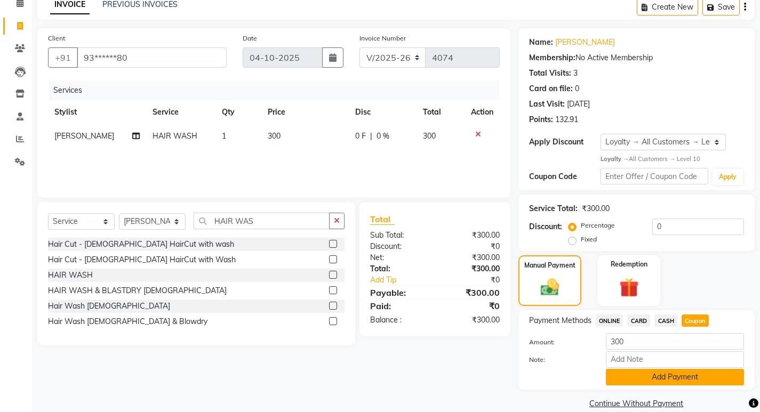
click at [678, 378] on button "Add Payment" at bounding box center [675, 377] width 138 height 17
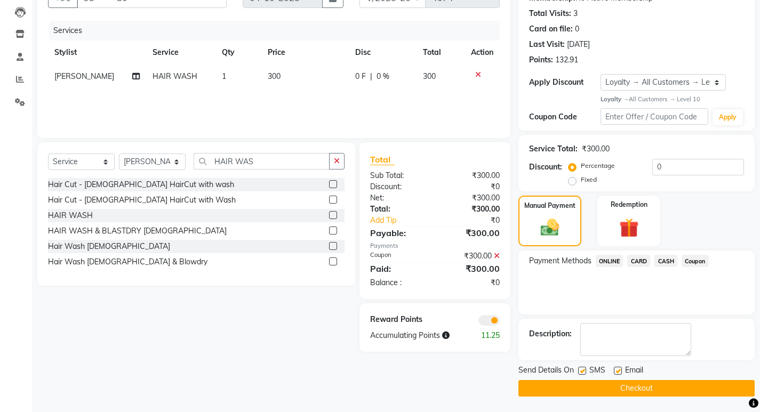
scroll to position [112, 0]
click at [689, 384] on button "Checkout" at bounding box center [637, 388] width 236 height 17
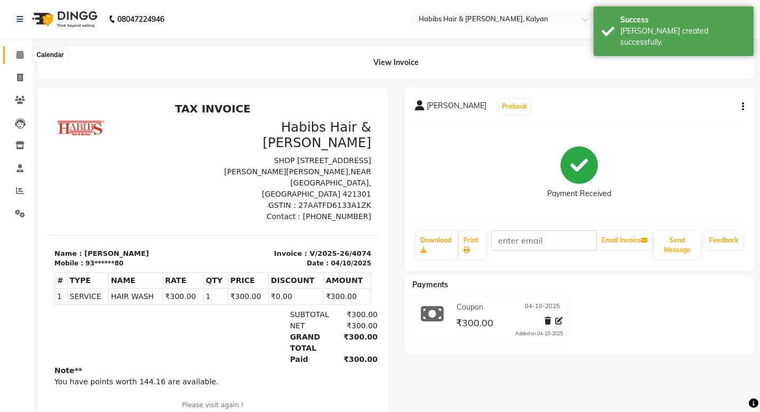
click at [18, 53] on icon at bounding box center [20, 55] width 7 height 8
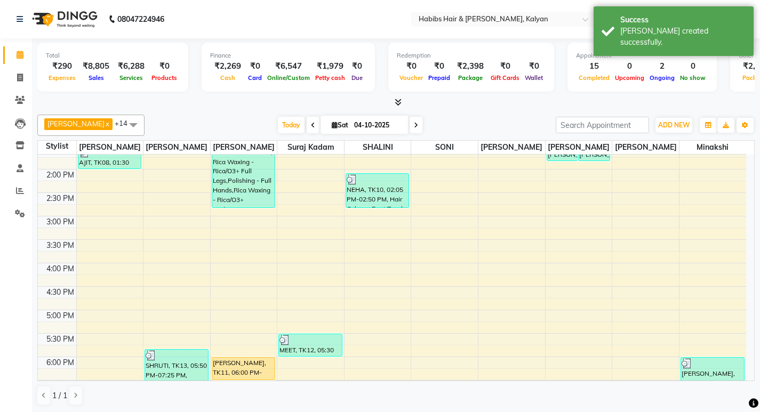
scroll to position [478, 0]
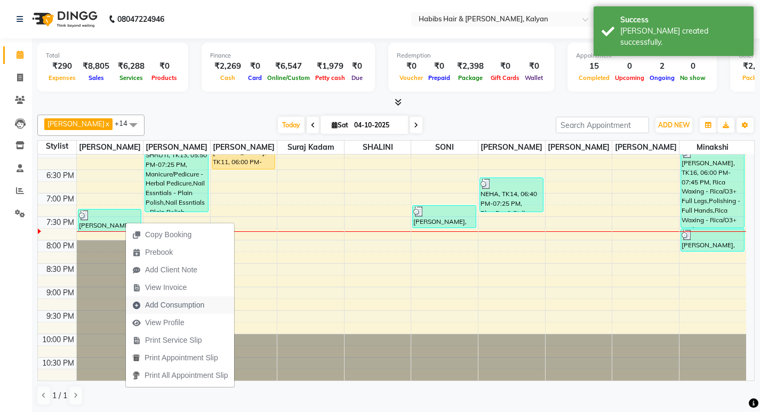
click at [172, 302] on span "Add Consumption" at bounding box center [174, 305] width 59 height 11
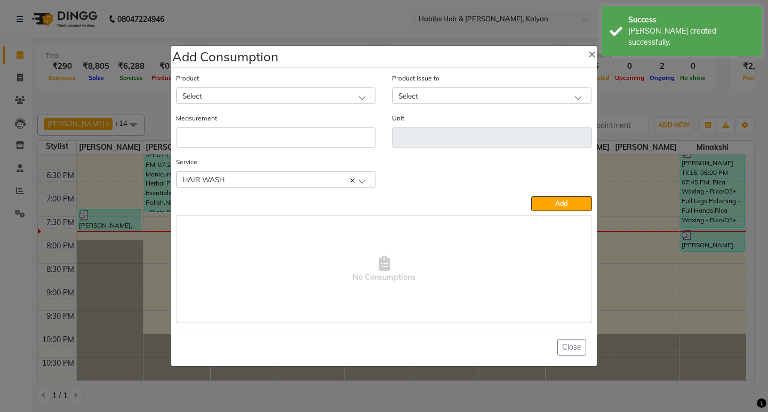
click at [289, 85] on div "Product Select" at bounding box center [276, 88] width 200 height 31
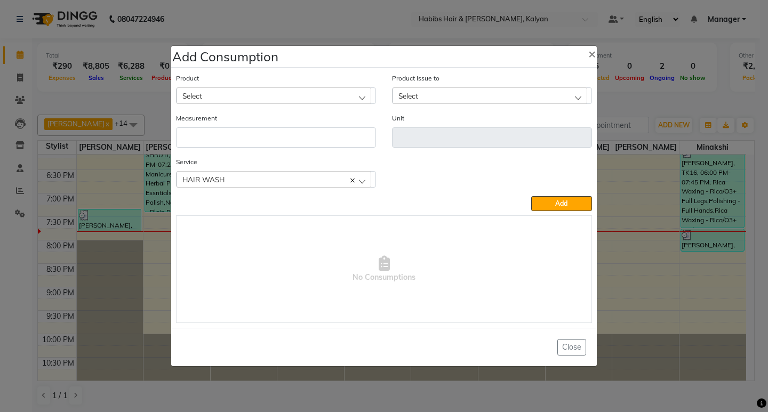
click at [290, 97] on div "Select" at bounding box center [274, 96] width 195 height 16
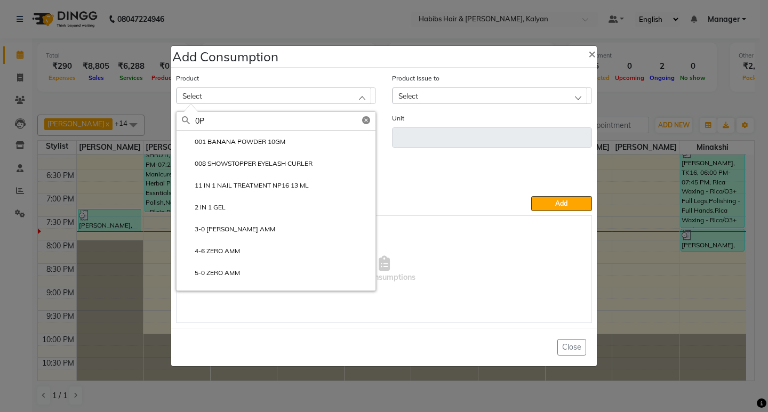
type input "0"
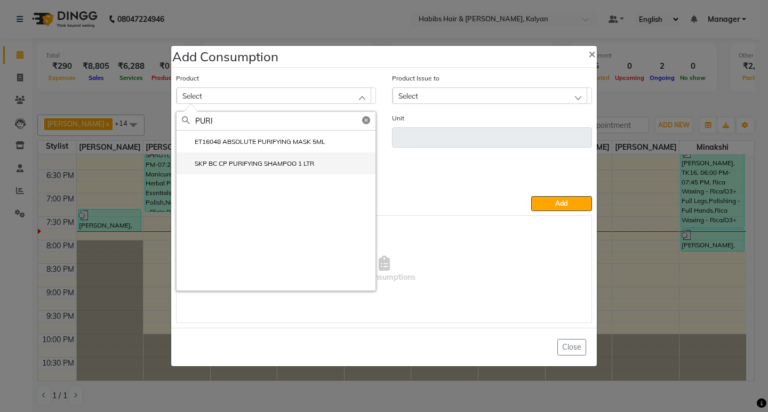
type input "PURI"
click at [281, 164] on label "SKP BC CP PURIFYING SHAMPOO 1 LTR" at bounding box center [248, 164] width 132 height 10
type input "ml"
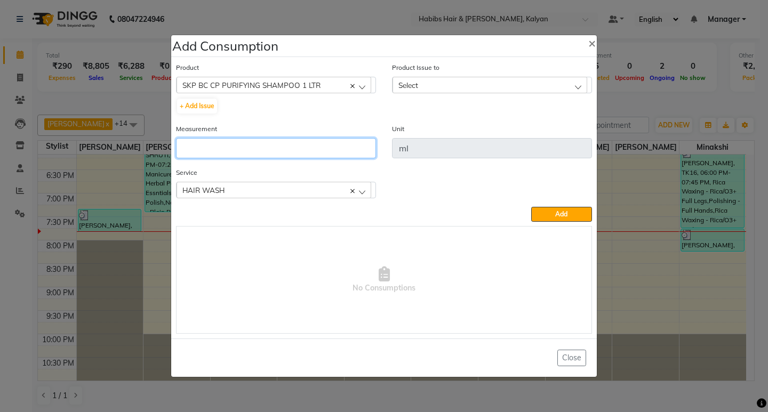
click at [281, 149] on input "number" at bounding box center [276, 148] width 200 height 20
type input "10"
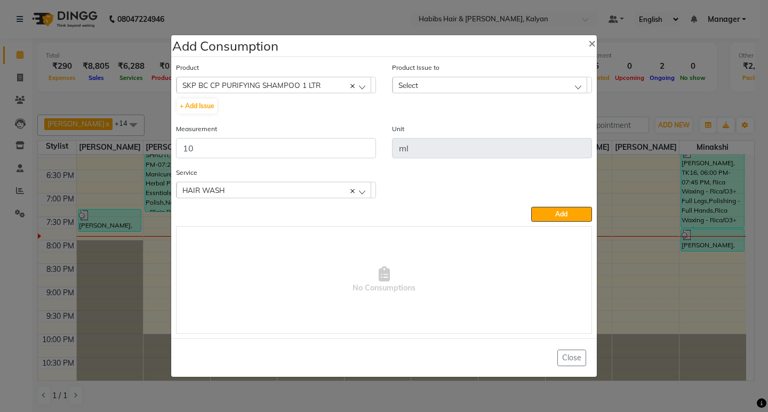
click at [551, 91] on div "Select" at bounding box center [490, 85] width 195 height 16
click at [558, 133] on li "[DATE], Issued to: [PERSON_NAME], Balance: 606" at bounding box center [492, 131] width 199 height 22
click at [556, 205] on div "Service HAIR WASH HAIR WASH" at bounding box center [384, 187] width 432 height 40
click at [556, 209] on button "Add" at bounding box center [561, 214] width 61 height 15
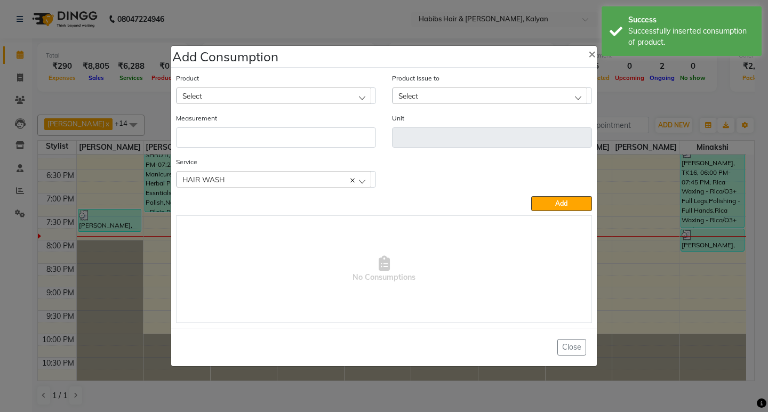
click at [287, 91] on div "Select" at bounding box center [274, 96] width 195 height 16
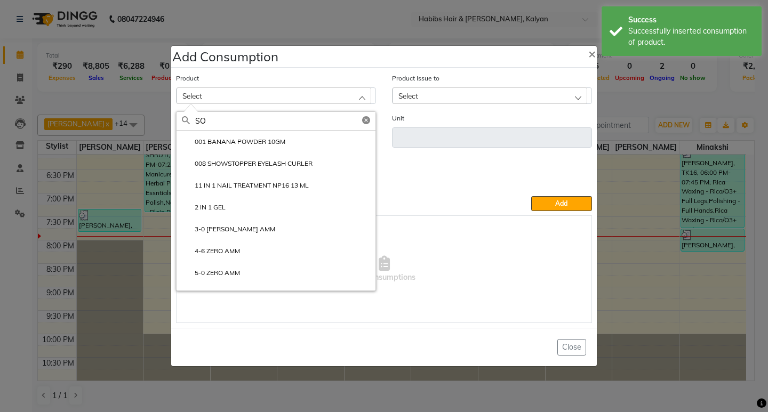
type input "S"
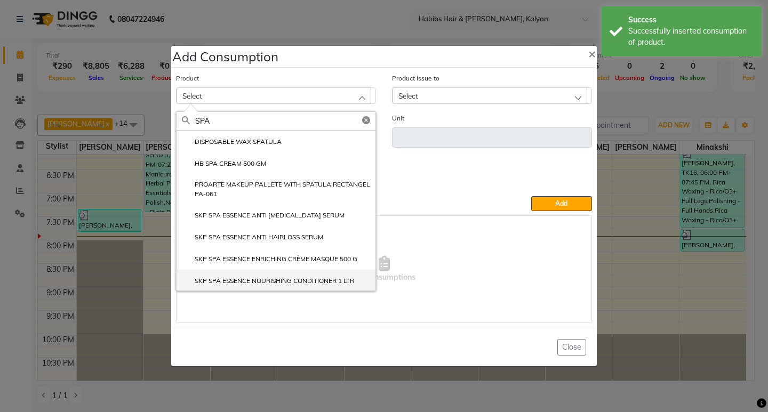
type input "SPA"
click at [302, 275] on li "SKP SPA ESSENCE NOURISHING CONDITIONER 1 LTR" at bounding box center [276, 281] width 199 height 22
type input "ml"
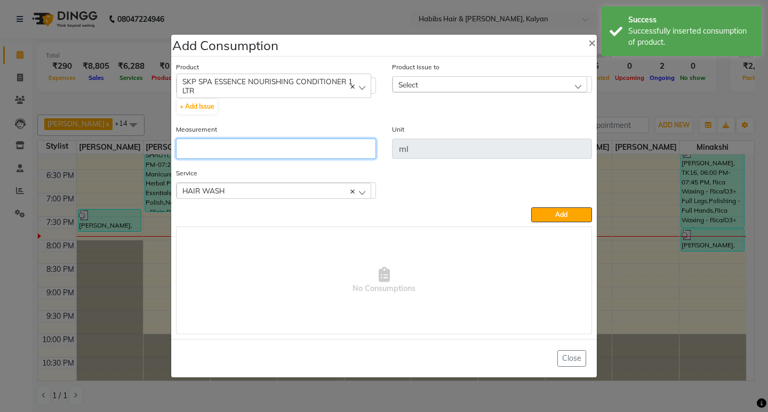
click at [292, 143] on input "number" at bounding box center [276, 149] width 200 height 20
type input "10"
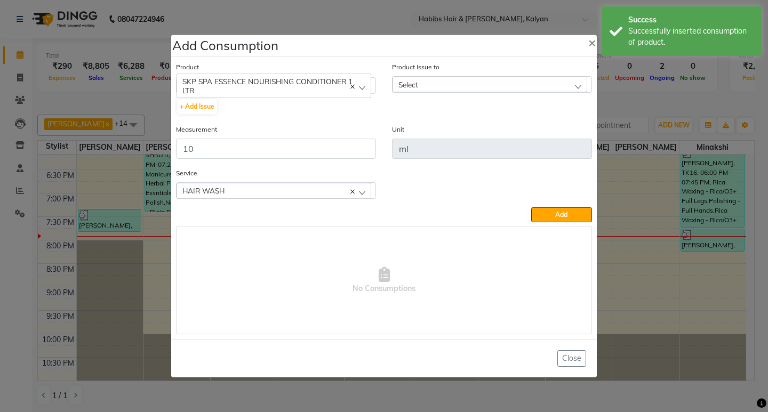
click at [575, 89] on div "Select" at bounding box center [490, 84] width 195 height 16
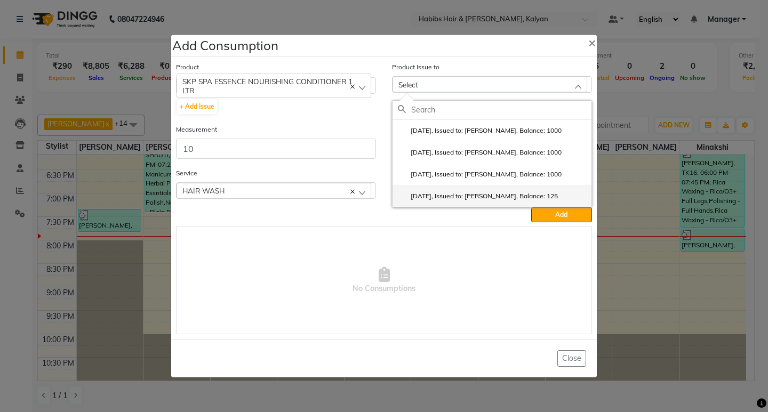
click at [532, 199] on label "[DATE], Issued to: [PERSON_NAME], Balance: 125" at bounding box center [478, 197] width 160 height 10
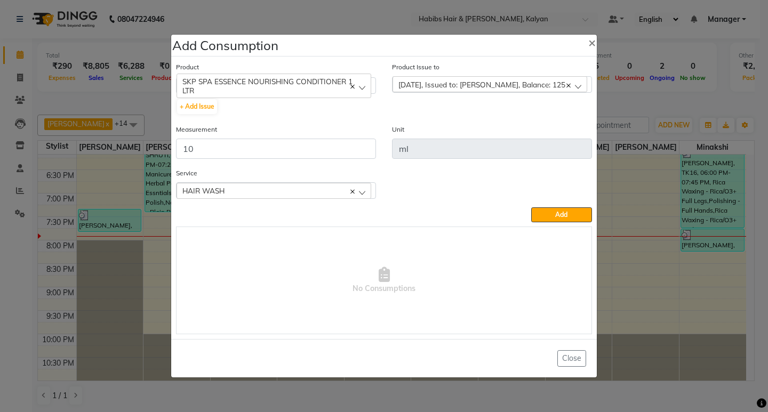
click at [543, 205] on div "Service HAIR WASH HAIR WASH" at bounding box center [384, 188] width 432 height 40
click at [547, 211] on button "Add" at bounding box center [561, 215] width 61 height 15
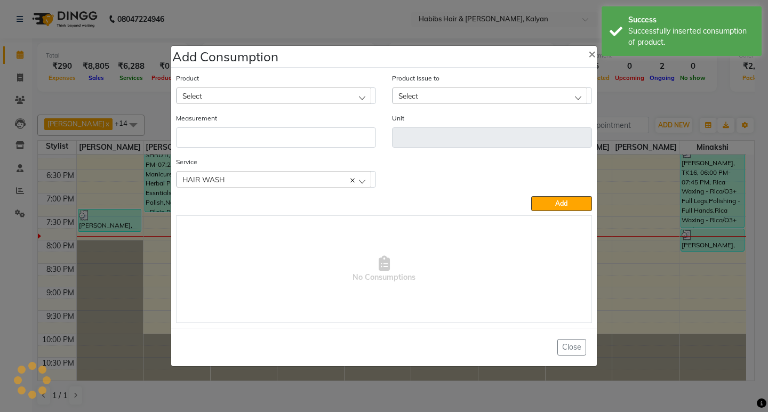
click at [627, 109] on ngb-modal-window "Add Consumption × Product Select 001 BANANA POWDER 10GM Product Issue to Select…" at bounding box center [384, 206] width 768 height 412
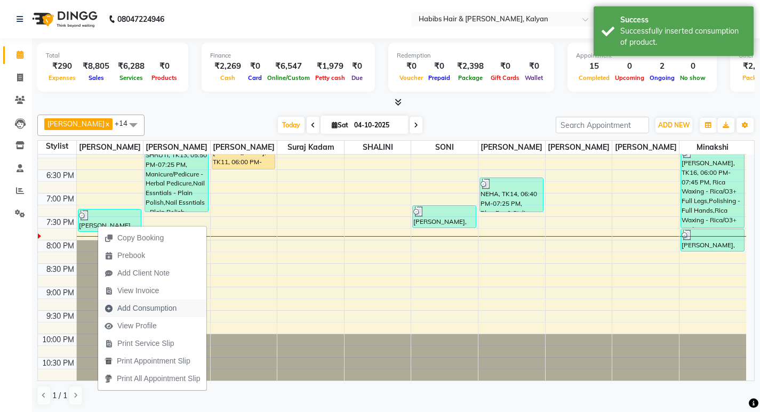
click at [160, 305] on span "Add Consumption" at bounding box center [146, 308] width 59 height 11
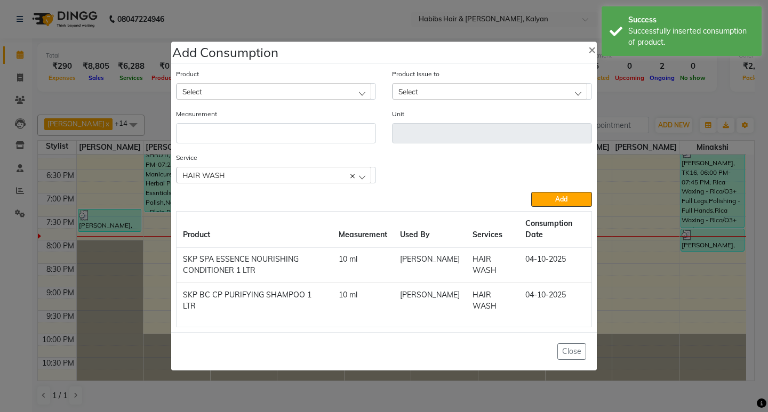
click at [272, 92] on div "Select" at bounding box center [274, 91] width 195 height 16
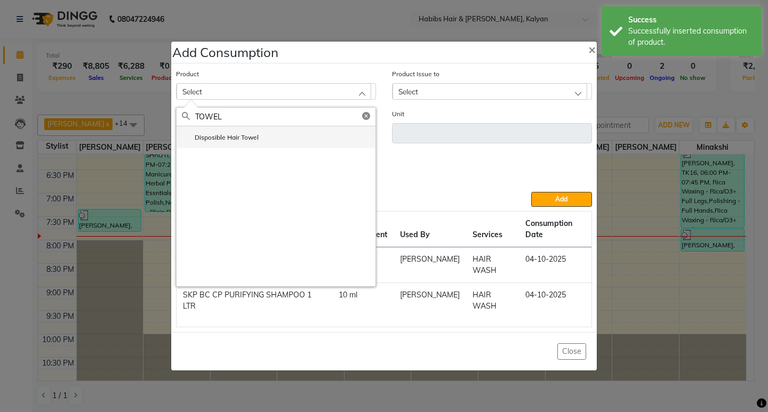
type input "TOWEL"
click at [273, 141] on li "Disposible Hair Towel" at bounding box center [276, 137] width 199 height 22
type input "pc"
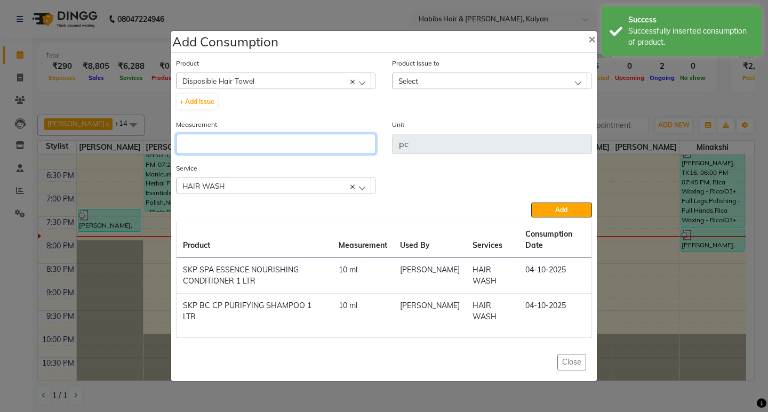
click at [273, 141] on input "number" at bounding box center [276, 144] width 200 height 20
type input "1"
click at [443, 78] on div "Select" at bounding box center [490, 81] width 195 height 16
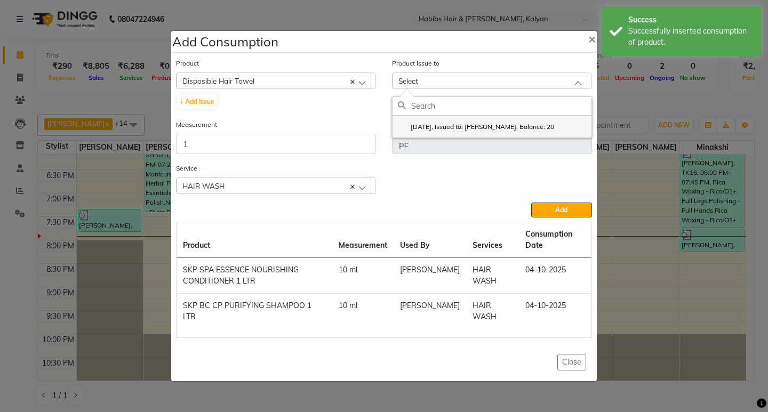
click at [504, 117] on li "[DATE], Issued to: [PERSON_NAME], Balance: 20" at bounding box center [492, 127] width 199 height 22
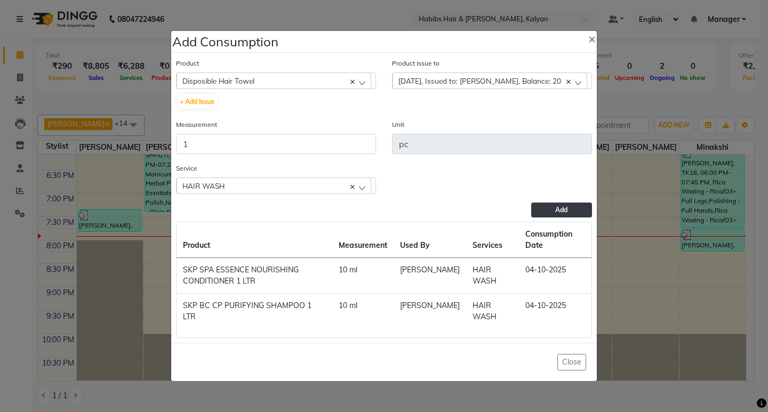
drag, startPoint x: 562, startPoint y: 214, endPoint x: 402, endPoint y: 154, distance: 171.0
click at [558, 214] on button "Add" at bounding box center [561, 210] width 61 height 15
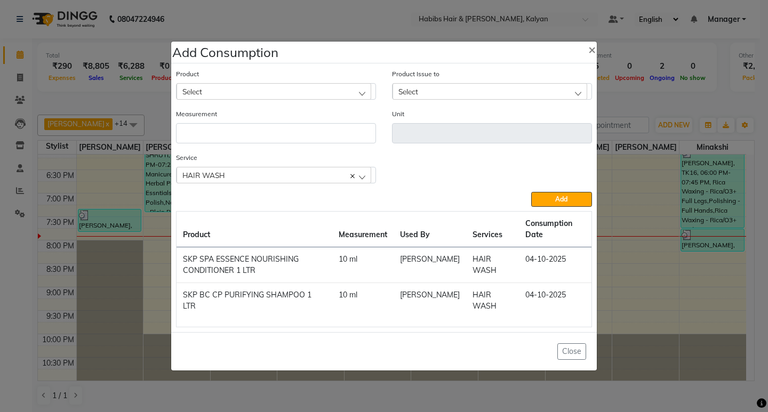
click at [238, 87] on div "Select" at bounding box center [274, 91] width 195 height 16
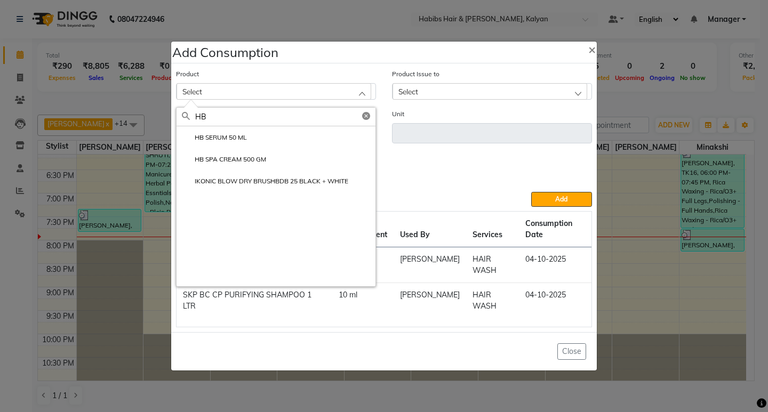
type input "HB"
click at [203, 140] on label "HB SERUM 50 ML" at bounding box center [214, 138] width 65 height 10
type input "ML"
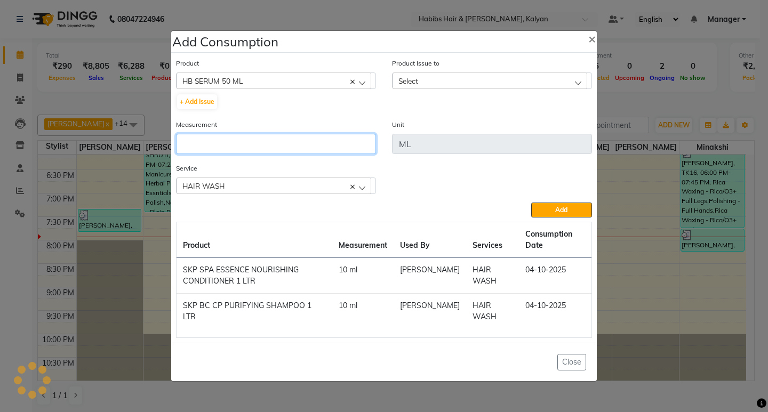
click at [206, 140] on input "number" at bounding box center [276, 144] width 200 height 20
type input "1"
click at [447, 82] on div "Select" at bounding box center [490, 81] width 195 height 16
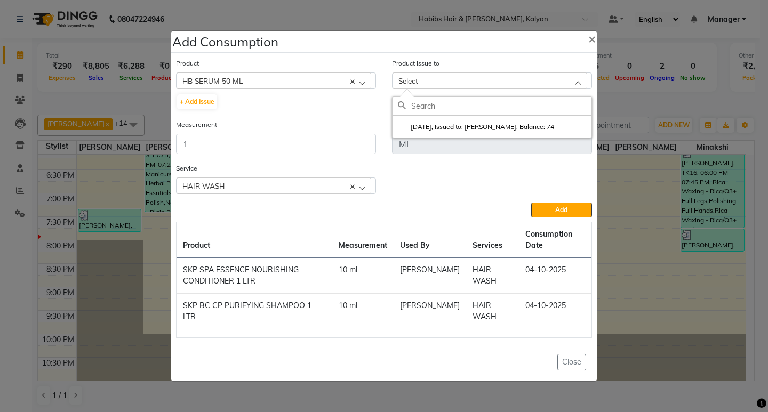
click at [539, 114] on input "text" at bounding box center [501, 106] width 180 height 18
click at [543, 125] on label "[DATE], Issued to: [PERSON_NAME], Balance: 74" at bounding box center [476, 127] width 156 height 10
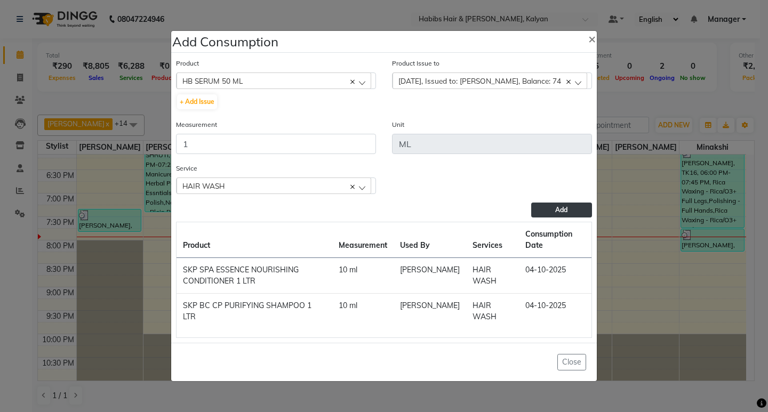
click at [560, 215] on button "Add" at bounding box center [561, 210] width 61 height 15
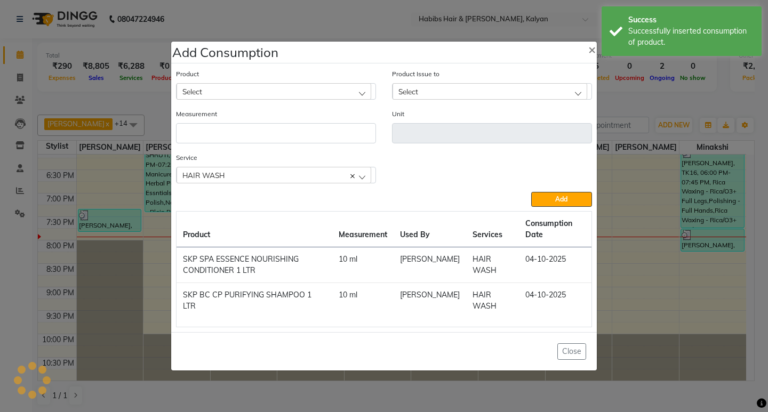
click at [626, 123] on ngb-modal-window "Add Consumption × Product Select 001 BANANA POWDER 10GM Product Issue to Select…" at bounding box center [384, 206] width 768 height 412
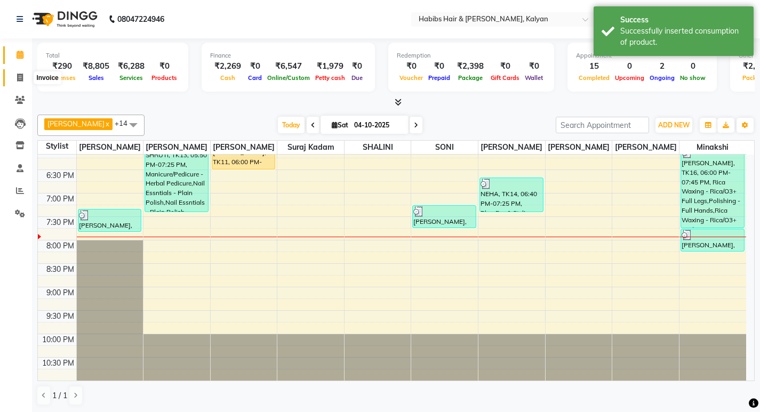
click at [15, 74] on span at bounding box center [20, 78] width 19 height 12
select select "8185"
select select "service"
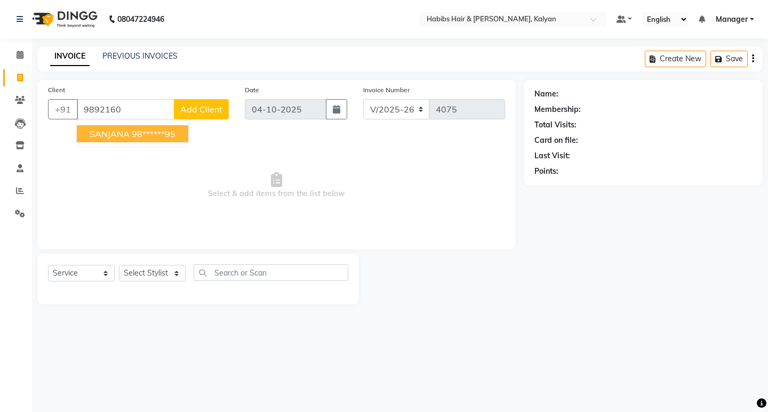
click at [84, 133] on button "[PERSON_NAME] 98******95" at bounding box center [133, 133] width 112 height 17
type input "98******95"
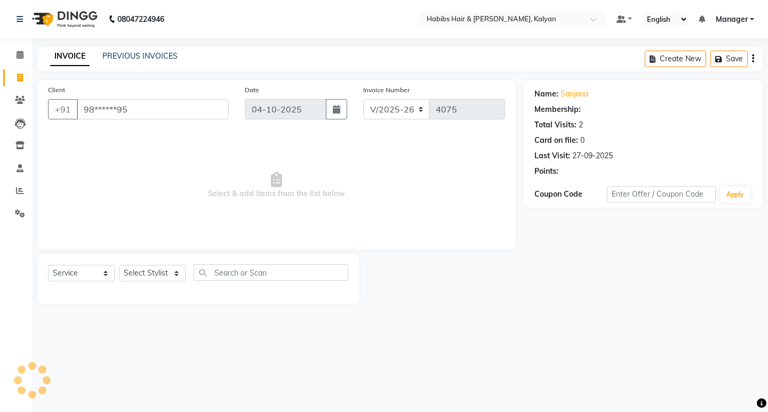
select select "2: Object"
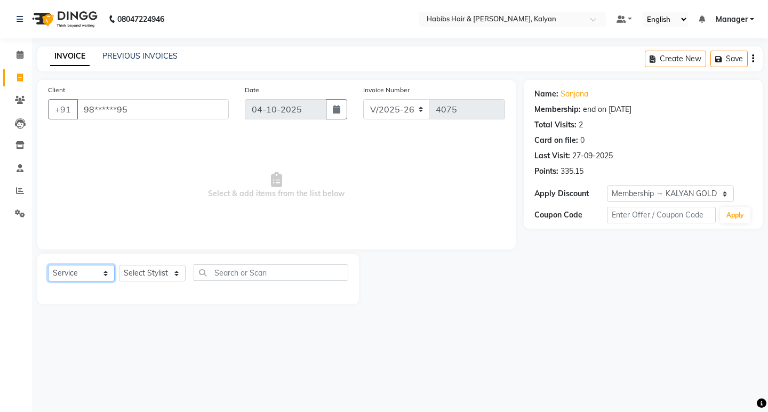
click at [68, 276] on select "Select Service Product Membership Package Voucher Prepaid Gift Card" at bounding box center [81, 273] width 67 height 17
click at [48, 265] on select "Select Service Product Membership Package Voucher Prepaid Gift Card" at bounding box center [81, 273] width 67 height 17
click at [144, 279] on select "Select Stylist [PERSON_NAME] Manager [PERSON_NAME] zipre [PERSON_NAME] [PERSON_…" at bounding box center [152, 273] width 67 height 17
select select "93333"
click at [119, 265] on select "Select Stylist [PERSON_NAME] Manager [PERSON_NAME] zipre [PERSON_NAME] [PERSON_…" at bounding box center [152, 273] width 67 height 17
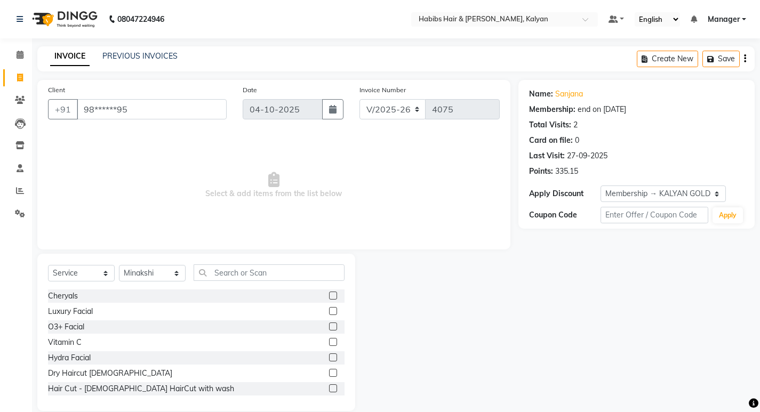
click at [216, 260] on div "Select Service Product Membership Package Voucher Prepaid Gift Card Select Styl…" at bounding box center [196, 332] width 318 height 157
click at [240, 272] on input "text" at bounding box center [269, 273] width 151 height 17
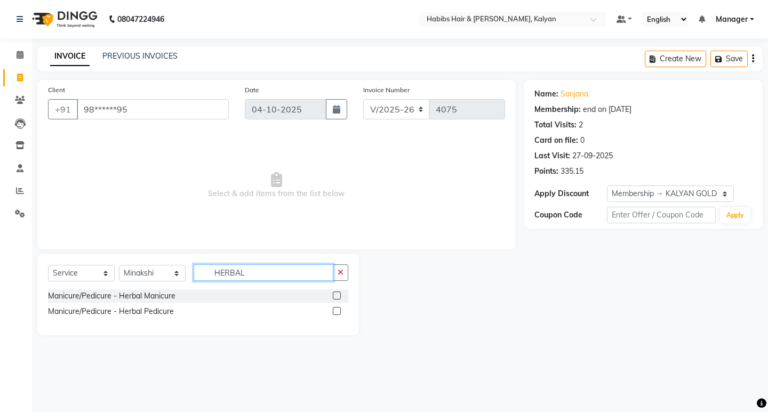
type input "HERBAL"
click at [335, 309] on label at bounding box center [337, 311] width 8 height 8
click at [335, 309] on input "checkbox" at bounding box center [336, 311] width 7 height 7
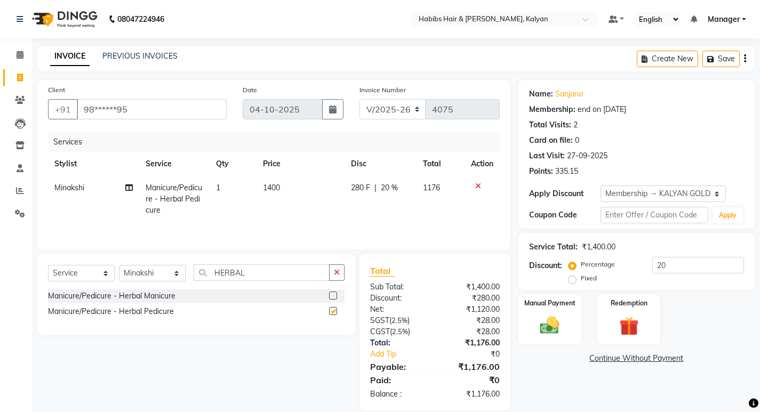
checkbox input "false"
click at [744, 59] on icon "button" at bounding box center [745, 59] width 2 height 1
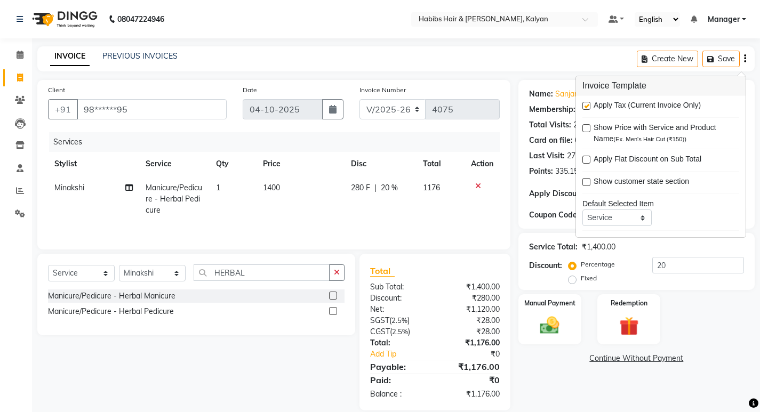
click at [587, 101] on div "Apply Tax (Current Invoice Only)" at bounding box center [661, 106] width 157 height 13
click at [587, 102] on label at bounding box center [587, 106] width 8 height 8
click at [587, 103] on input "checkbox" at bounding box center [586, 106] width 7 height 7
checkbox input "false"
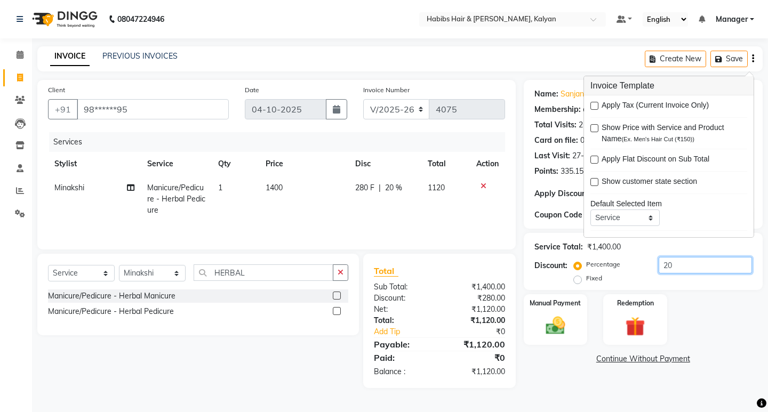
drag, startPoint x: 727, startPoint y: 272, endPoint x: 717, endPoint y: 242, distance: 31.6
click at [726, 272] on input "20" at bounding box center [705, 265] width 93 height 17
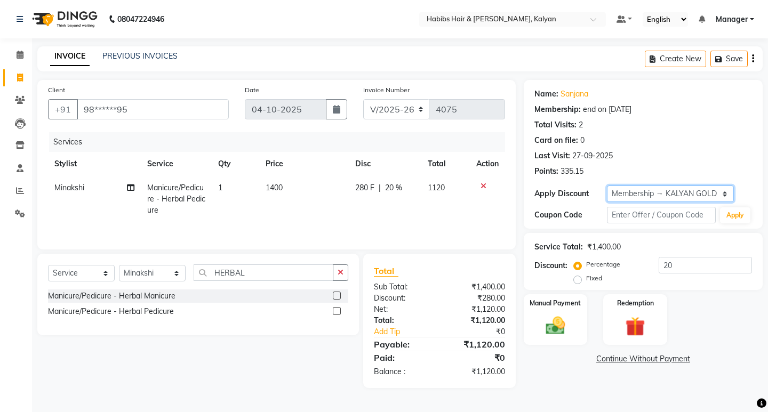
click at [699, 189] on select "Select Membership → KALYAN GOLD ANNUAL MEMBERSHIP CARD Loyalty → All Customers …" at bounding box center [670, 194] width 127 height 17
select select "0:"
click at [607, 186] on select "Select Membership → KALYAN GOLD ANNUAL MEMBERSHIP CARD Loyalty → All Customers …" at bounding box center [670, 194] width 127 height 17
type input "0"
click at [317, 189] on td "1400" at bounding box center [305, 199] width 91 height 46
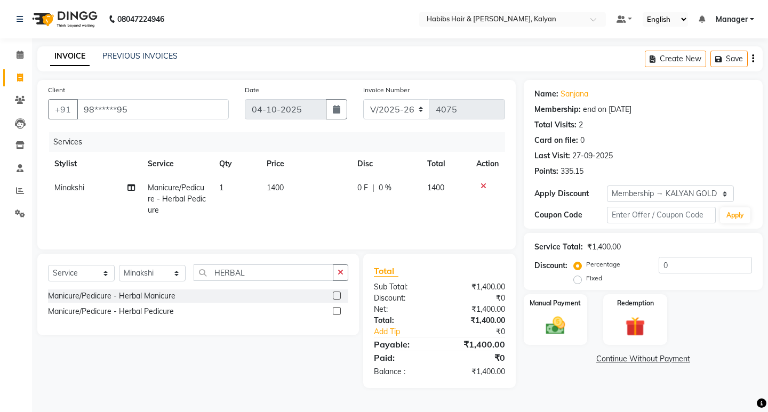
select select "93333"
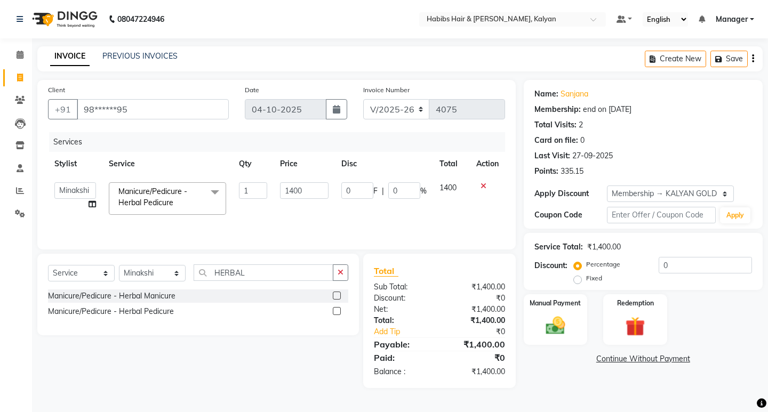
click at [317, 189] on input "1400" at bounding box center [304, 190] width 49 height 17
type input "999"
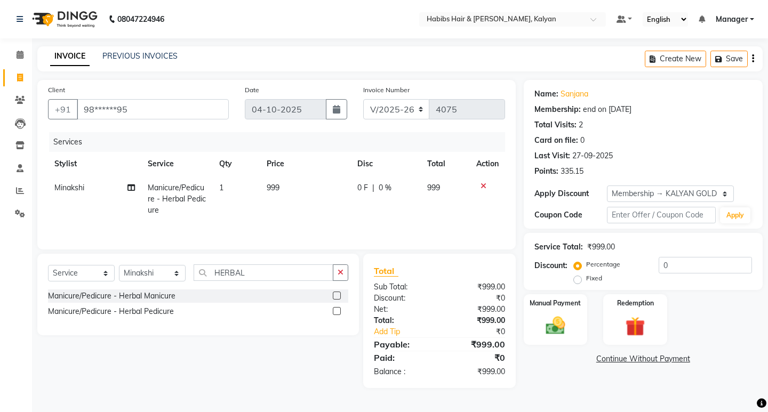
click at [377, 222] on div "Services Stylist Service Qty Price Disc Total Action [PERSON_NAME] Manicure/Ped…" at bounding box center [276, 185] width 457 height 107
click at [158, 273] on select "Select Stylist [PERSON_NAME] Manager [PERSON_NAME] zipre [PERSON_NAME] [PERSON_…" at bounding box center [152, 273] width 67 height 17
click at [297, 210] on td "999" at bounding box center [305, 199] width 91 height 46
select select "93333"
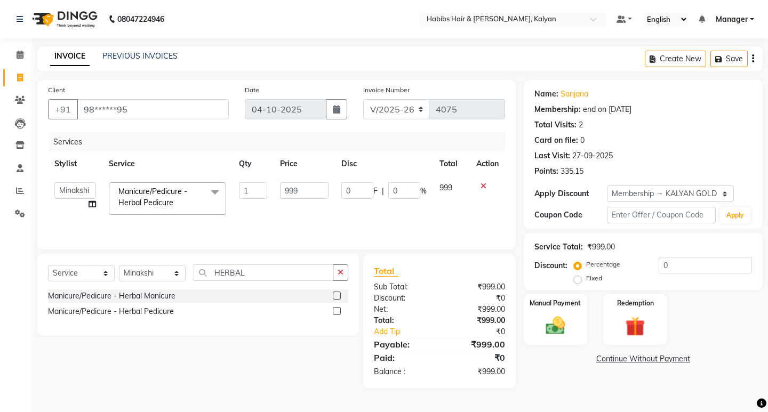
click at [206, 96] on div "Client +91 98******95" at bounding box center [138, 106] width 197 height 44
click at [145, 264] on div "Select Service Product Membership Package Voucher Prepaid Gift Card Select Styl…" at bounding box center [198, 295] width 322 height 82
click at [150, 273] on select "Select Stylist [PERSON_NAME] Manager [PERSON_NAME] zipre [PERSON_NAME] [PERSON_…" at bounding box center [152, 273] width 67 height 17
select select "81824"
click at [119, 265] on select "Select Stylist [PERSON_NAME] Manager [PERSON_NAME] zipre [PERSON_NAME] [PERSON_…" at bounding box center [152, 273] width 67 height 17
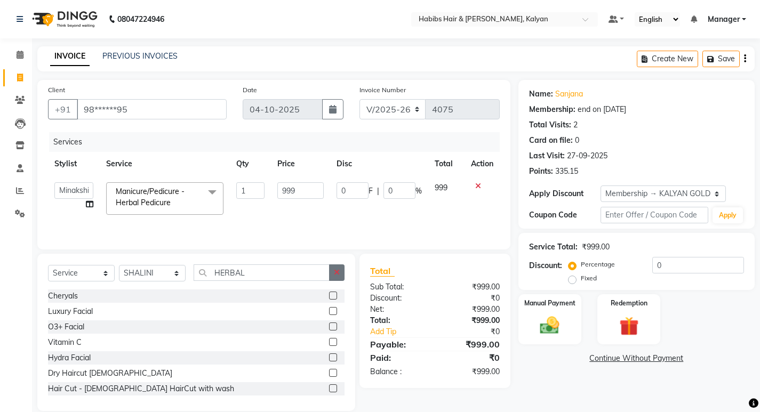
click at [336, 275] on icon "button" at bounding box center [337, 272] width 6 height 7
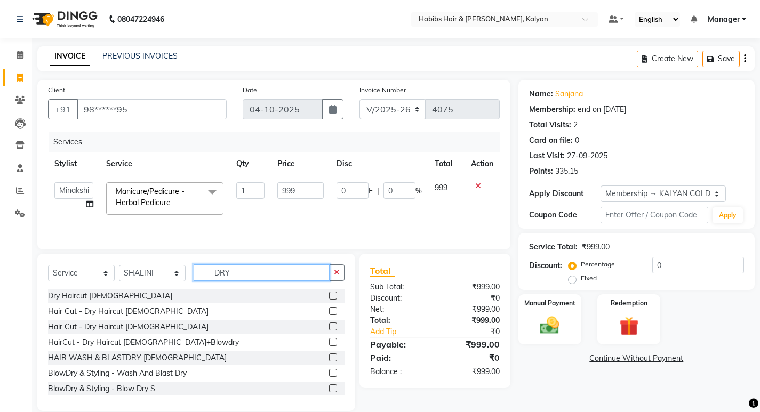
type input "DRY"
click at [329, 308] on label at bounding box center [333, 311] width 8 height 8
click at [329, 308] on input "checkbox" at bounding box center [332, 311] width 7 height 7
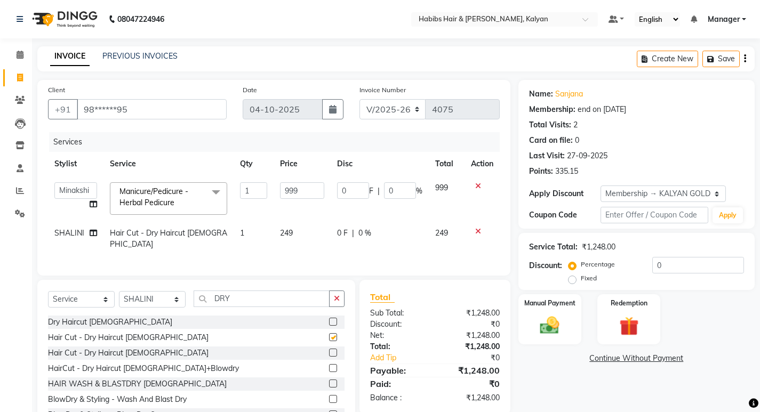
checkbox input "false"
click at [168, 303] on select "Select Stylist [PERSON_NAME] Manager [PERSON_NAME] zipre [PERSON_NAME] [PERSON_…" at bounding box center [152, 299] width 67 height 17
select select "92931"
click at [119, 291] on select "Select Stylist [PERSON_NAME] Manager [PERSON_NAME] zipre [PERSON_NAME] [PERSON_…" at bounding box center [152, 299] width 67 height 17
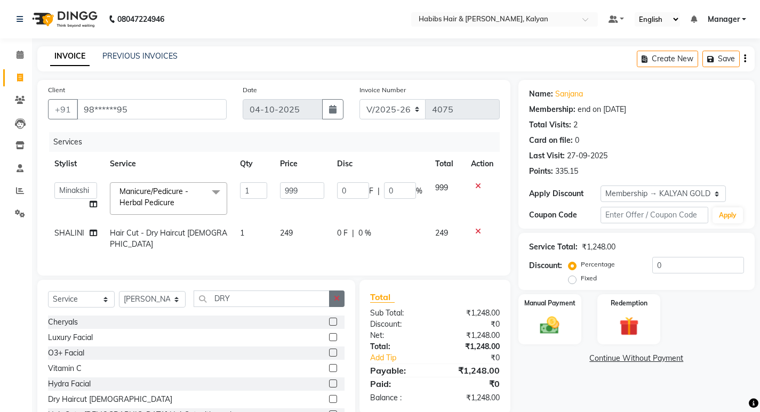
click at [343, 292] on button "button" at bounding box center [336, 299] width 15 height 17
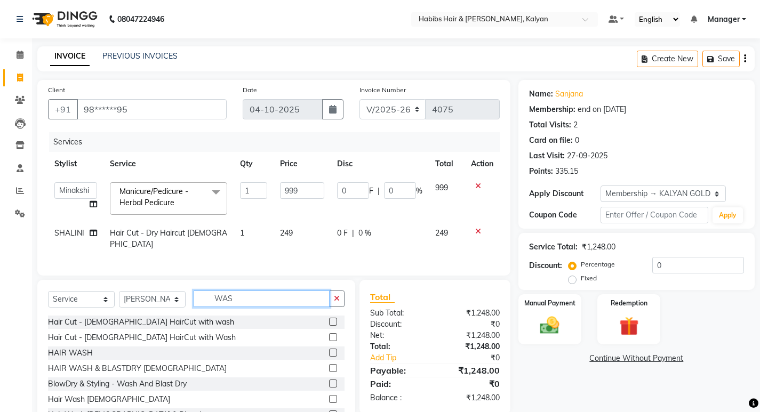
type input "WAS"
click at [329, 349] on label at bounding box center [333, 353] width 8 height 8
click at [329, 350] on input "checkbox" at bounding box center [332, 353] width 7 height 7
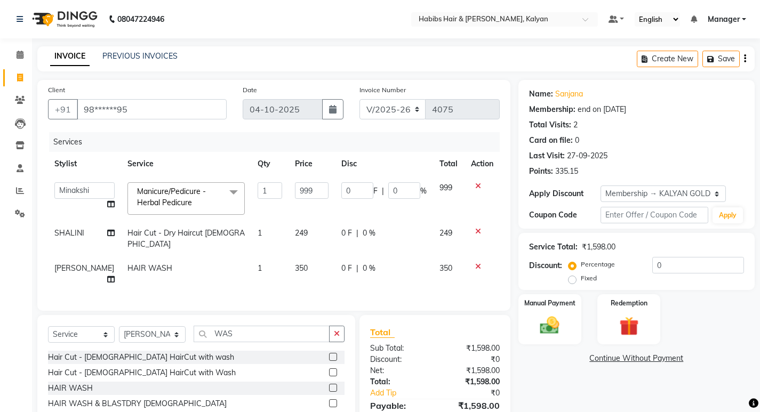
checkbox input "false"
click at [305, 261] on td "350" at bounding box center [312, 274] width 46 height 35
select select "92931"
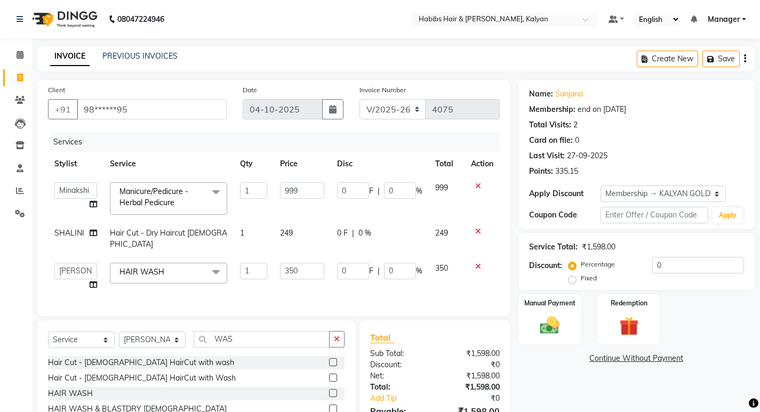
click at [305, 263] on input "350" at bounding box center [302, 271] width 44 height 17
type input "300"
click at [329, 278] on td "300" at bounding box center [302, 277] width 57 height 41
select select "92931"
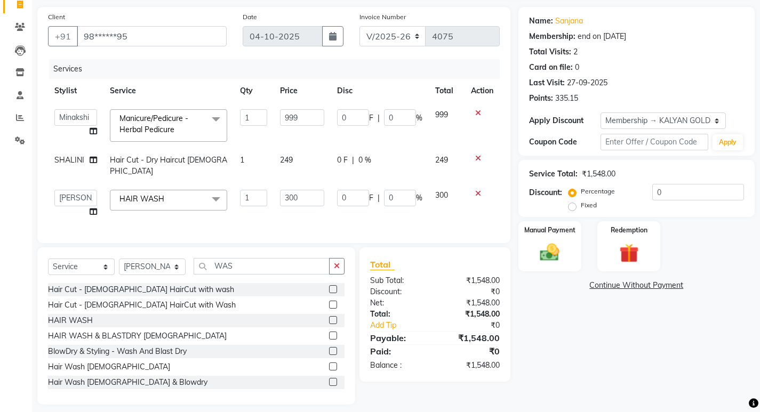
scroll to position [78, 0]
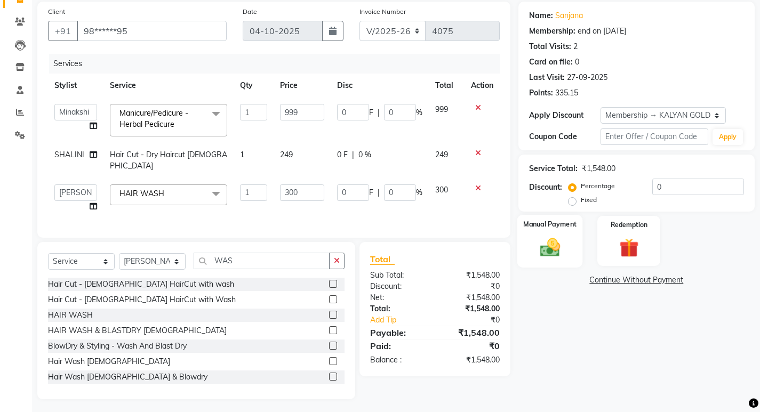
click at [532, 245] on div "Manual Payment" at bounding box center [550, 241] width 66 height 53
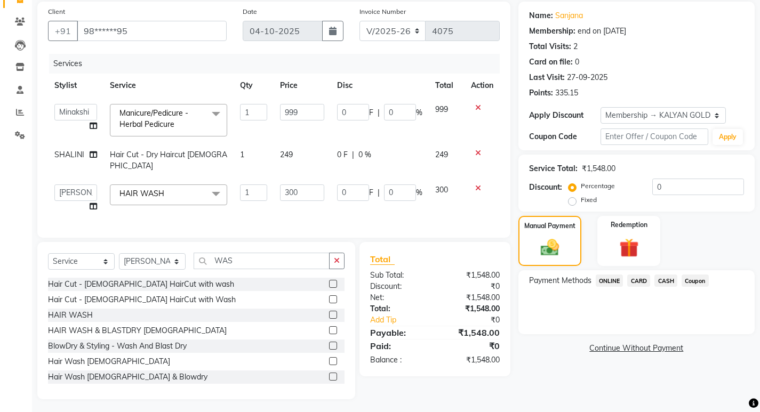
click at [686, 286] on span "Coupon" at bounding box center [695, 281] width 27 height 12
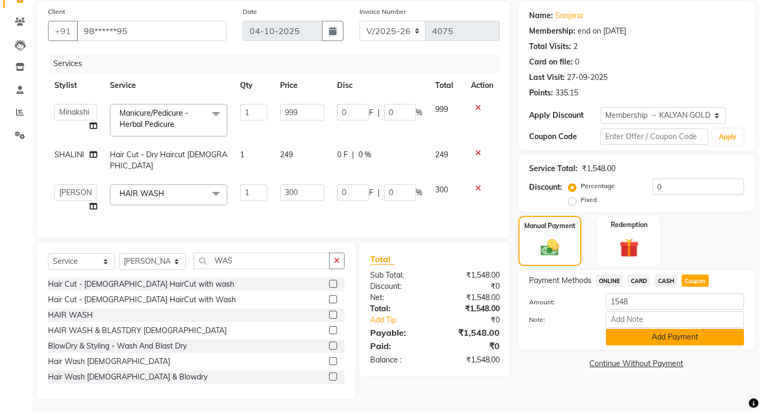
click at [680, 333] on button "Add Payment" at bounding box center [675, 337] width 138 height 17
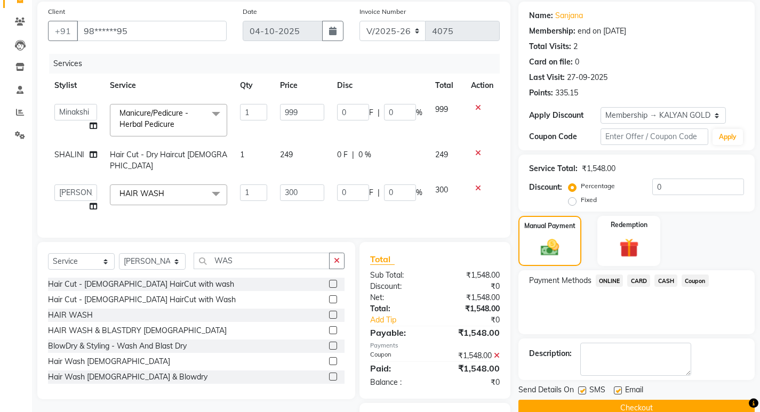
scroll to position [115, 0]
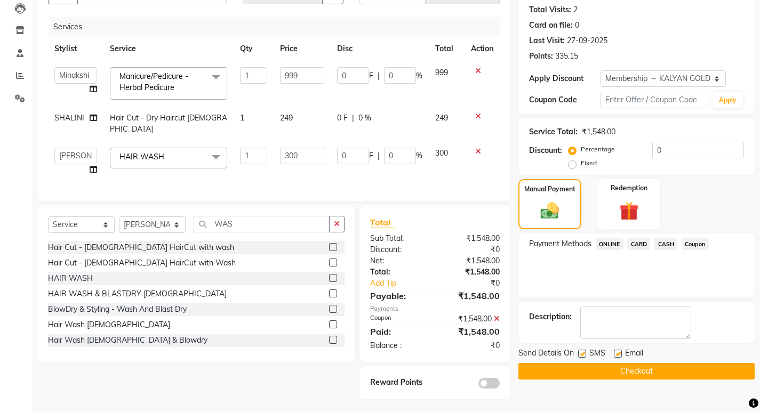
click at [567, 373] on button "Checkout" at bounding box center [637, 371] width 236 height 17
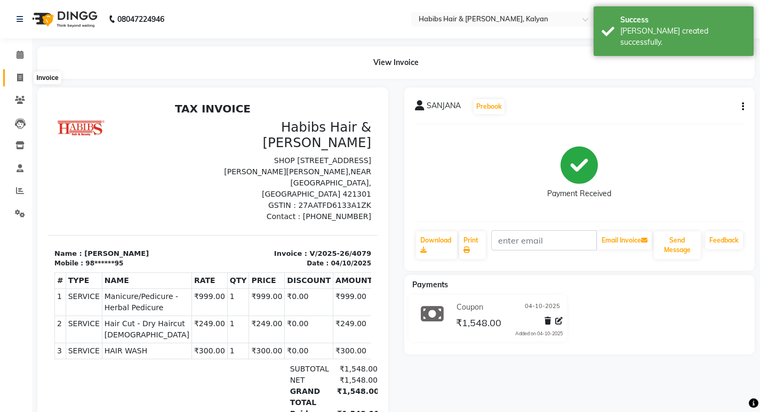
click at [15, 73] on span at bounding box center [20, 78] width 19 height 12
select select "8185"
select select "service"
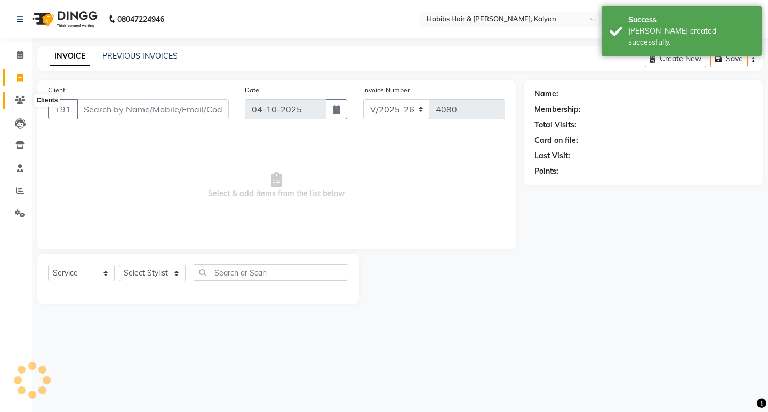
click at [27, 98] on span at bounding box center [20, 100] width 19 height 12
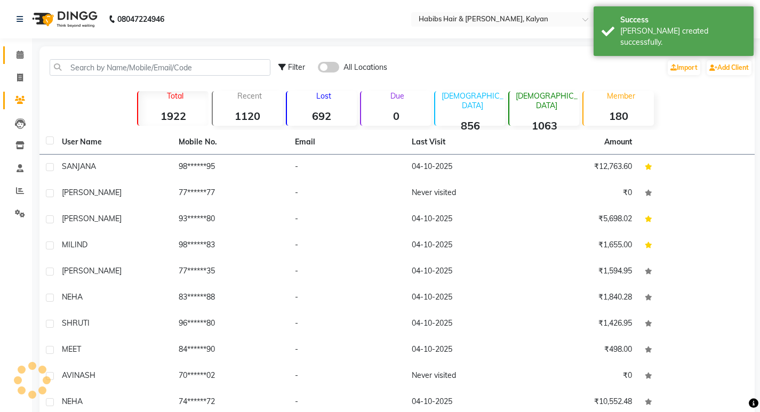
click at [18, 47] on link "Calendar" at bounding box center [16, 55] width 26 height 18
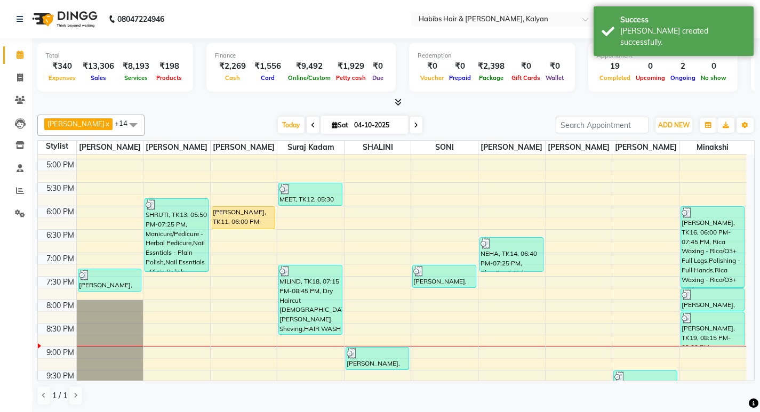
scroll to position [478, 0]
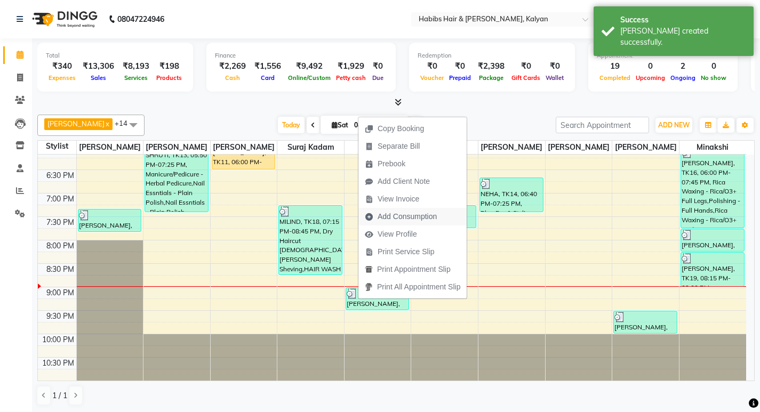
click at [391, 216] on span "Add Consumption" at bounding box center [407, 216] width 59 height 11
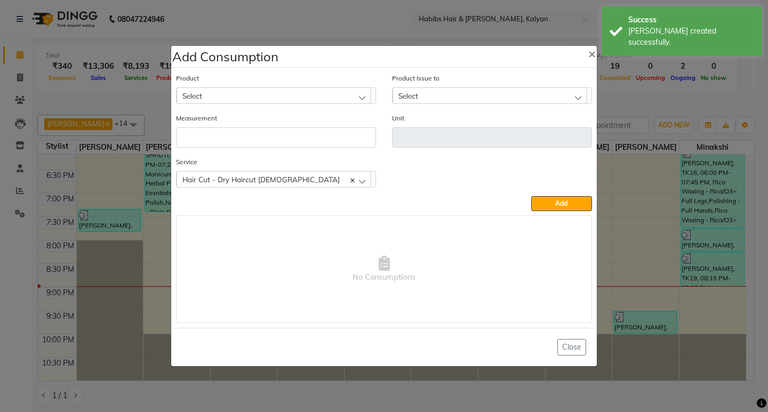
click at [236, 93] on div "Select" at bounding box center [274, 96] width 195 height 16
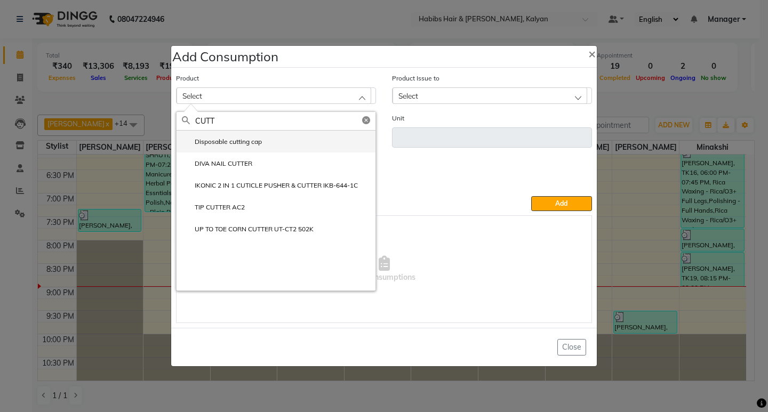
type input "CUTT"
click at [256, 137] on li "Disposable cutting cap" at bounding box center [276, 142] width 199 height 22
type input "pc"
click at [256, 137] on div "Measurement" at bounding box center [276, 130] width 200 height 35
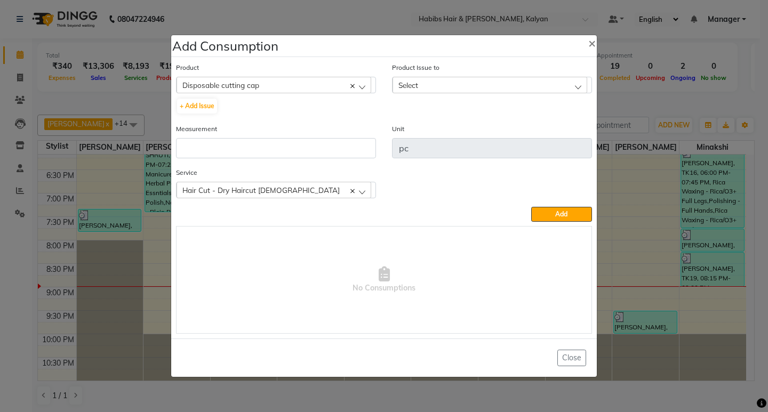
click at [257, 137] on div "Measurement" at bounding box center [276, 140] width 200 height 35
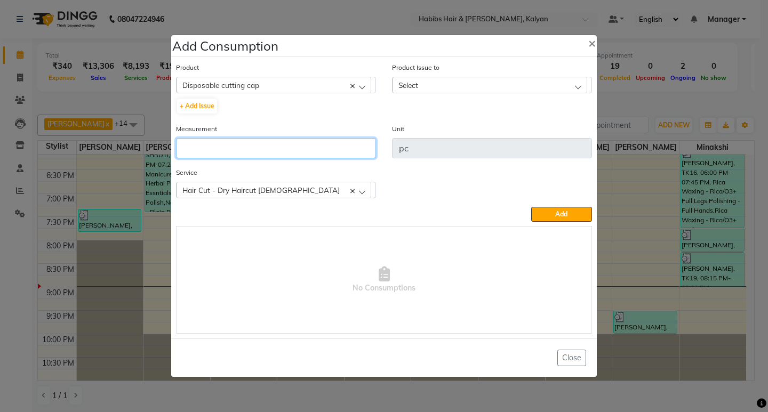
click at [268, 153] on input "number" at bounding box center [276, 148] width 200 height 20
type input "1"
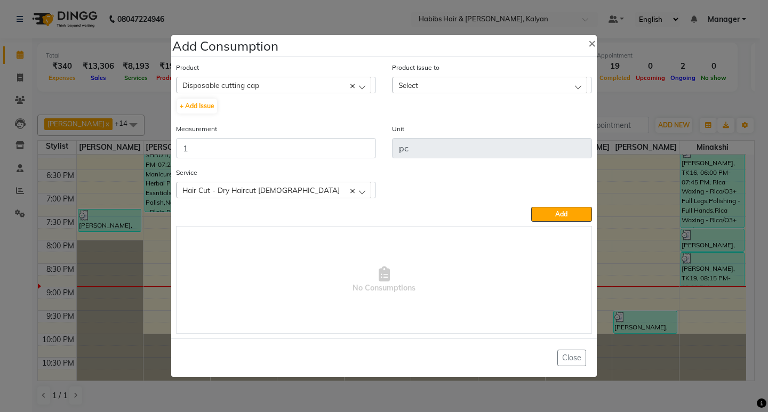
drag, startPoint x: 505, startPoint y: 81, endPoint x: 553, endPoint y: 138, distance: 74.6
click at [506, 81] on div "Select" at bounding box center [490, 85] width 195 height 16
click at [553, 138] on li "[DATE], Issued to: [PERSON_NAME], Balance: 29" at bounding box center [492, 131] width 199 height 22
click at [568, 201] on div "Service Hair Cut - Dry Haircut [DEMOGRAPHIC_DATA] Hair Cut - Dry Haircut [DEMOG…" at bounding box center [384, 187] width 432 height 40
click at [570, 219] on button "Add" at bounding box center [561, 214] width 61 height 15
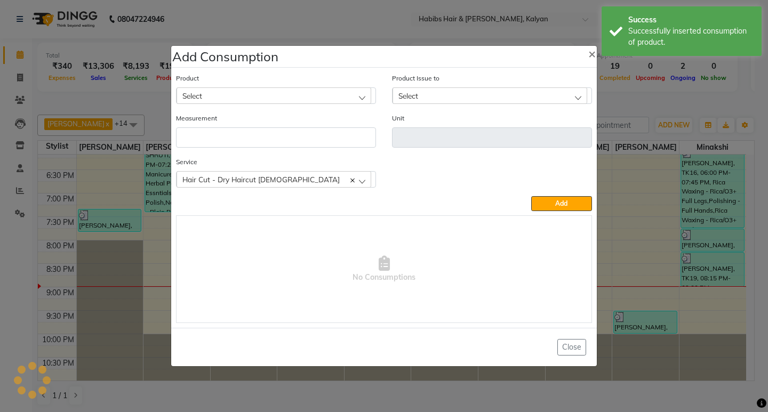
click at [667, 112] on ngb-modal-window "Add Consumption × Product Select 001 BANANA POWDER 10GM Product Issue to Select…" at bounding box center [384, 206] width 768 height 412
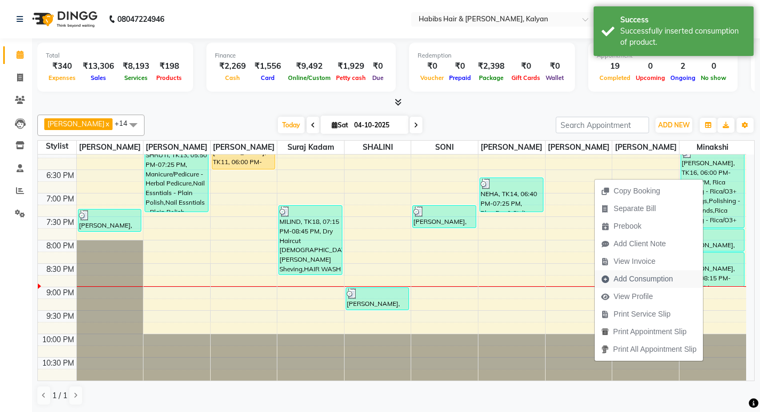
click at [669, 277] on span "Add Consumption" at bounding box center [643, 279] width 59 height 11
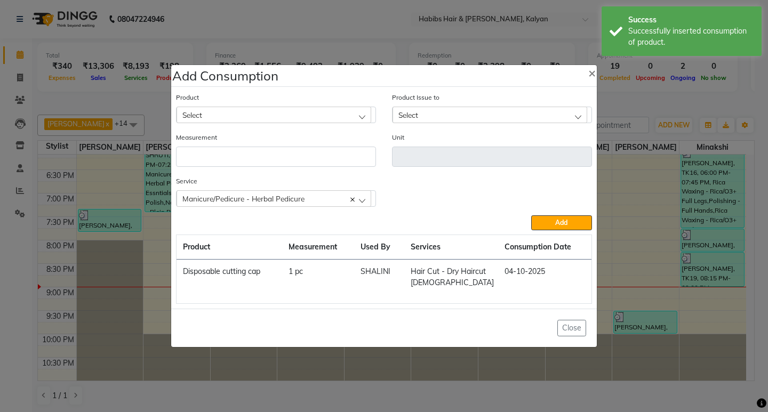
click at [307, 124] on div "Product Select" at bounding box center [276, 112] width 216 height 40
click at [308, 122] on div "Select" at bounding box center [274, 115] width 195 height 16
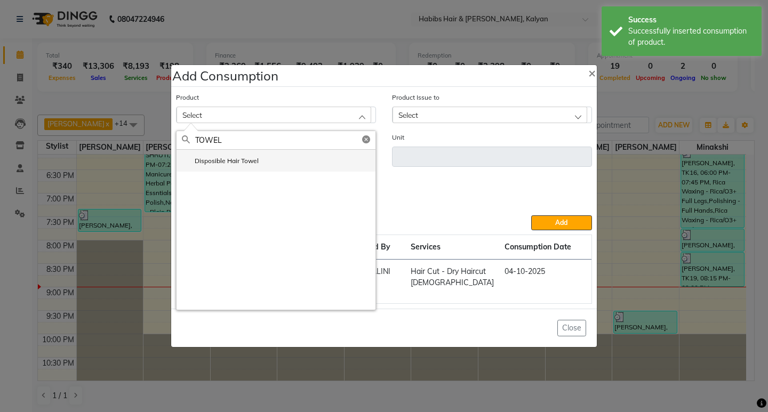
type input "TOWEL"
click at [286, 161] on li "Disposible Hair Towel" at bounding box center [276, 161] width 199 height 22
type input "pc"
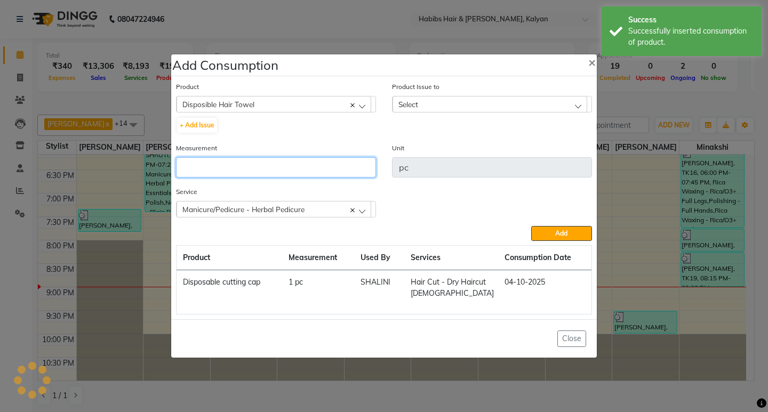
click at [286, 161] on input "number" at bounding box center [276, 167] width 200 height 20
type input "1"
click at [557, 105] on div "Select" at bounding box center [490, 104] width 195 height 16
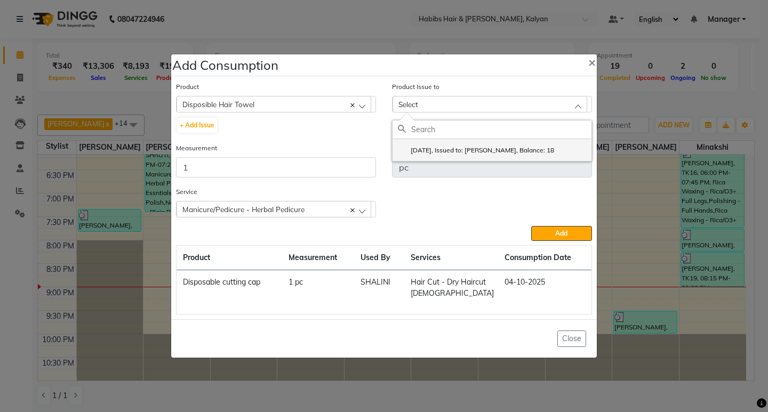
click at [554, 153] on label "[DATE], Issued to: [PERSON_NAME], Balance: 18" at bounding box center [476, 151] width 156 height 10
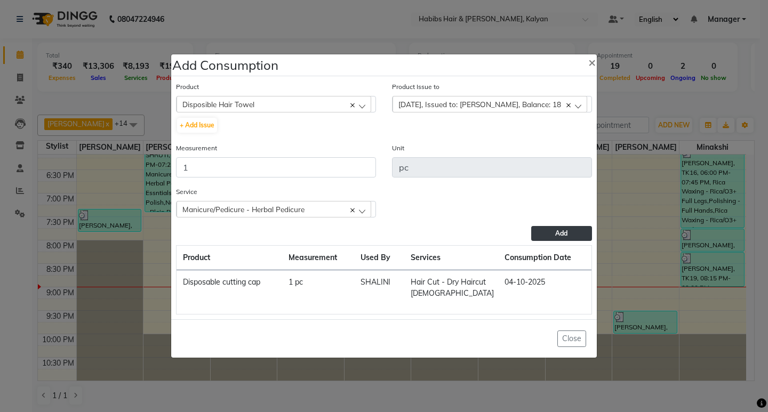
click at [558, 226] on button "Add" at bounding box center [561, 233] width 61 height 15
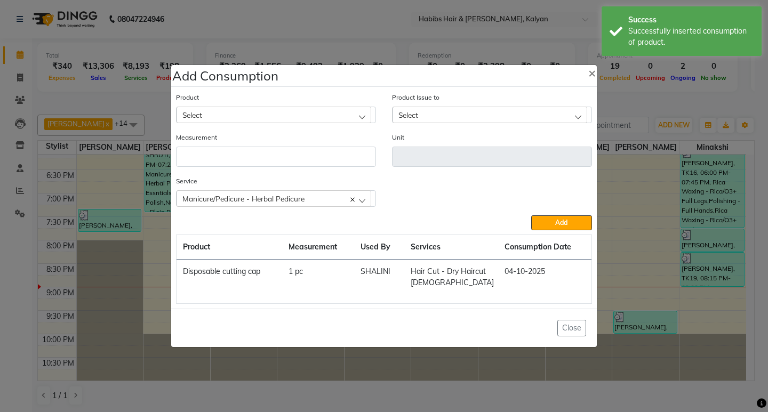
click at [666, 97] on ngb-modal-window "Add Consumption × Product Select 001 BANANA POWDER 10GM Product Issue to Select…" at bounding box center [384, 206] width 768 height 412
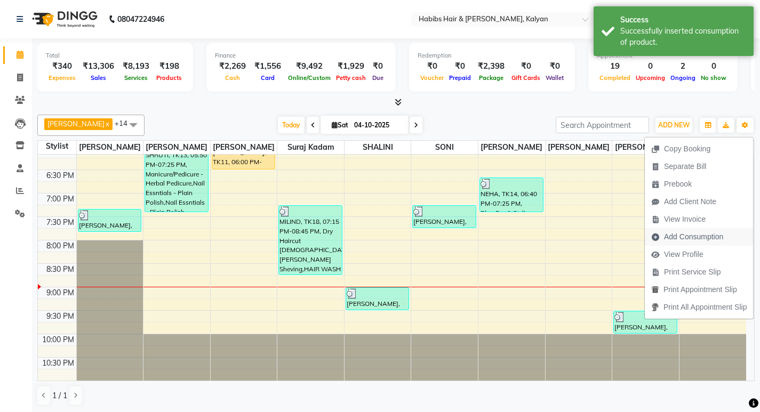
click at [672, 237] on span "Add Consumption" at bounding box center [693, 237] width 59 height 11
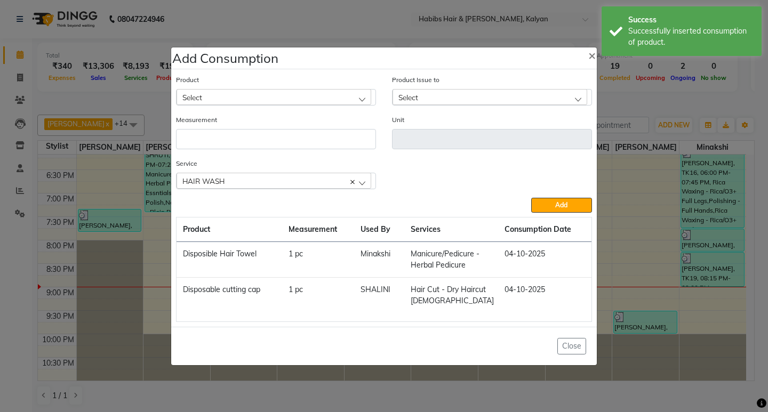
click at [282, 100] on div "Select" at bounding box center [274, 97] width 195 height 16
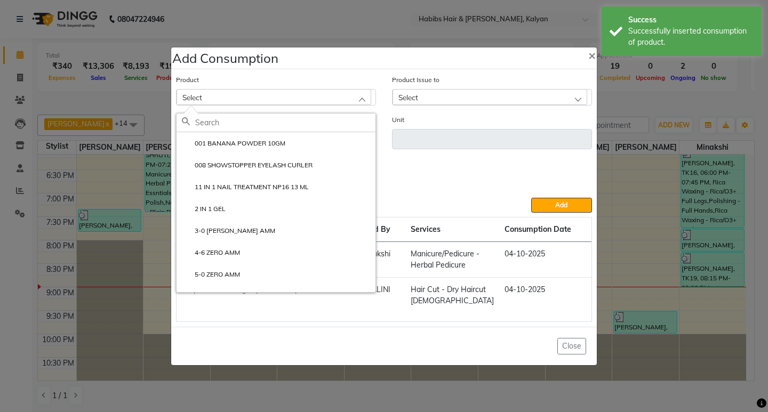
type input "C"
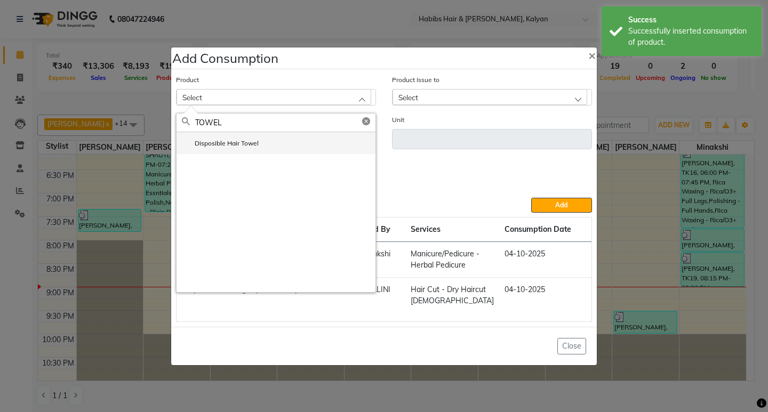
type input "TOWEL"
click at [268, 140] on li "Disposible Hair Towel" at bounding box center [276, 143] width 199 height 22
type input "pc"
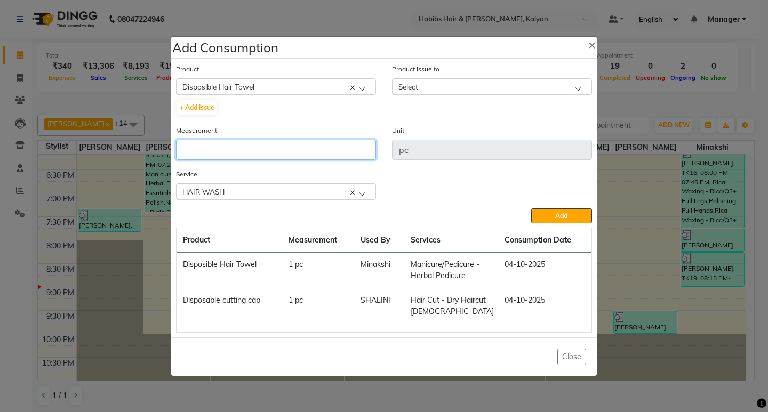
click at [268, 140] on input "number" at bounding box center [276, 150] width 200 height 20
type input "1"
click at [508, 87] on div "Select" at bounding box center [490, 86] width 195 height 16
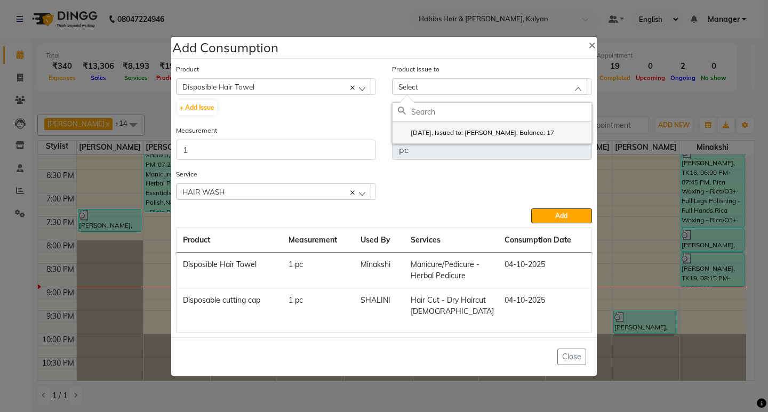
click at [535, 136] on label "[DATE], Issued to: [PERSON_NAME], Balance: 17" at bounding box center [476, 133] width 156 height 10
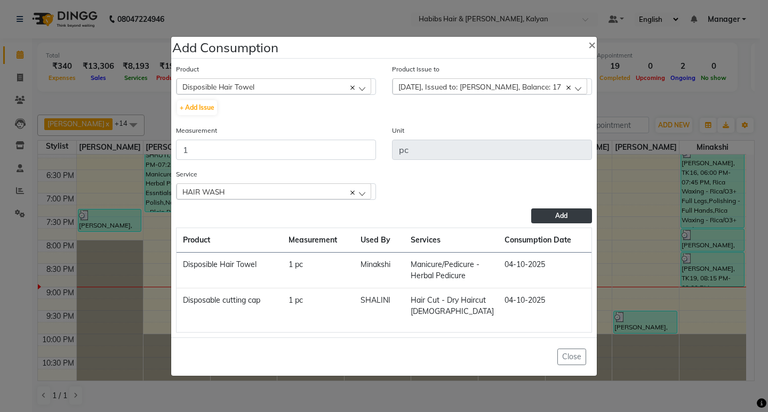
click at [546, 218] on button "Add" at bounding box center [561, 216] width 61 height 15
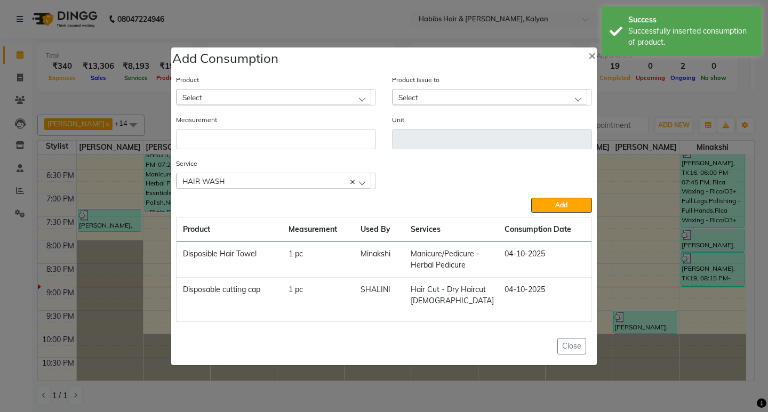
click at [273, 102] on div "Select" at bounding box center [274, 97] width 195 height 16
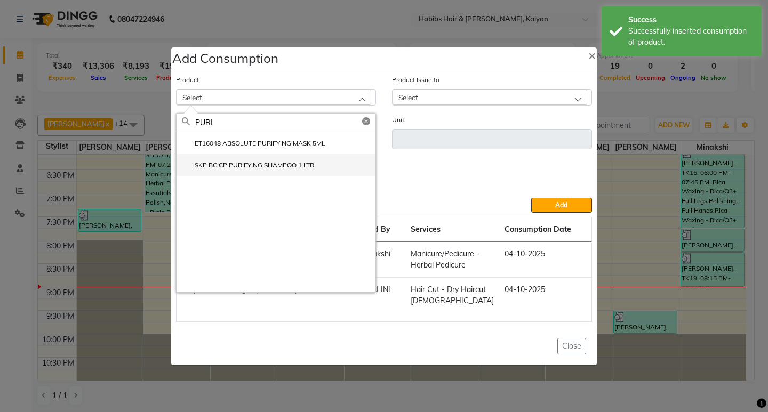
type input "PURI"
click at [293, 170] on label "SKP BC CP PURIFYING SHAMPOO 1 LTR" at bounding box center [248, 166] width 132 height 10
type input "ml"
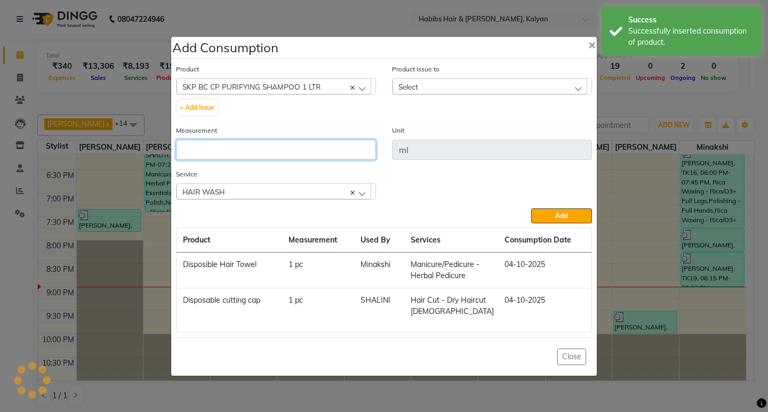
click at [309, 144] on input "number" at bounding box center [276, 150] width 200 height 20
type input "15"
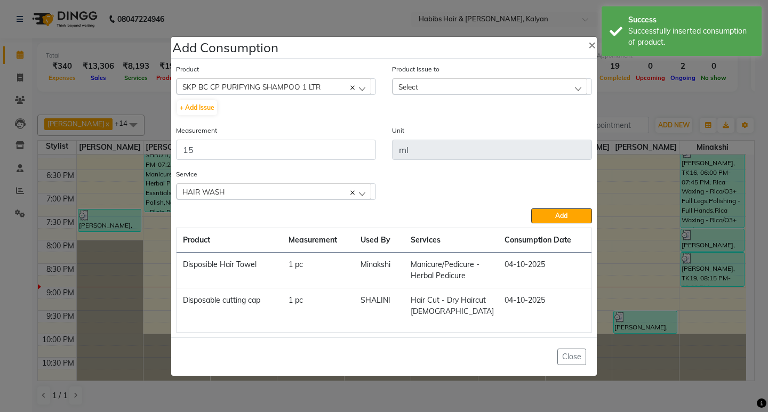
click at [500, 89] on div "Select" at bounding box center [490, 86] width 195 height 16
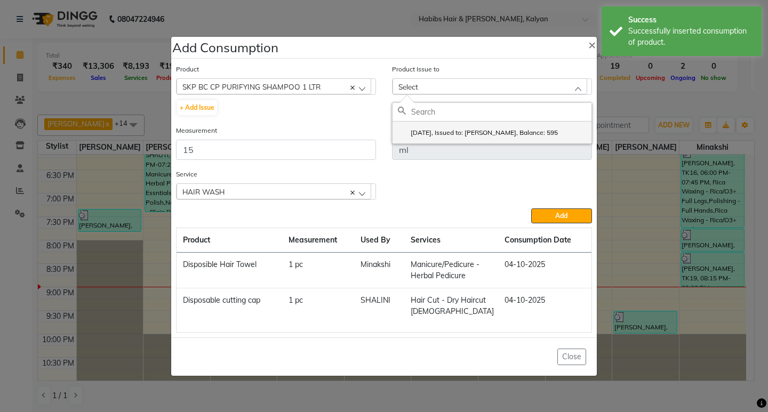
click at [533, 141] on li "[DATE], Issued to: [PERSON_NAME], Balance: 595" at bounding box center [492, 133] width 199 height 22
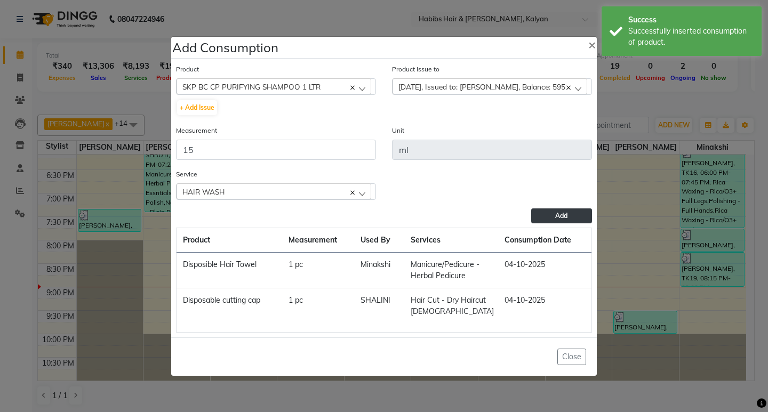
click at [553, 223] on button "Add" at bounding box center [561, 216] width 61 height 15
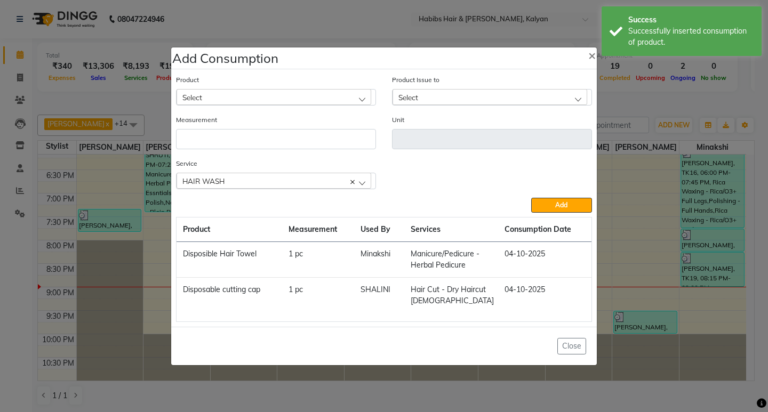
click at [284, 95] on div "Select" at bounding box center [274, 97] width 195 height 16
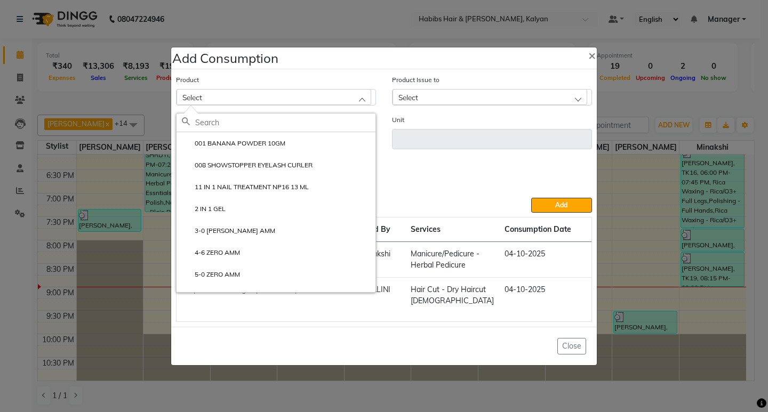
click at [672, 115] on ngb-modal-window "Add Consumption × Product Select 001 BANANA POWDER 10GM 008 SHOWSTOPPER EYELASH…" at bounding box center [384, 206] width 768 height 412
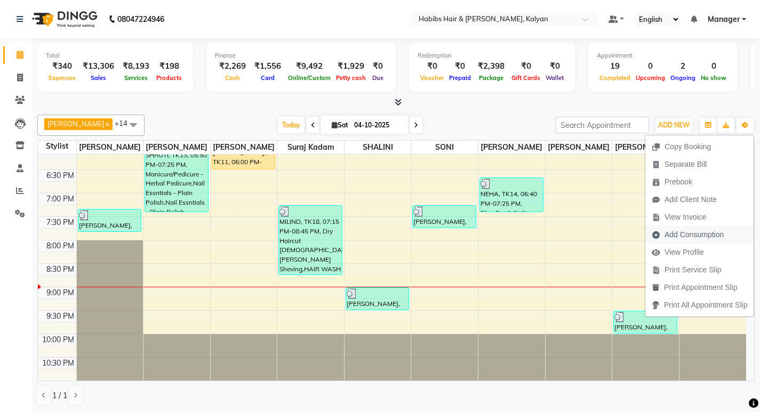
click at [680, 229] on span "Add Consumption" at bounding box center [694, 234] width 59 height 11
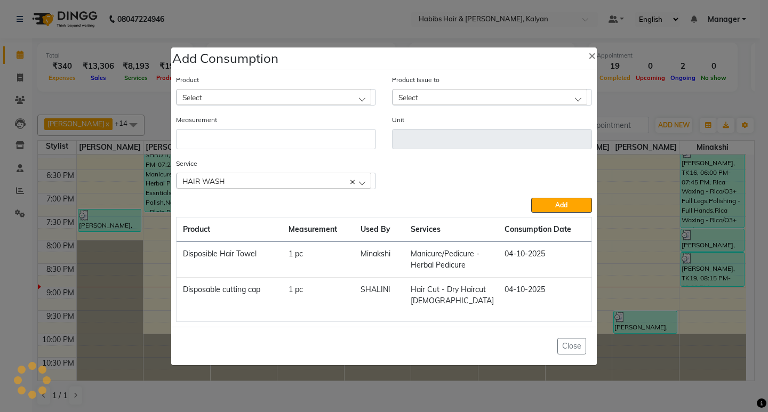
click at [285, 184] on div "Product Select Product Issue to Select Measurement Unit Service HAIR WASH HAIR …" at bounding box center [384, 197] width 422 height 253
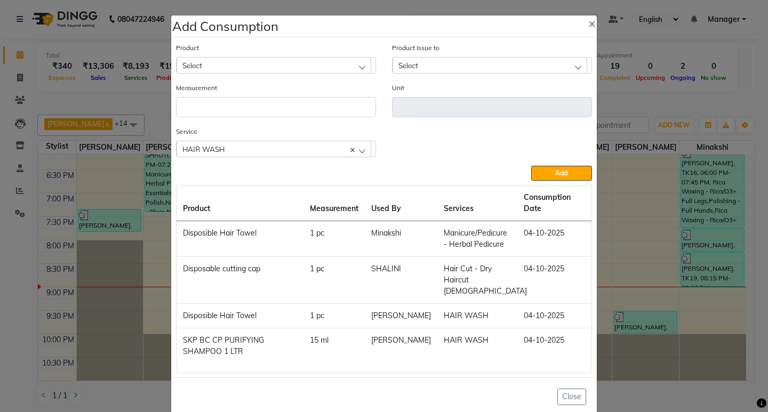
click at [281, 59] on div "Select" at bounding box center [274, 65] width 195 height 16
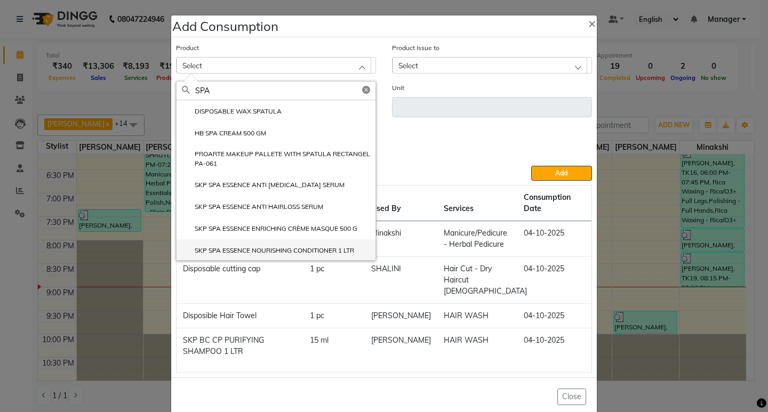
type input "SPA"
click at [288, 249] on label "SKP SPA ESSENCE NOURISHING CONDITIONER 1 LTR" at bounding box center [268, 251] width 172 height 10
type input "ml"
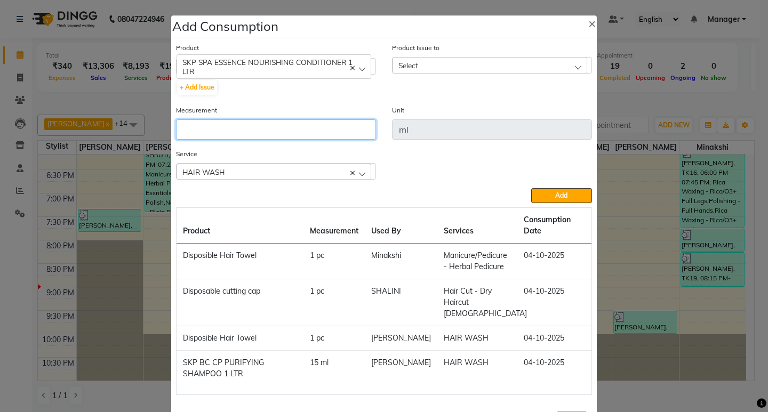
click at [297, 133] on input "number" at bounding box center [276, 130] width 200 height 20
type input "5"
type input "10"
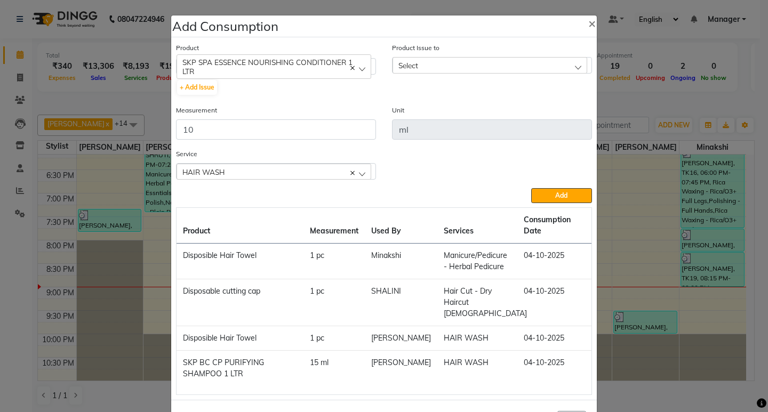
click at [482, 65] on div "Select" at bounding box center [490, 65] width 195 height 16
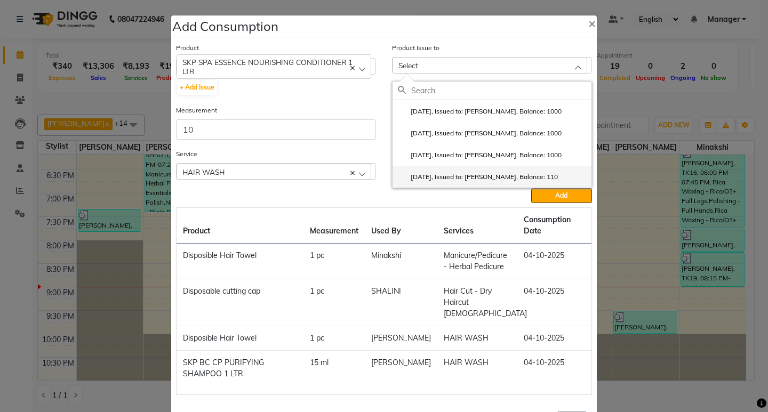
click at [519, 179] on label "[DATE], Issued to: [PERSON_NAME], Balance: 110" at bounding box center [478, 177] width 160 height 10
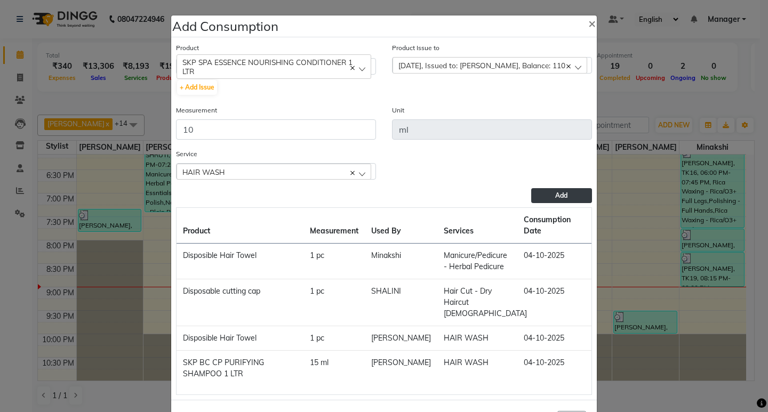
click at [547, 197] on button "Add" at bounding box center [561, 195] width 61 height 15
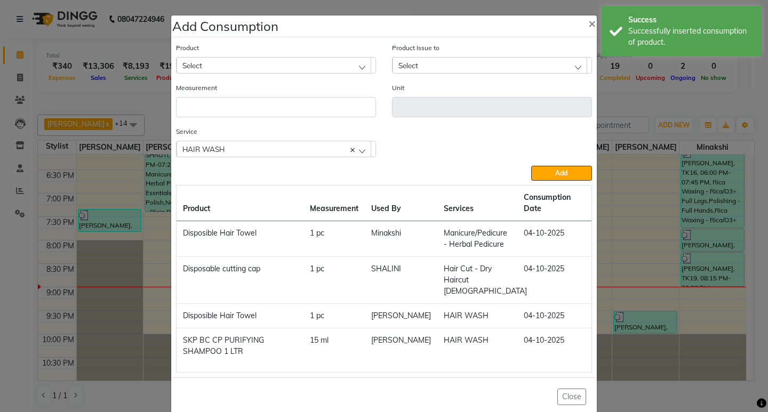
click at [307, 62] on div "Select" at bounding box center [274, 65] width 195 height 16
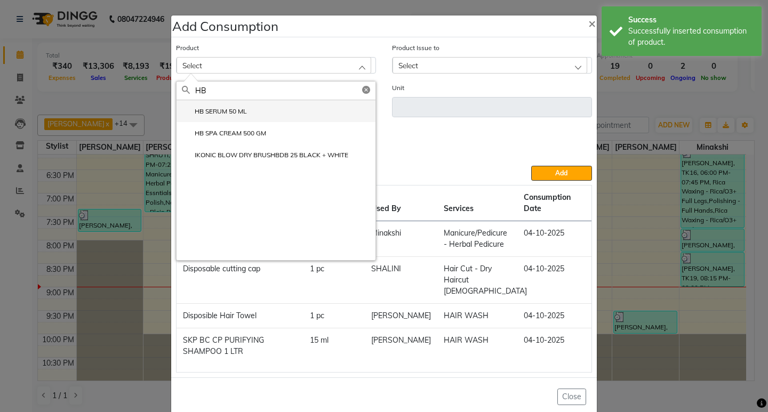
type input "HB"
click at [268, 117] on li "HB SERUM 50 ML" at bounding box center [276, 111] width 199 height 22
type input "ML"
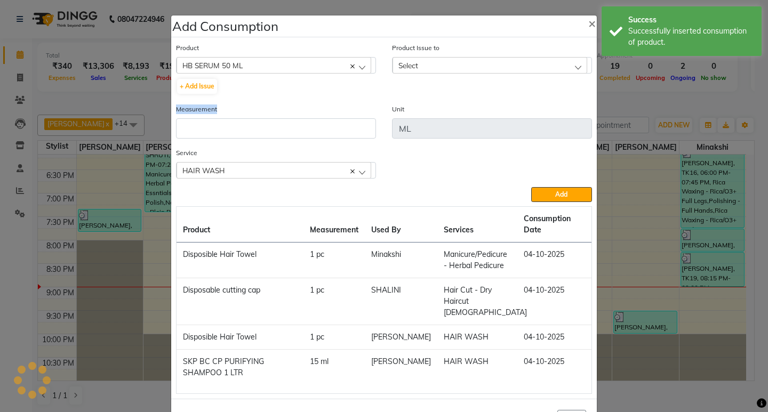
click at [268, 117] on div "Measurement" at bounding box center [276, 121] width 200 height 35
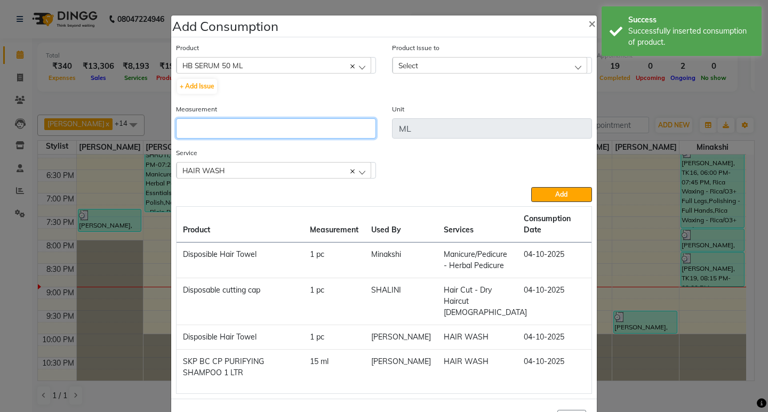
click at [279, 129] on input "number" at bounding box center [276, 128] width 200 height 20
type input "1"
click at [537, 59] on div "Select" at bounding box center [490, 65] width 195 height 16
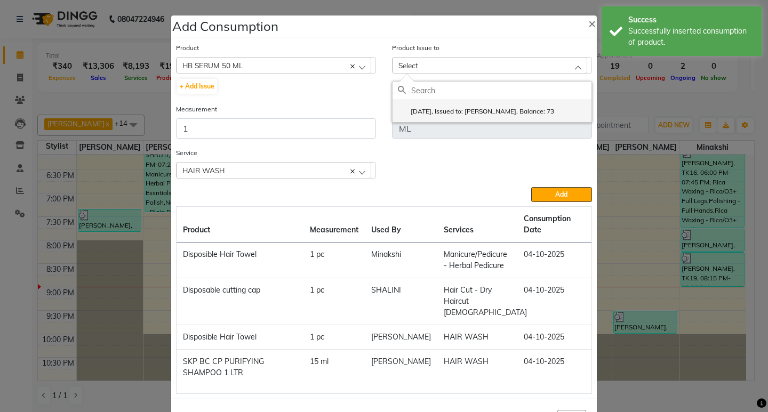
click at [544, 116] on label "[DATE], Issued to: [PERSON_NAME], Balance: 73" at bounding box center [476, 112] width 156 height 10
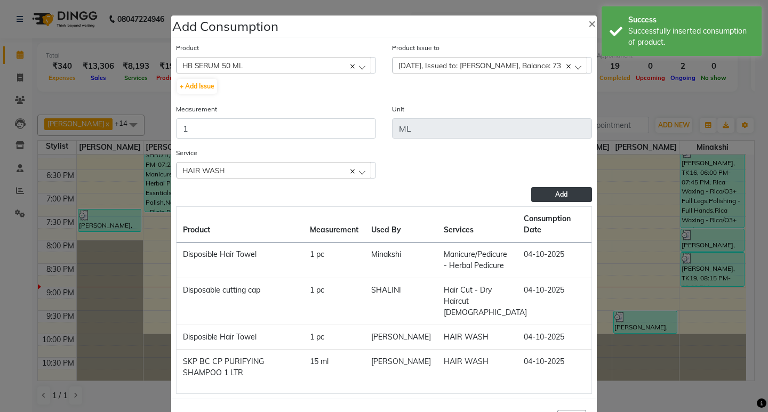
click at [546, 196] on button "Add" at bounding box center [561, 194] width 61 height 15
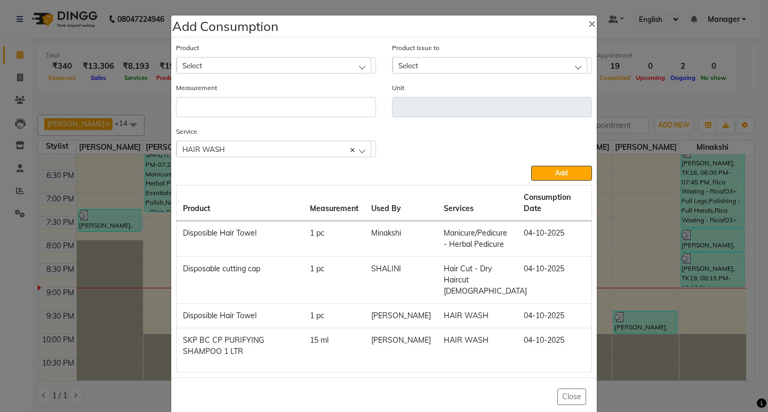
drag, startPoint x: 653, startPoint y: 99, endPoint x: 638, endPoint y: 107, distance: 16.9
click at [647, 102] on ngb-modal-window "Add Consumption × Product Select 001 BANANA POWDER 10GM Product Issue to Select…" at bounding box center [384, 206] width 768 height 412
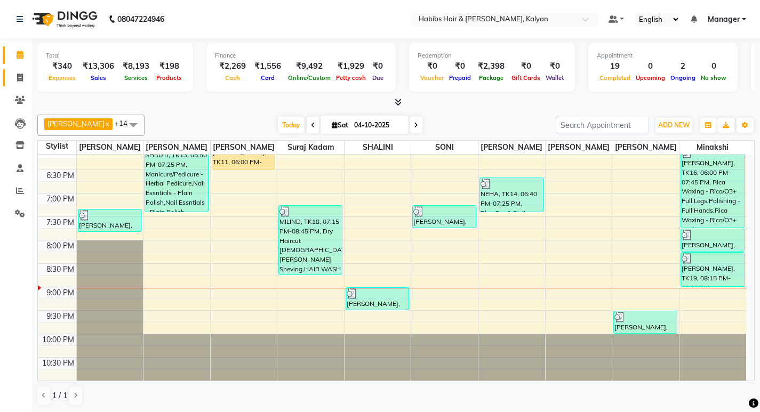
click at [15, 83] on link "Invoice" at bounding box center [16, 78] width 26 height 18
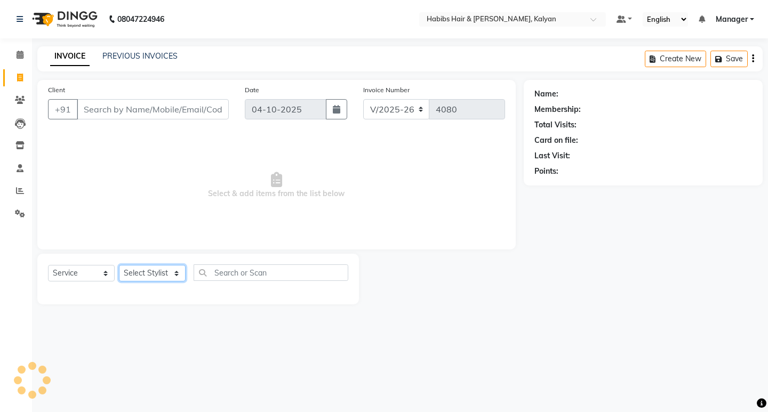
click at [126, 269] on select "Select Stylist [PERSON_NAME] Manager [PERSON_NAME] zipre [PERSON_NAME] [PERSON_…" at bounding box center [152, 273] width 67 height 17
click at [119, 265] on select "Select Stylist [PERSON_NAME] Manager [PERSON_NAME] zipre [PERSON_NAME] [PERSON_…" at bounding box center [152, 273] width 67 height 17
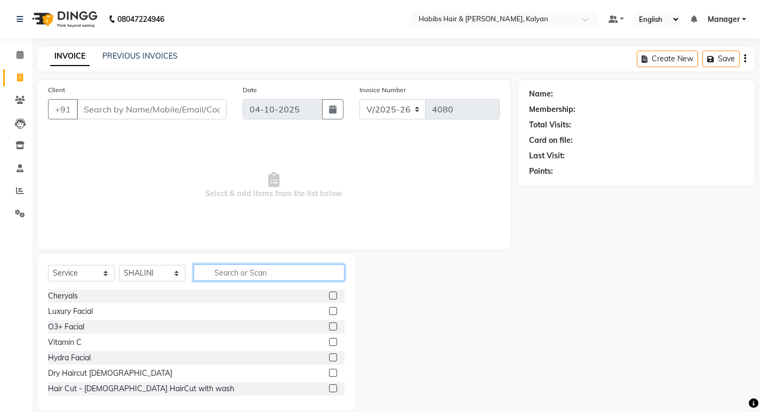
click at [211, 274] on input "text" at bounding box center [269, 273] width 151 height 17
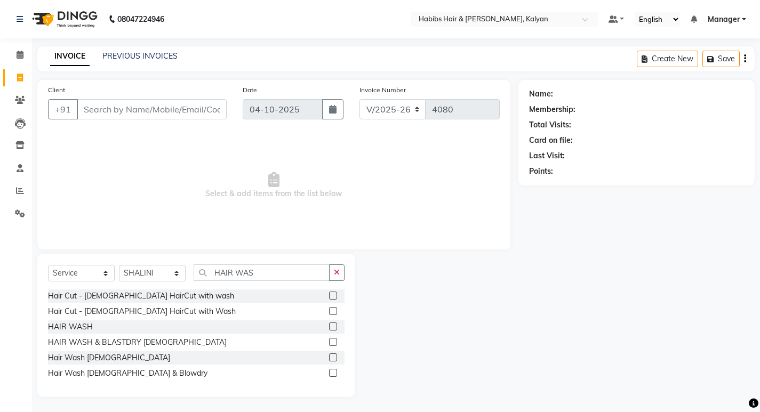
click at [333, 323] on label at bounding box center [333, 327] width 8 height 8
click at [333, 324] on input "checkbox" at bounding box center [332, 327] width 7 height 7
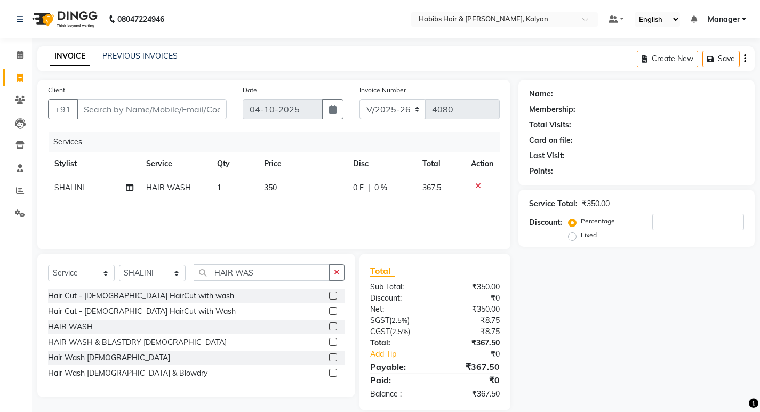
click at [292, 193] on td "350" at bounding box center [302, 188] width 89 height 24
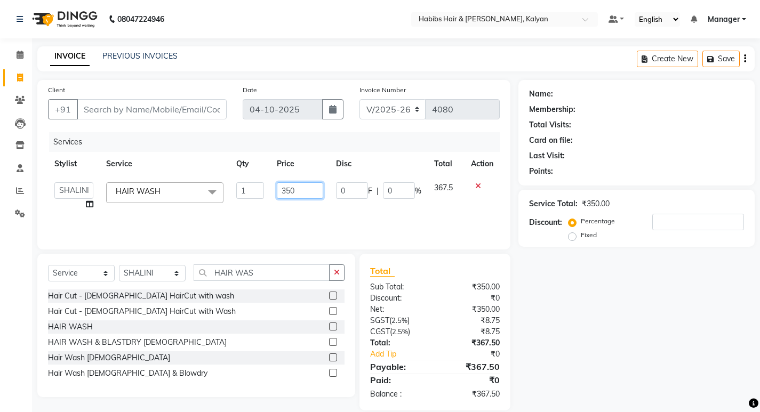
click at [292, 193] on input "350" at bounding box center [300, 190] width 46 height 17
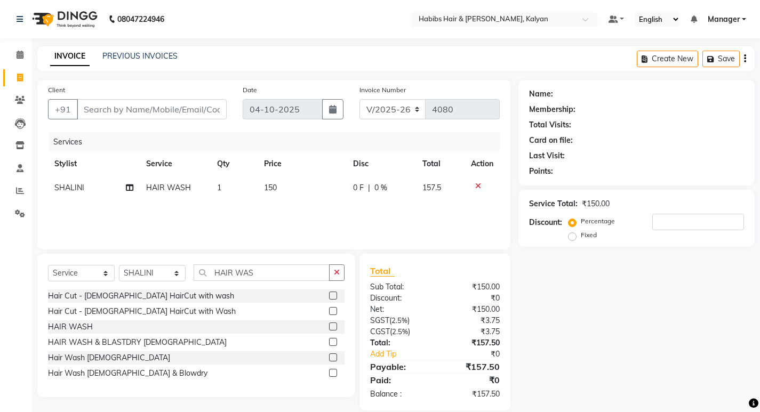
click at [283, 211] on div "Services Stylist Service Qty Price Disc Total Action [PERSON_NAME] HAIR WASH 1 …" at bounding box center [274, 185] width 452 height 107
click at [341, 270] on button "button" at bounding box center [336, 273] width 15 height 17
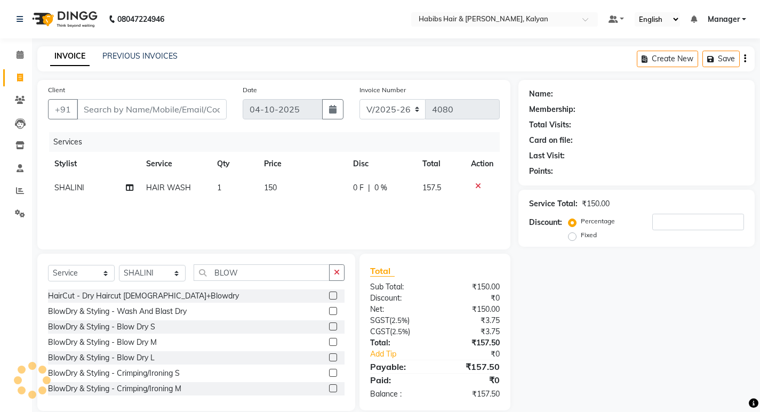
click at [329, 340] on label at bounding box center [333, 342] width 8 height 8
click at [329, 340] on input "checkbox" at bounding box center [332, 342] width 7 height 7
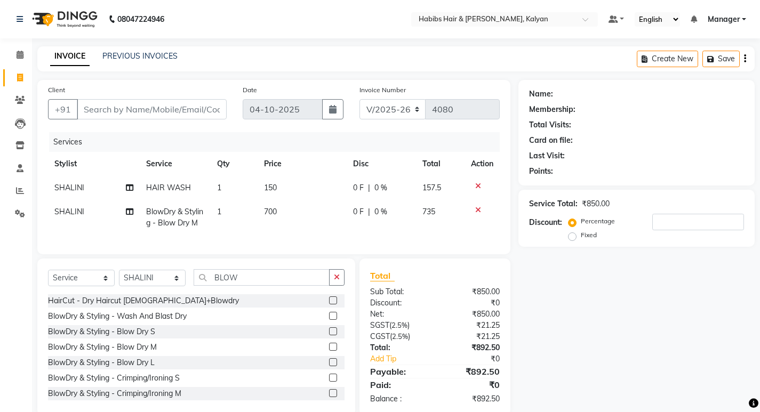
click at [299, 215] on td "700" at bounding box center [302, 217] width 89 height 35
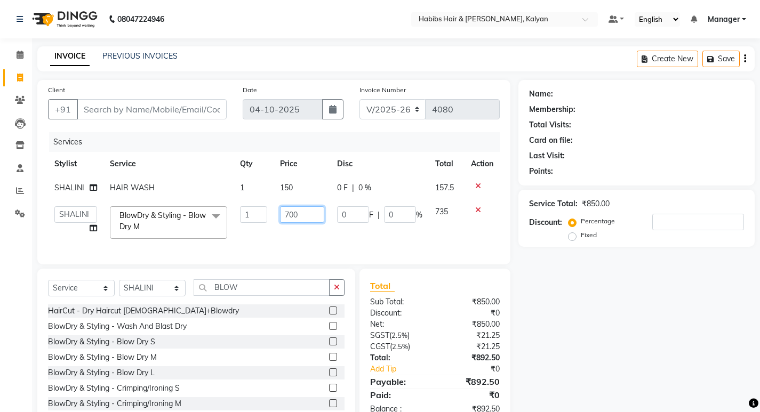
click at [299, 215] on input "700" at bounding box center [302, 214] width 44 height 17
click at [158, 295] on div "Select Service Product Membership Package Voucher Prepaid Gift Card Select Styl…" at bounding box center [196, 292] width 297 height 25
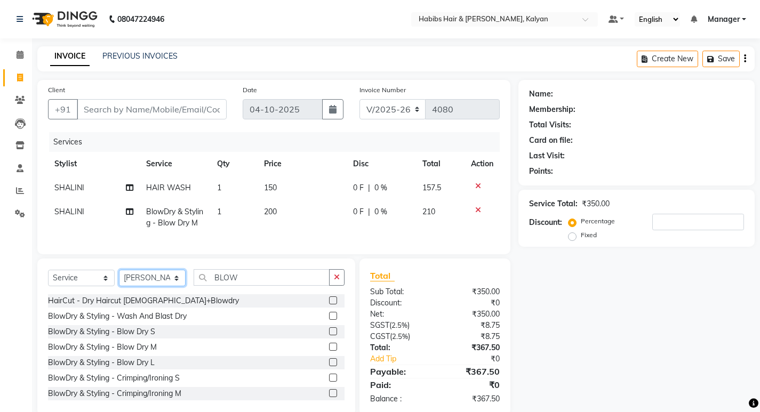
click at [119, 278] on select "Select Stylist [PERSON_NAME] Manager [PERSON_NAME] zipre [PERSON_NAME] [PERSON_…" at bounding box center [152, 278] width 67 height 17
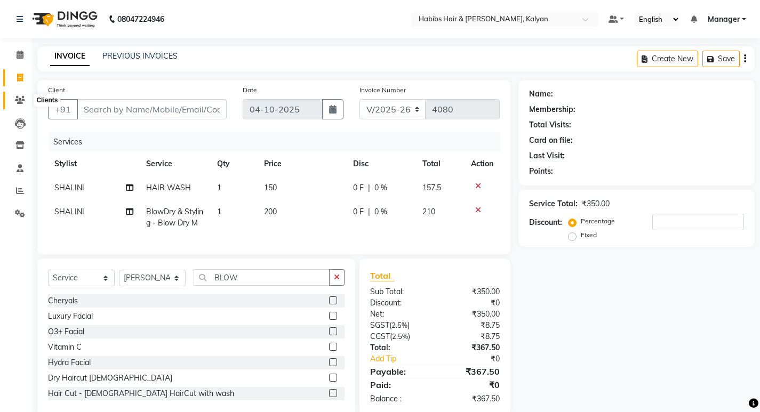
click at [12, 98] on span at bounding box center [20, 100] width 19 height 12
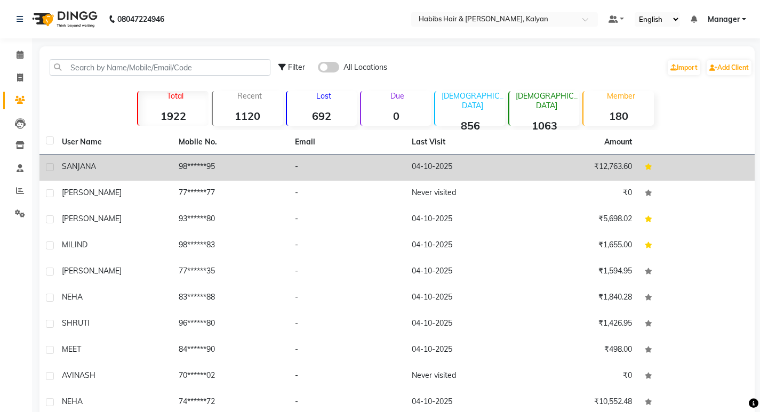
click at [315, 175] on td "-" at bounding box center [347, 168] width 117 height 26
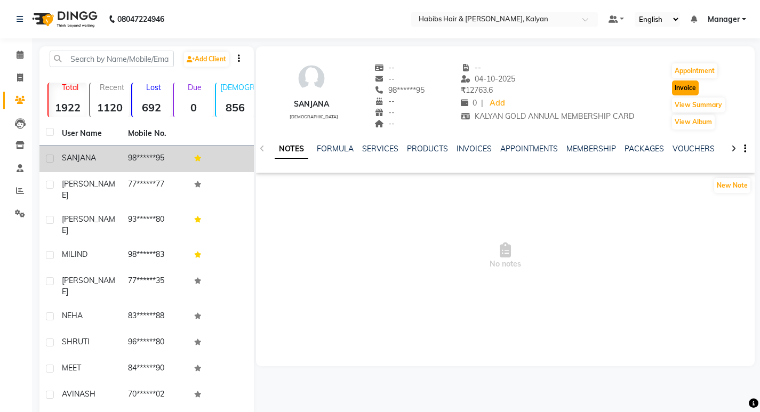
click at [681, 90] on button "Invoice" at bounding box center [685, 88] width 27 height 15
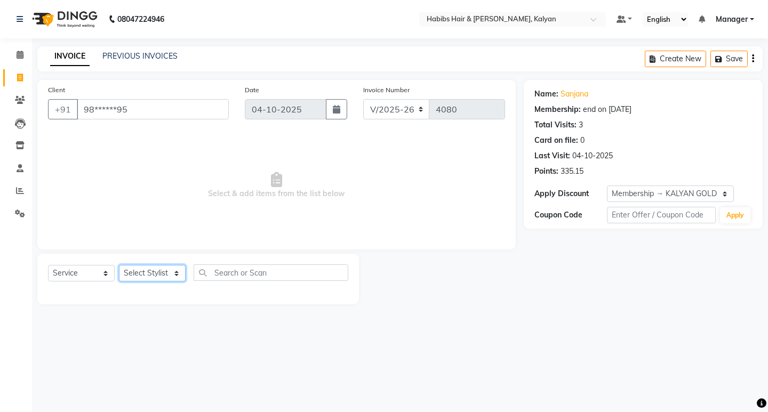
click at [154, 275] on select "Select Stylist [PERSON_NAME] Manager [PERSON_NAME] zipre [PERSON_NAME] [PERSON_…" at bounding box center [152, 273] width 67 height 17
click at [119, 265] on select "Select Stylist [PERSON_NAME] Manager [PERSON_NAME] zipre [PERSON_NAME] [PERSON_…" at bounding box center [152, 273] width 67 height 17
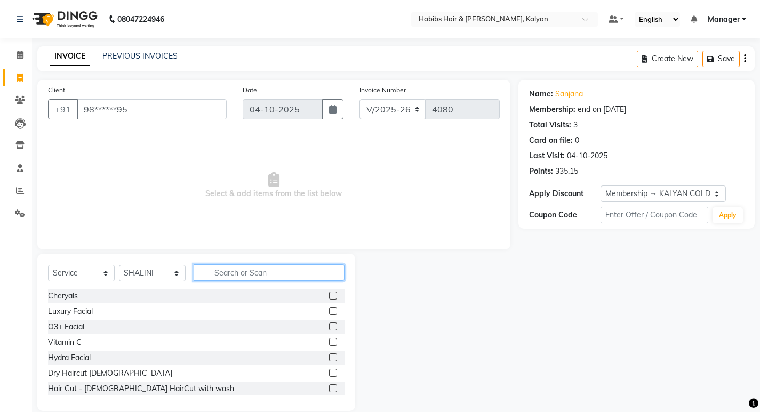
click at [241, 272] on input "text" at bounding box center [269, 273] width 151 height 17
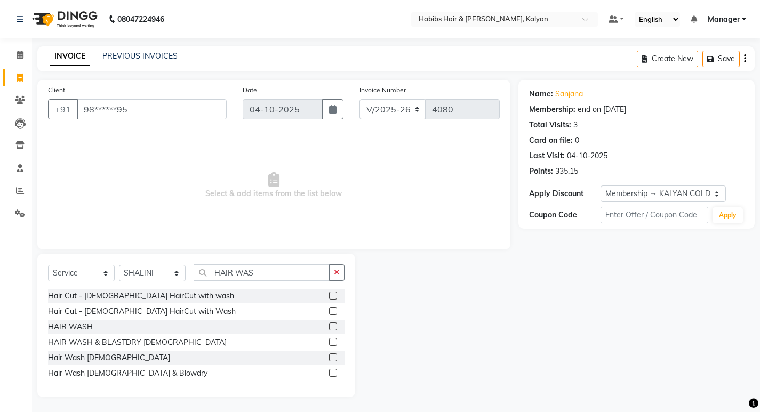
click at [332, 329] on label at bounding box center [333, 327] width 8 height 8
click at [332, 329] on input "checkbox" at bounding box center [332, 327] width 7 height 7
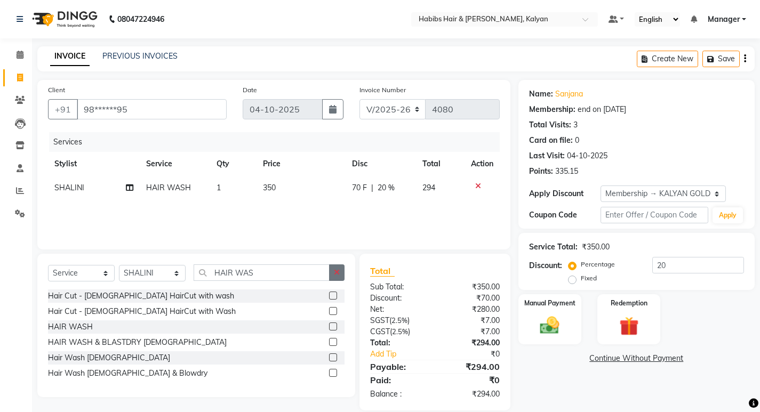
click at [336, 273] on icon "button" at bounding box center [337, 272] width 6 height 7
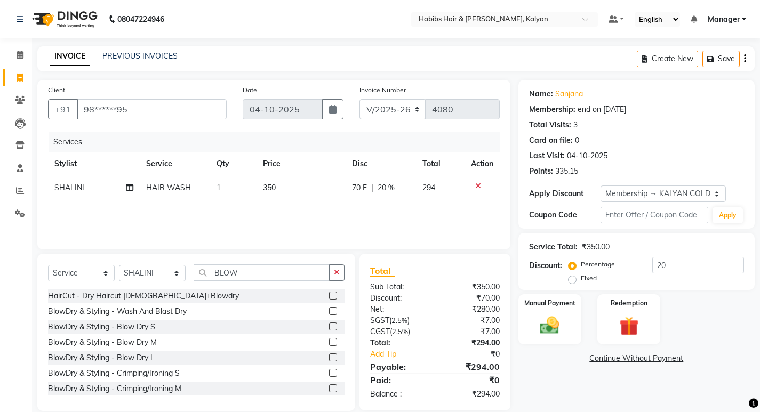
click at [329, 343] on label at bounding box center [333, 342] width 8 height 8
click at [329, 343] on input "checkbox" at bounding box center [332, 342] width 7 height 7
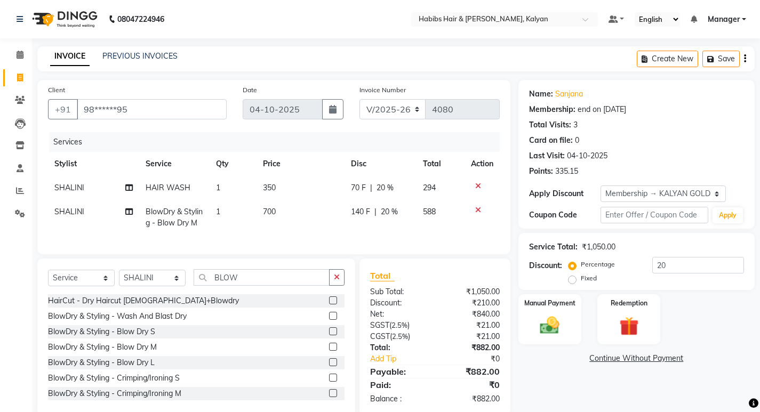
click at [293, 195] on td "350" at bounding box center [301, 188] width 89 height 24
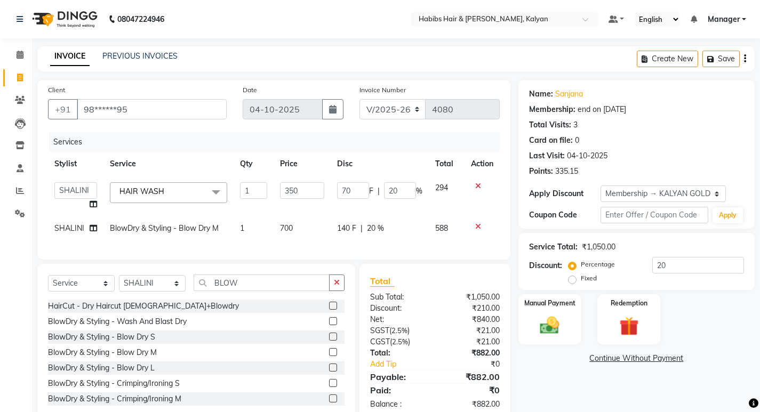
click at [293, 195] on input "350" at bounding box center [302, 190] width 44 height 17
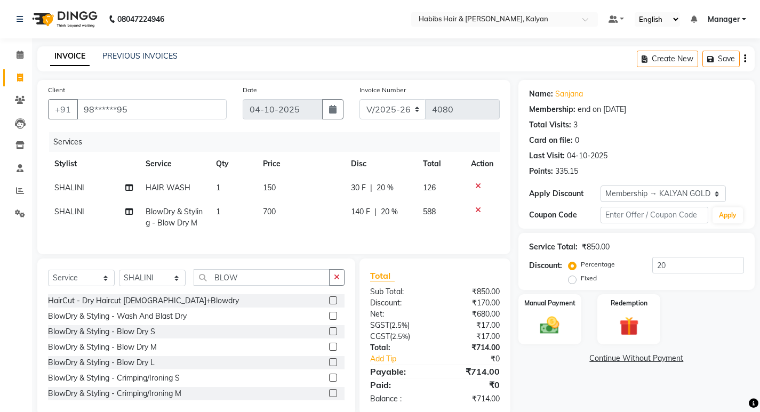
click at [313, 228] on td "700" at bounding box center [301, 217] width 89 height 35
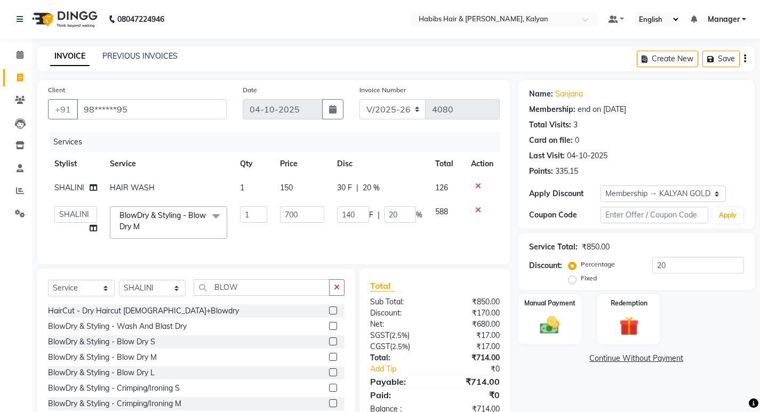
click at [313, 228] on td "700" at bounding box center [302, 222] width 57 height 45
click at [310, 216] on input "700" at bounding box center [302, 214] width 44 height 17
click at [310, 231] on td "200" at bounding box center [302, 222] width 57 height 45
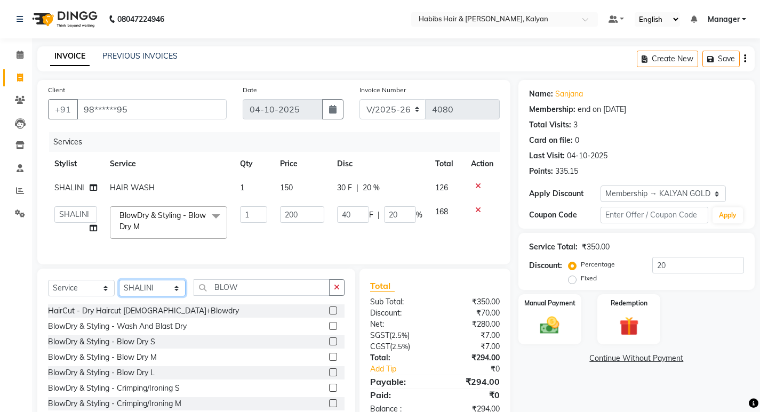
click at [135, 293] on select "Select Stylist [PERSON_NAME] Manager [PERSON_NAME] zipre [PERSON_NAME] [PERSON_…" at bounding box center [152, 288] width 67 height 17
click at [119, 288] on select "Select Stylist [PERSON_NAME] Manager [PERSON_NAME] zipre [PERSON_NAME] [PERSON_…" at bounding box center [152, 288] width 67 height 17
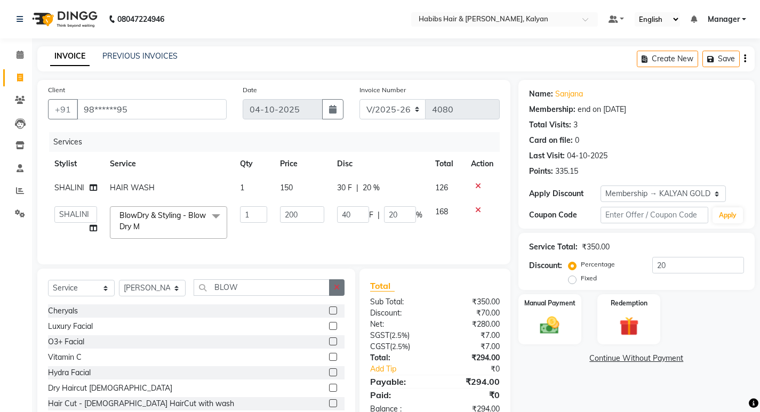
click at [341, 296] on button "button" at bounding box center [336, 288] width 15 height 17
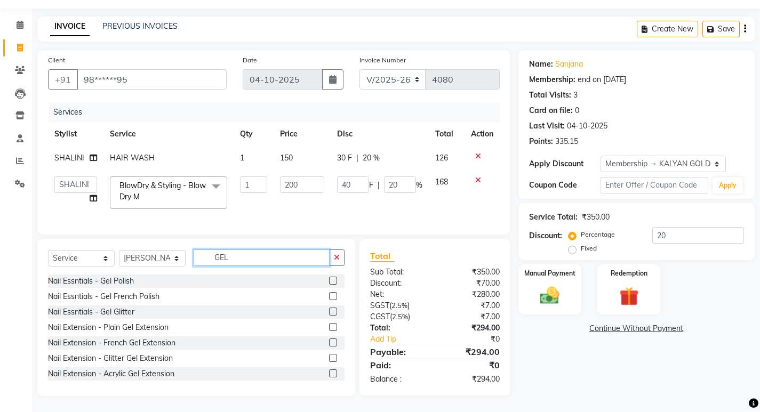
scroll to position [38, 0]
click at [329, 279] on label at bounding box center [333, 281] width 8 height 8
click at [329, 279] on input "checkbox" at bounding box center [332, 281] width 7 height 7
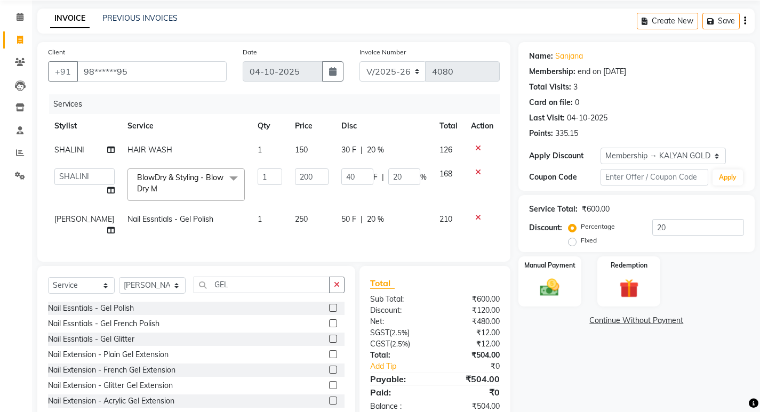
click at [315, 218] on td "250" at bounding box center [312, 225] width 46 height 35
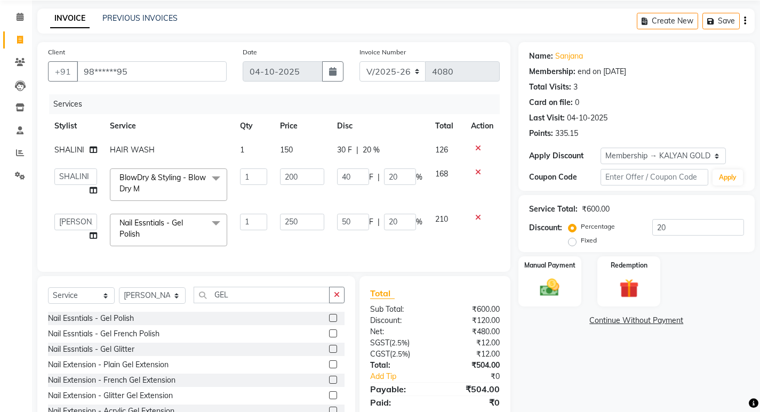
click at [315, 218] on input "250" at bounding box center [302, 222] width 44 height 17
click at [649, 159] on select "Select Membership → KALYAN GOLD ANNUAL MEMBERSHIP CARD Loyalty → All Customers …" at bounding box center [663, 156] width 125 height 17
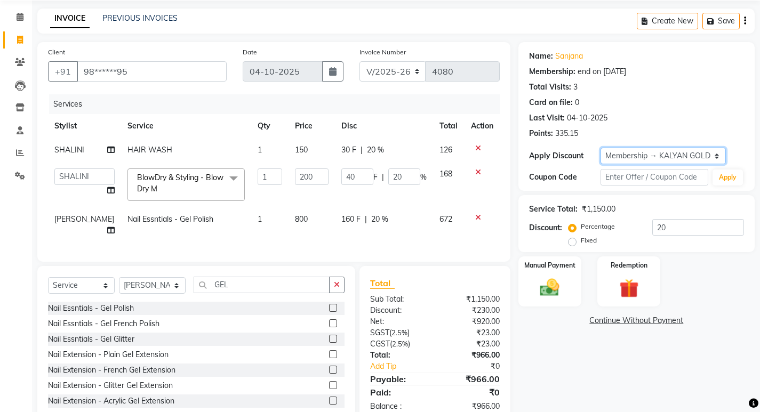
click at [601, 148] on select "Select Membership → KALYAN GOLD ANNUAL MEMBERSHIP CARD Loyalty → All Customers …" at bounding box center [663, 156] width 125 height 17
click at [320, 227] on td "800" at bounding box center [312, 225] width 46 height 35
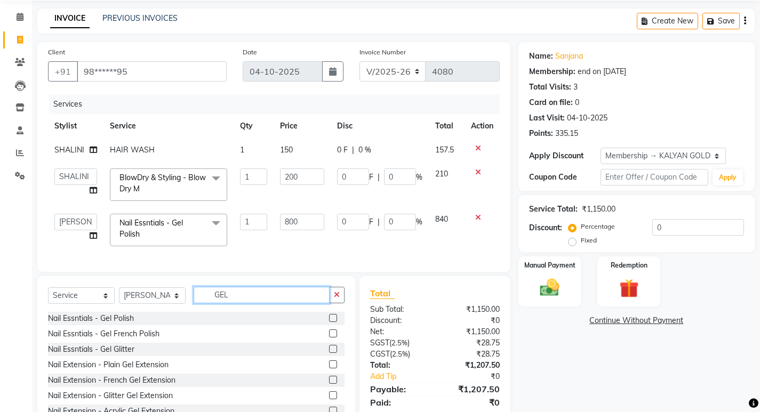
click at [272, 304] on input "GEL" at bounding box center [262, 295] width 136 height 17
click at [329, 322] on label at bounding box center [333, 318] width 8 height 8
click at [329, 322] on input "checkbox" at bounding box center [332, 318] width 7 height 7
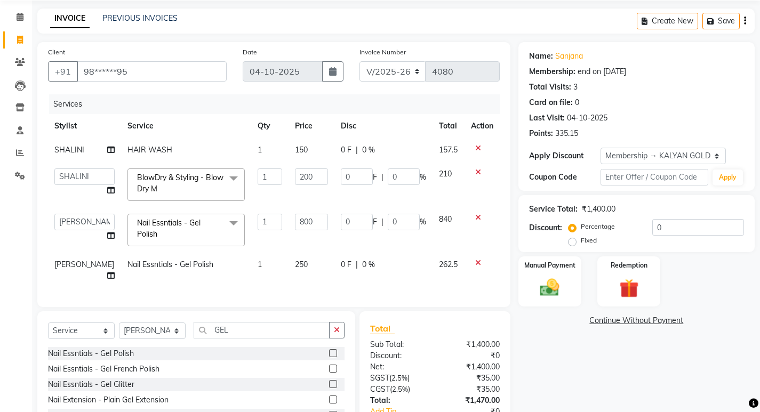
click at [313, 263] on td "250" at bounding box center [312, 270] width 46 height 35
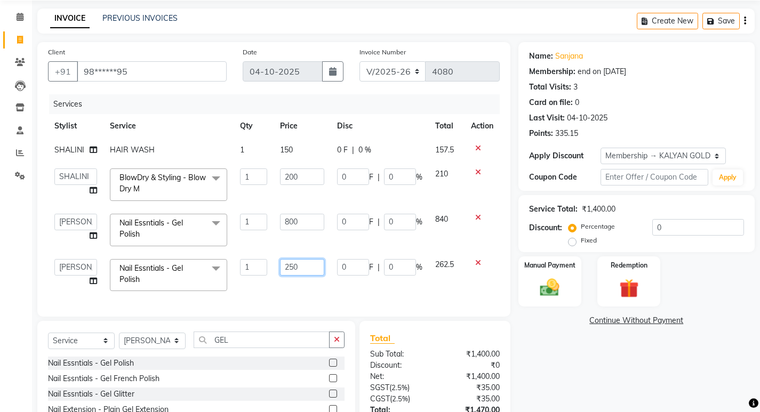
click at [313, 263] on input "250" at bounding box center [302, 267] width 44 height 17
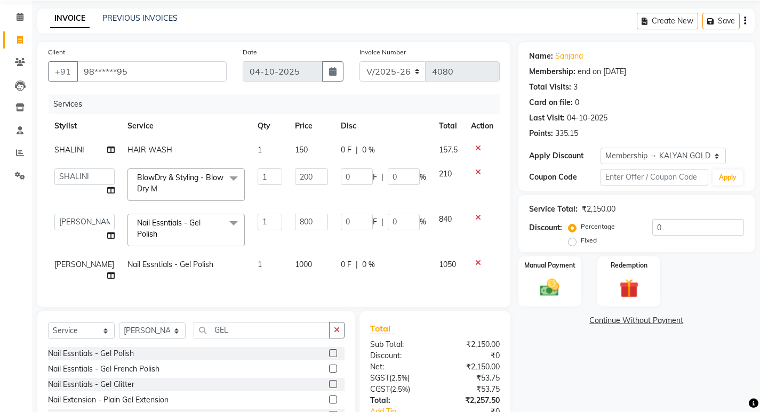
click at [389, 272] on td "0 F | 0 %" at bounding box center [384, 270] width 98 height 35
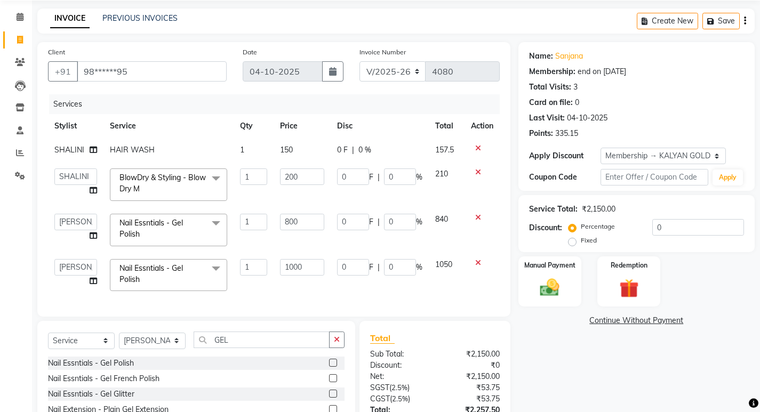
click at [389, 272] on input "0" at bounding box center [400, 267] width 32 height 17
click at [404, 282] on div "Services Stylist Service Qty Price Disc Total Action [PERSON_NAME] HAIR WASH 1 …" at bounding box center [274, 200] width 452 height 212
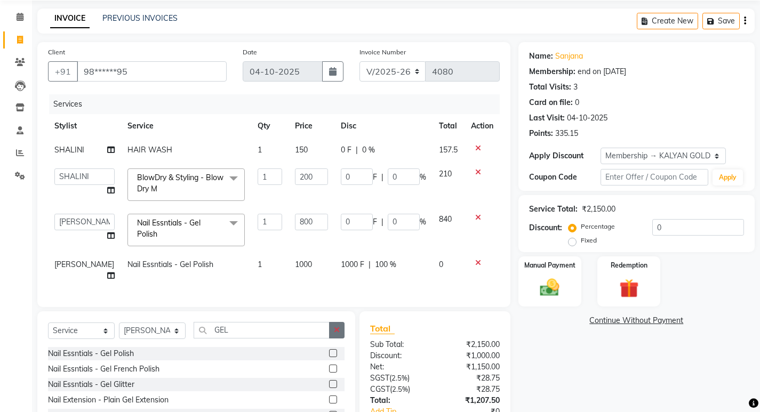
click at [339, 322] on button "button" at bounding box center [336, 330] width 15 height 17
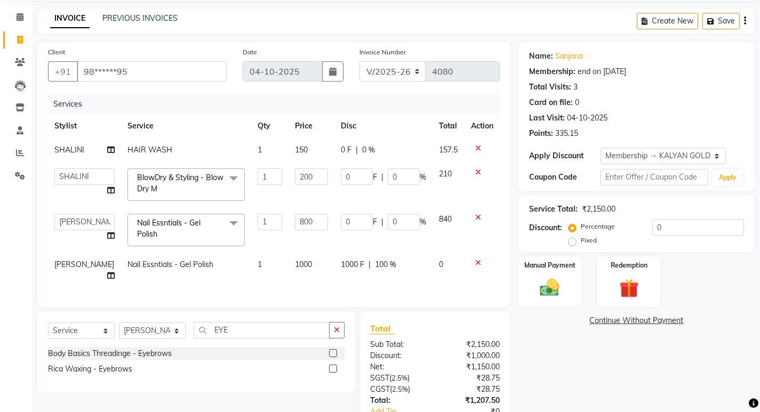
click at [335, 349] on label at bounding box center [333, 353] width 8 height 8
click at [335, 351] on input "checkbox" at bounding box center [332, 354] width 7 height 7
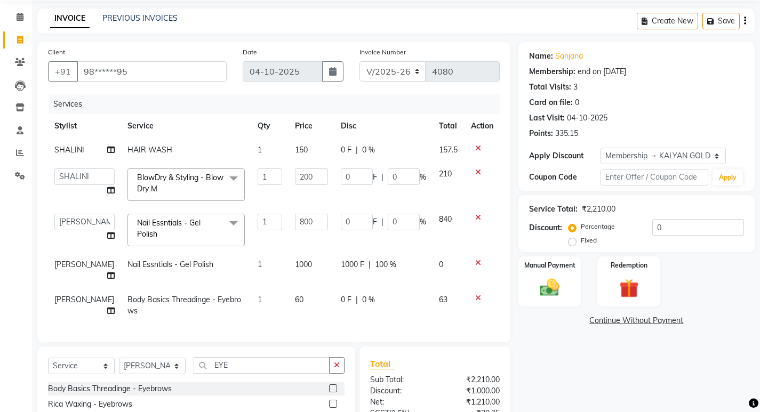
click at [313, 295] on td "60" at bounding box center [312, 305] width 46 height 35
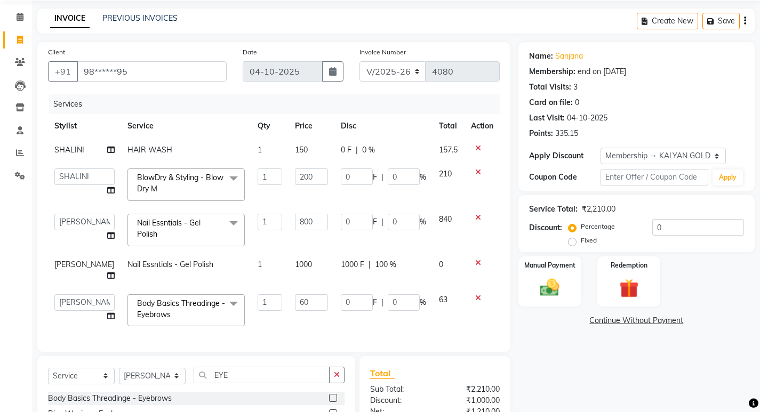
click at [313, 295] on input "60" at bounding box center [311, 303] width 33 height 17
click at [339, 307] on td "0 F | 0 %" at bounding box center [384, 310] width 98 height 45
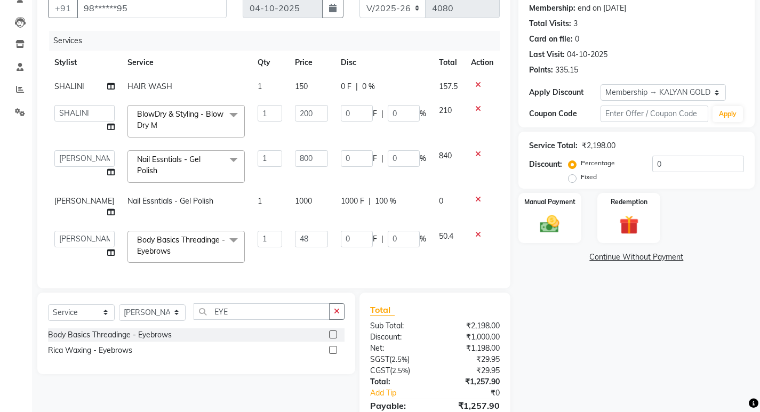
scroll to position [152, 0]
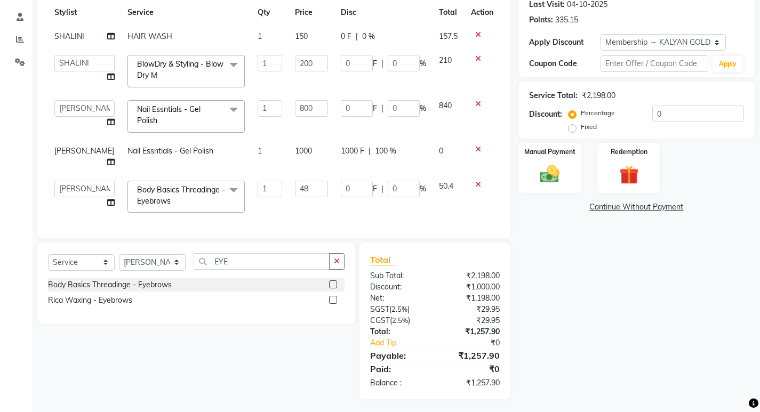
click at [476, 181] on icon at bounding box center [478, 184] width 6 height 7
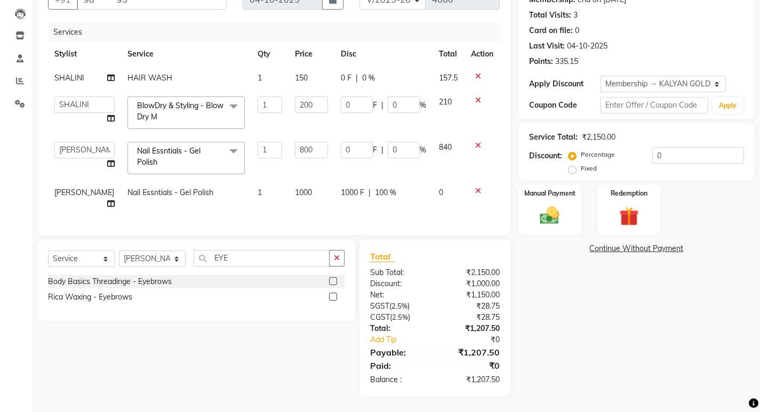
scroll to position [107, 0]
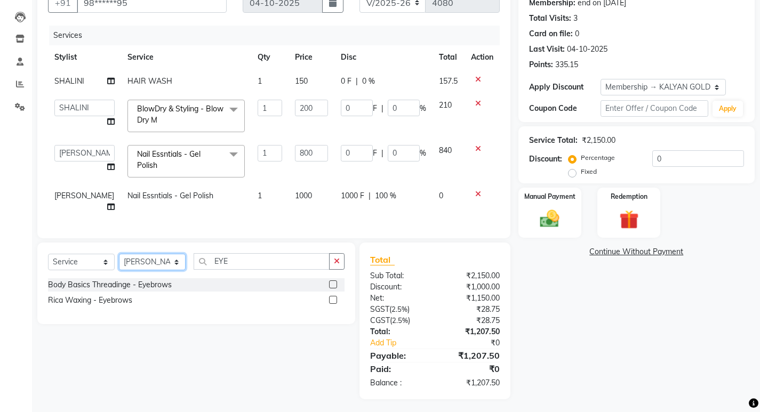
click at [136, 264] on select "Select Stylist [PERSON_NAME] Manager [PERSON_NAME] zipre [PERSON_NAME] [PERSON_…" at bounding box center [152, 262] width 67 height 17
click at [119, 254] on select "Select Stylist [PERSON_NAME] Manager [PERSON_NAME] zipre [PERSON_NAME] [PERSON_…" at bounding box center [152, 262] width 67 height 17
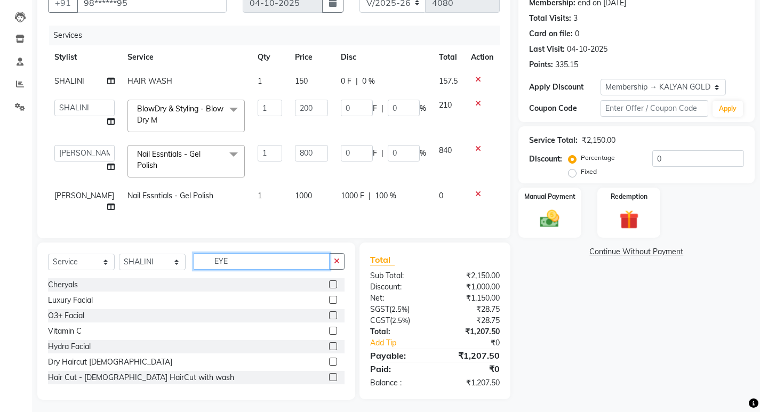
click at [275, 256] on input "EYE" at bounding box center [262, 261] width 136 height 17
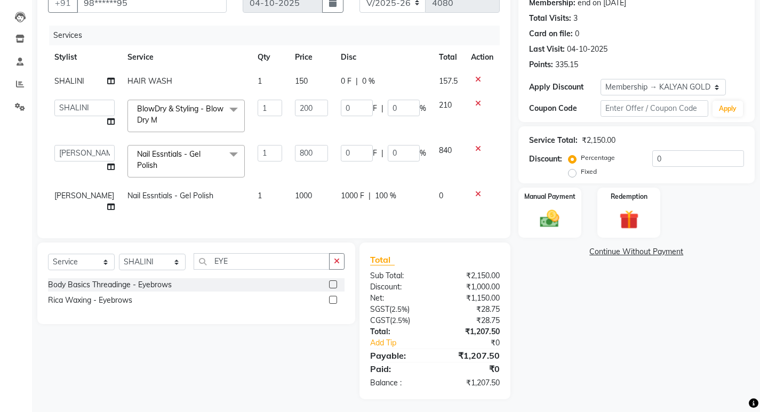
click at [334, 281] on label at bounding box center [333, 285] width 8 height 8
click at [334, 282] on input "checkbox" at bounding box center [332, 285] width 7 height 7
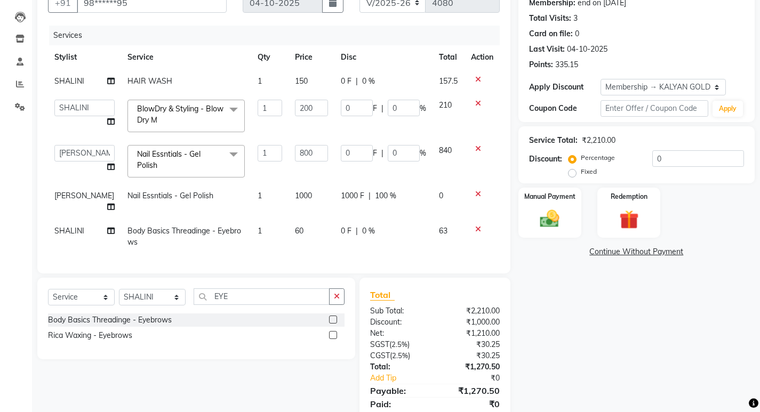
click at [307, 219] on td "60" at bounding box center [312, 236] width 46 height 35
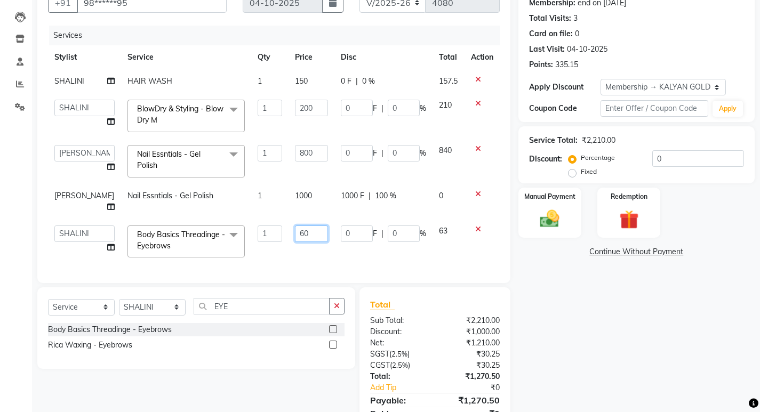
click at [307, 226] on input "60" at bounding box center [311, 234] width 33 height 17
click at [354, 248] on div "Services Stylist Service Qty Price Disc Total Action [PERSON_NAME] HAIR WASH 1 …" at bounding box center [274, 149] width 452 height 247
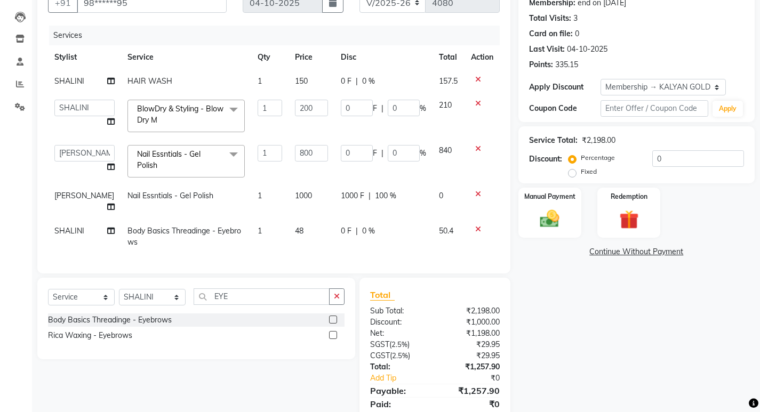
click at [139, 226] on span "Body Basics Threadinge - Eyebrows" at bounding box center [185, 236] width 114 height 21
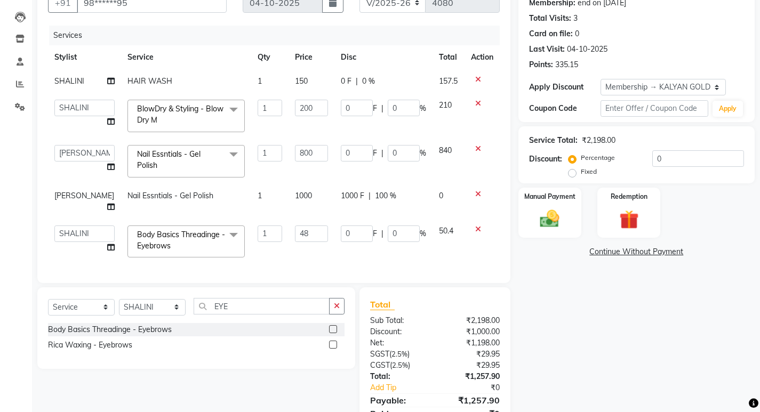
click at [223, 226] on span at bounding box center [233, 236] width 21 height 20
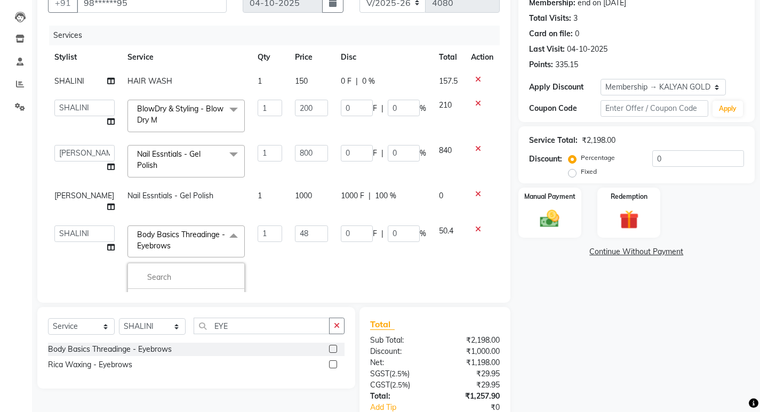
click at [195, 265] on div "Cheryals Luxury Facial O3+ Facial Vitamin C Hydra Facial Dry Haircut [DEMOGRAPH…" at bounding box center [186, 329] width 117 height 132
click at [199, 282] on input "multiselect-search" at bounding box center [186, 277] width 106 height 11
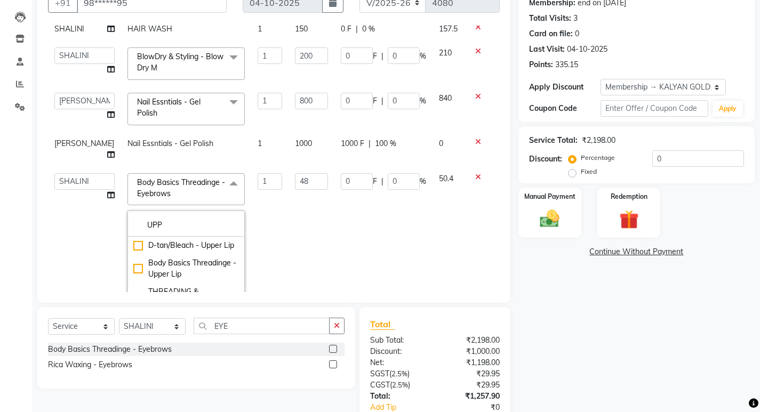
scroll to position [113, 0]
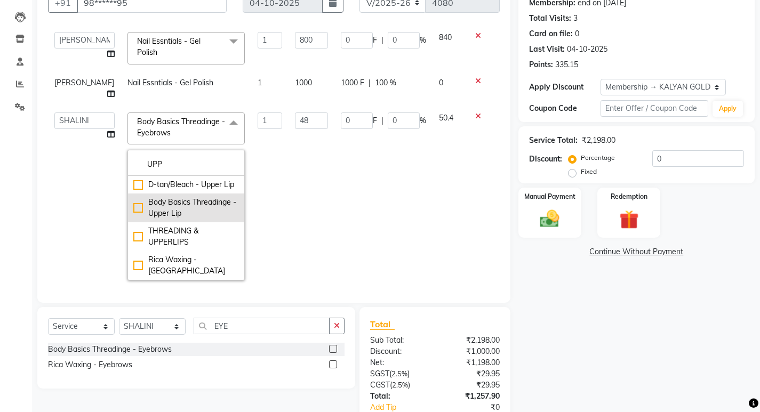
click at [133, 211] on div "Body Basics Threadinge - Upper Lip" at bounding box center [186, 208] width 106 height 22
click at [388, 243] on td "0 F | 0 %" at bounding box center [384, 196] width 98 height 181
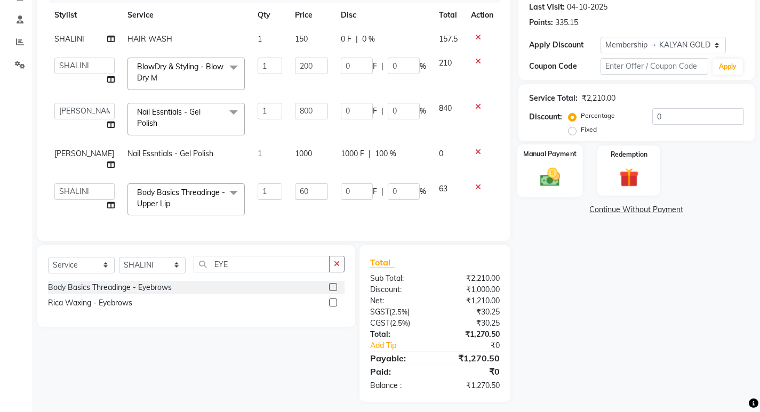
scroll to position [152, 0]
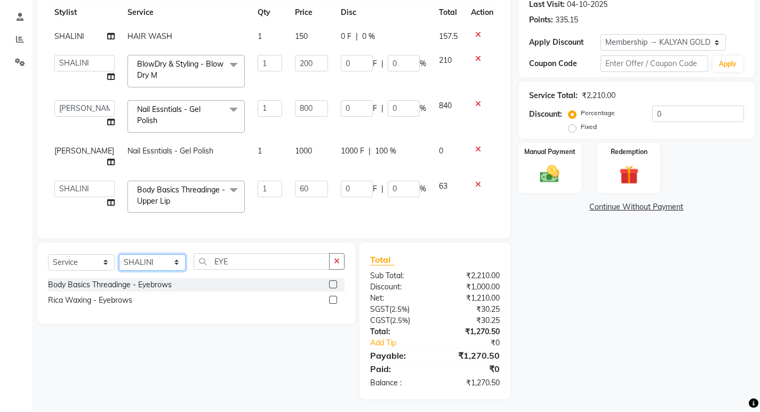
click at [146, 262] on select "Select Stylist [PERSON_NAME] Manager [PERSON_NAME] zipre [PERSON_NAME] [PERSON_…" at bounding box center [152, 263] width 67 height 17
click at [119, 255] on select "Select Stylist [PERSON_NAME] Manager [PERSON_NAME] zipre [PERSON_NAME] [PERSON_…" at bounding box center [152, 263] width 67 height 17
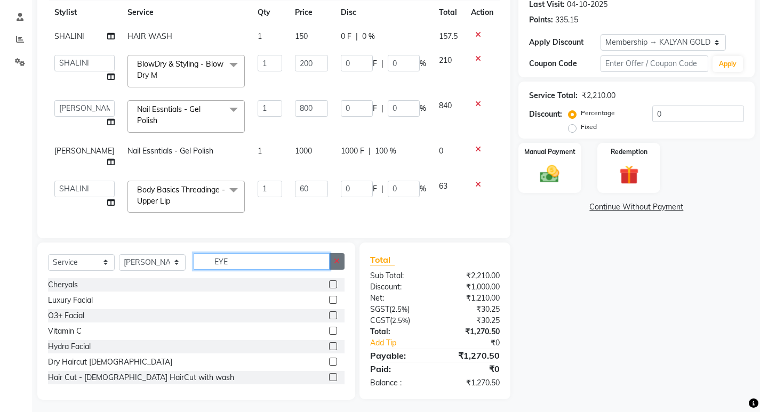
click at [329, 253] on input "EYE" at bounding box center [262, 261] width 136 height 17
click at [340, 258] on icon "button" at bounding box center [337, 261] width 6 height 7
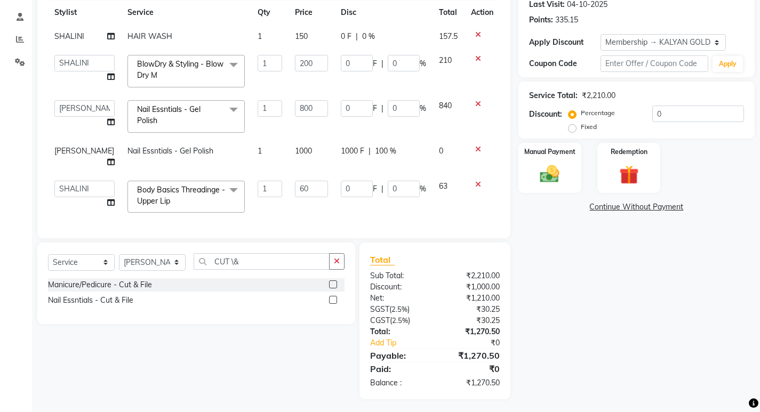
click at [336, 297] on label at bounding box center [333, 300] width 8 height 8
click at [336, 297] on input "checkbox" at bounding box center [332, 300] width 7 height 7
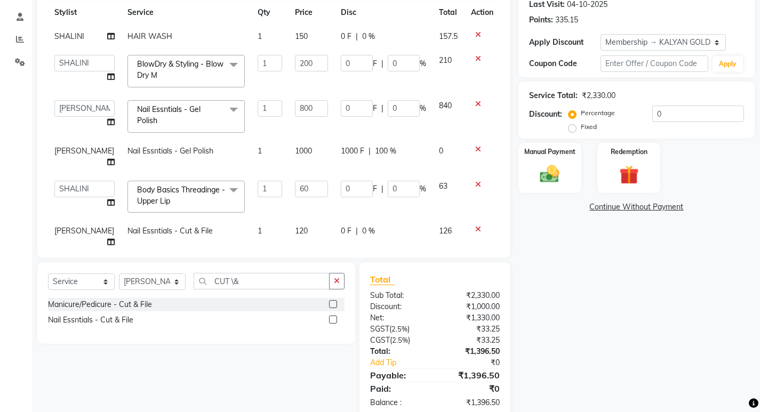
scroll to position [23, 0]
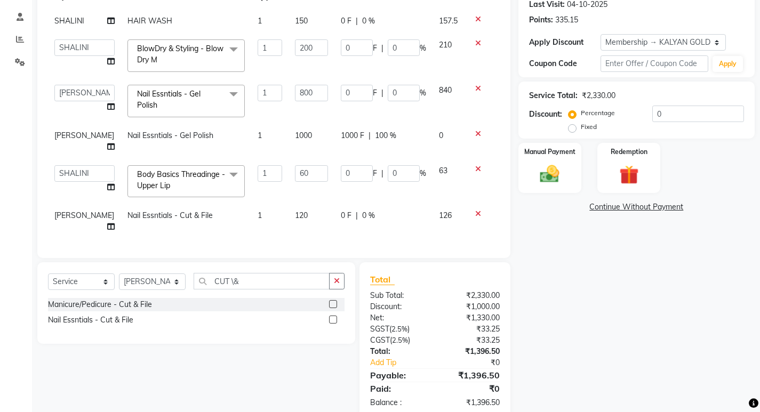
click at [308, 209] on td "120" at bounding box center [312, 221] width 46 height 35
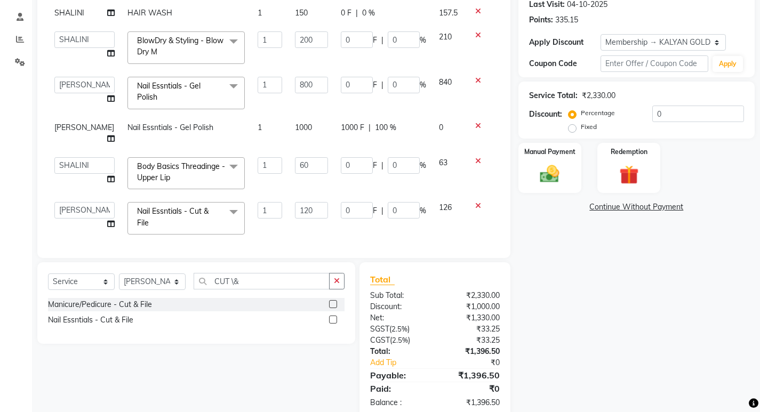
click at [308, 209] on input "120" at bounding box center [311, 210] width 33 height 17
click at [335, 225] on td "0 F | 0 %" at bounding box center [384, 218] width 98 height 45
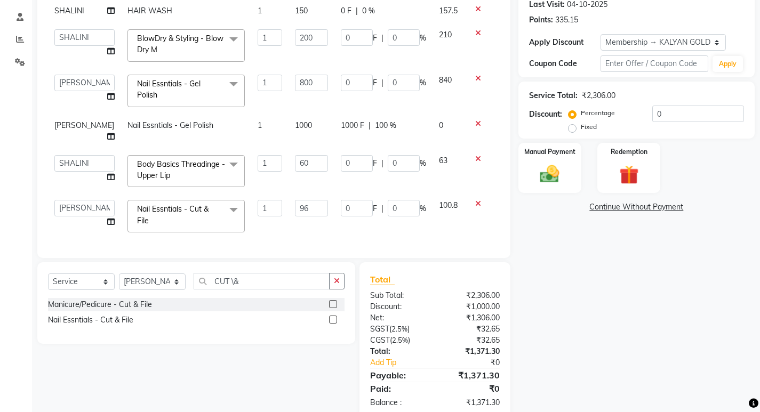
scroll to position [0, 0]
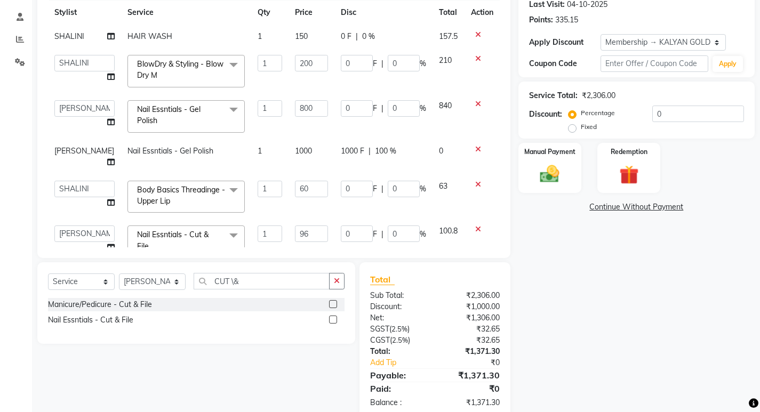
click at [562, 293] on div "Name: [PERSON_NAME] Membership: end on [DATE] Total Visits: 3 Card on file: 0 L…" at bounding box center [641, 174] width 244 height 491
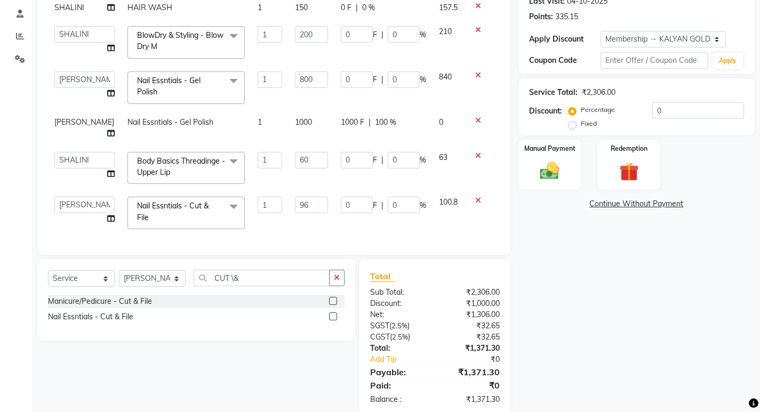
scroll to position [174, 0]
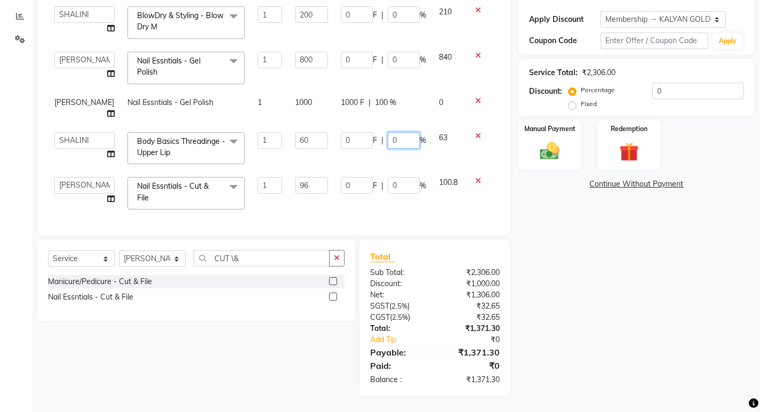
click at [391, 132] on input "0" at bounding box center [404, 140] width 32 height 17
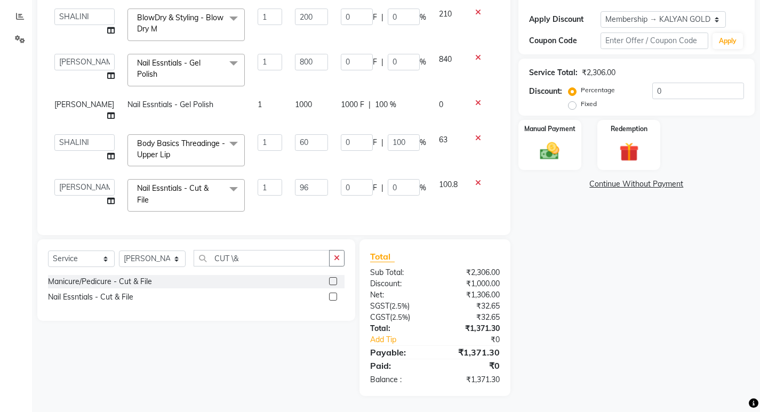
click at [357, 160] on td "0 F | 100 %" at bounding box center [384, 150] width 98 height 45
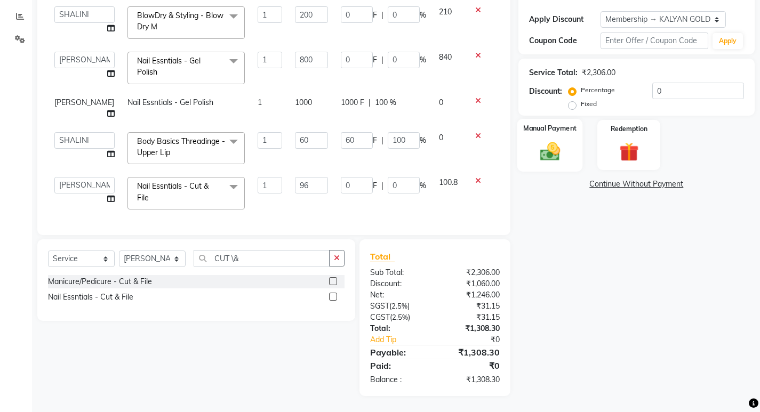
click at [575, 147] on div "Manual Payment" at bounding box center [550, 145] width 66 height 53
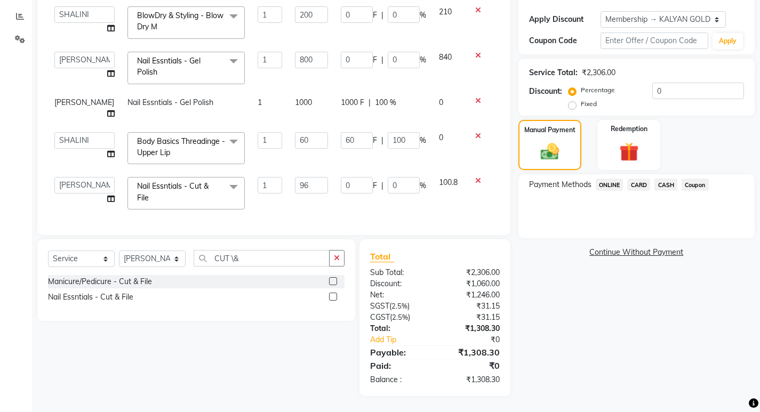
click at [608, 184] on span "ONLINE" at bounding box center [610, 185] width 28 height 12
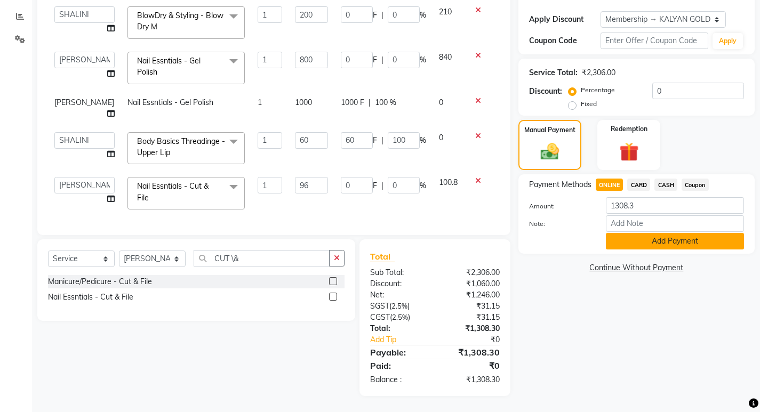
click at [643, 243] on button "Add Payment" at bounding box center [675, 241] width 138 height 17
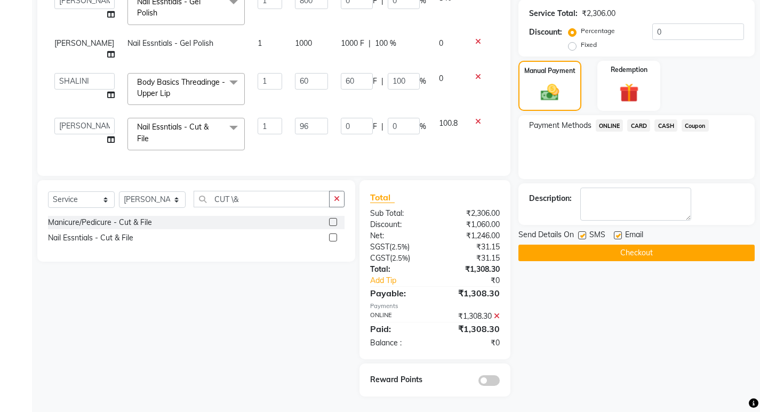
scroll to position [234, 0]
click at [640, 253] on button "Checkout" at bounding box center [637, 252] width 236 height 17
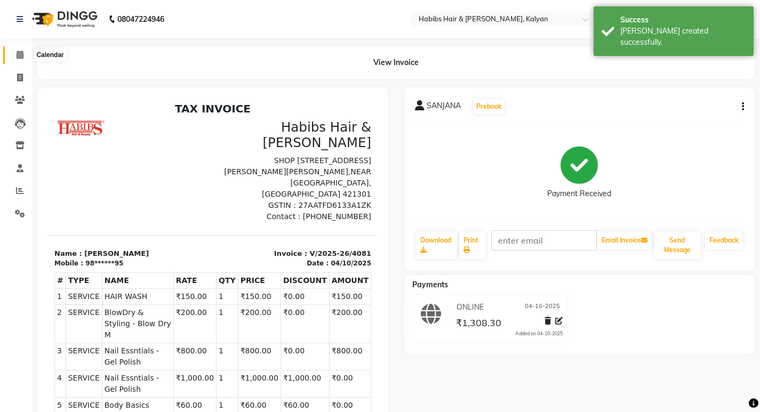
click at [26, 54] on span at bounding box center [20, 55] width 19 height 12
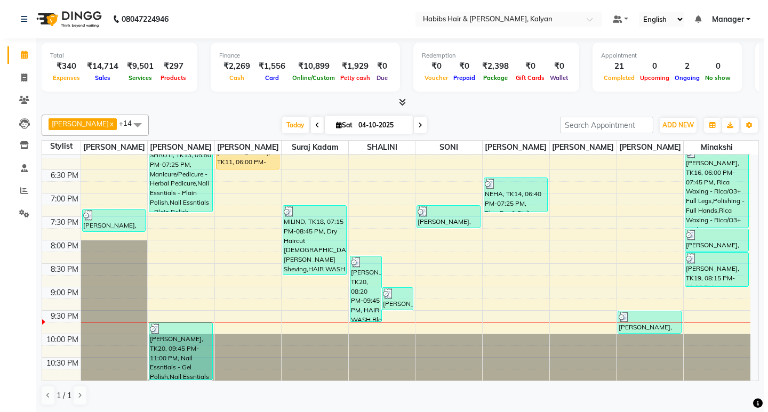
scroll to position [1, 0]
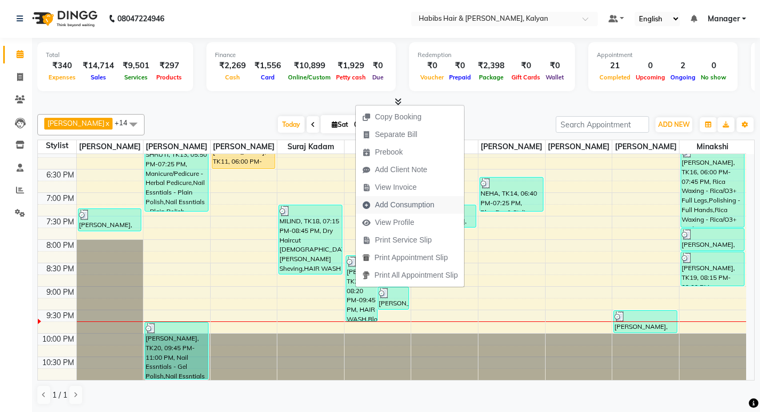
click at [403, 199] on span "Add Consumption" at bounding box center [398, 205] width 85 height 18
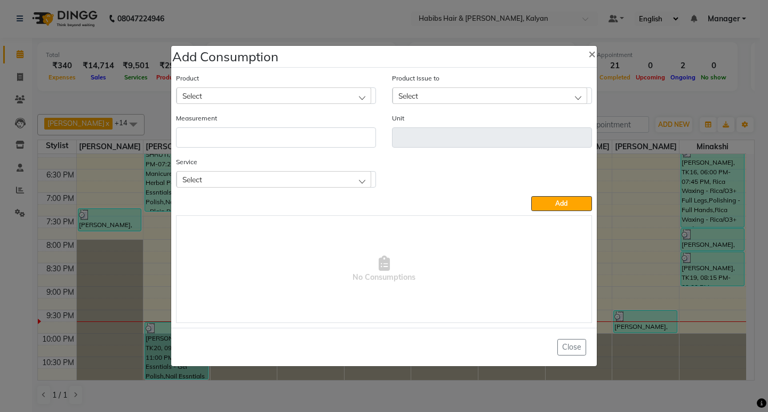
click at [237, 173] on div "Select" at bounding box center [274, 179] width 195 height 16
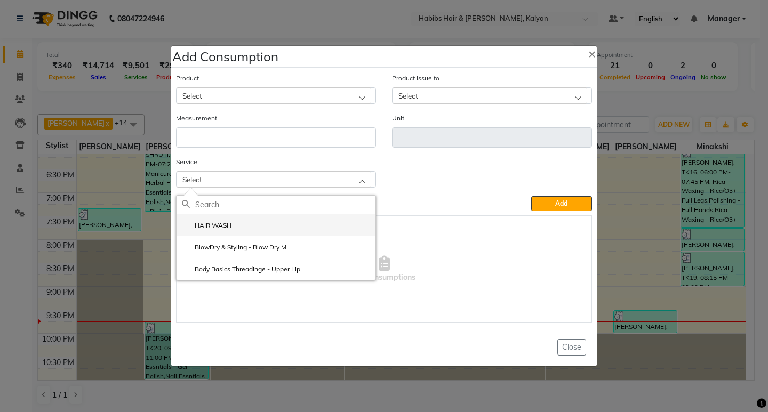
click at [244, 230] on li "HAIR WASH" at bounding box center [276, 225] width 199 height 22
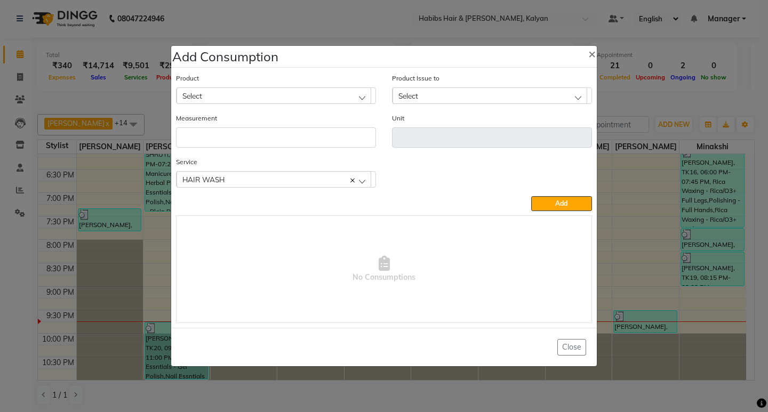
click at [295, 98] on div "Select" at bounding box center [274, 96] width 195 height 16
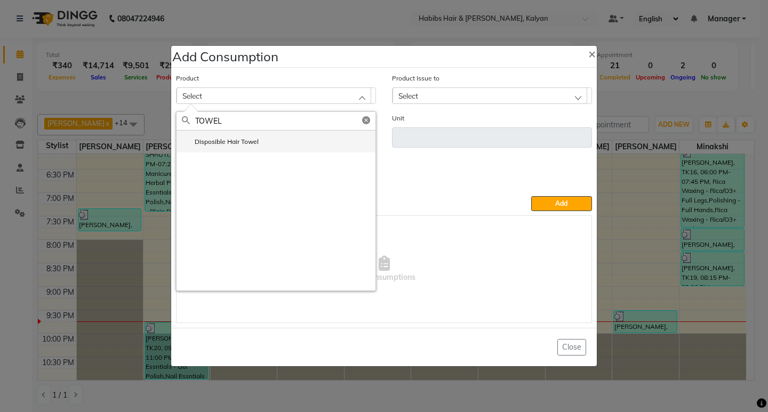
click at [226, 139] on label "Disposible Hair Towel" at bounding box center [220, 142] width 77 height 10
click at [229, 140] on input "number" at bounding box center [276, 138] width 200 height 20
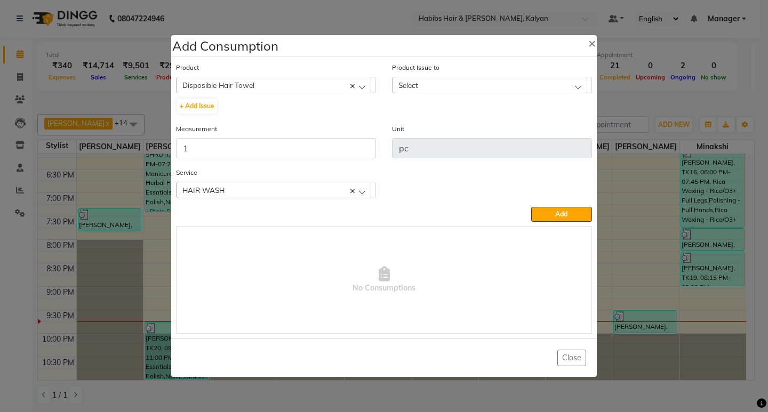
click at [524, 84] on div "Select" at bounding box center [490, 85] width 195 height 16
click at [529, 131] on label "[DATE], Issued to: [PERSON_NAME], Balance: 16" at bounding box center [476, 131] width 156 height 10
click at [572, 218] on button "Add" at bounding box center [561, 214] width 61 height 15
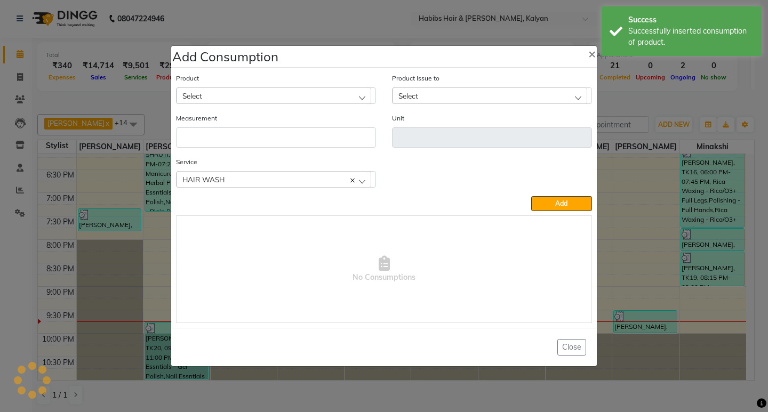
click at [272, 88] on div "Select" at bounding box center [274, 96] width 195 height 16
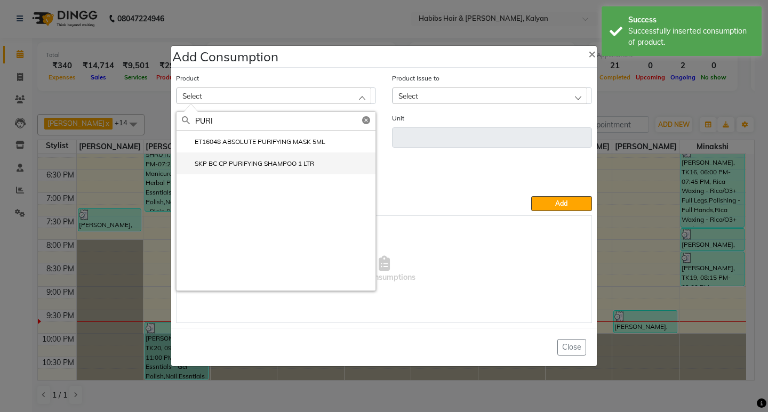
click at [260, 161] on label "SKP BC CP PURIFYING SHAMPOO 1 LTR" at bounding box center [248, 164] width 132 height 10
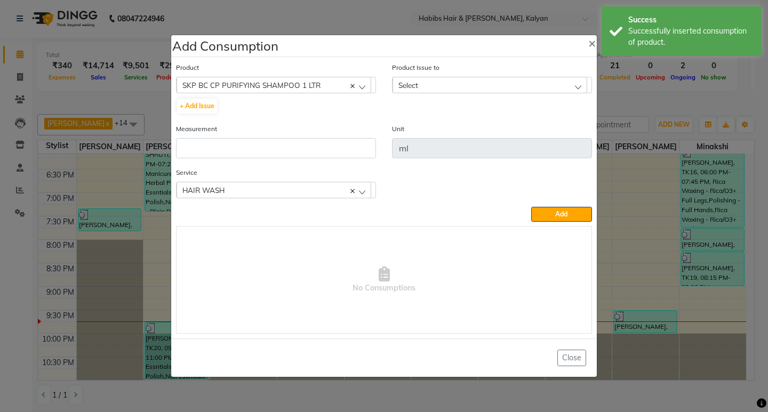
click at [259, 161] on div "Measurement" at bounding box center [276, 145] width 216 height 44
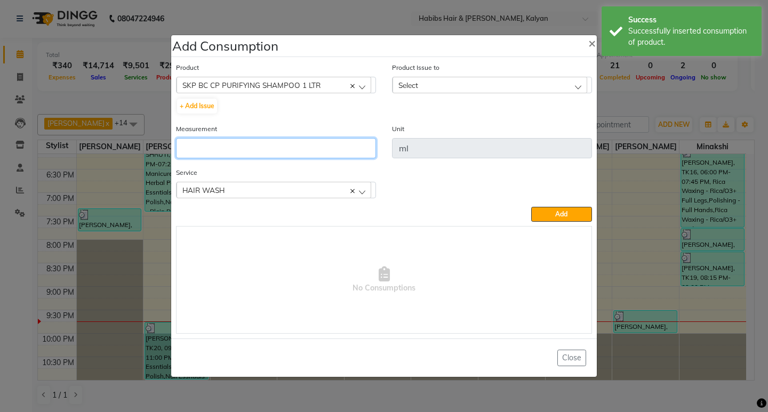
click at [259, 144] on input "number" at bounding box center [276, 148] width 200 height 20
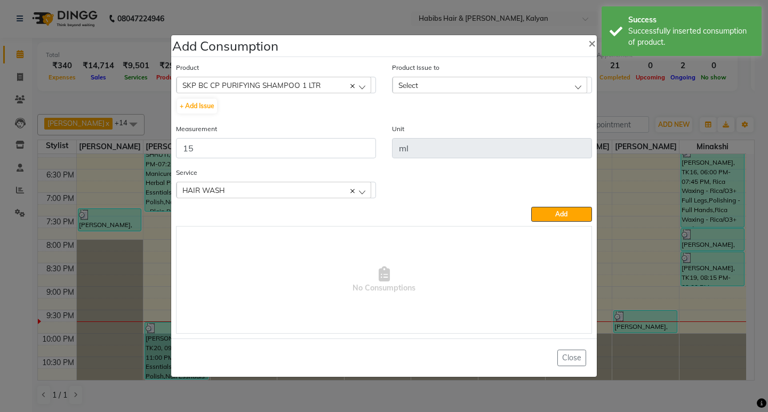
click at [531, 82] on div "Select" at bounding box center [490, 85] width 195 height 16
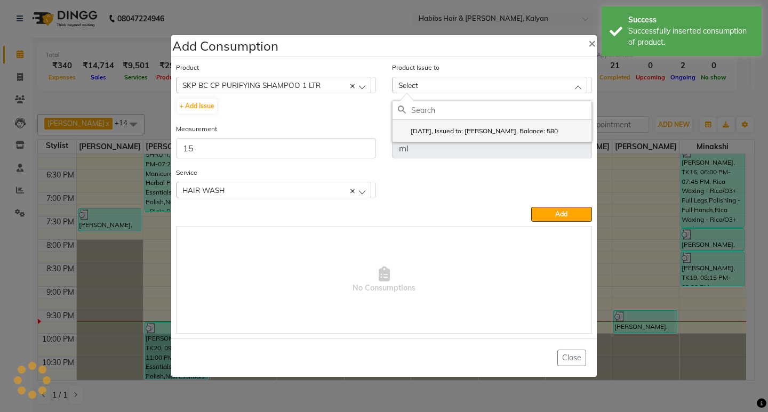
click at [540, 125] on li "[DATE], Issued to: [PERSON_NAME], Balance: 580" at bounding box center [492, 131] width 199 height 22
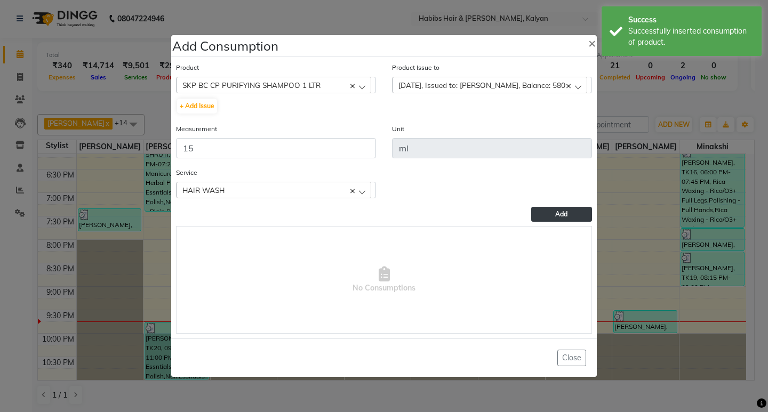
click at [547, 218] on button "Add" at bounding box center [561, 214] width 61 height 15
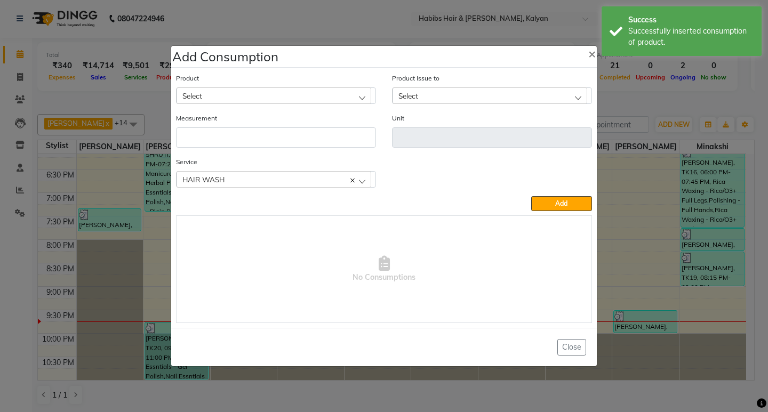
click at [324, 102] on div "Select" at bounding box center [274, 96] width 195 height 16
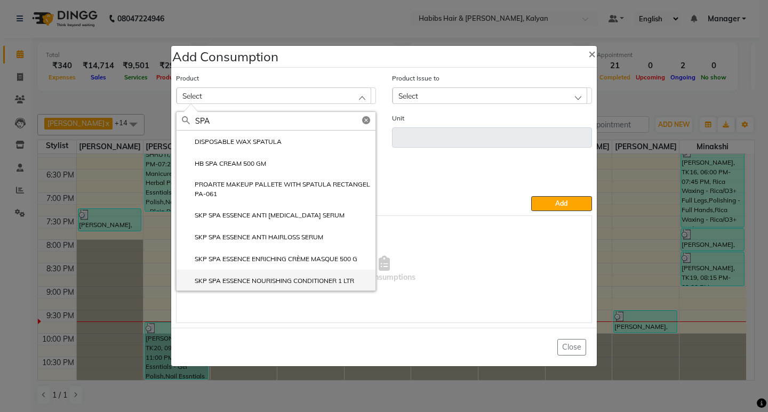
click at [311, 282] on label "SKP SPA ESSENCE NOURISHING CONDITIONER 1 LTR" at bounding box center [268, 281] width 172 height 10
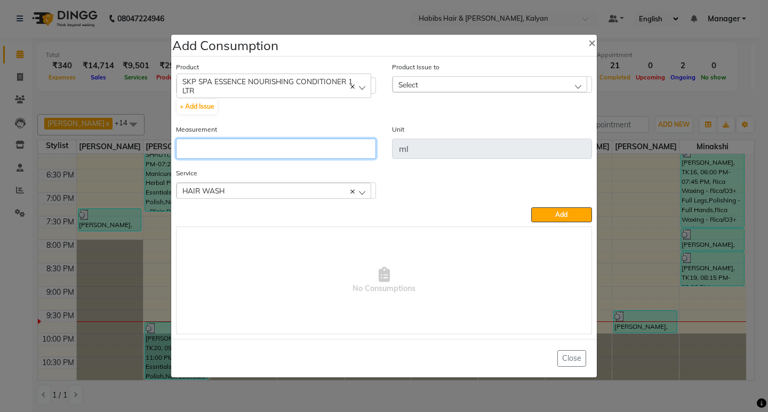
click at [308, 147] on input "number" at bounding box center [276, 149] width 200 height 20
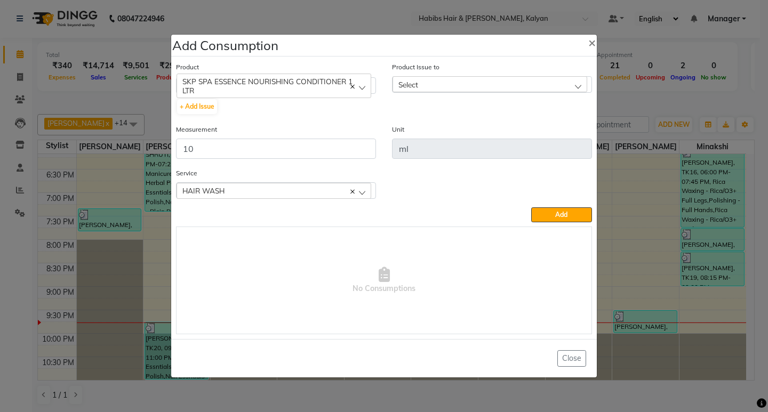
click at [533, 85] on div "Select" at bounding box center [490, 84] width 195 height 16
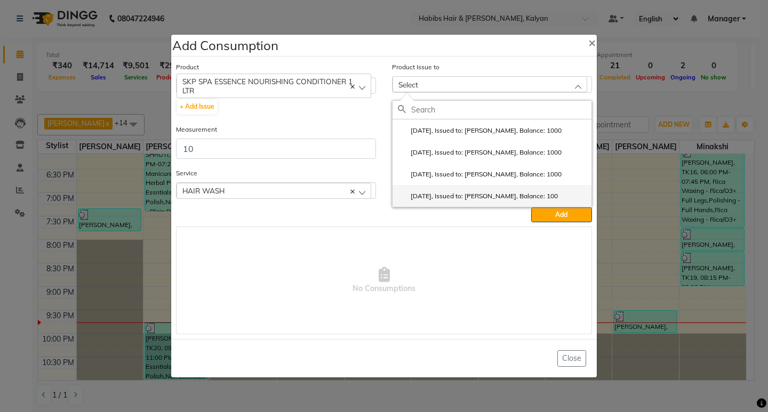
click at [545, 196] on label "[DATE], Issued to: [PERSON_NAME], Balance: 100" at bounding box center [478, 197] width 160 height 10
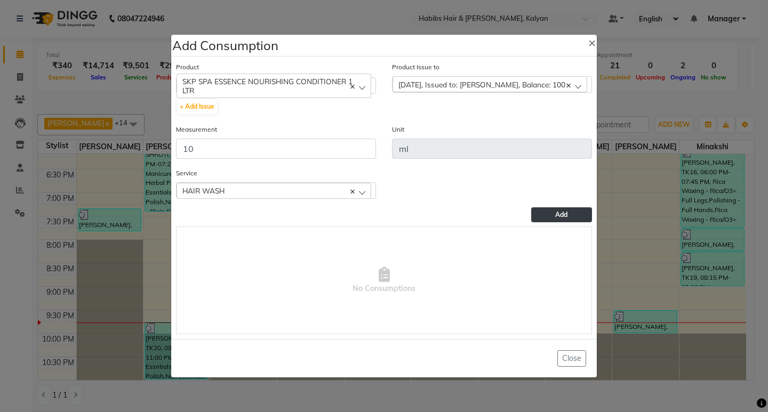
click at [562, 211] on span "Add" at bounding box center [561, 215] width 12 height 8
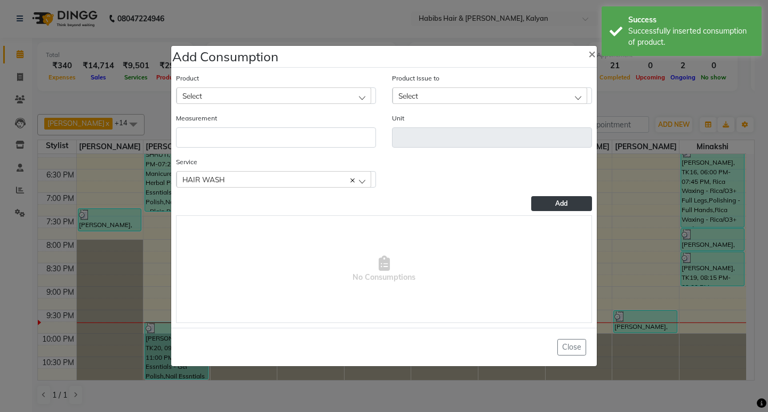
click at [285, 167] on div "Service HAIR WASH HAIR WASH BlowDry & Styling - Blow Dry M Body Basics Threadin…" at bounding box center [276, 171] width 200 height 31
click at [288, 177] on div "HAIR WASH" at bounding box center [274, 179] width 195 height 16
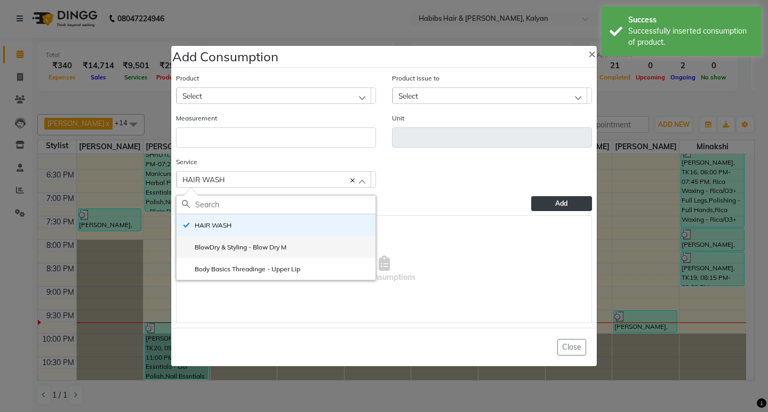
click at [260, 250] on label "BlowDry & Styling - Blow Dry M" at bounding box center [234, 248] width 105 height 10
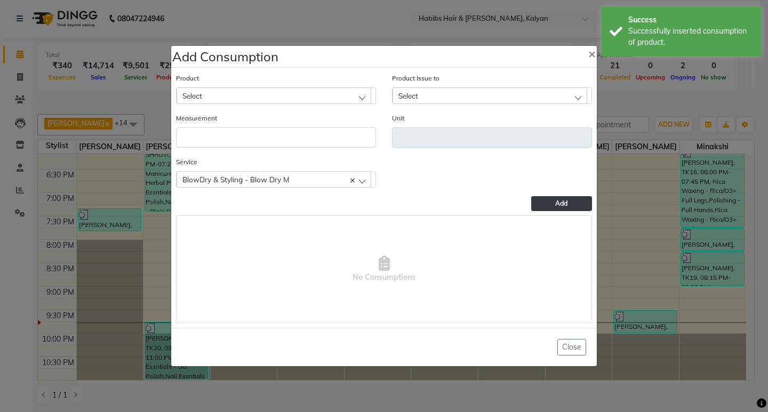
click at [279, 92] on div "Select" at bounding box center [274, 96] width 195 height 16
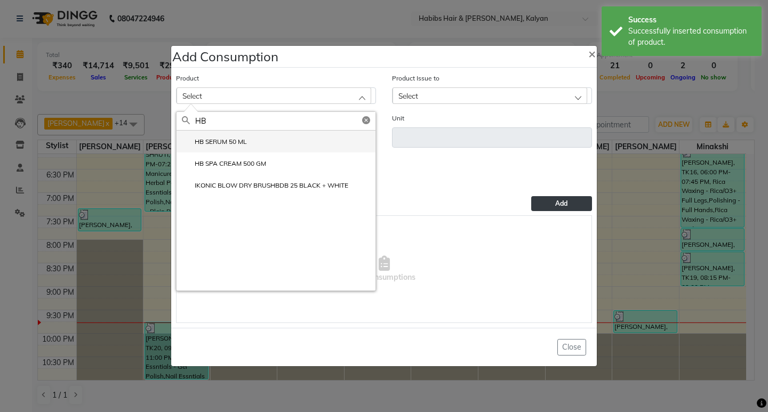
click at [289, 140] on li "HB SERUM 50 ML" at bounding box center [276, 142] width 199 height 22
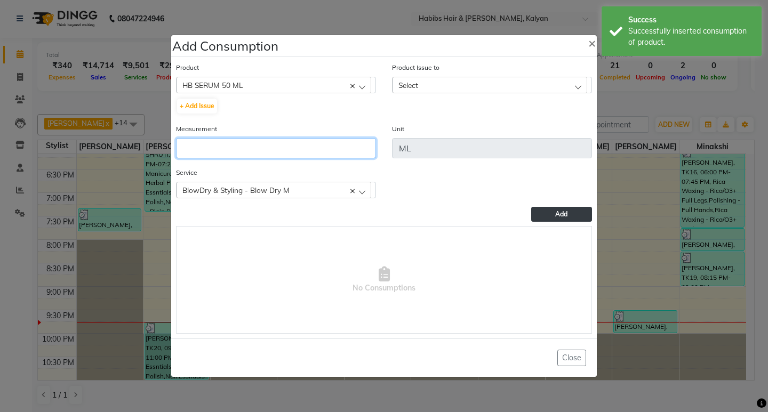
click at [294, 149] on input "number" at bounding box center [276, 148] width 200 height 20
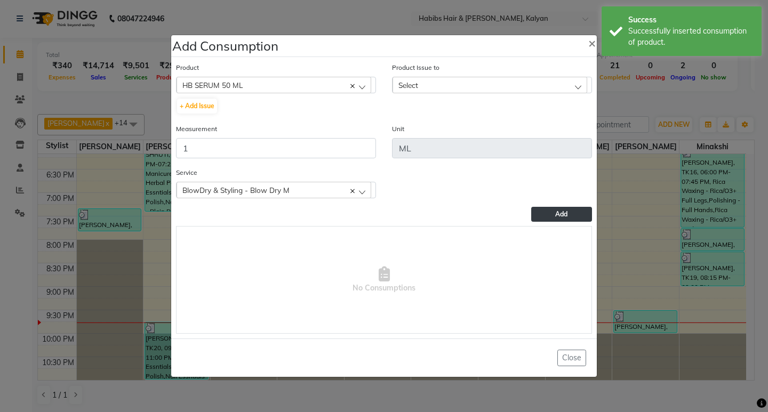
click at [477, 84] on div "Select" at bounding box center [490, 85] width 195 height 16
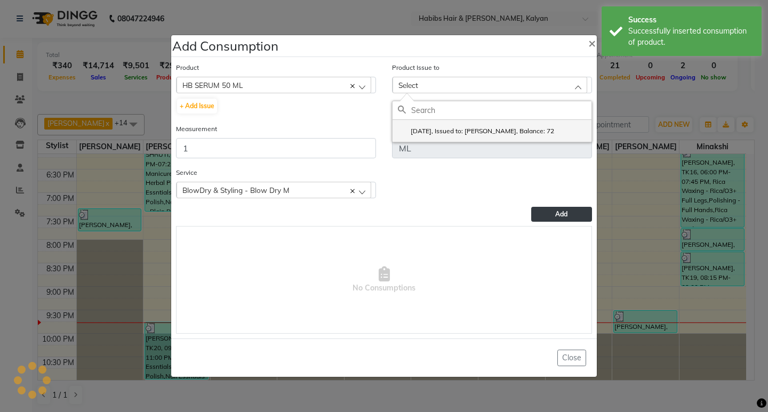
click at [532, 133] on label "[DATE], Issued to: [PERSON_NAME], Balance: 72" at bounding box center [476, 131] width 156 height 10
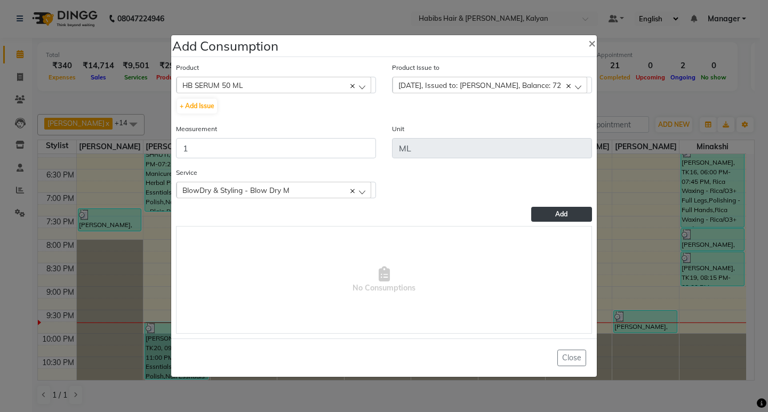
click at [560, 216] on span "Add" at bounding box center [561, 214] width 12 height 8
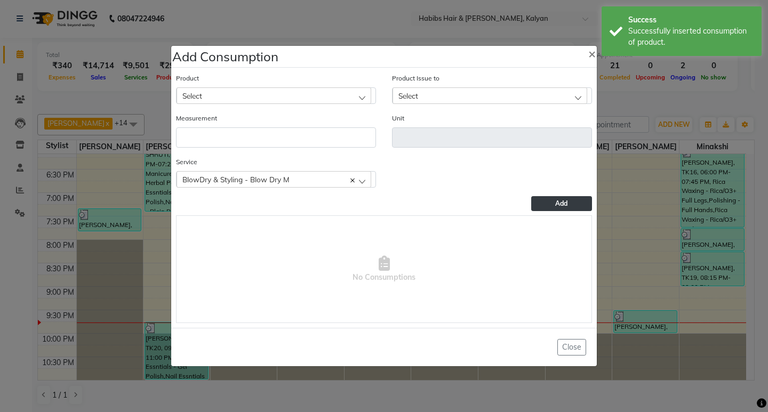
click at [250, 176] on span "BlowDry & Styling - Blow Dry M" at bounding box center [235, 179] width 107 height 9
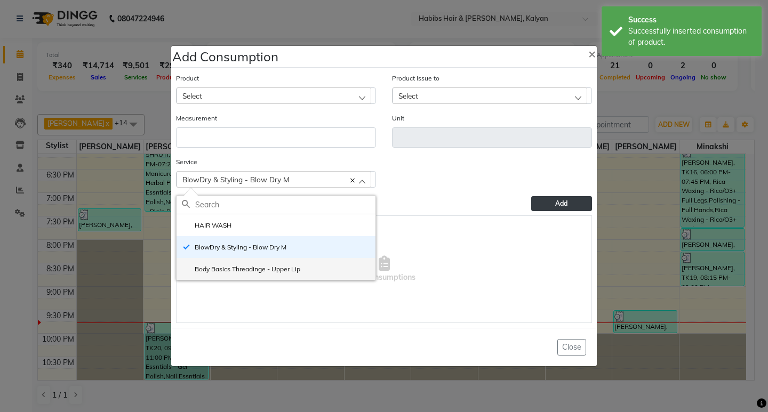
click at [272, 271] on label "Body Basics Threadinge - Upper Lip" at bounding box center [241, 270] width 118 height 10
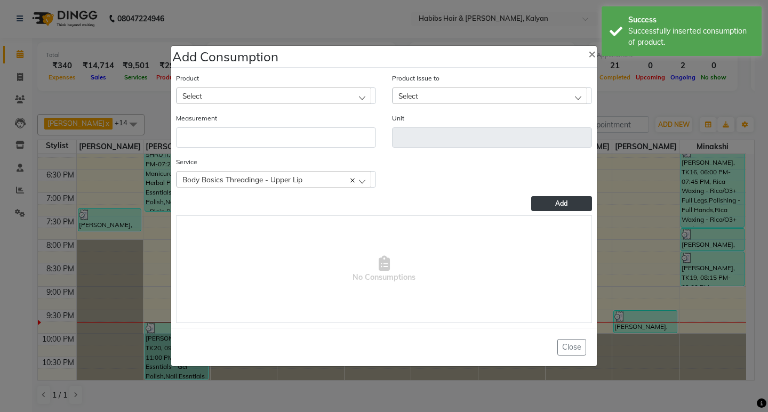
click at [264, 94] on div "Select" at bounding box center [274, 96] width 195 height 16
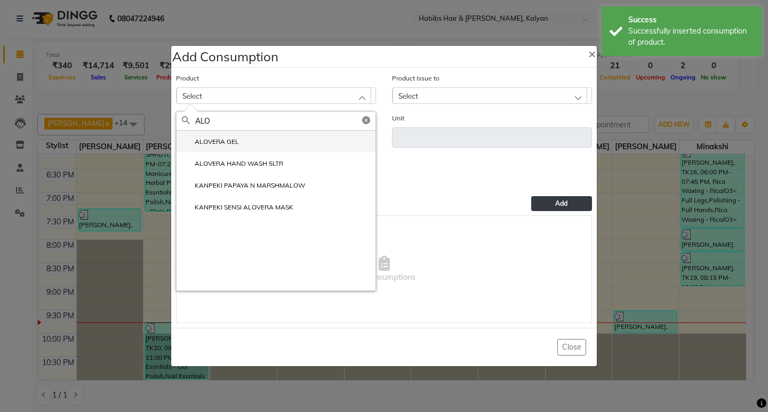
click at [226, 144] on label "ALOVERA GEL" at bounding box center [210, 142] width 57 height 10
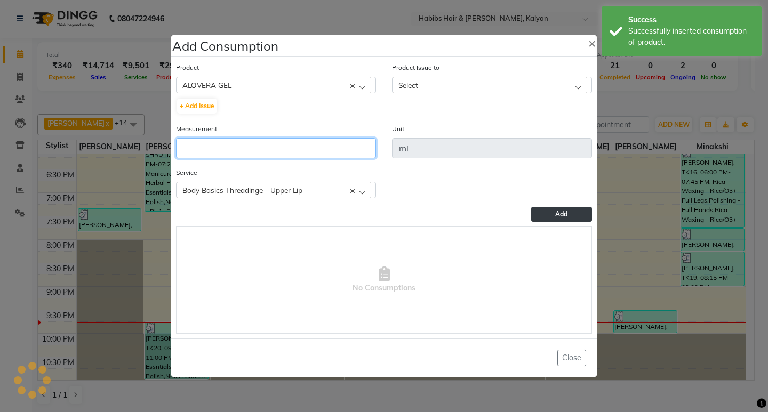
click at [226, 144] on input "number" at bounding box center [276, 148] width 200 height 20
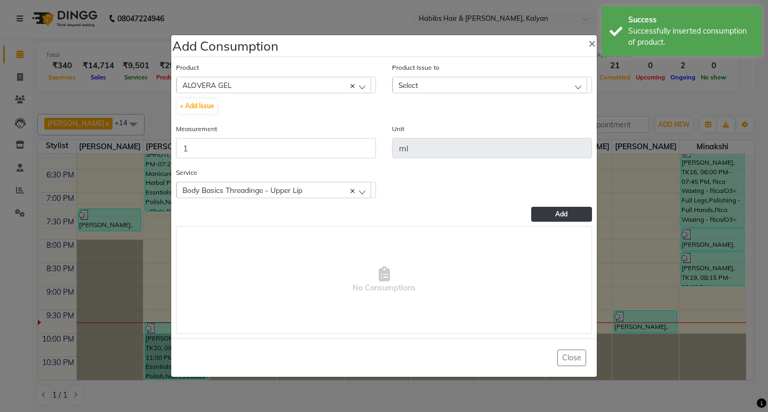
click at [485, 81] on div "Select" at bounding box center [490, 85] width 195 height 16
click at [516, 140] on li "[DATE], Issued to: [PERSON_NAME], Balance: 67" at bounding box center [492, 131] width 199 height 22
click at [552, 216] on button "Add" at bounding box center [561, 214] width 61 height 15
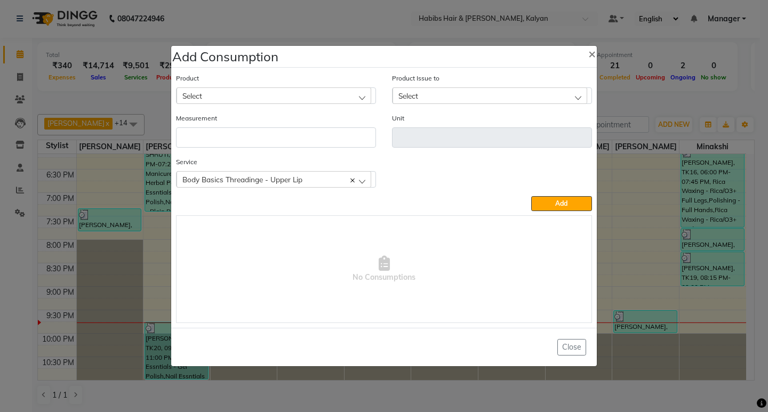
click at [709, 76] on ngb-modal-window "Add Consumption × Product Select 001 BANANA POWDER 10GM Product Issue to Select…" at bounding box center [384, 206] width 768 height 412
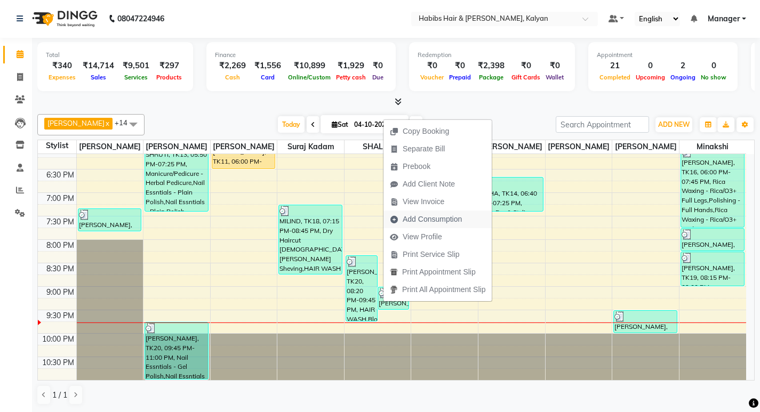
click at [438, 213] on span "Add Consumption" at bounding box center [426, 220] width 85 height 18
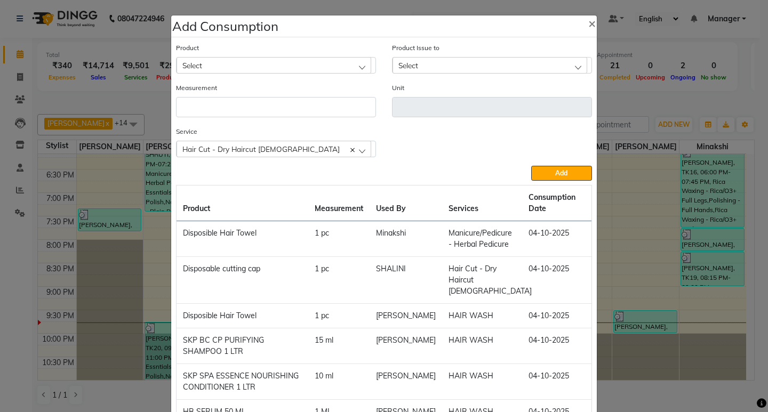
click at [296, 66] on div "Select" at bounding box center [274, 65] width 195 height 16
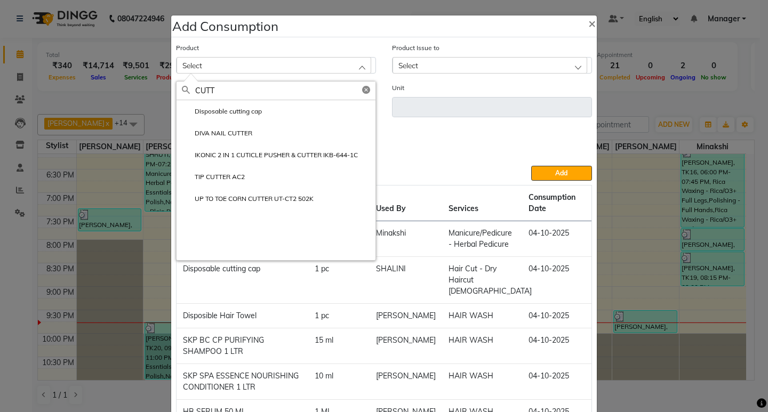
click at [227, 113] on label "Disposable cutting cap" at bounding box center [222, 112] width 80 height 10
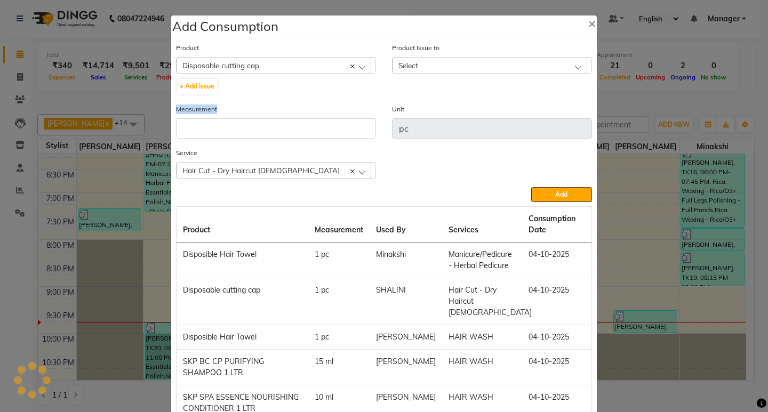
click at [227, 113] on div "Measurement" at bounding box center [276, 121] width 200 height 35
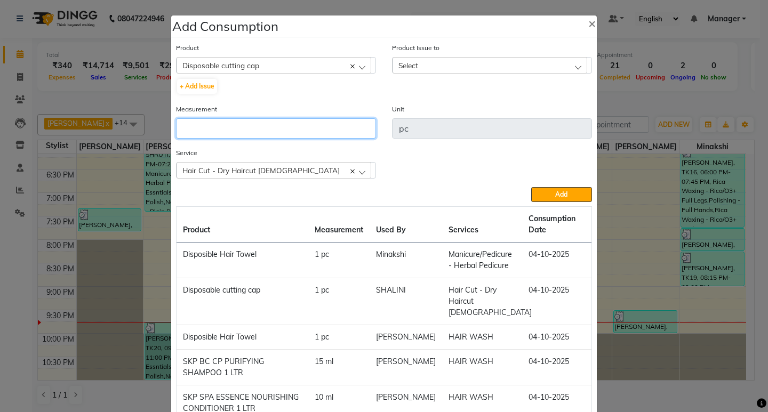
click at [261, 134] on input "number" at bounding box center [276, 128] width 200 height 20
click at [515, 62] on div "Select" at bounding box center [490, 65] width 195 height 16
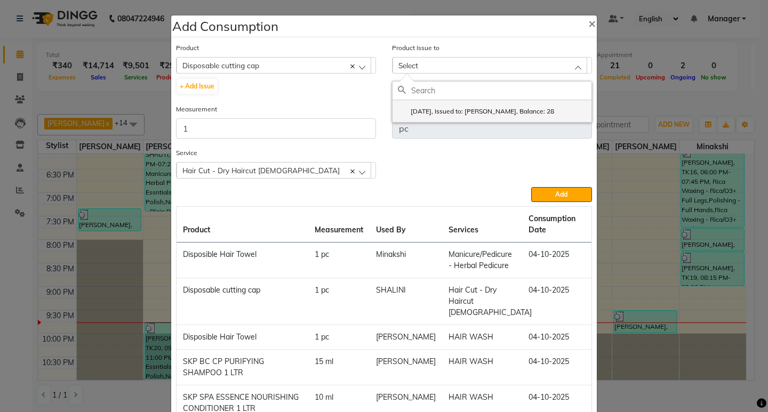
click at [525, 114] on label "[DATE], Issued to: [PERSON_NAME], Balance: 28" at bounding box center [476, 112] width 156 height 10
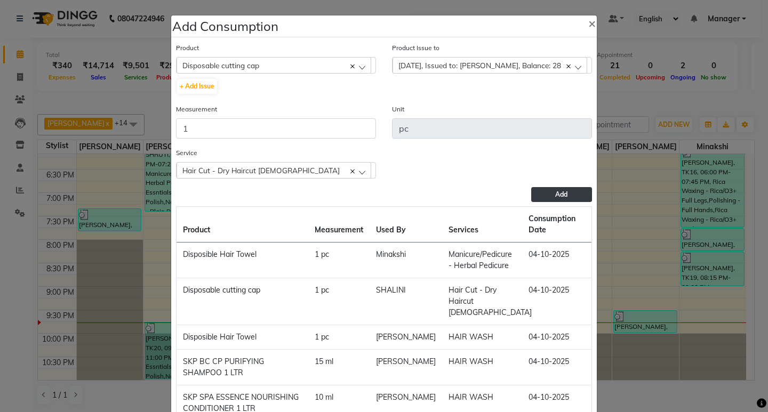
click at [551, 192] on button "Add" at bounding box center [561, 194] width 61 height 15
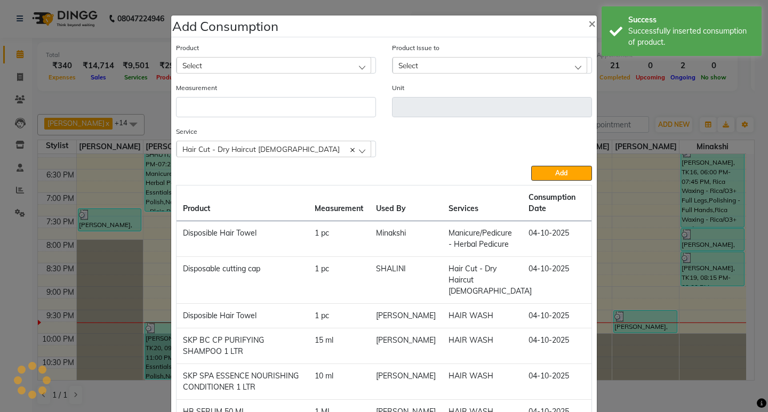
click at [639, 106] on ngb-modal-window "Add Consumption × Product Select 001 BANANA POWDER 10GM Product Issue to Select…" at bounding box center [384, 206] width 768 height 412
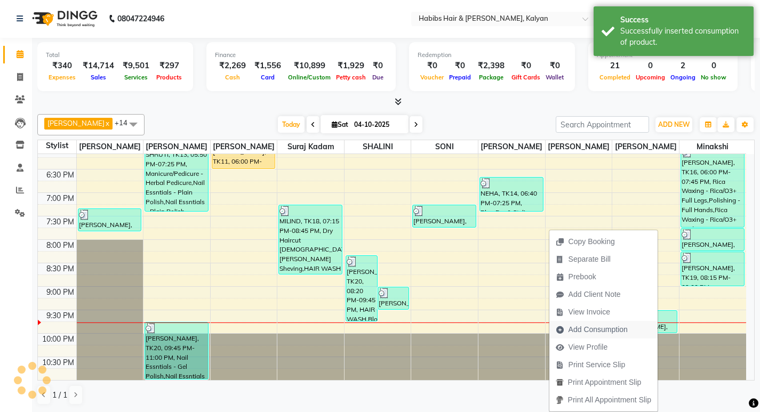
click at [599, 336] on span "Add Consumption" at bounding box center [592, 330] width 85 height 18
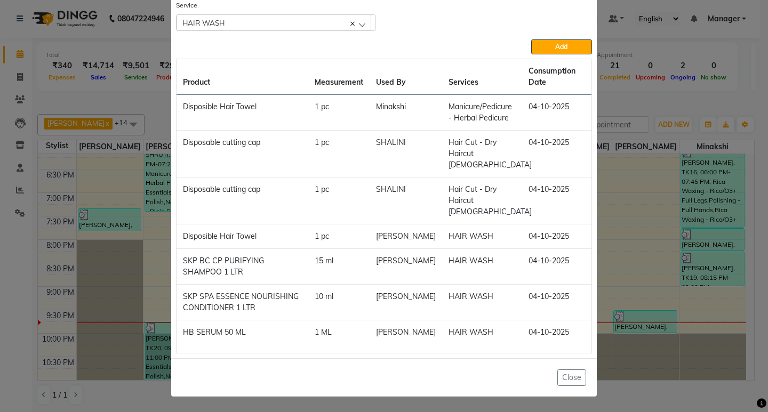
scroll to position [0, 0]
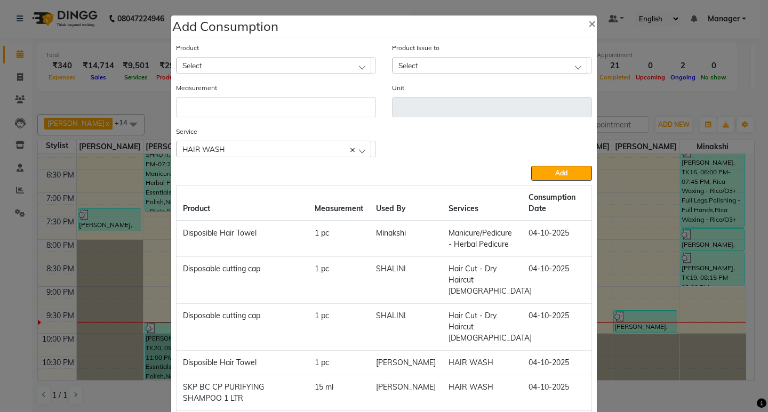
click at [291, 60] on div "Select" at bounding box center [274, 65] width 195 height 16
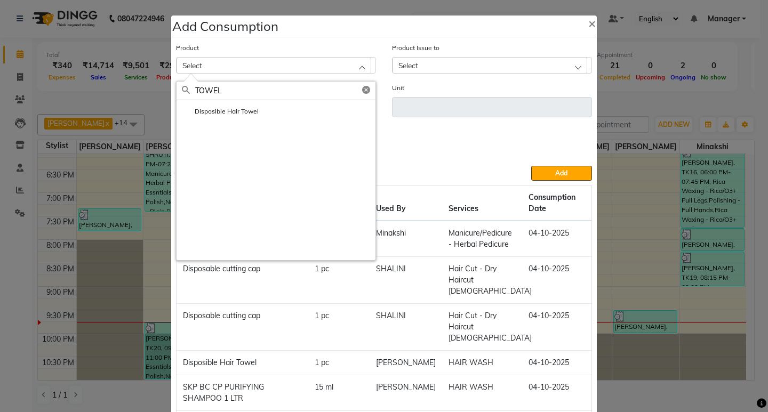
click at [290, 112] on li "Disposible Hair Towel" at bounding box center [276, 111] width 199 height 22
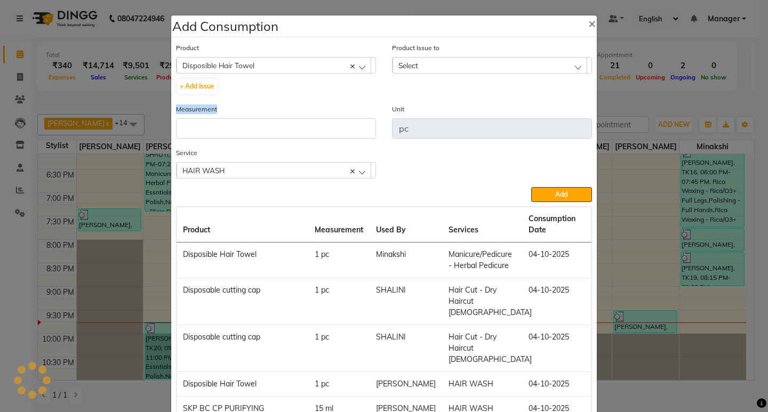
click at [290, 112] on div "Measurement" at bounding box center [276, 121] width 200 height 35
click at [315, 139] on div "Measurement" at bounding box center [276, 126] width 216 height 44
click at [355, 113] on div "Measurement" at bounding box center [276, 121] width 200 height 35
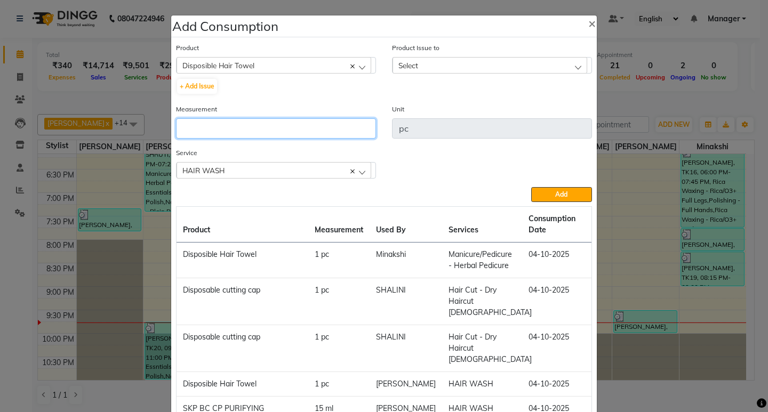
click at [328, 122] on input "number" at bounding box center [276, 128] width 200 height 20
click at [522, 67] on div "Select" at bounding box center [490, 65] width 195 height 16
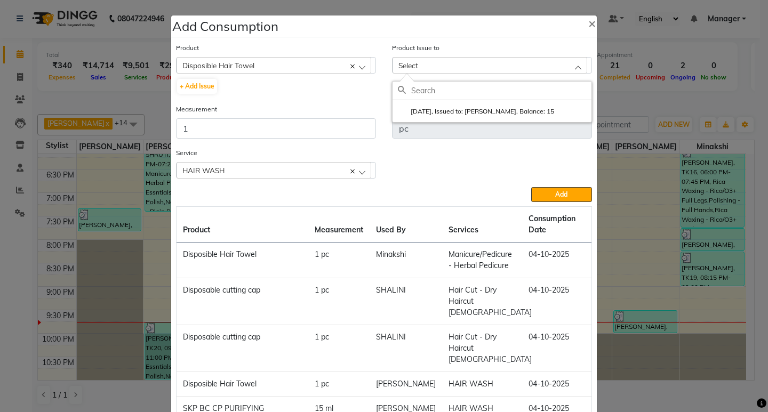
click at [541, 114] on label "[DATE], Issued to: [PERSON_NAME], Balance: 15" at bounding box center [476, 112] width 156 height 10
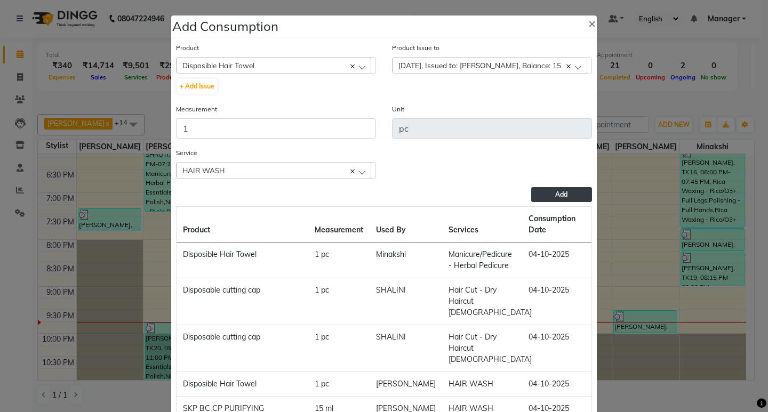
click at [555, 187] on button "Add" at bounding box center [561, 194] width 61 height 15
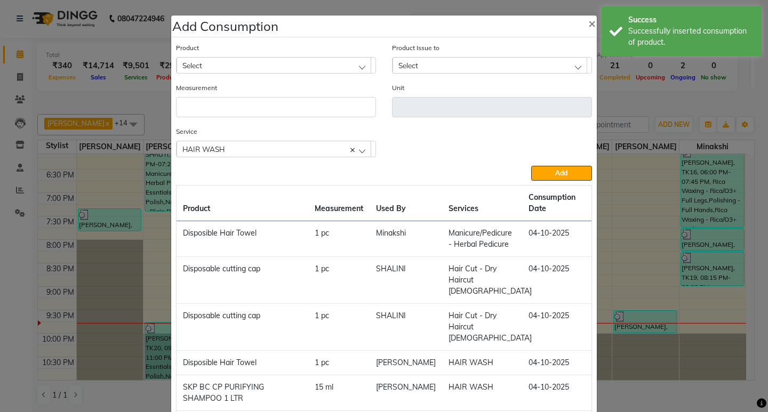
click at [306, 60] on div "Select" at bounding box center [274, 65] width 195 height 16
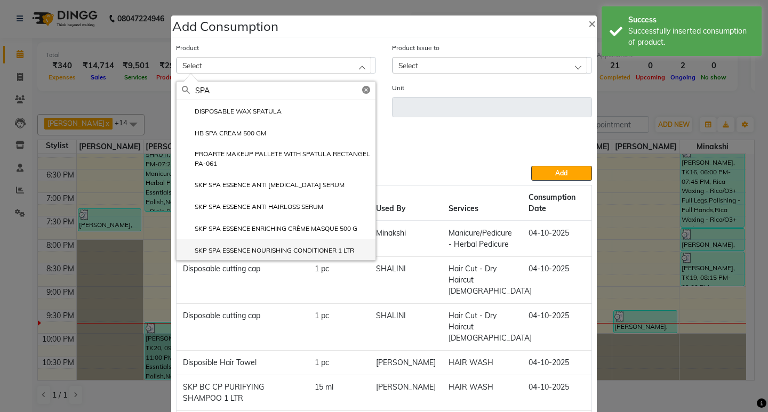
click at [290, 249] on label "SKP SPA ESSENCE NOURISHING CONDITIONER 1 LTR" at bounding box center [268, 251] width 172 height 10
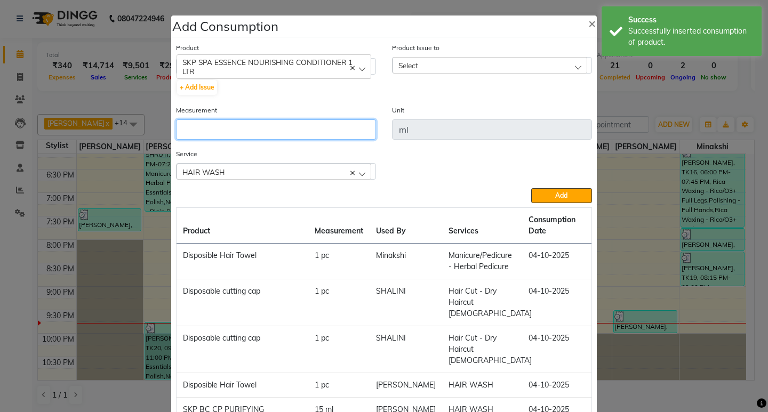
click at [276, 133] on input "number" at bounding box center [276, 130] width 200 height 20
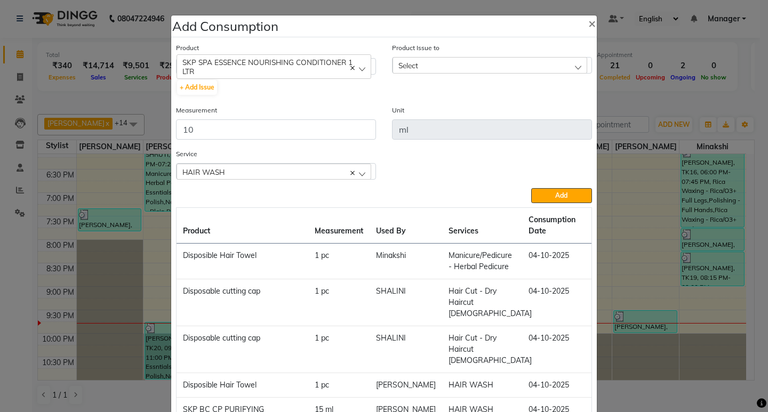
click at [538, 70] on div "Select" at bounding box center [490, 65] width 195 height 16
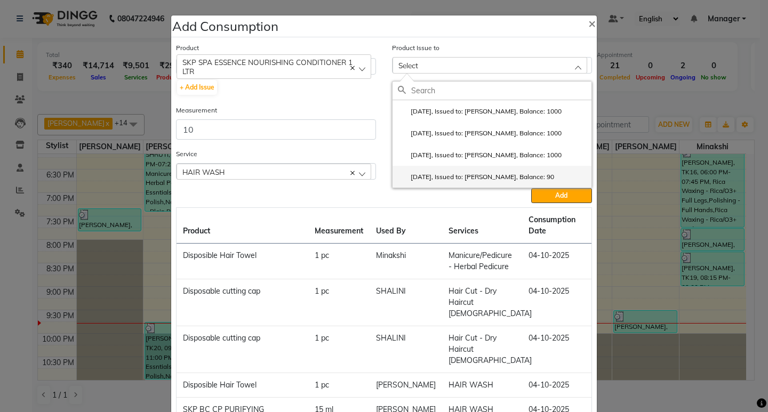
click at [540, 171] on li "[DATE], Issued to: [PERSON_NAME], Balance: 90" at bounding box center [492, 177] width 199 height 22
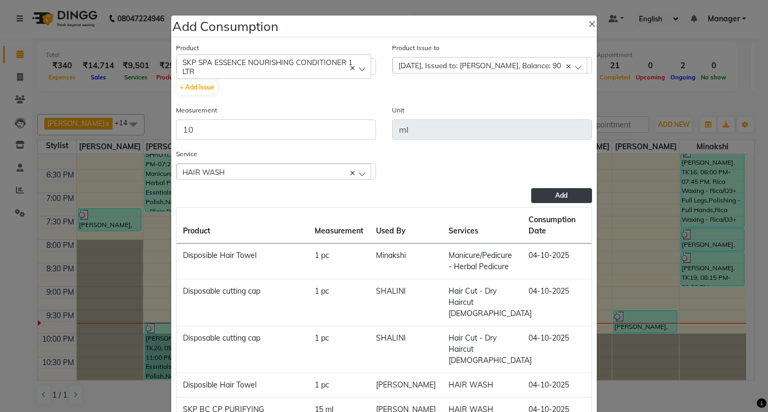
click at [550, 196] on button "Add" at bounding box center [561, 195] width 61 height 15
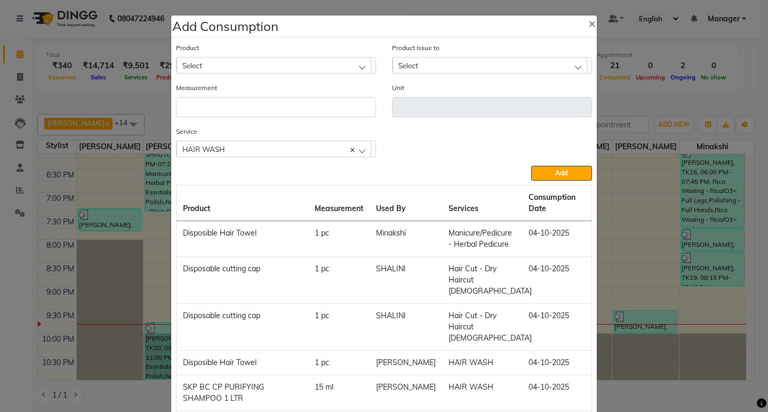
click at [644, 99] on ngb-modal-window "Add Consumption × Product Select 001 BANANA POWDER 10GM Product Issue to Select…" at bounding box center [384, 206] width 768 height 412
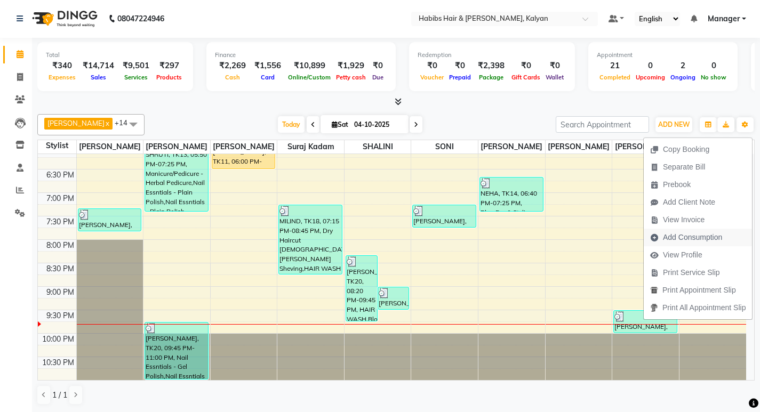
click at [678, 242] on span "Add Consumption" at bounding box center [692, 237] width 59 height 11
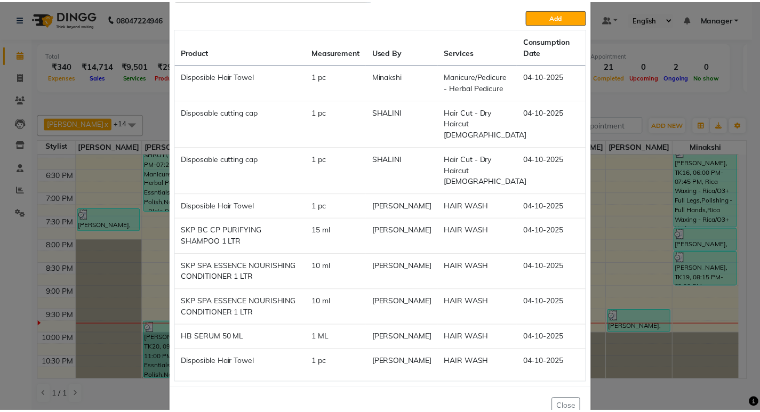
scroll to position [160, 0]
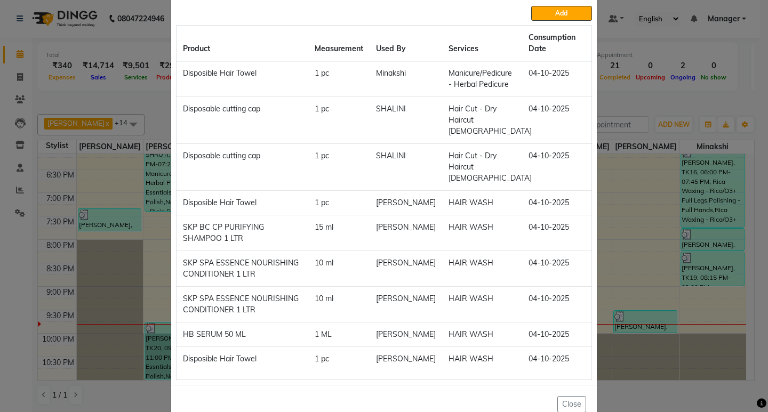
click at [631, 103] on ngb-modal-window "Add Consumption × Product Select Product Issue to Select Measurement Unit Servi…" at bounding box center [384, 206] width 768 height 412
